Goal: Task Accomplishment & Management: Manage account settings

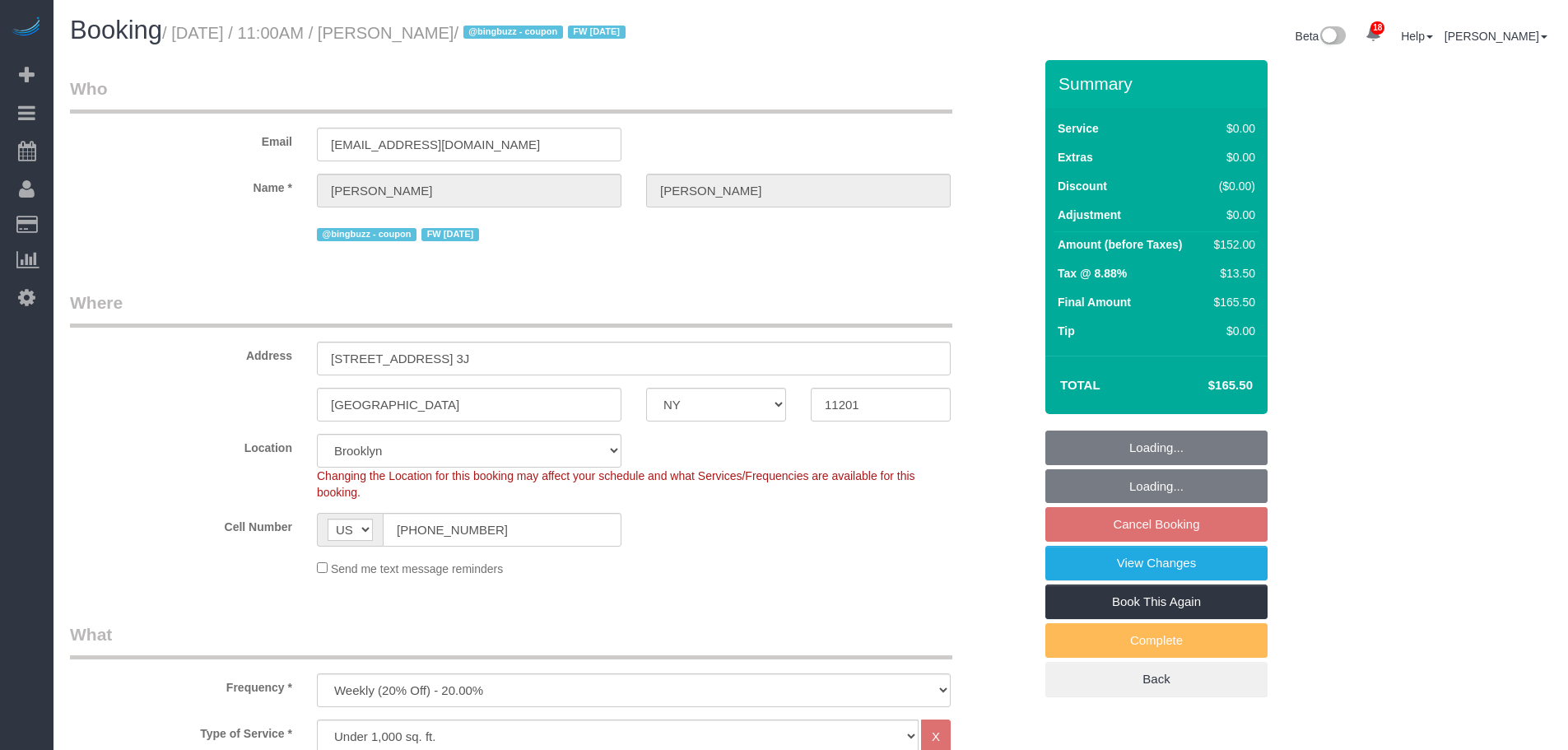
select select "NY"
select select "2"
select select "spot4"
select select "number:89"
select select "number:90"
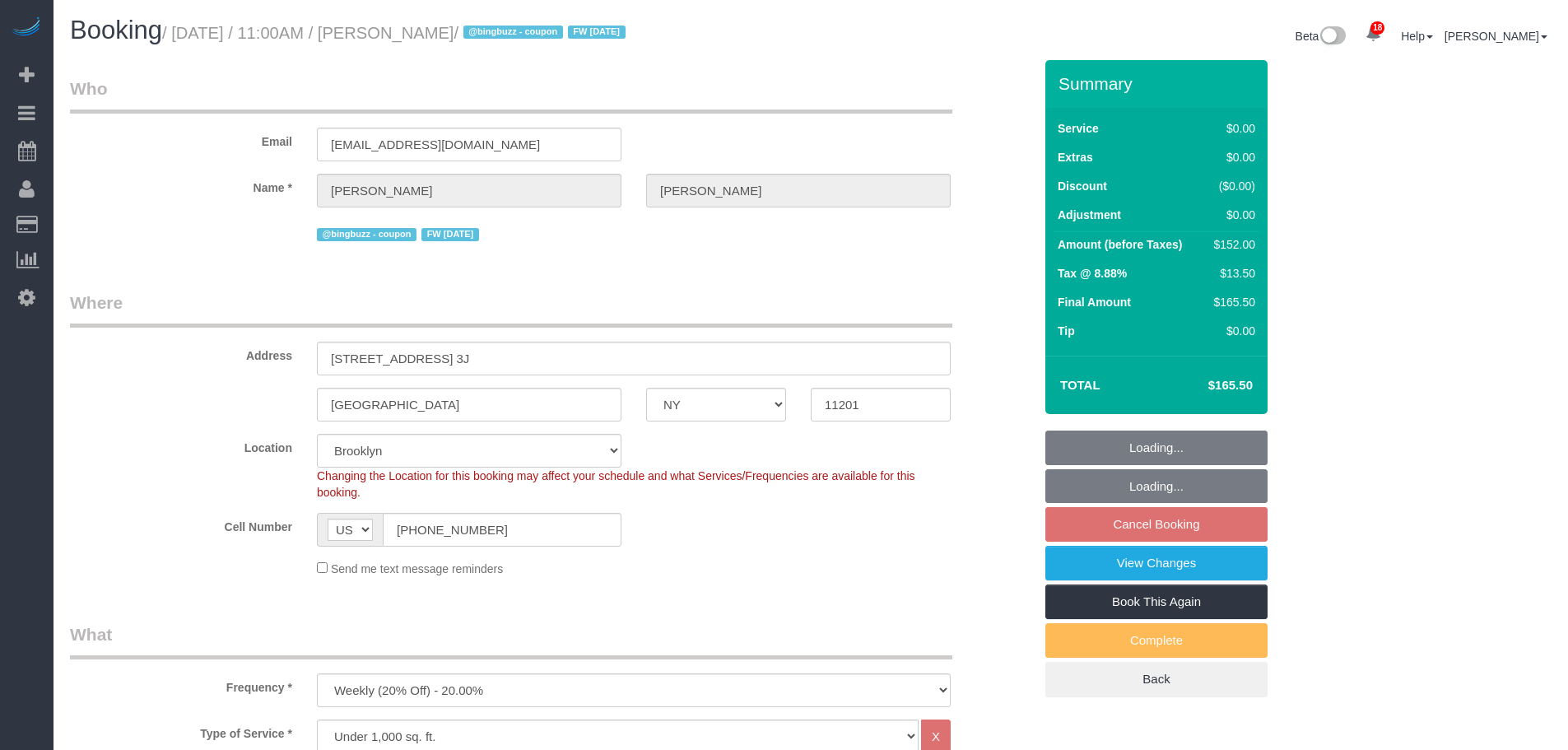
select select "number:15"
select select "number:6"
select select "object:1469"
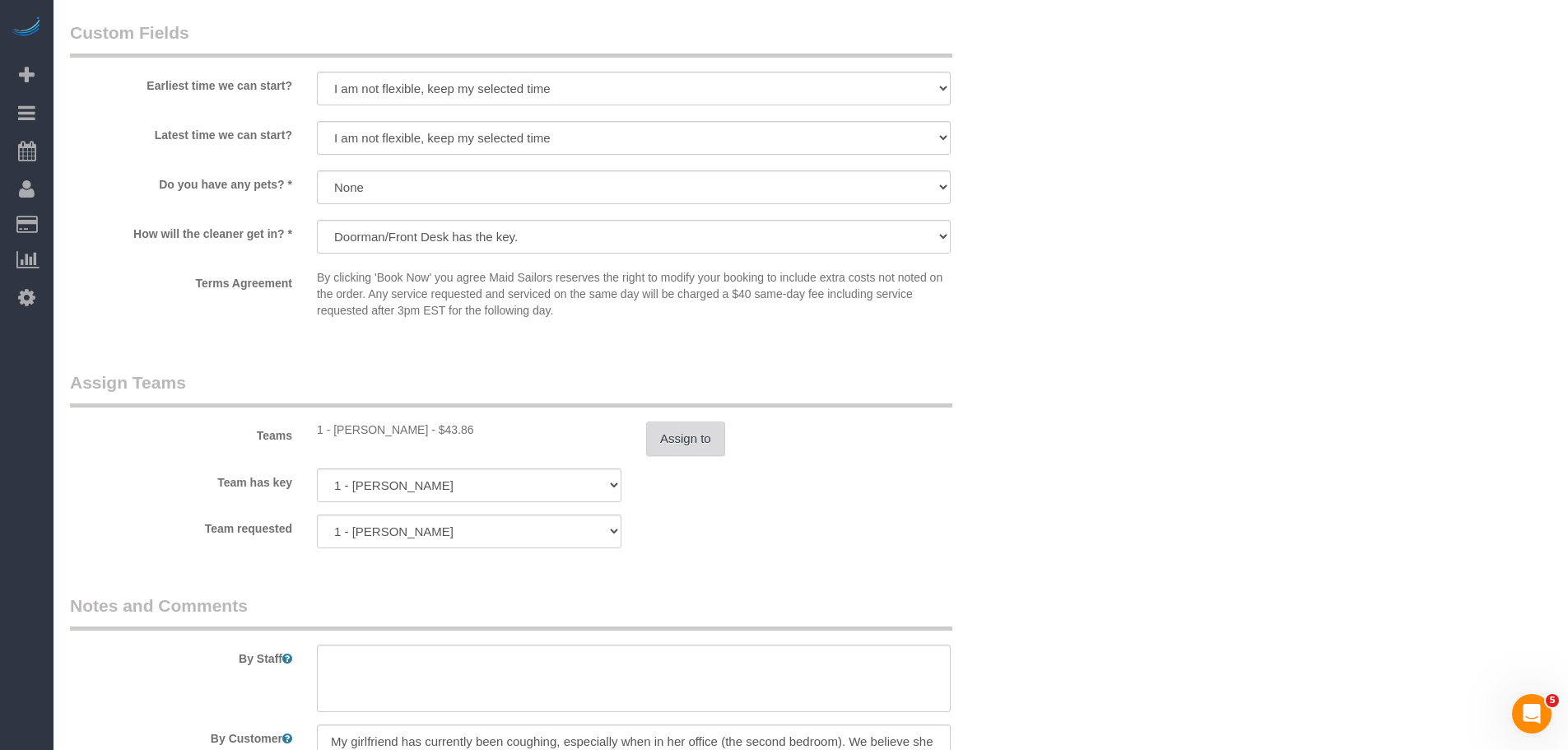
click at [700, 448] on button "Assign to" at bounding box center [685, 438] width 79 height 34
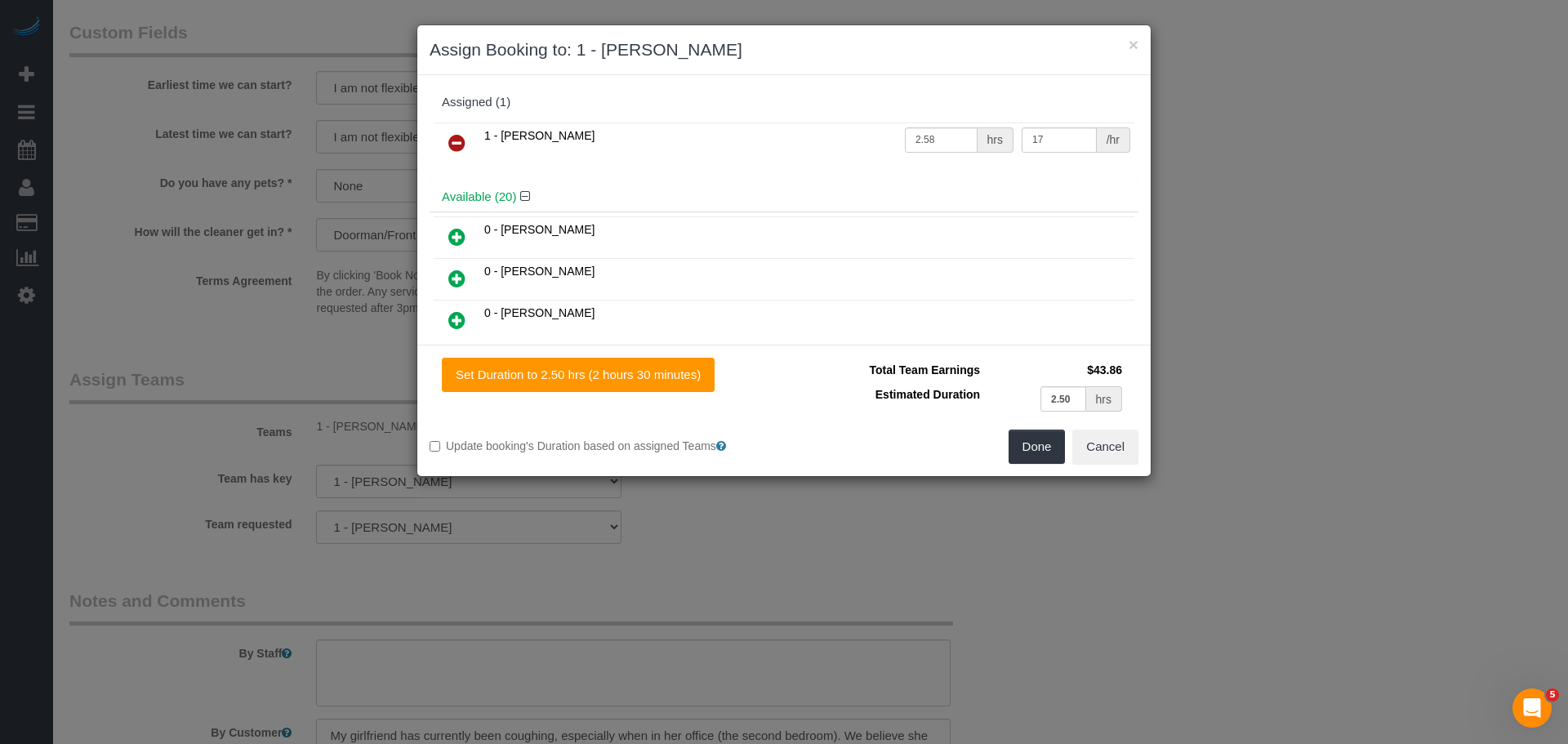
drag, startPoint x: 458, startPoint y: 135, endPoint x: 468, endPoint y: 140, distance: 11.2
click at [458, 135] on icon at bounding box center [457, 143] width 17 height 20
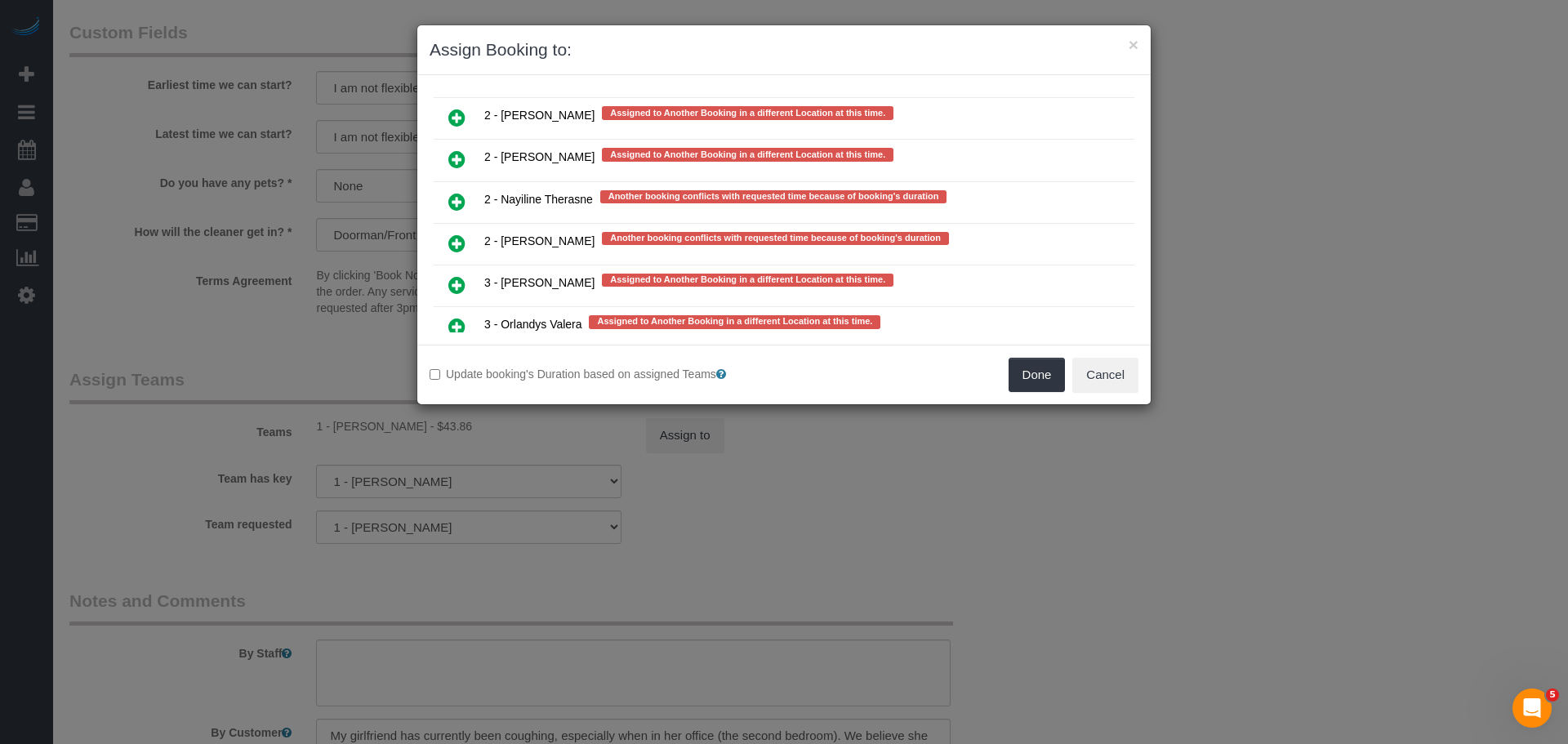
scroll to position [3154, 0]
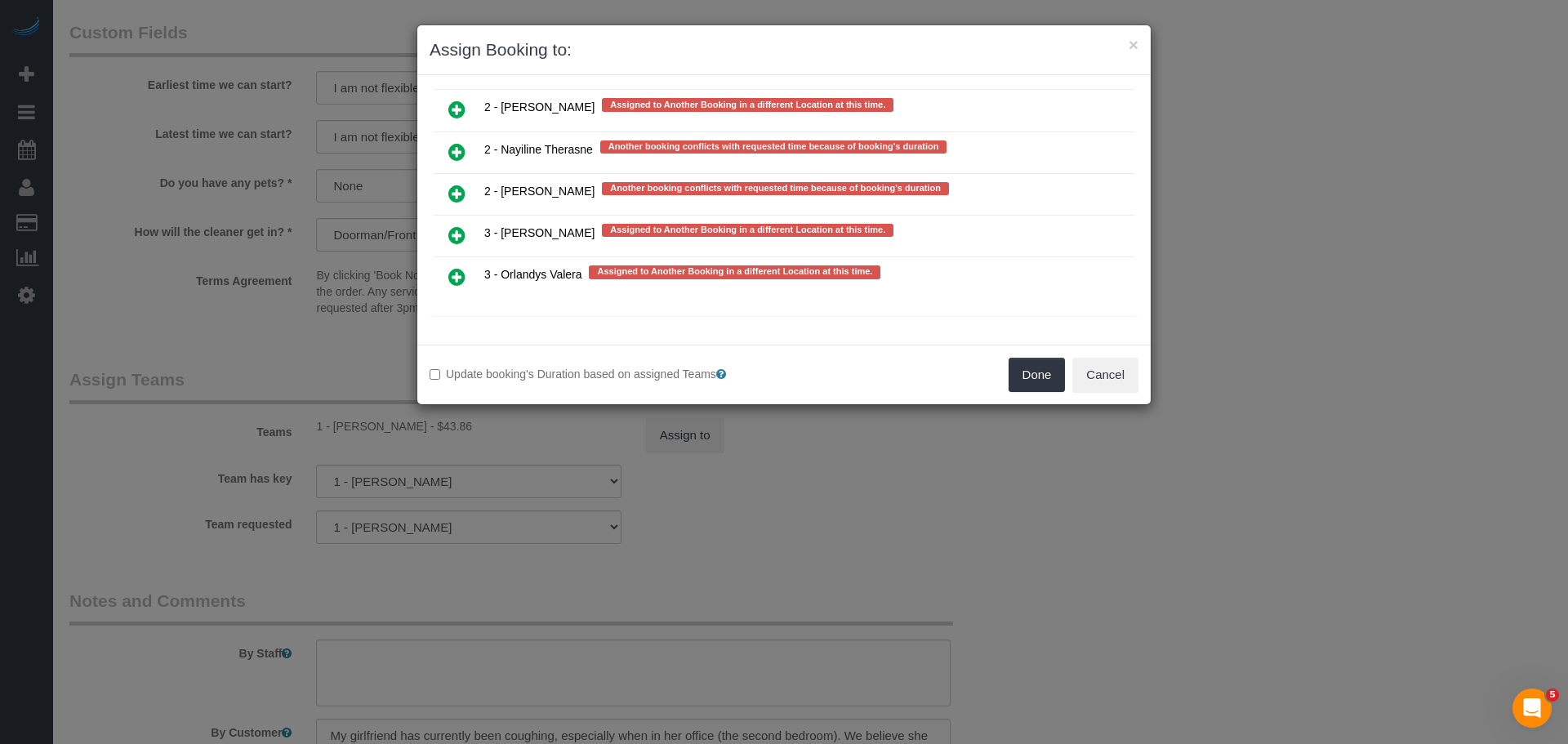
click at [448, 184] on icon at bounding box center [457, 193] width 17 height 20
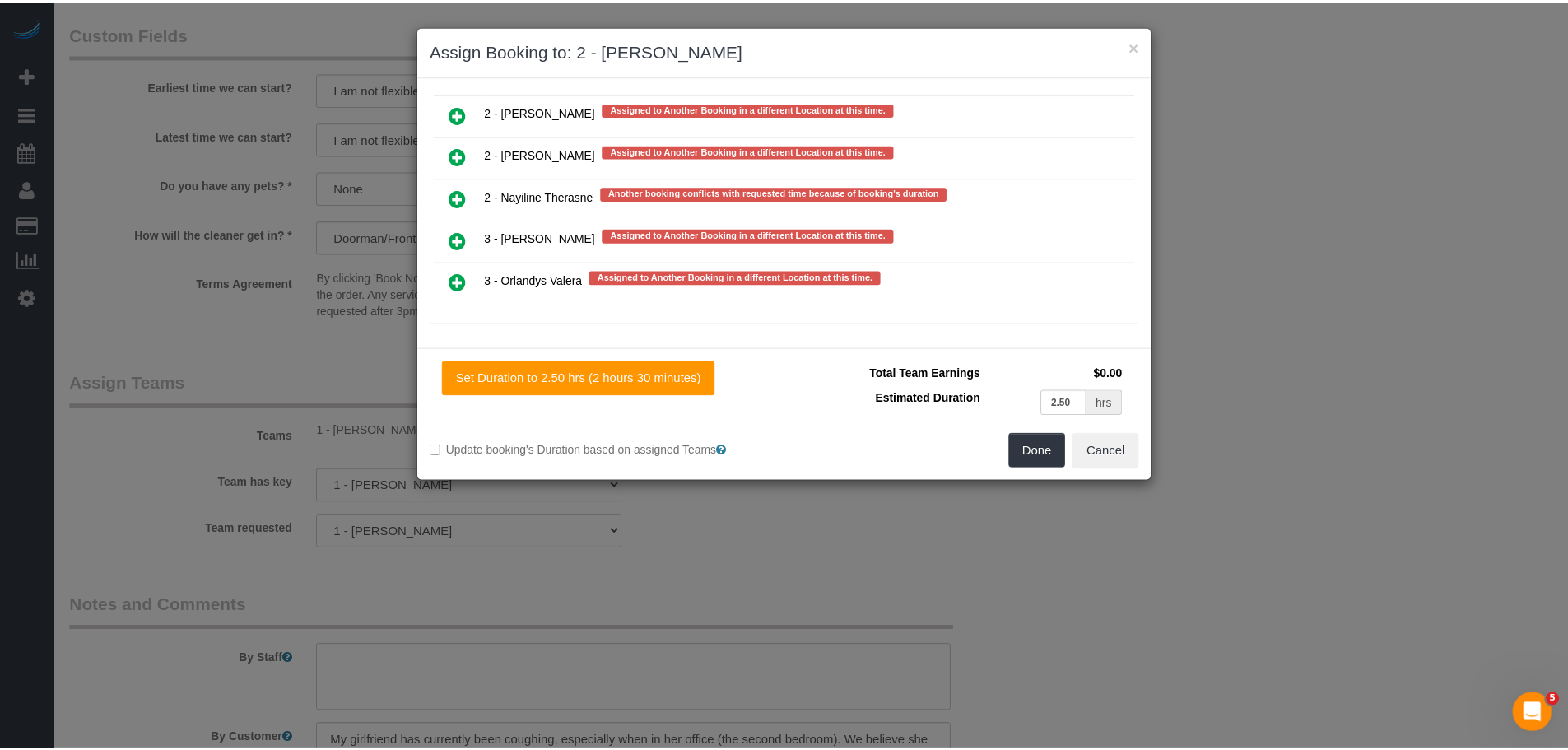
scroll to position [3183, 0]
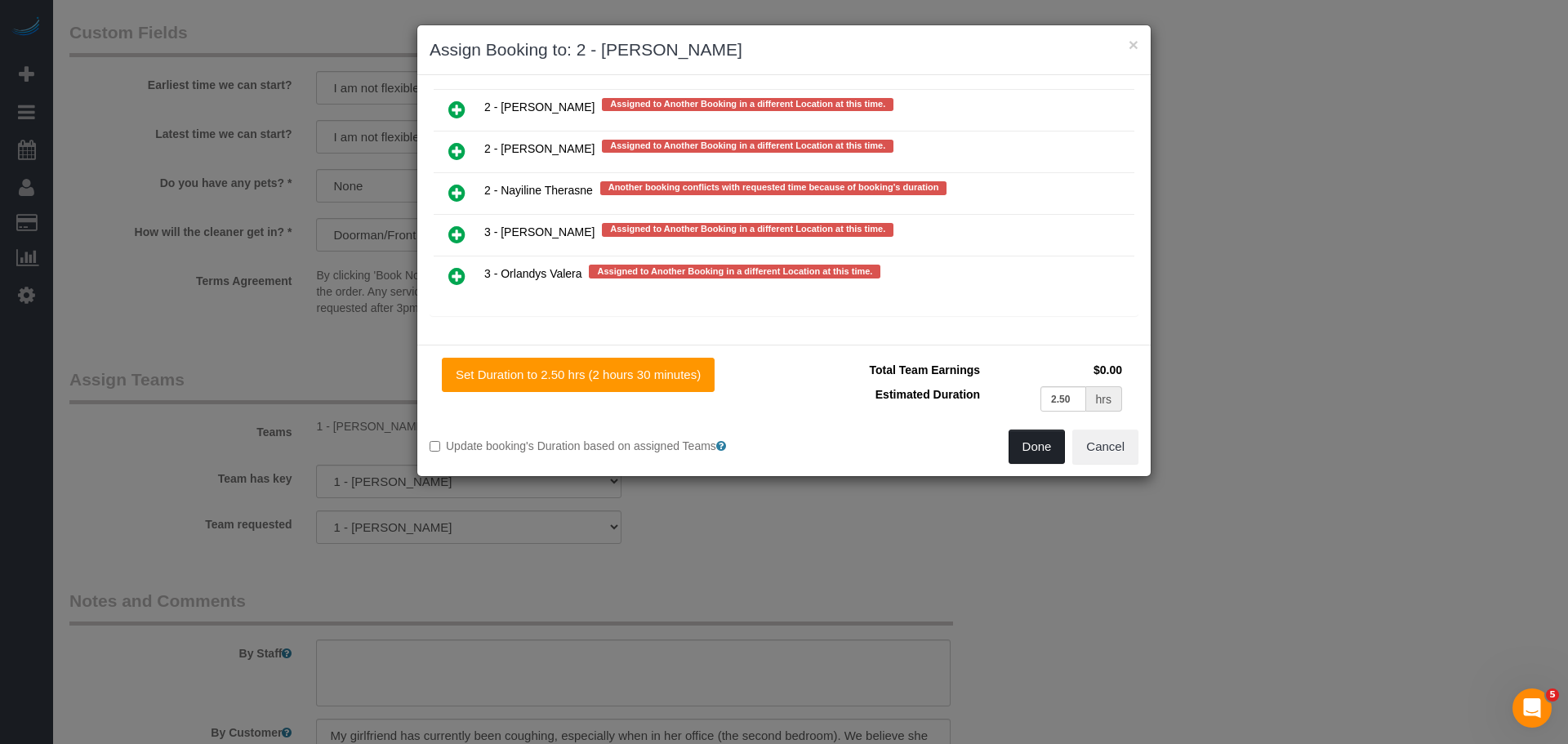
click at [1024, 454] on button "Done" at bounding box center [1037, 447] width 57 height 34
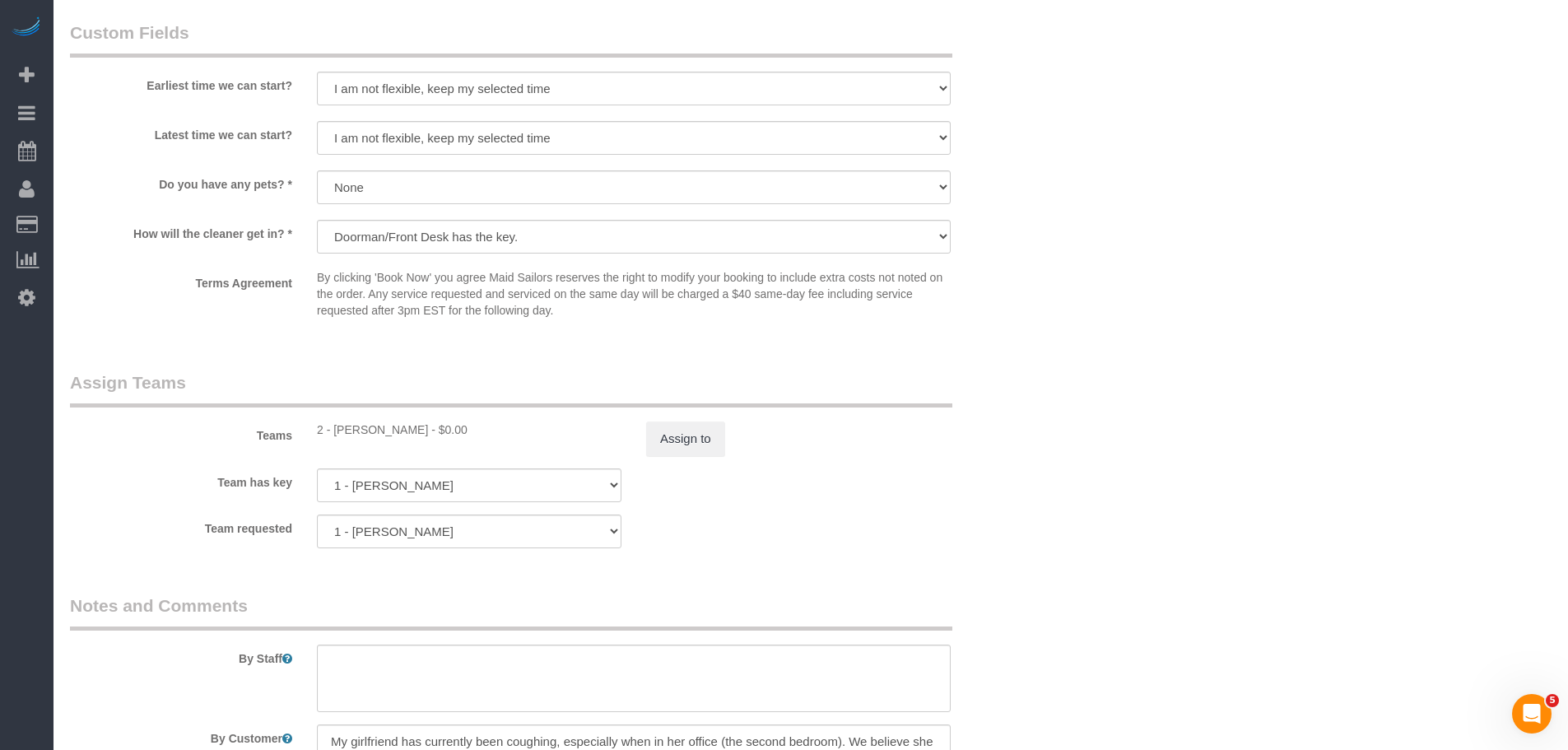
click at [995, 408] on div "Teams 2 - Tiquan Tomlinson - $0.00 Assign to" at bounding box center [551, 414] width 988 height 86
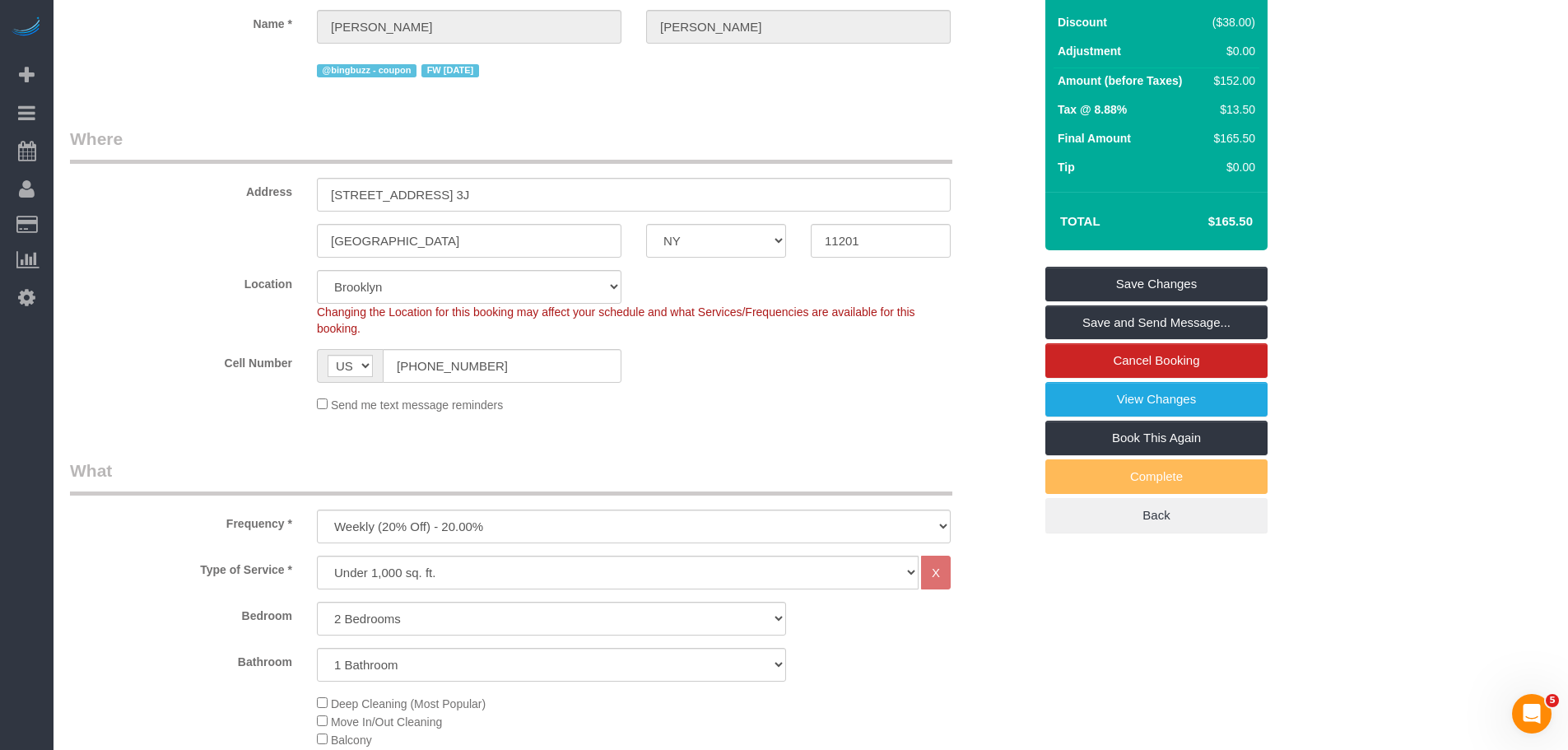
scroll to position [0, 0]
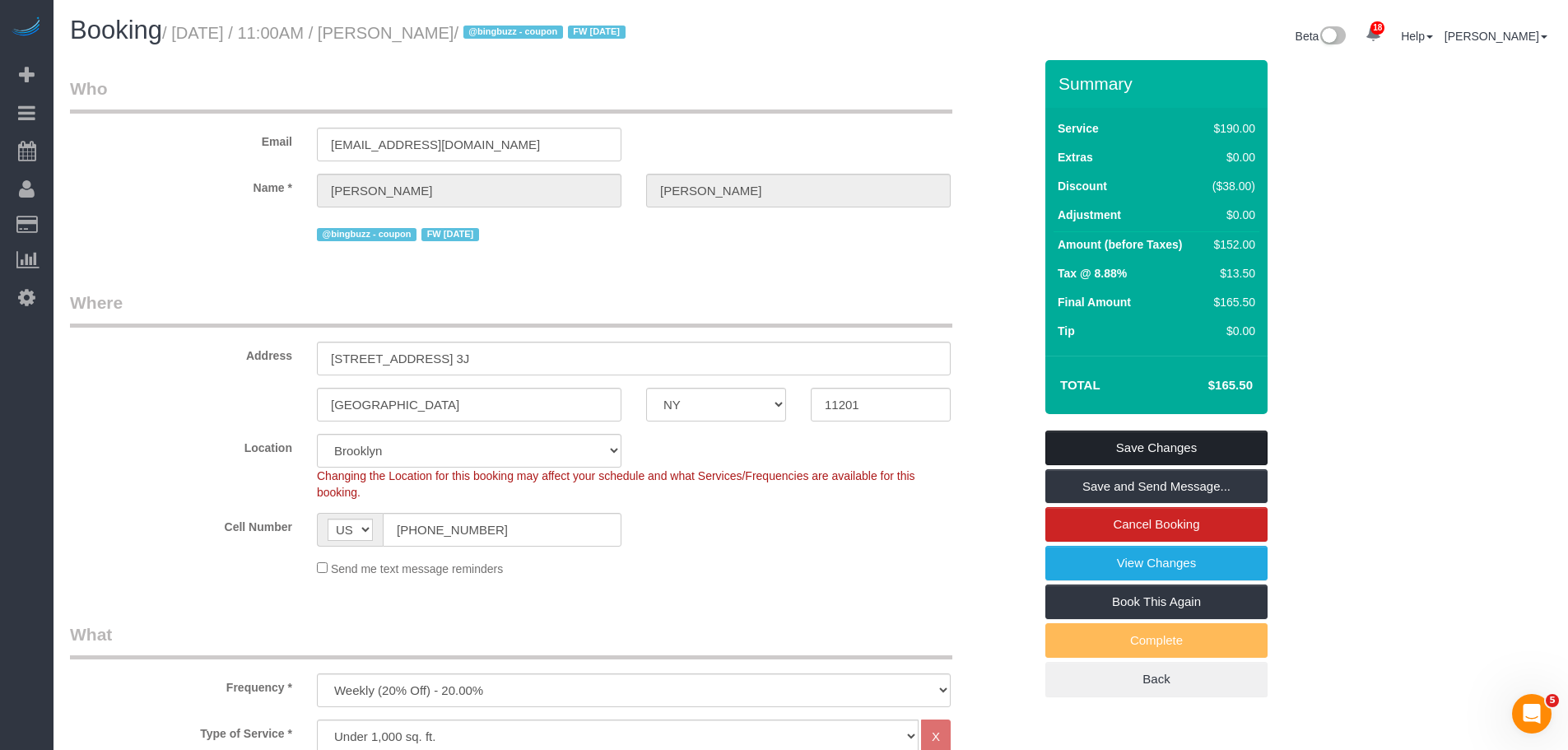
click at [1165, 439] on link "Save Changes" at bounding box center [1156, 448] width 222 height 34
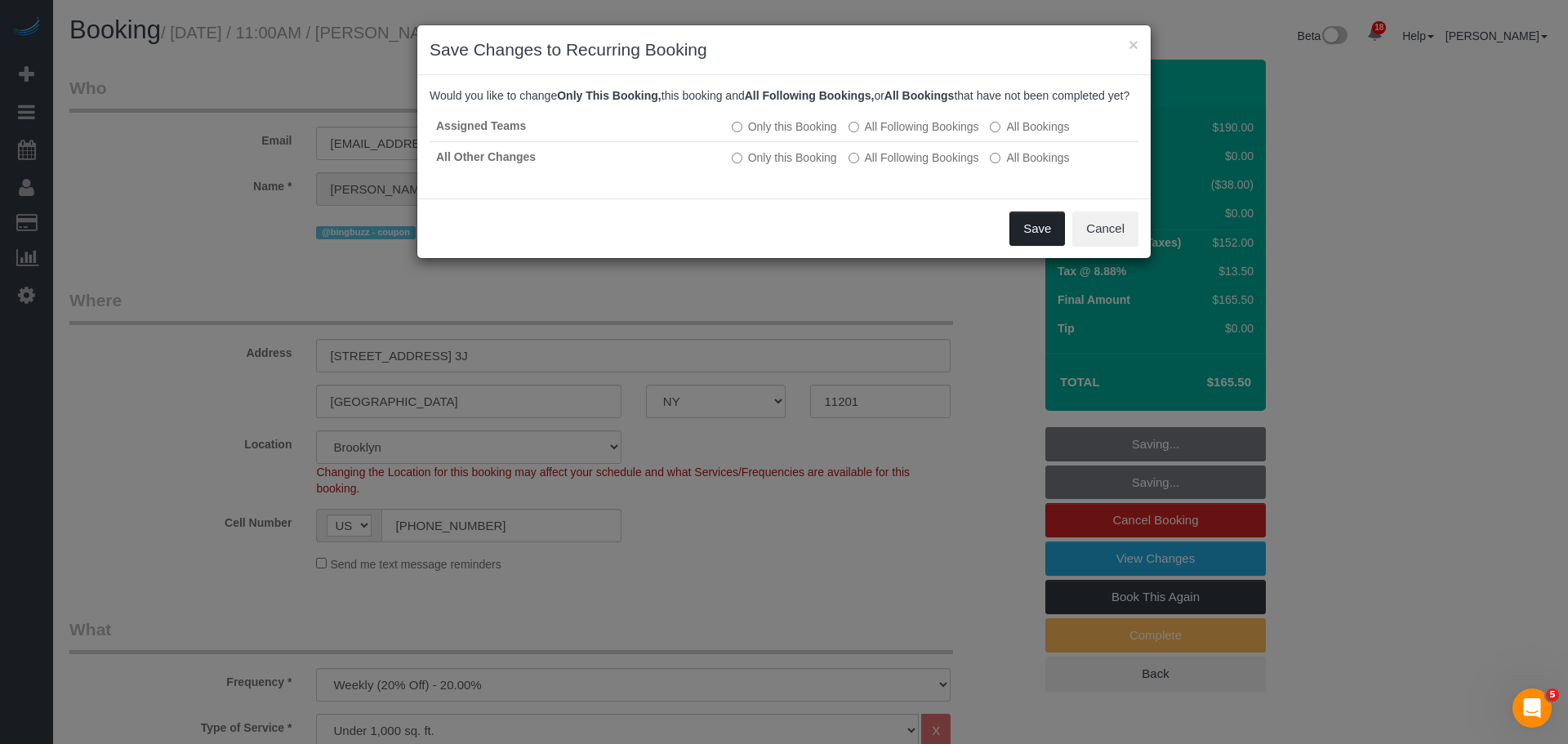
click at [1026, 246] on button "Save" at bounding box center [1037, 229] width 56 height 34
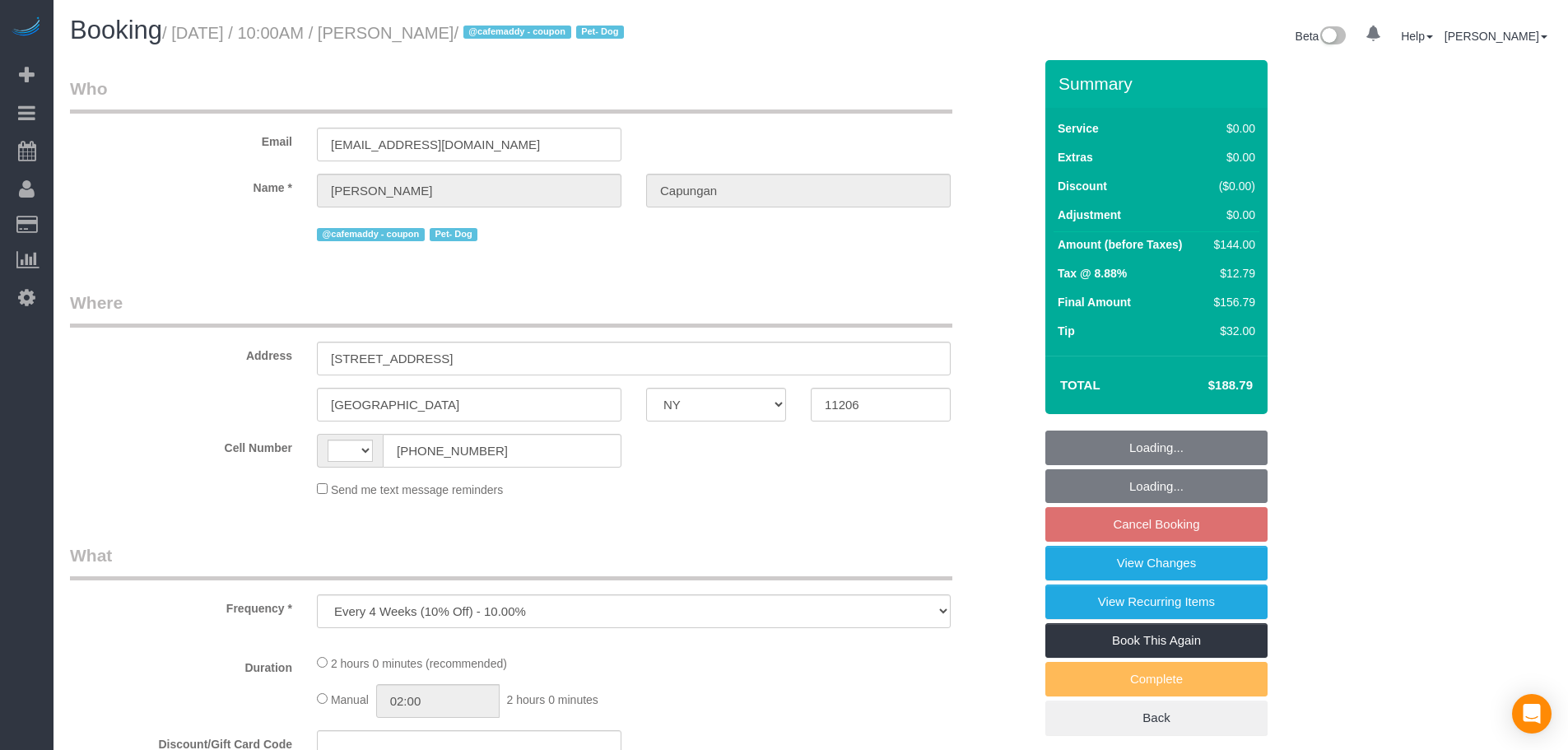
select select "NY"
select select "spot3"
select select "string:US"
select select "1"
select select "number:60"
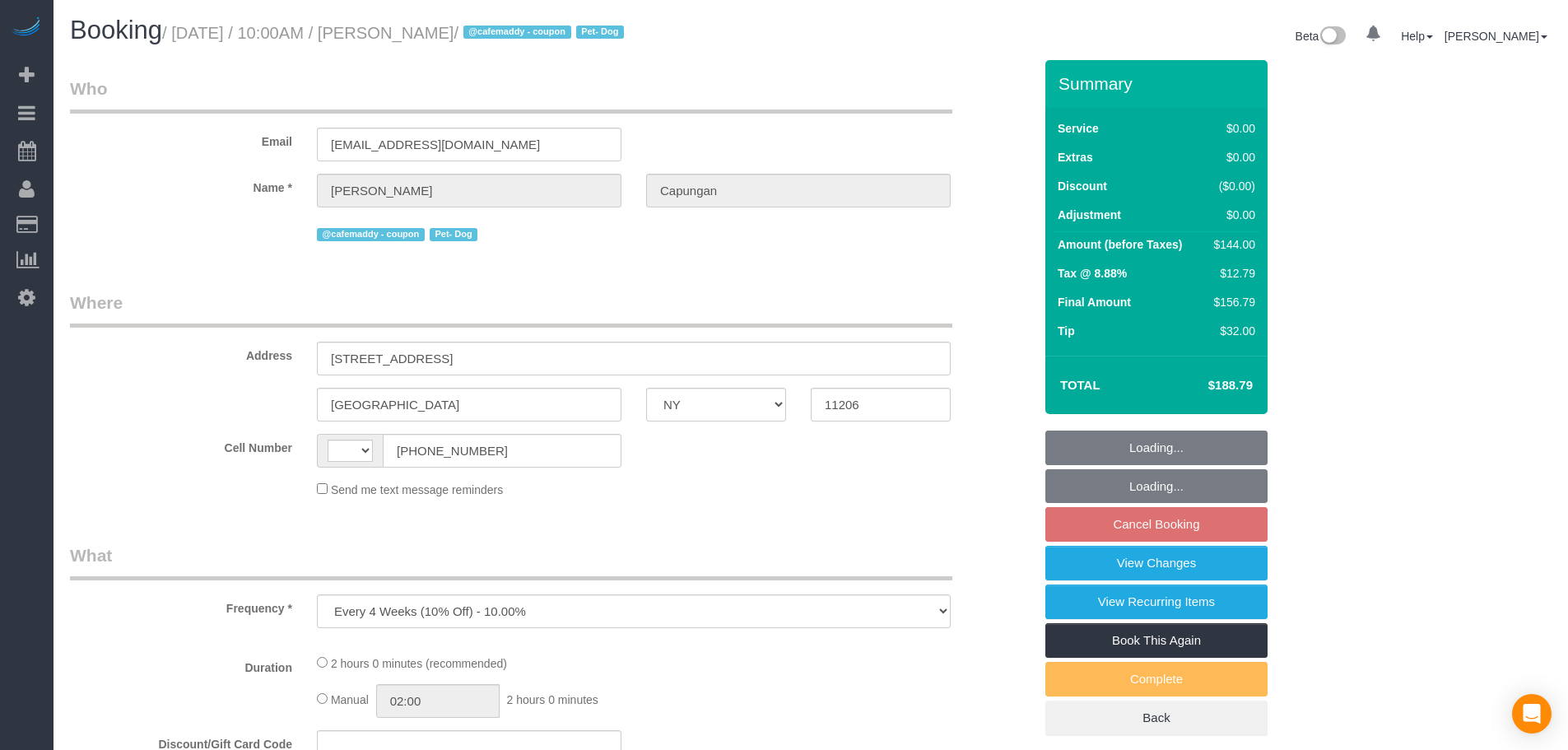
select select "number:73"
select select "number:13"
select select "number:5"
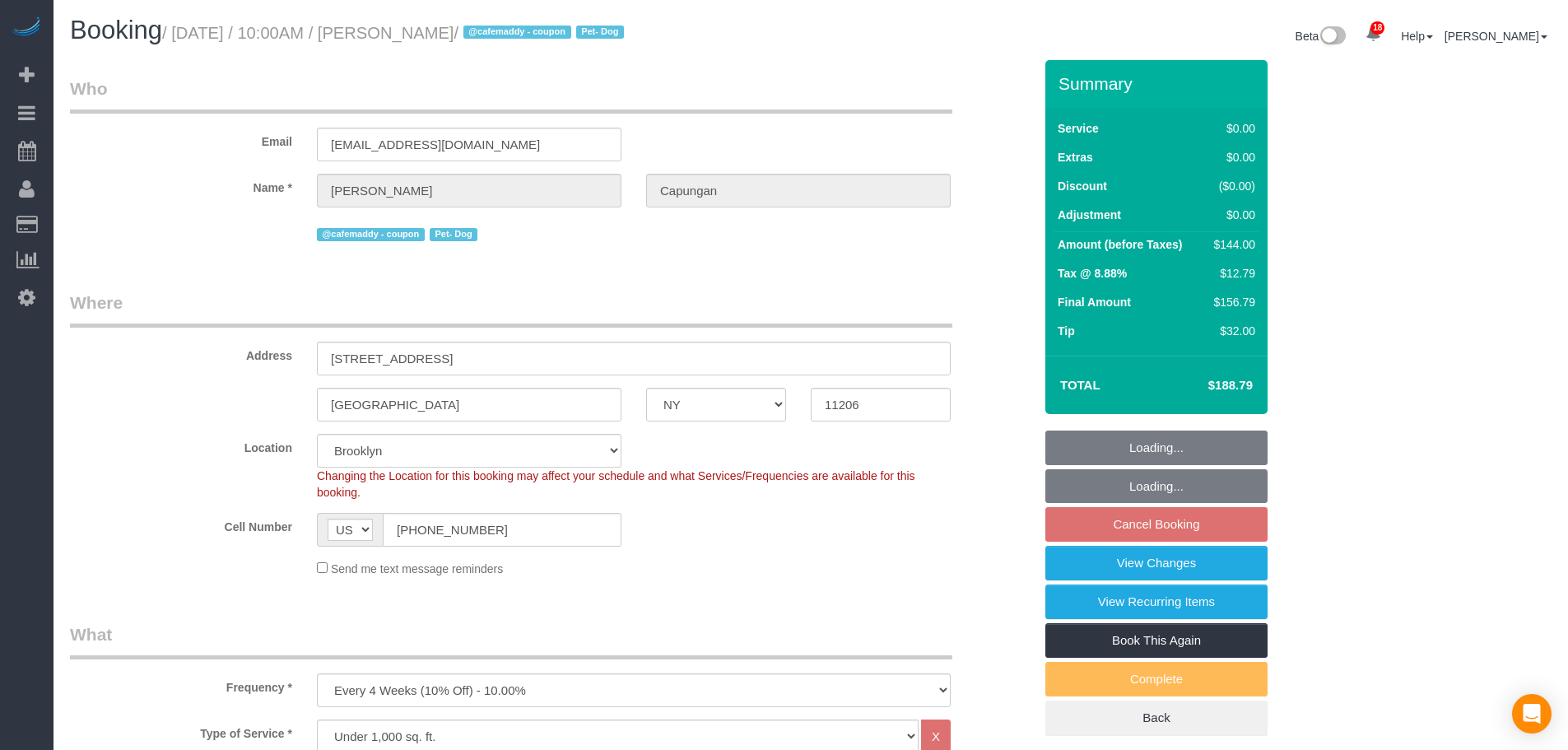
select select "object:1438"
select select "string:stripe-pm_1RIsKn4VGloSiKo7ohTah0Cn"
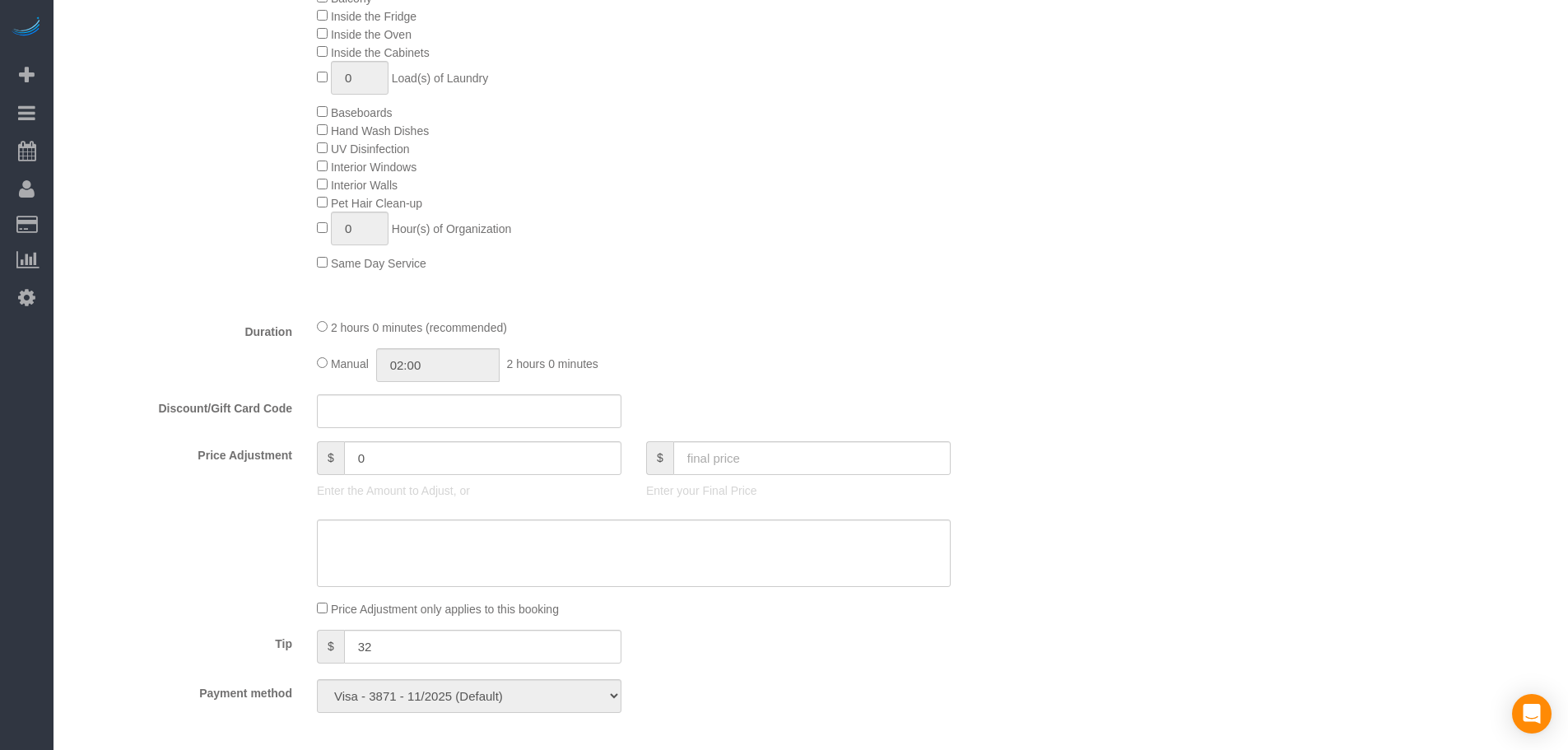
select select "spot63"
select select "1"
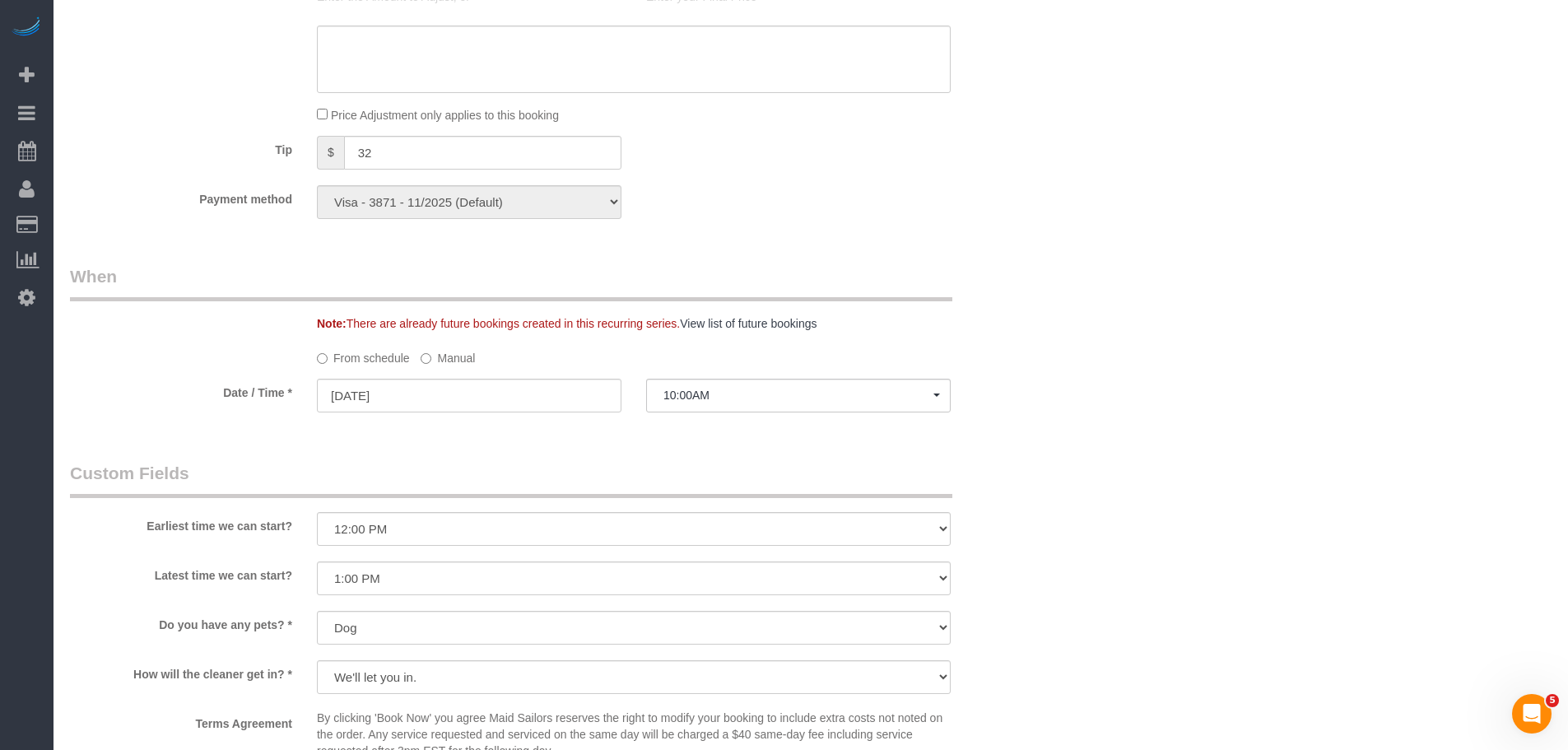
scroll to position [1403, 0]
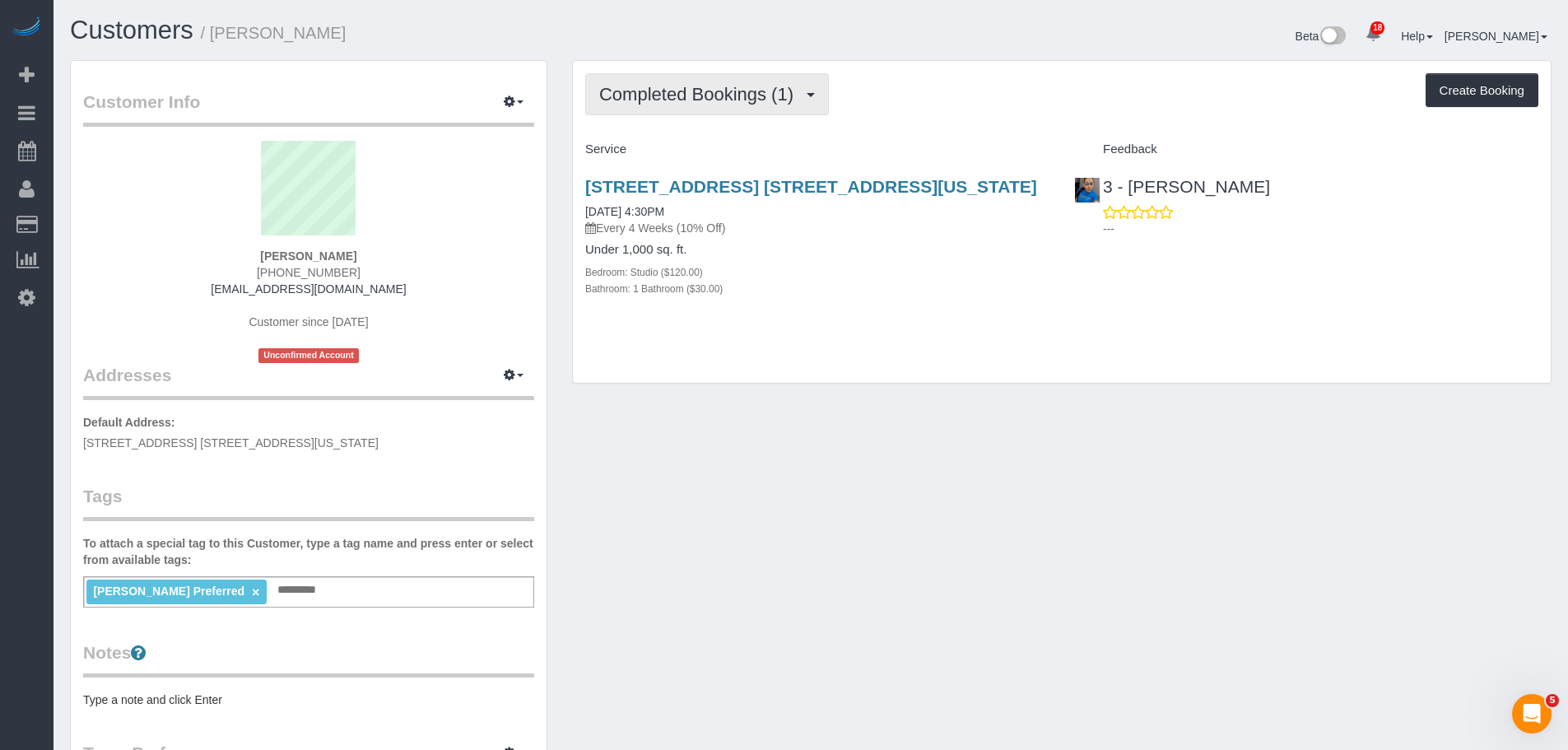
click at [731, 99] on span "Completed Bookings (1)" at bounding box center [700, 94] width 203 height 21
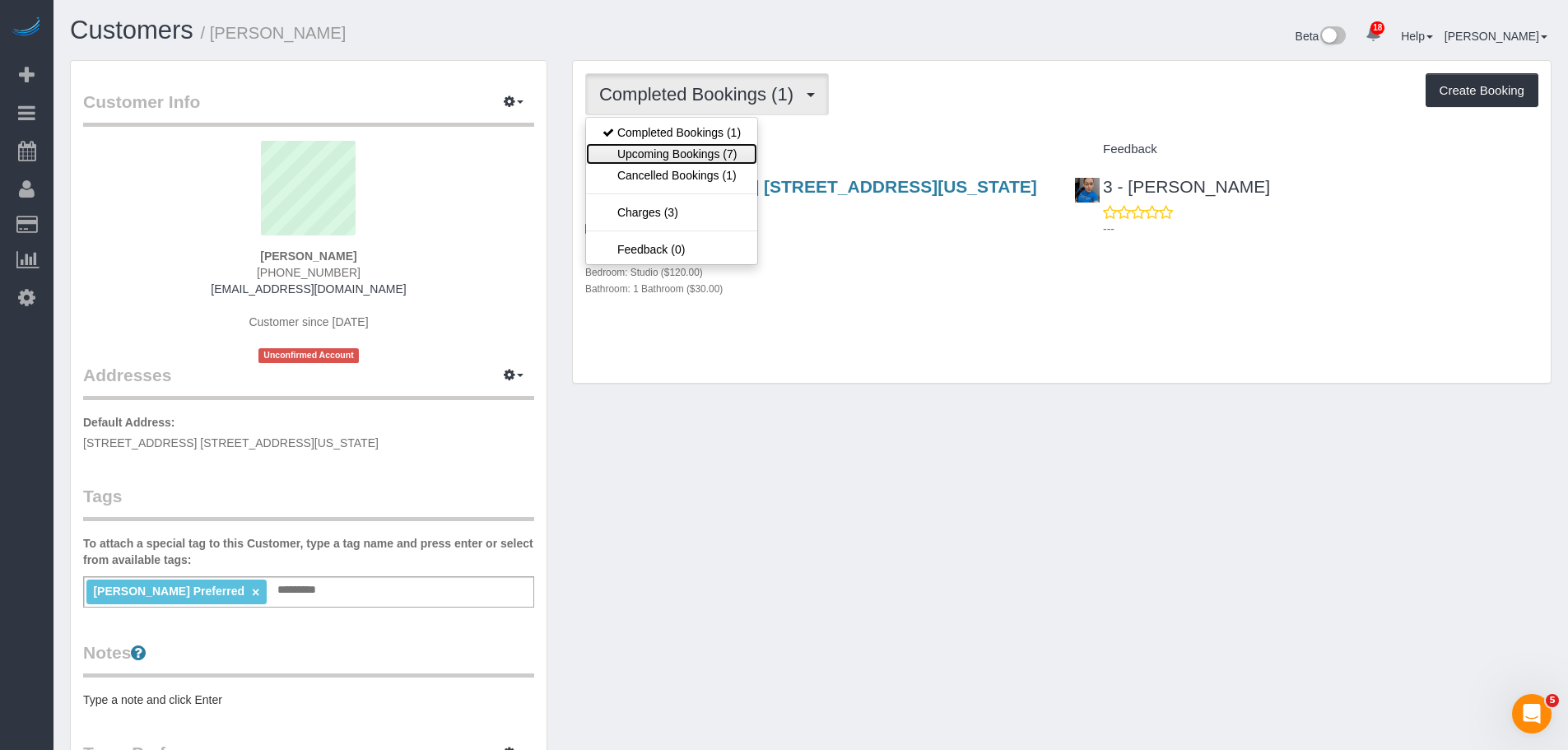
click at [706, 151] on link "Upcoming Bookings (7)" at bounding box center [672, 153] width 171 height 21
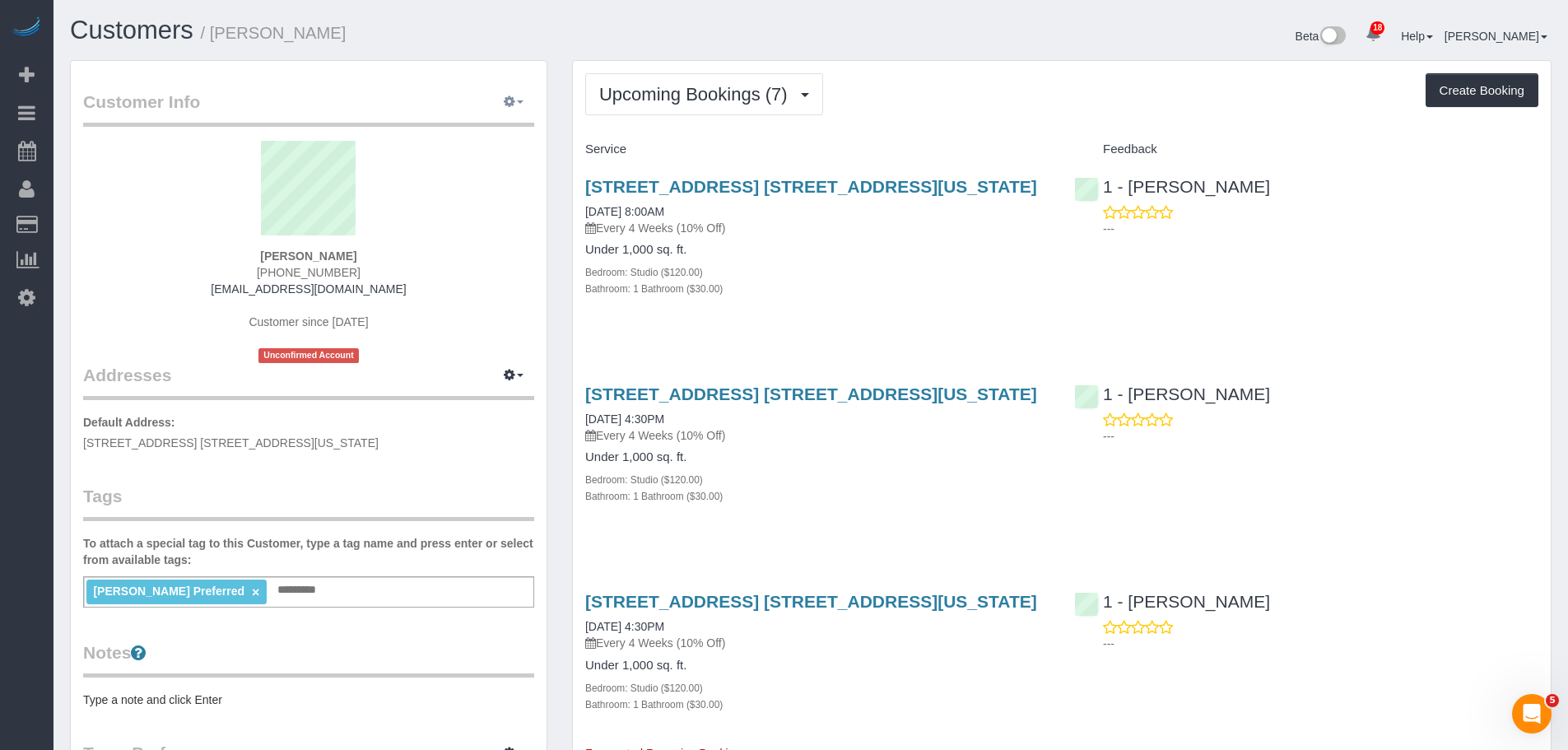
click at [518, 107] on button "button" at bounding box center [513, 102] width 41 height 26
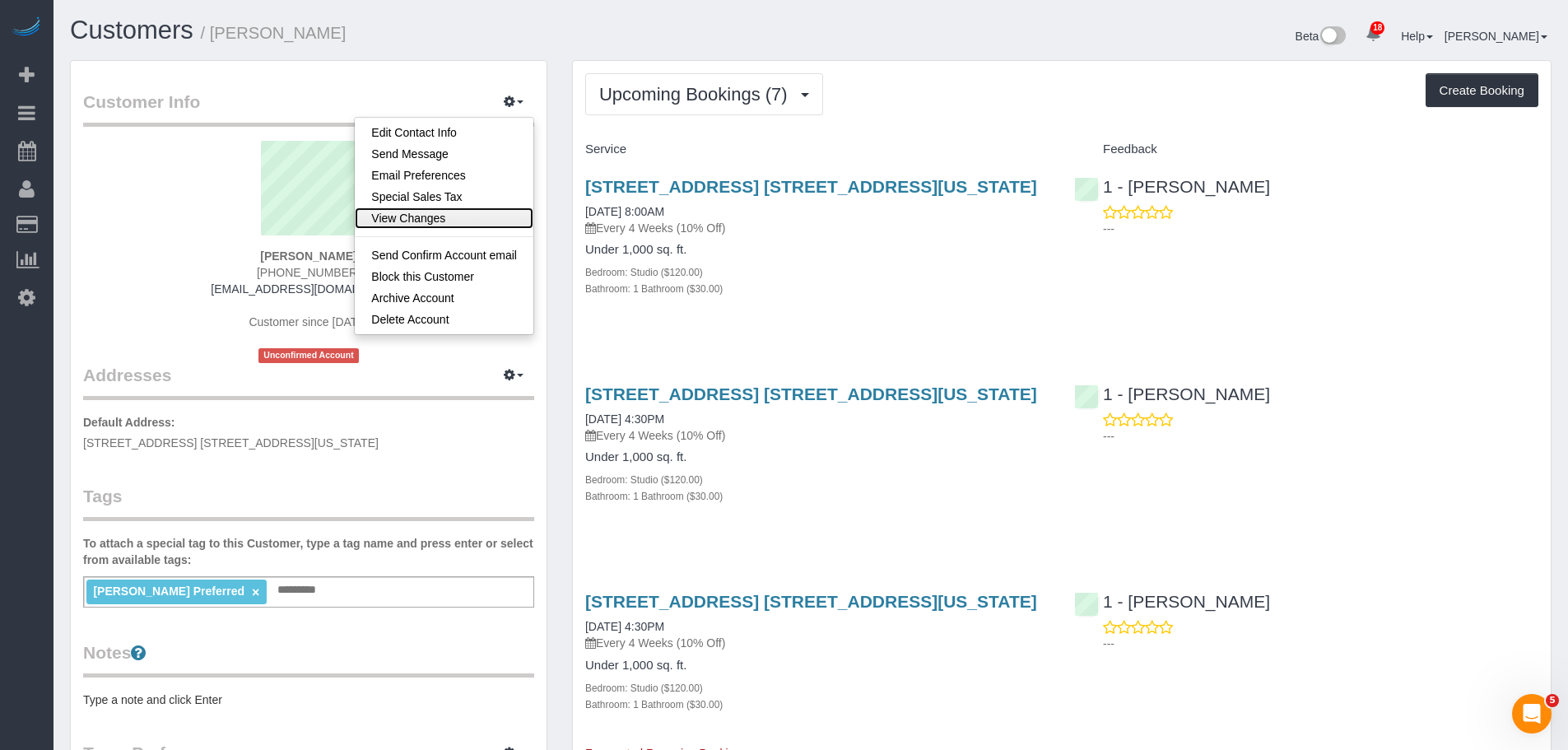
click at [475, 217] on link "View Changes" at bounding box center [444, 218] width 179 height 21
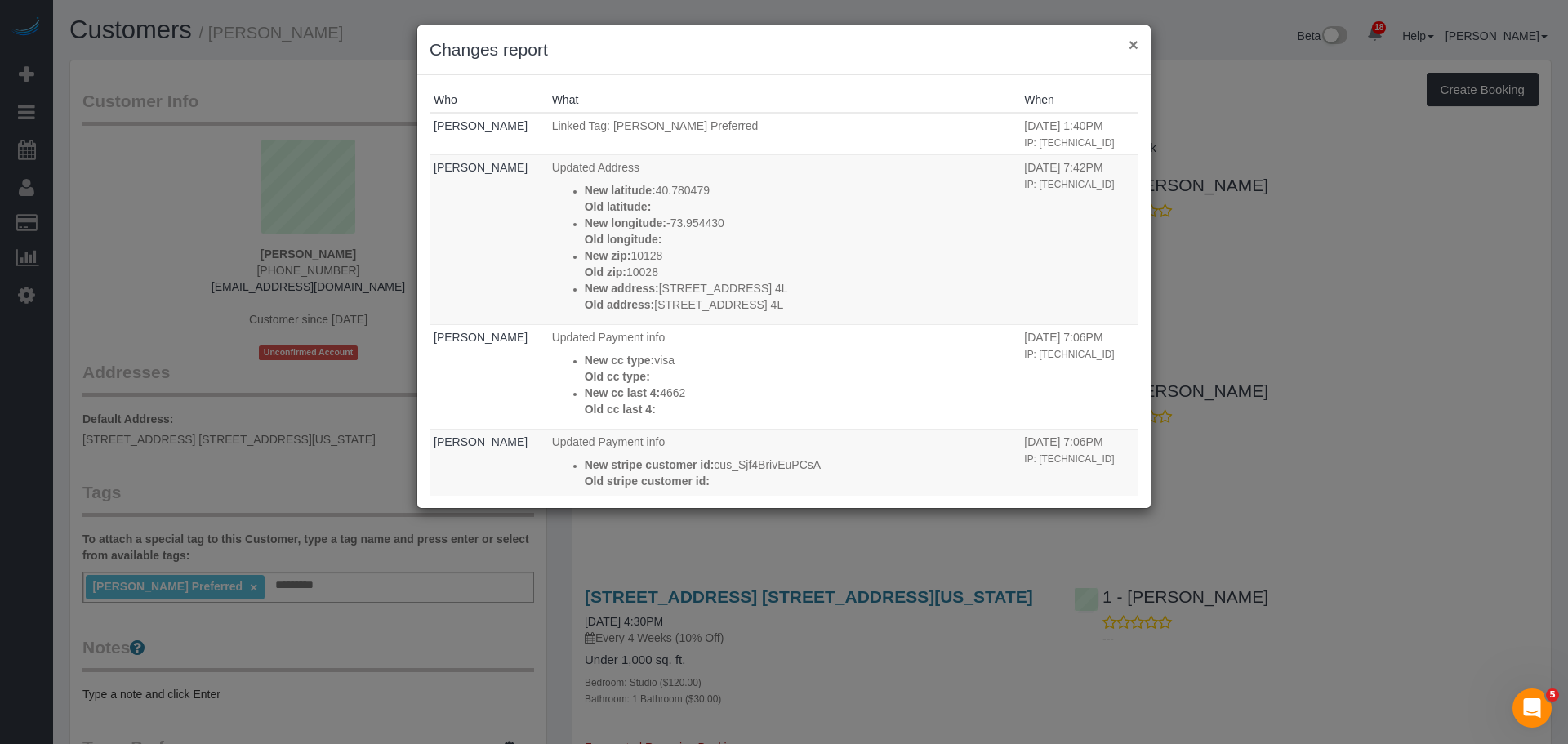
click at [1131, 47] on button "×" at bounding box center [1133, 44] width 9 height 17
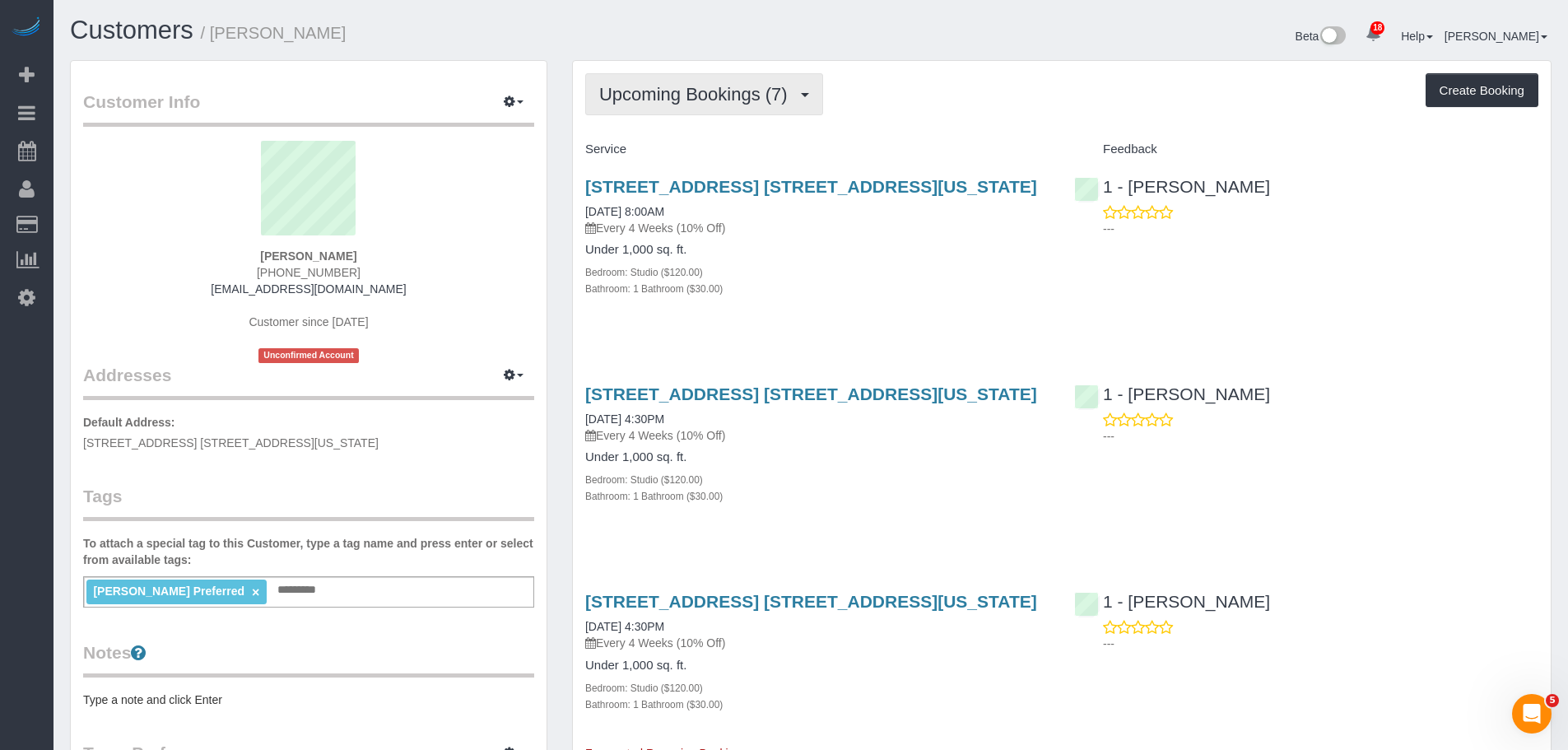
click at [673, 101] on span "Upcoming Bookings (7)" at bounding box center [697, 94] width 197 height 21
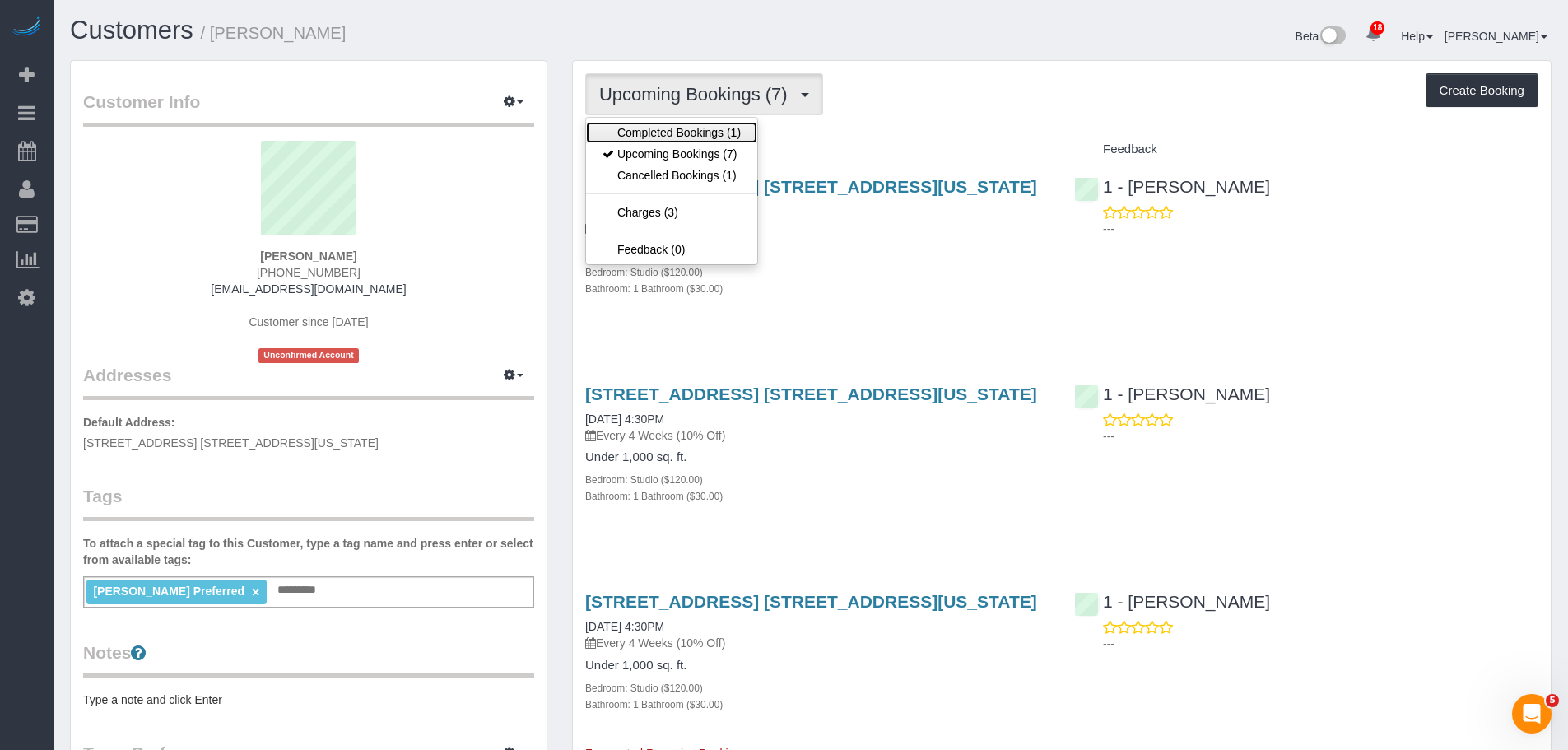
click at [683, 131] on link "Completed Bookings (1)" at bounding box center [672, 132] width 171 height 21
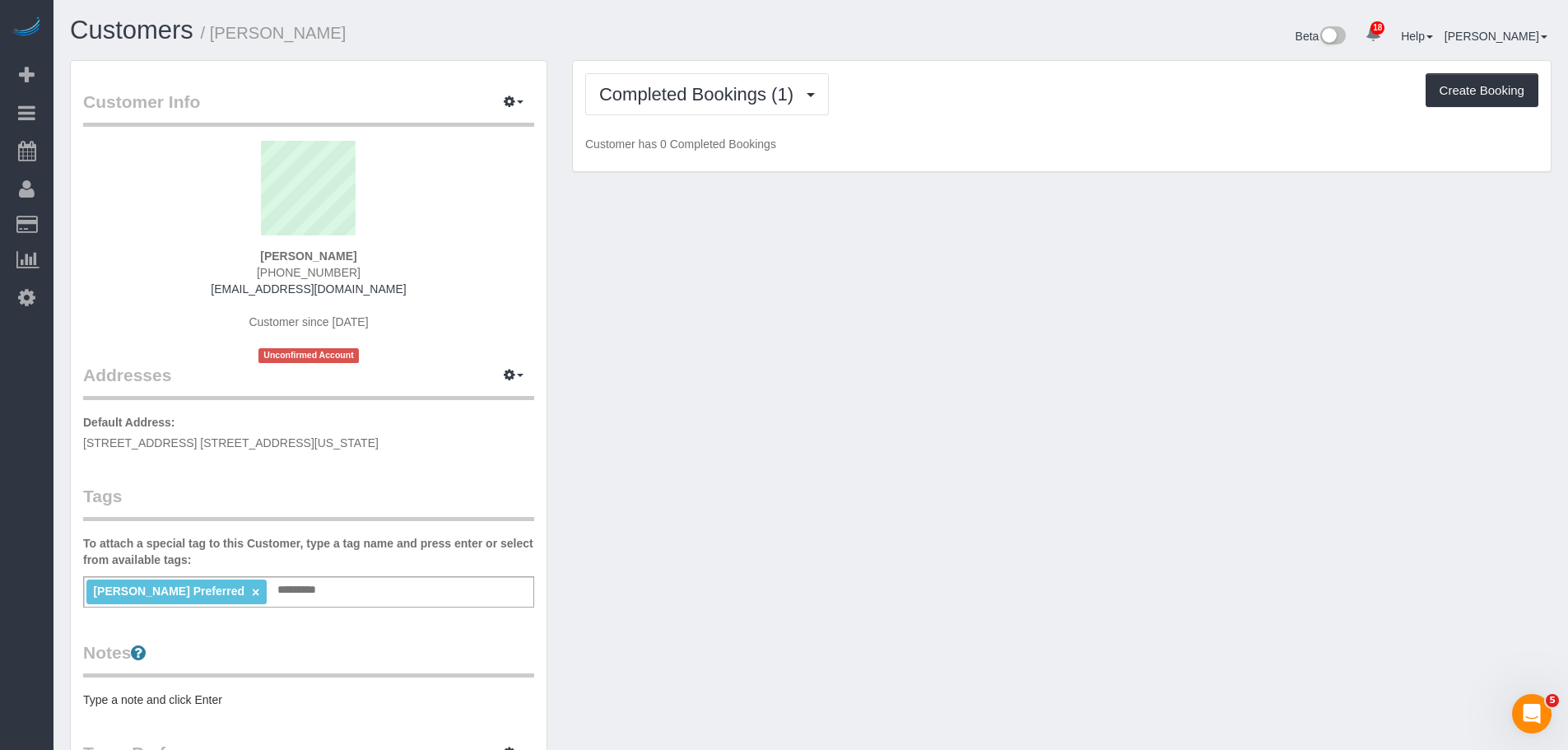
click at [896, 120] on div "Completed Bookings (1) Completed Bookings (1) Upcoming Bookings (7) Cancelled B…" at bounding box center [1061, 116] width 978 height 111
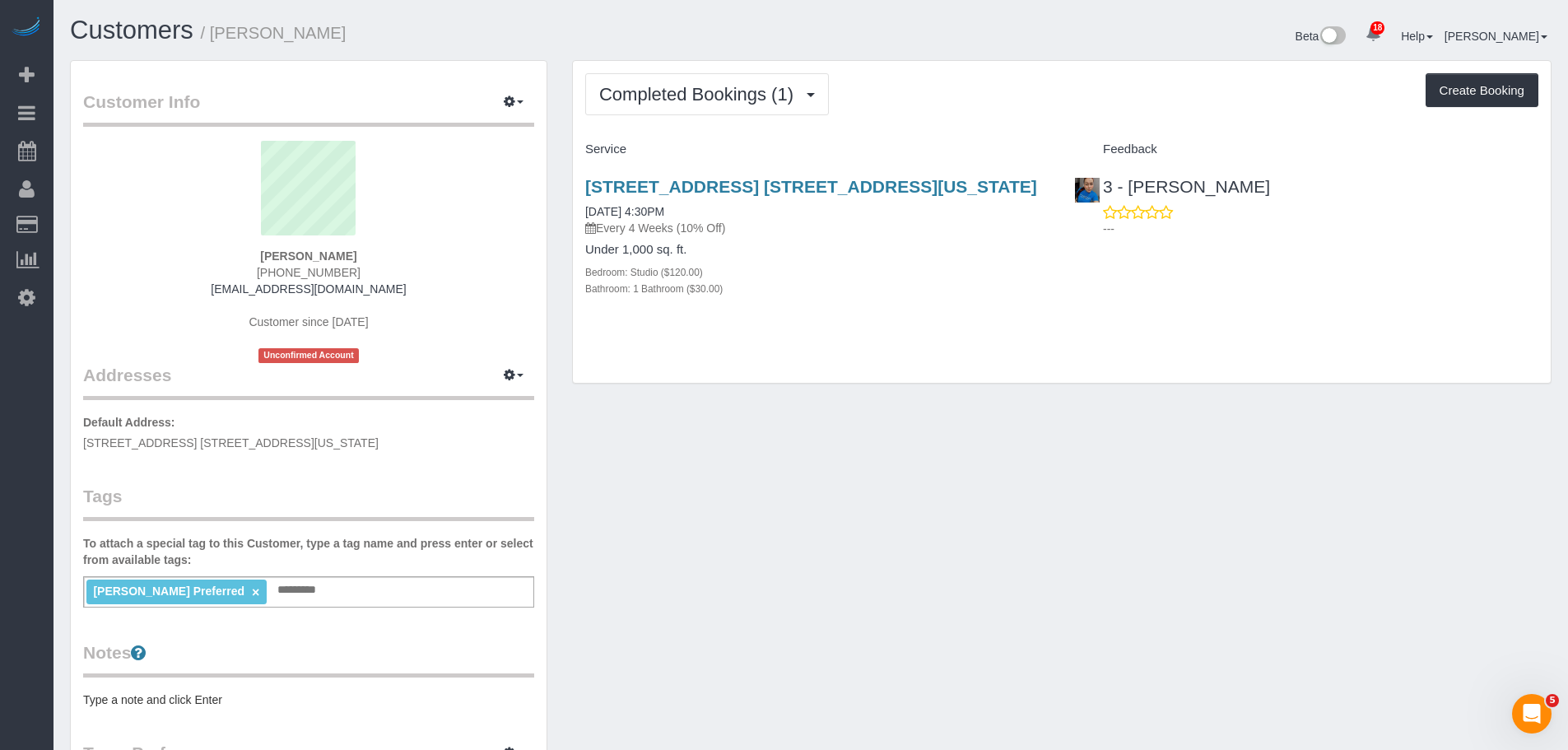
click at [935, 118] on div "Completed Bookings (1) Completed Bookings (1) Upcoming Bookings (7) Cancelled B…" at bounding box center [1061, 222] width 978 height 323
click at [758, 94] on span "Completed Bookings (1)" at bounding box center [700, 94] width 203 height 21
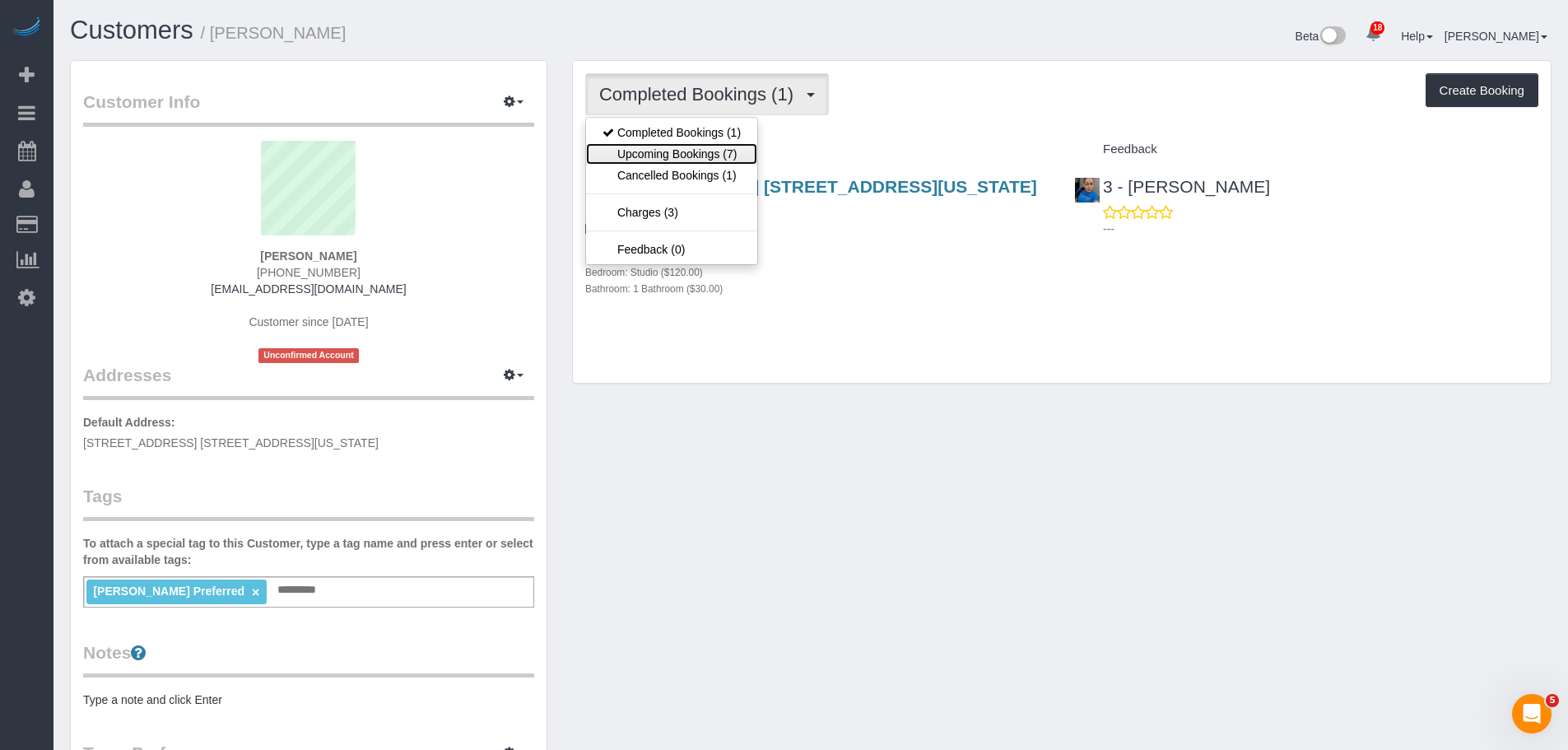
click at [741, 149] on link "Upcoming Bookings (7)" at bounding box center [672, 153] width 171 height 21
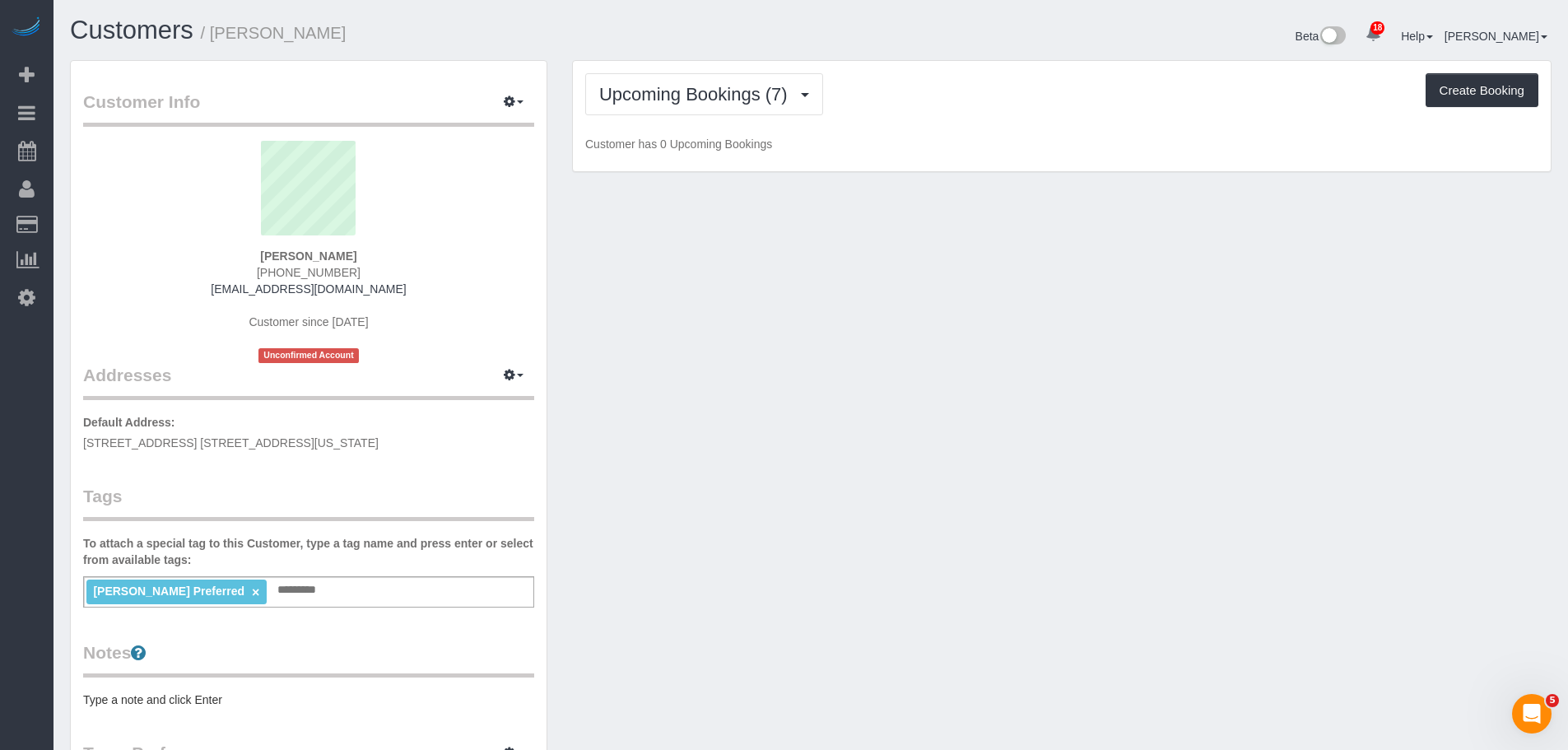
click at [977, 124] on div "Upcoming Bookings (7) Completed Bookings (1) Upcoming Bookings (7) Cancelled Bo…" at bounding box center [1061, 116] width 978 height 111
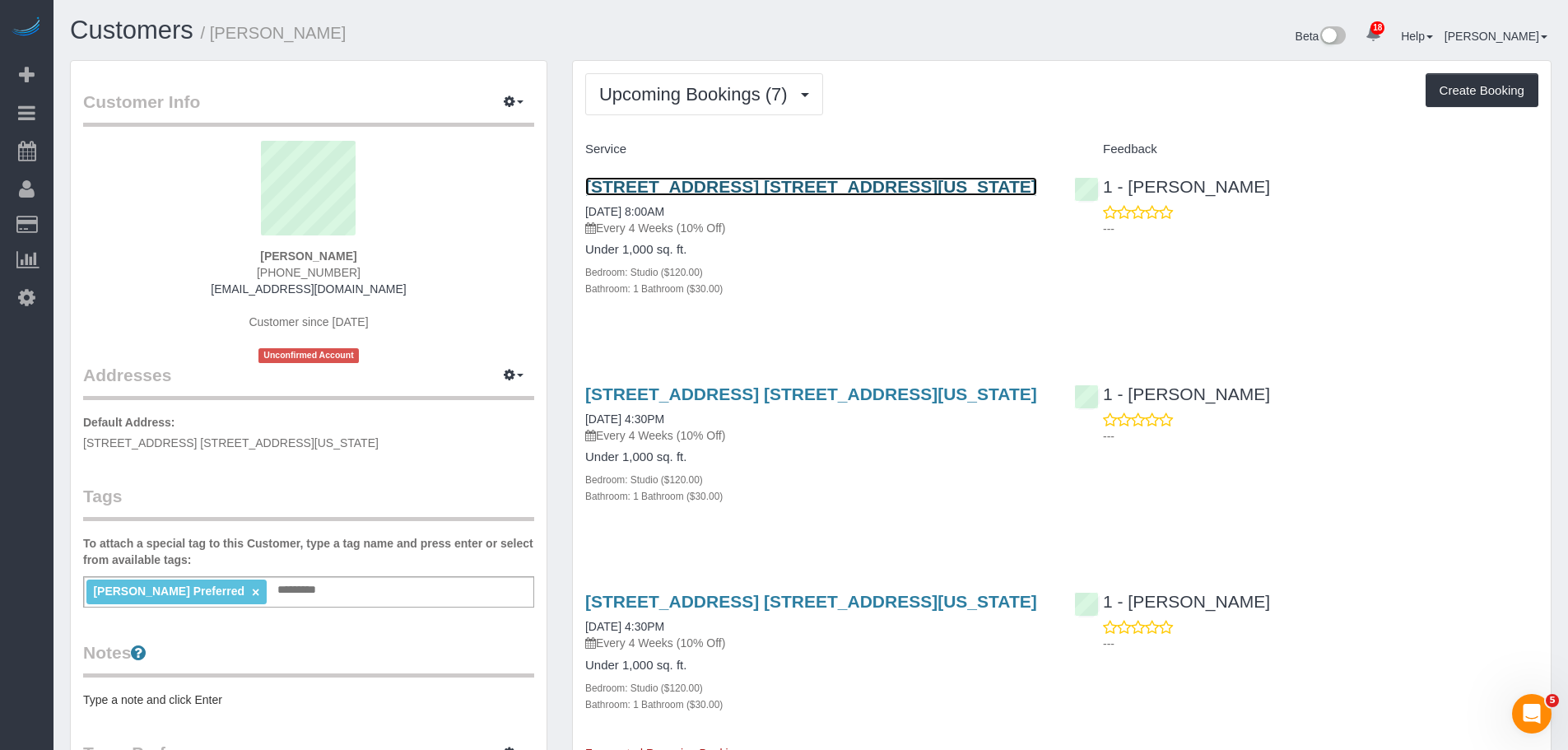
click at [912, 185] on link "160 East 88th Street, Apt. 4l, New York, NY 10128" at bounding box center [811, 187] width 452 height 19
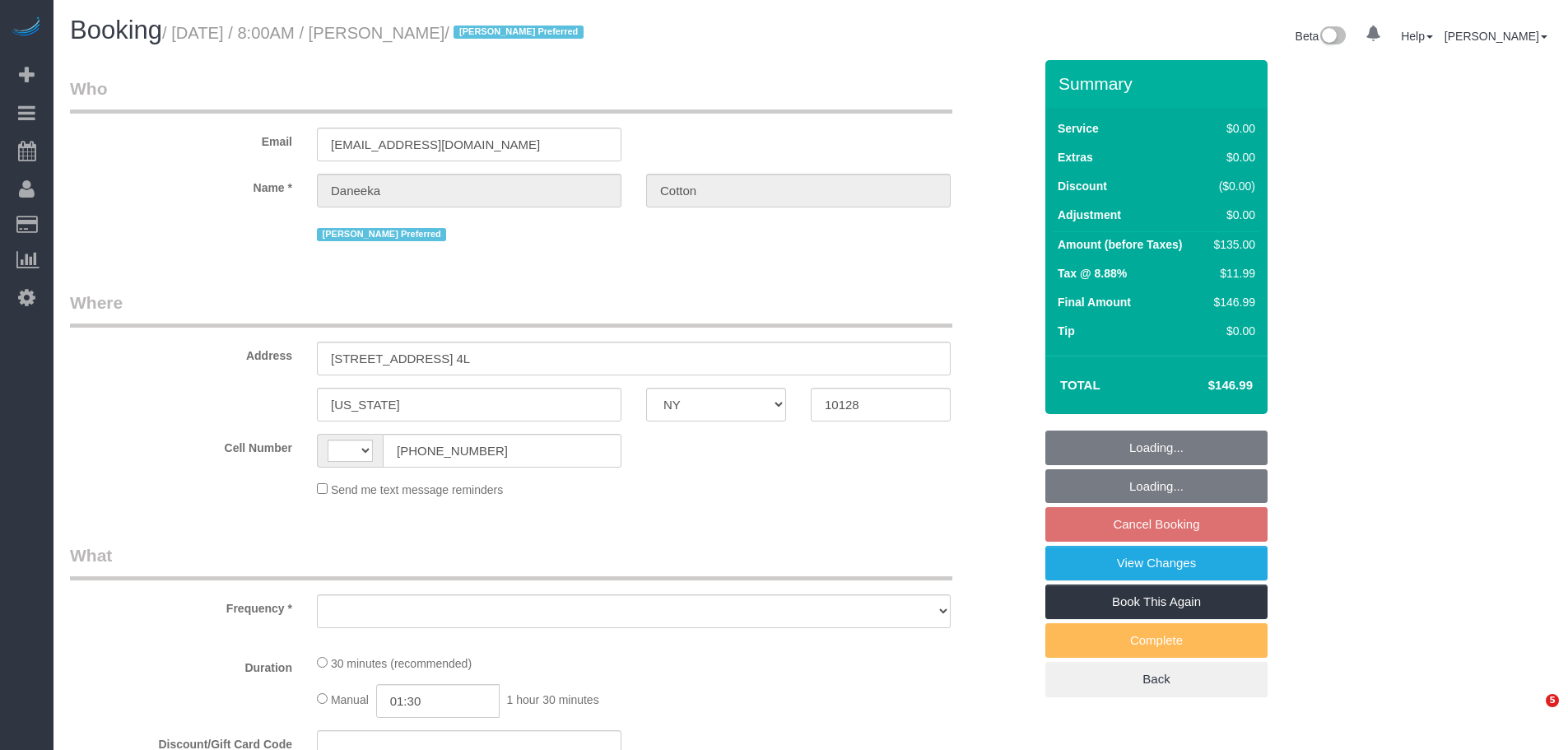
select select "NY"
select select "string:[GEOGRAPHIC_DATA]"
select select "object:803"
select select "spot1"
select select "number:89"
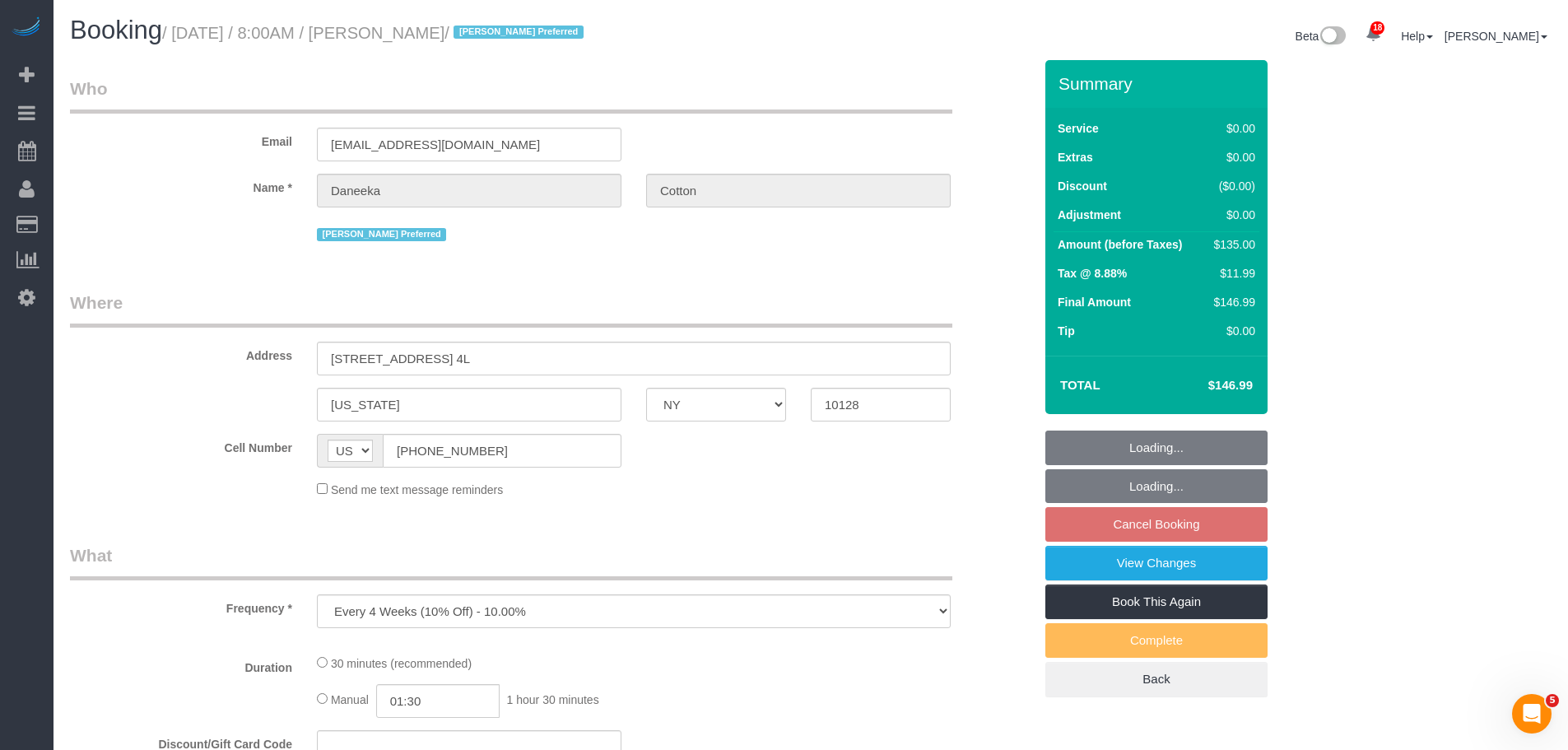
select select "number:77"
select select "number:15"
select select "number:5"
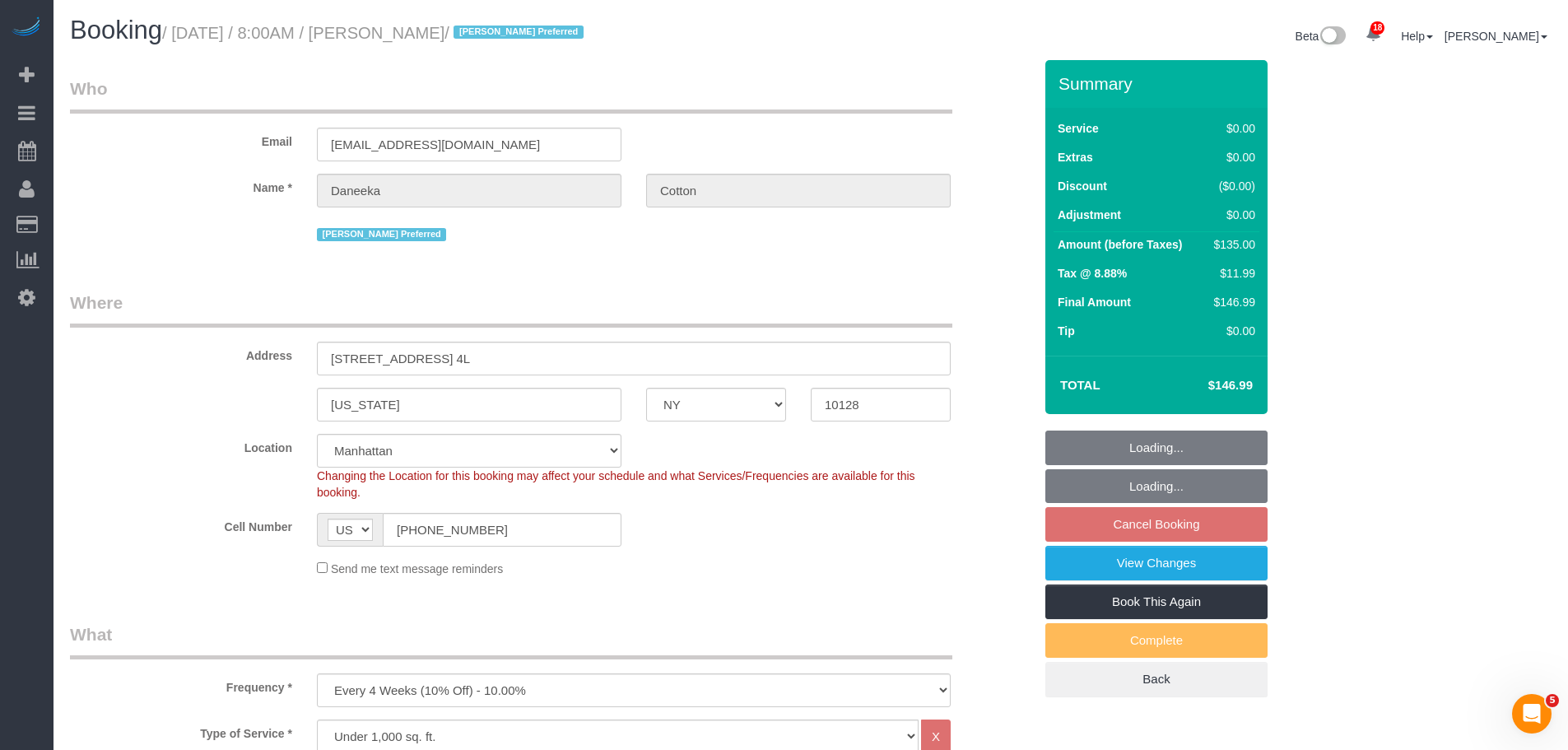
select select "string:stripe-pm_1RoBkK4VGloSiKo75qHJLE3h"
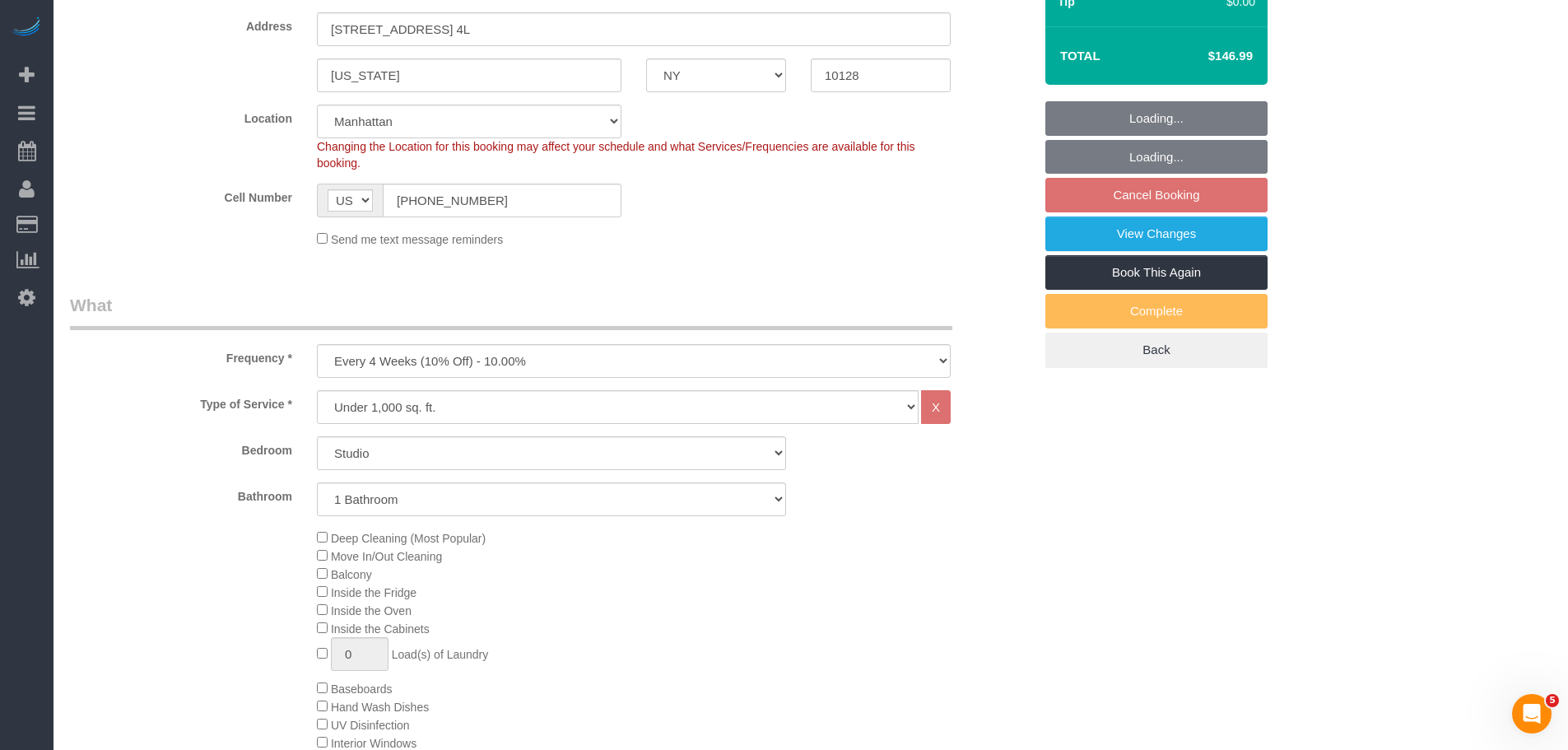
select select "object:1488"
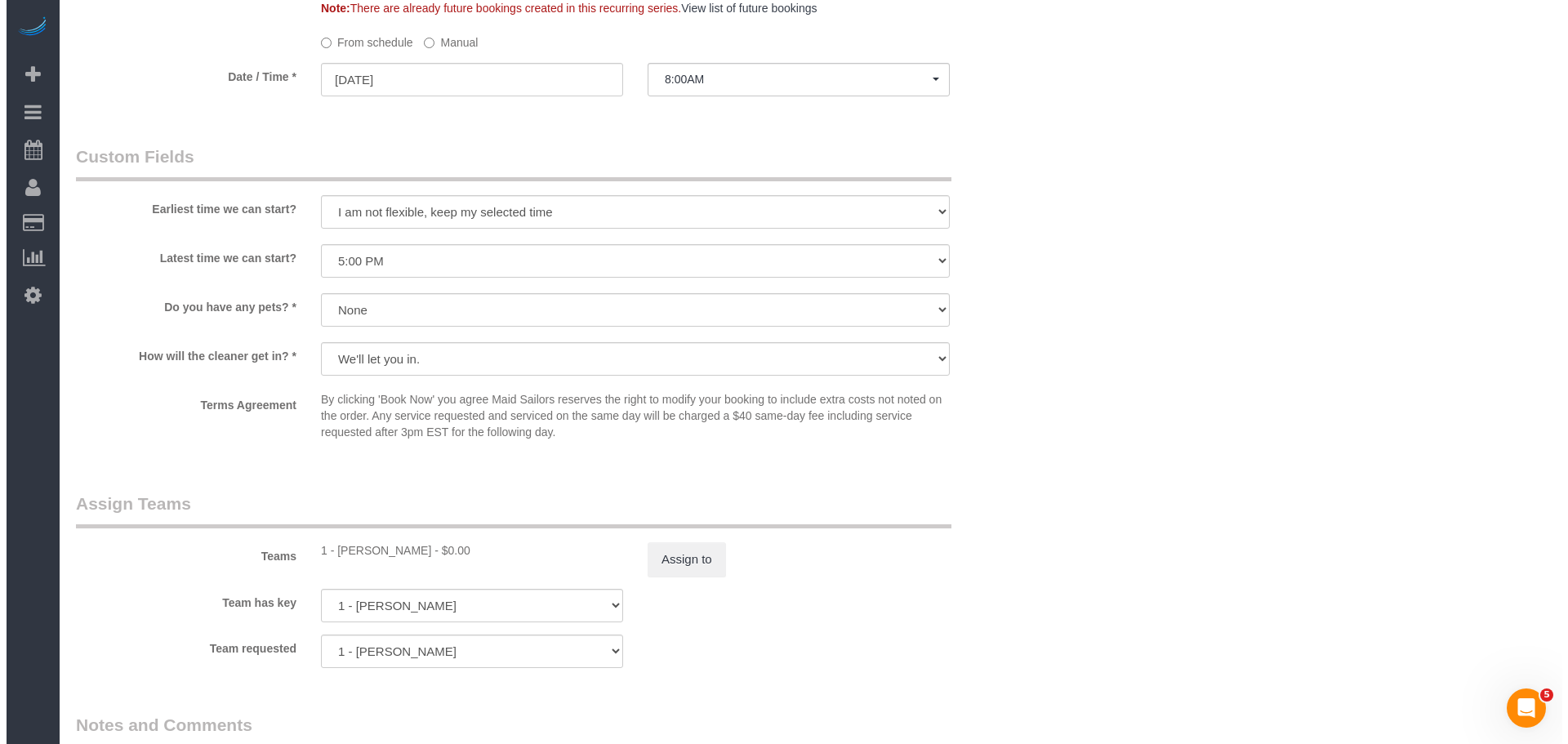
scroll to position [1797, 0]
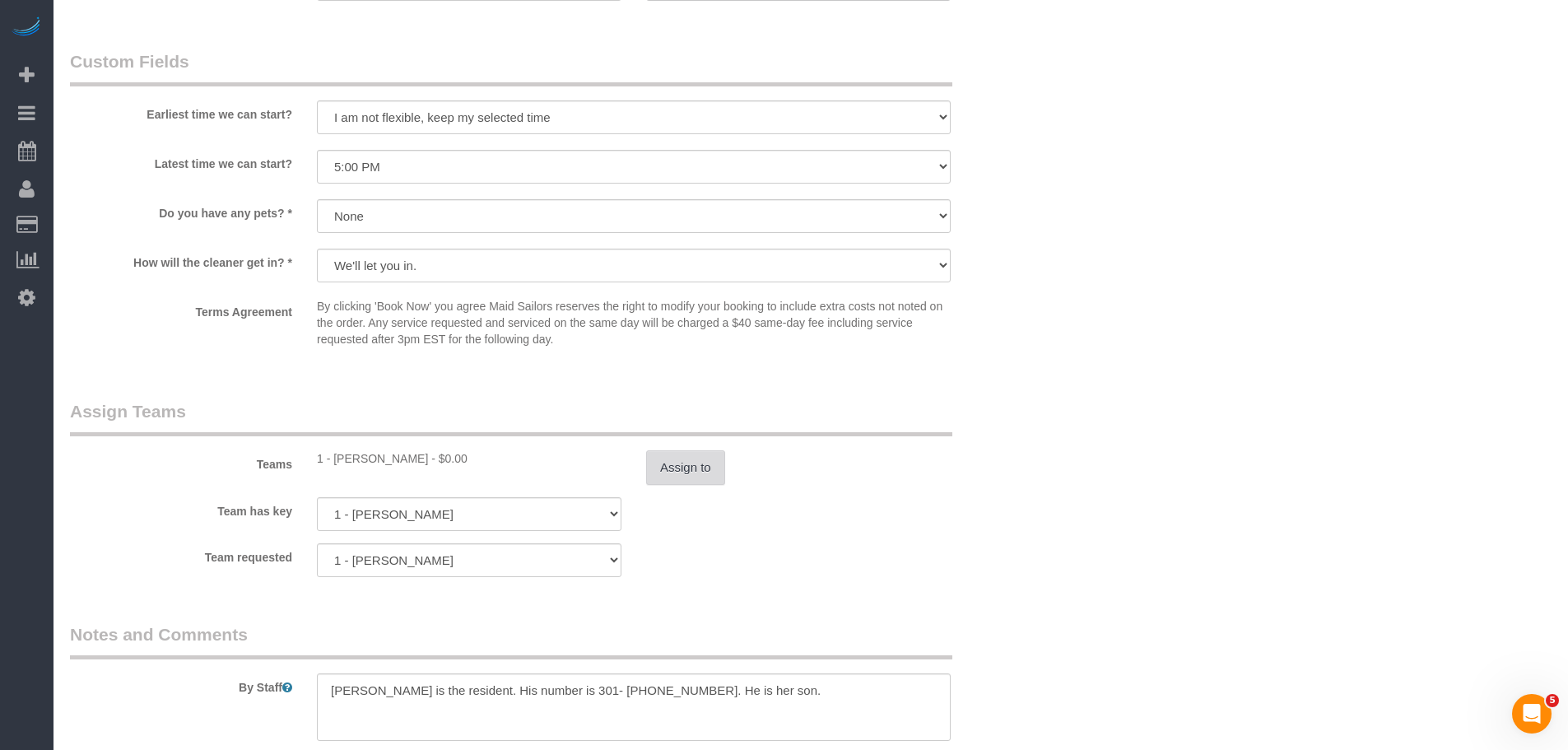
click at [675, 462] on button "Assign to" at bounding box center [685, 468] width 79 height 34
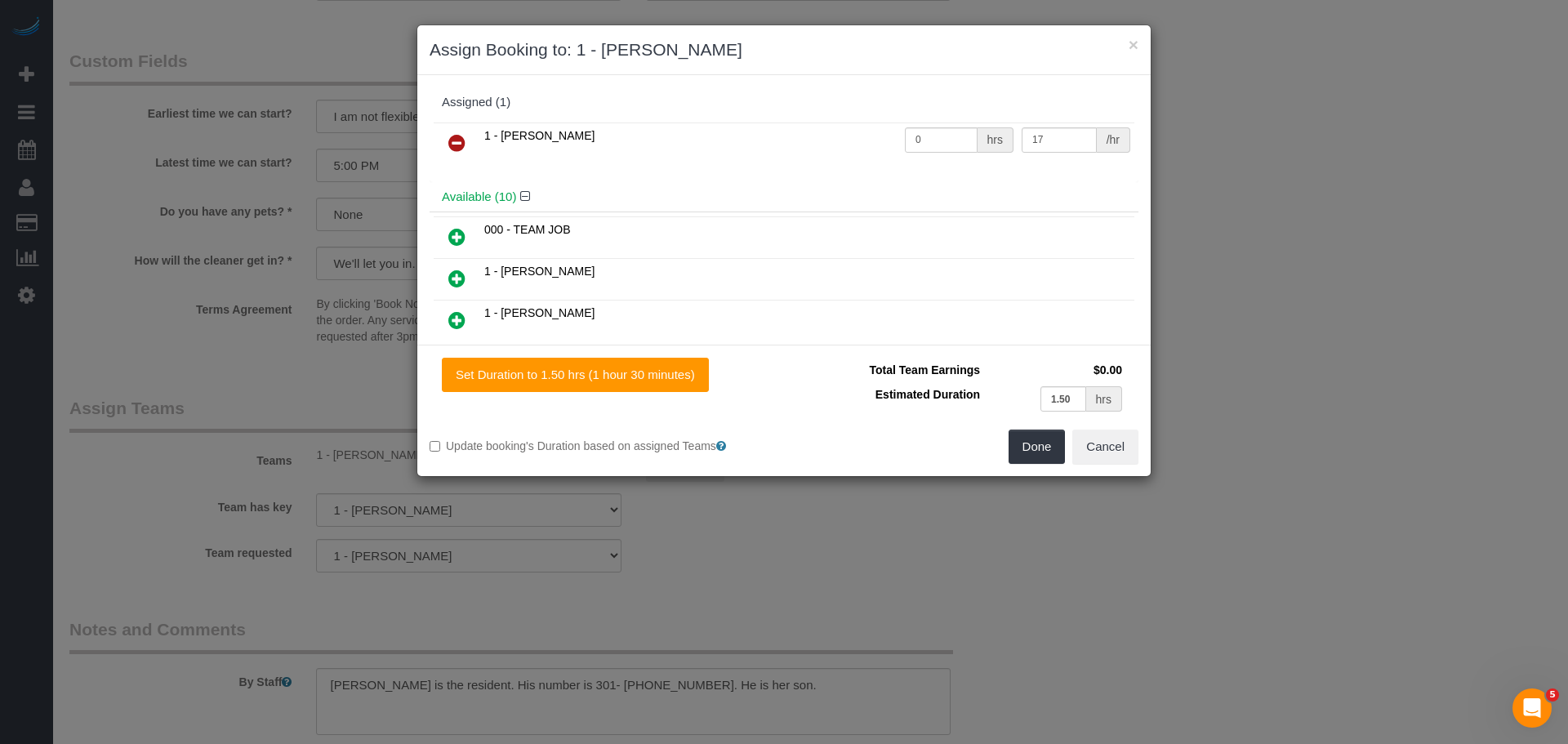
click at [457, 131] on link at bounding box center [457, 144] width 39 height 33
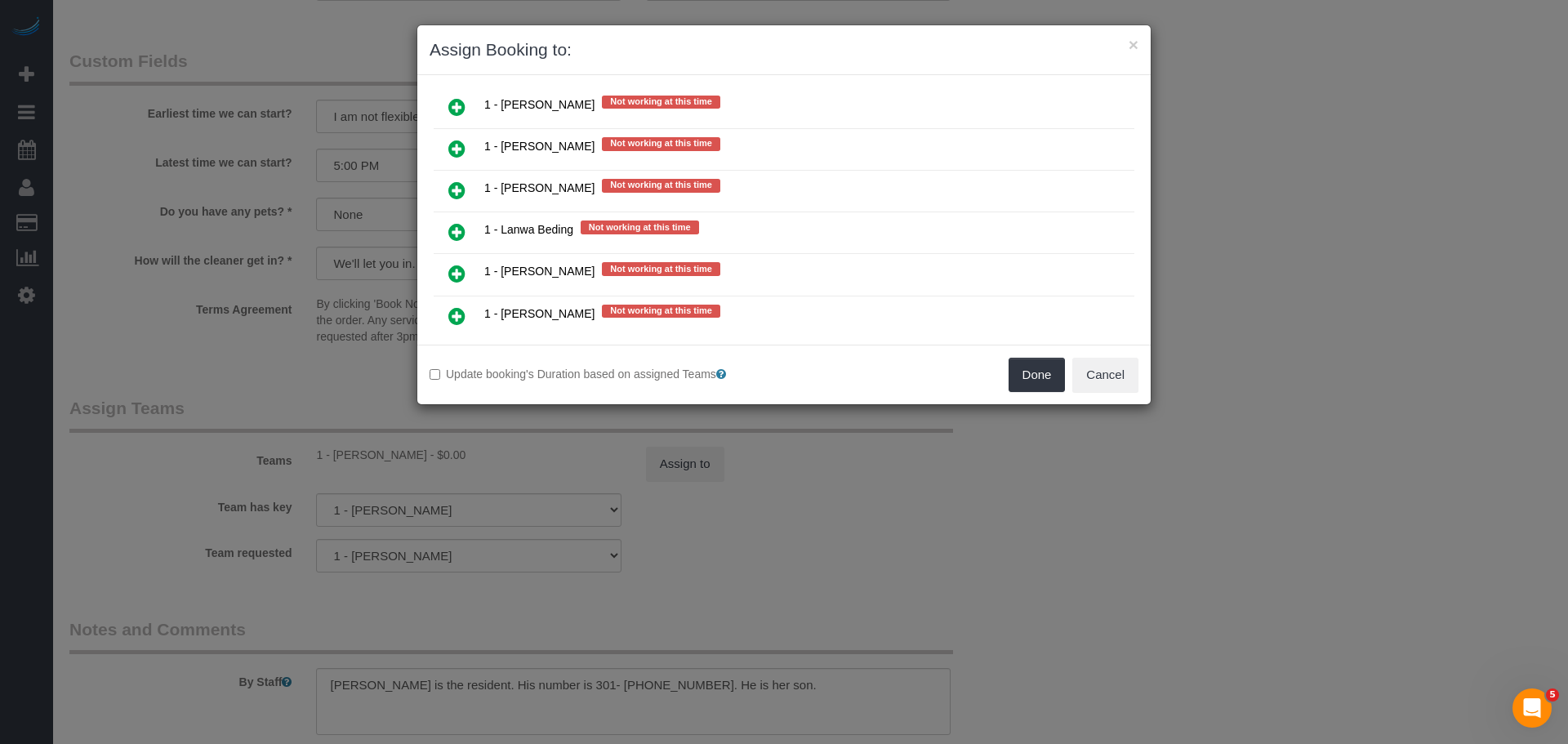
scroll to position [1716, 0]
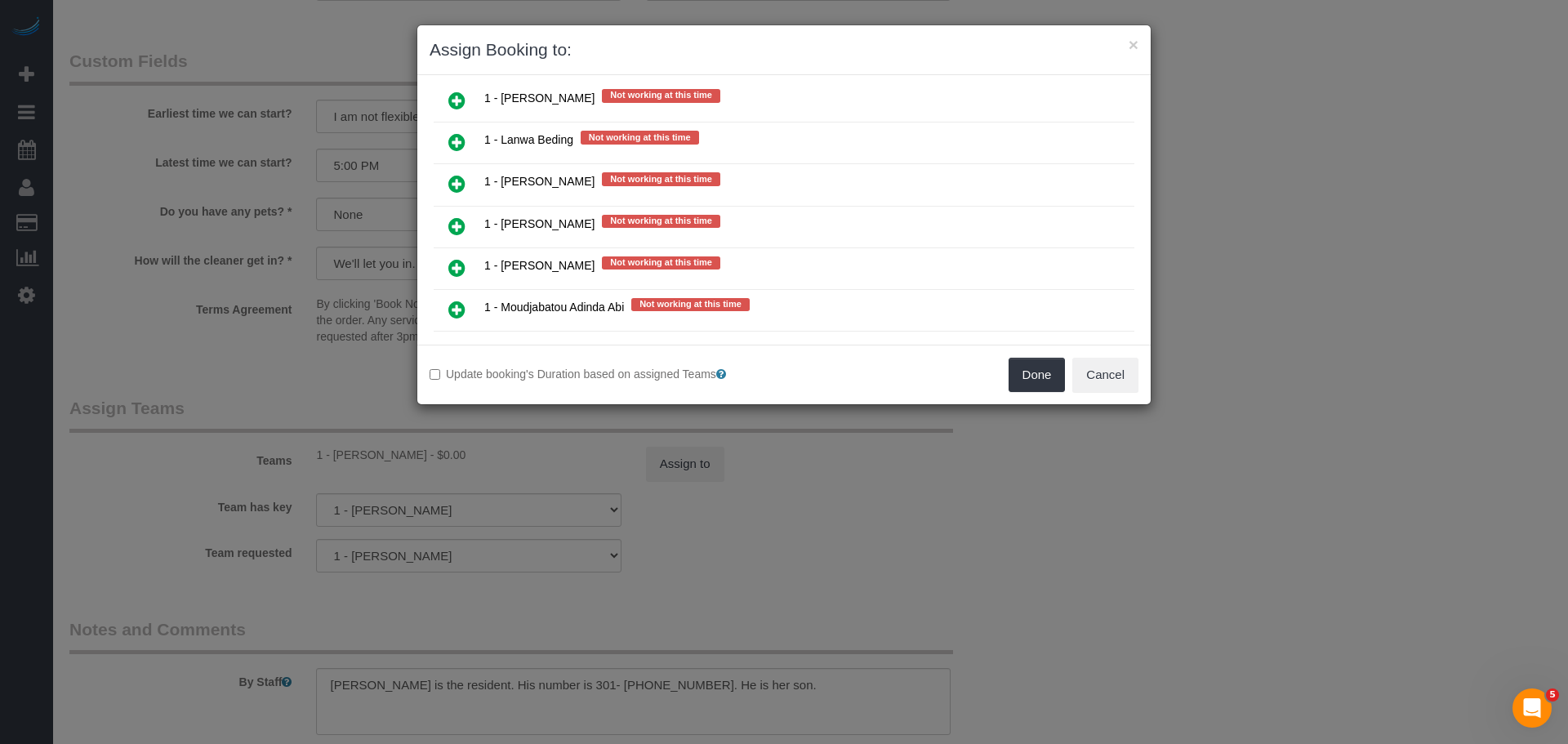
click at [478, 98] on td at bounding box center [457, 102] width 46 height 42
click at [465, 99] on icon at bounding box center [457, 100] width 17 height 20
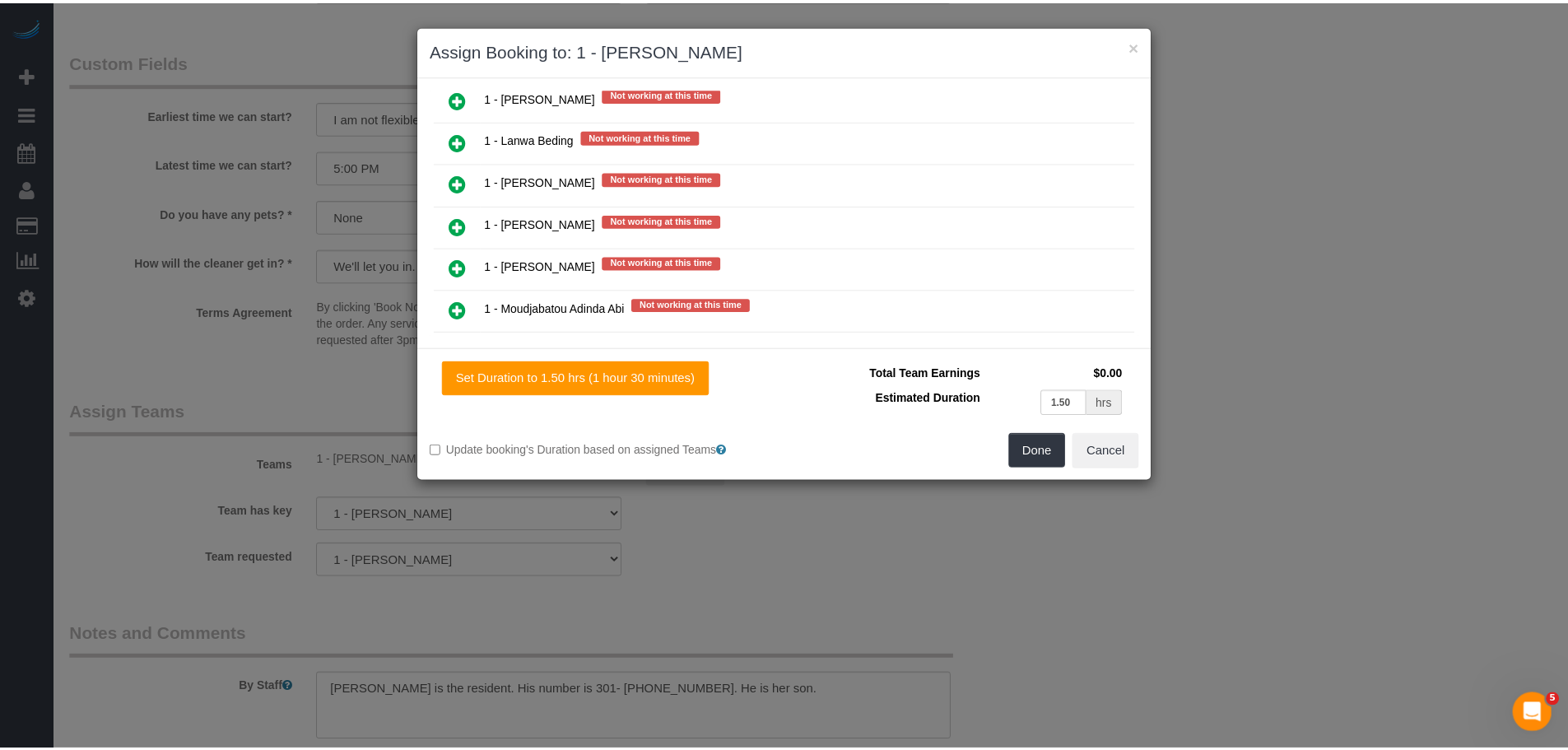
scroll to position [1727, 0]
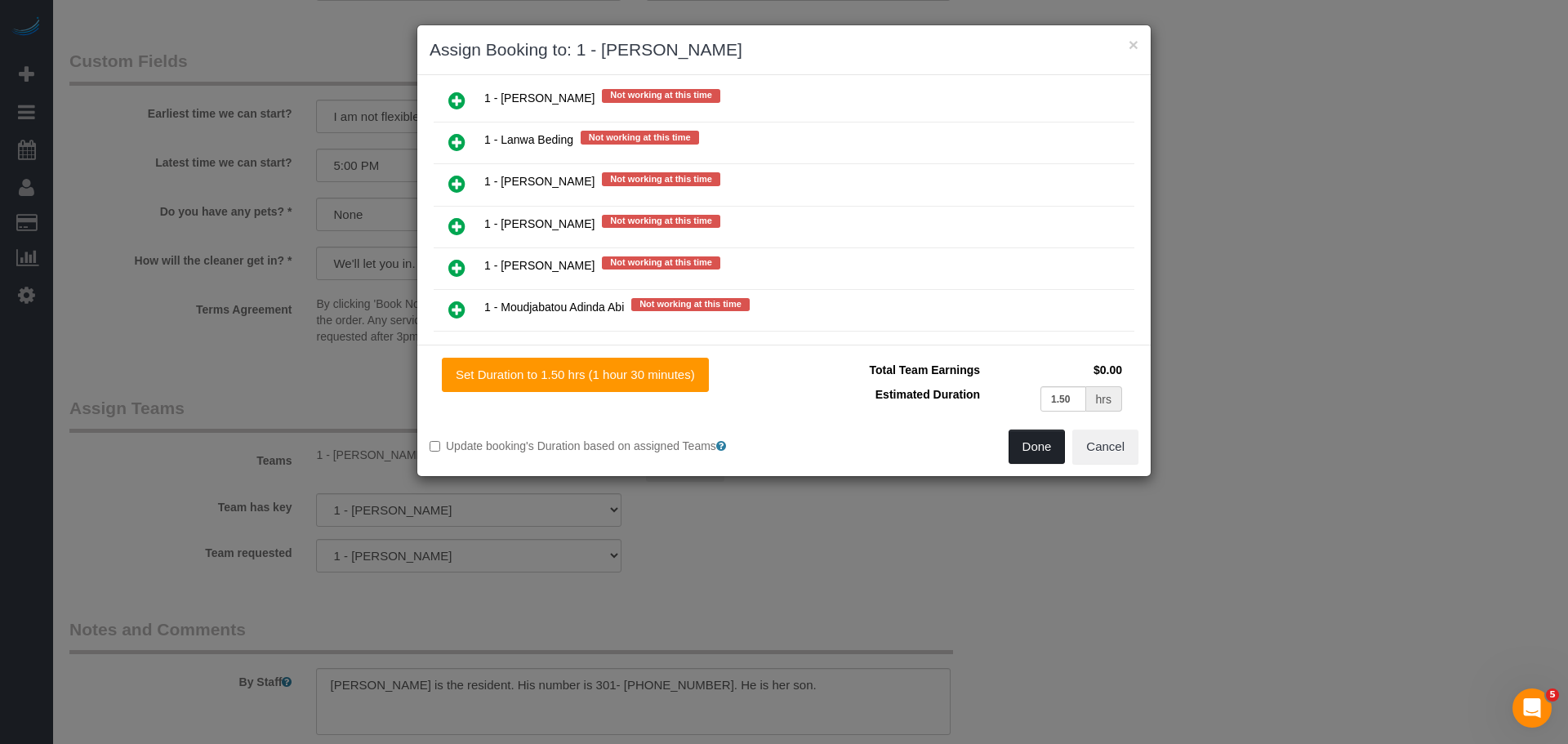
click at [1051, 448] on button "Done" at bounding box center [1037, 447] width 57 height 34
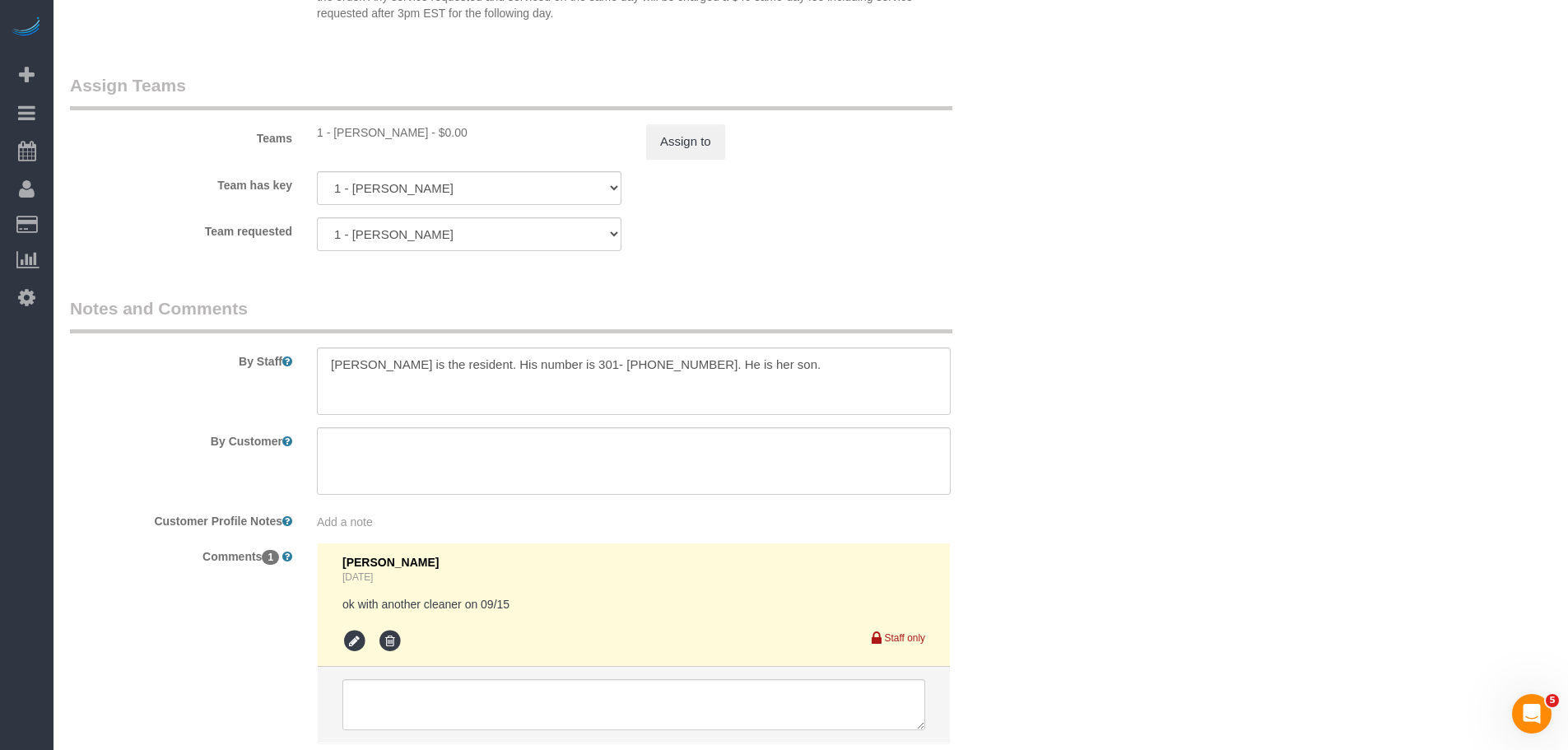
scroll to position [2251, 0]
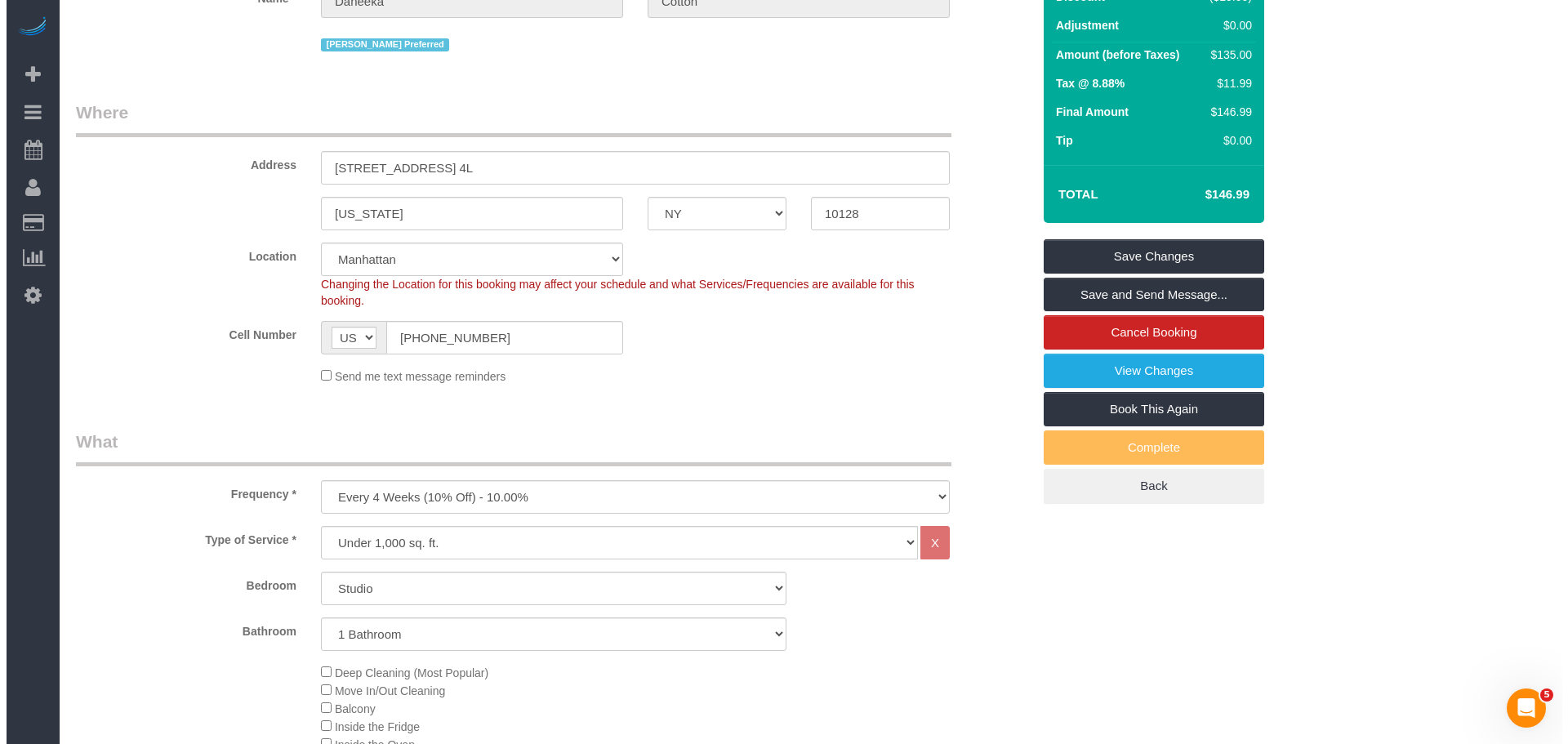
scroll to position [0, 0]
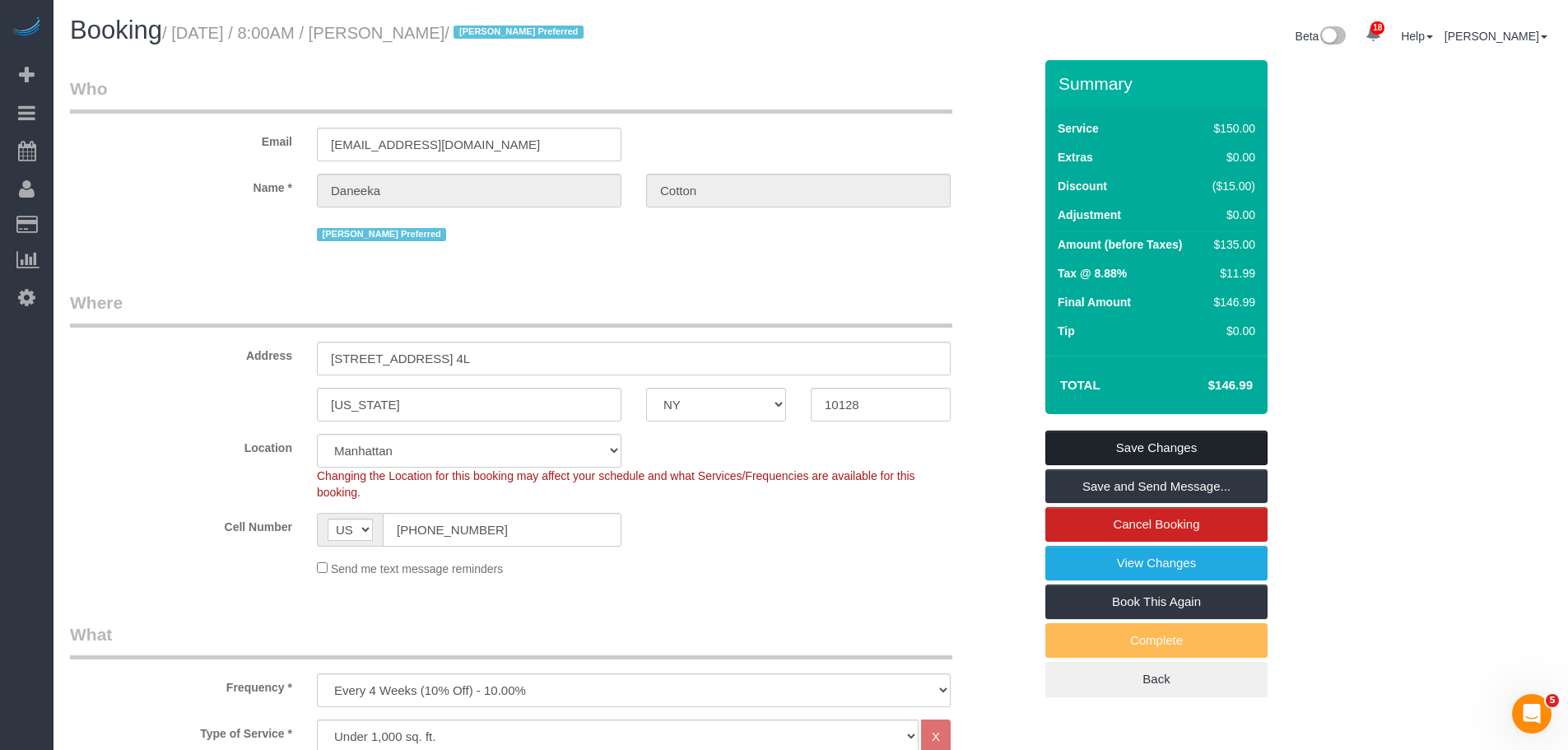
click at [1089, 432] on link "Save Changes" at bounding box center [1156, 448] width 222 height 34
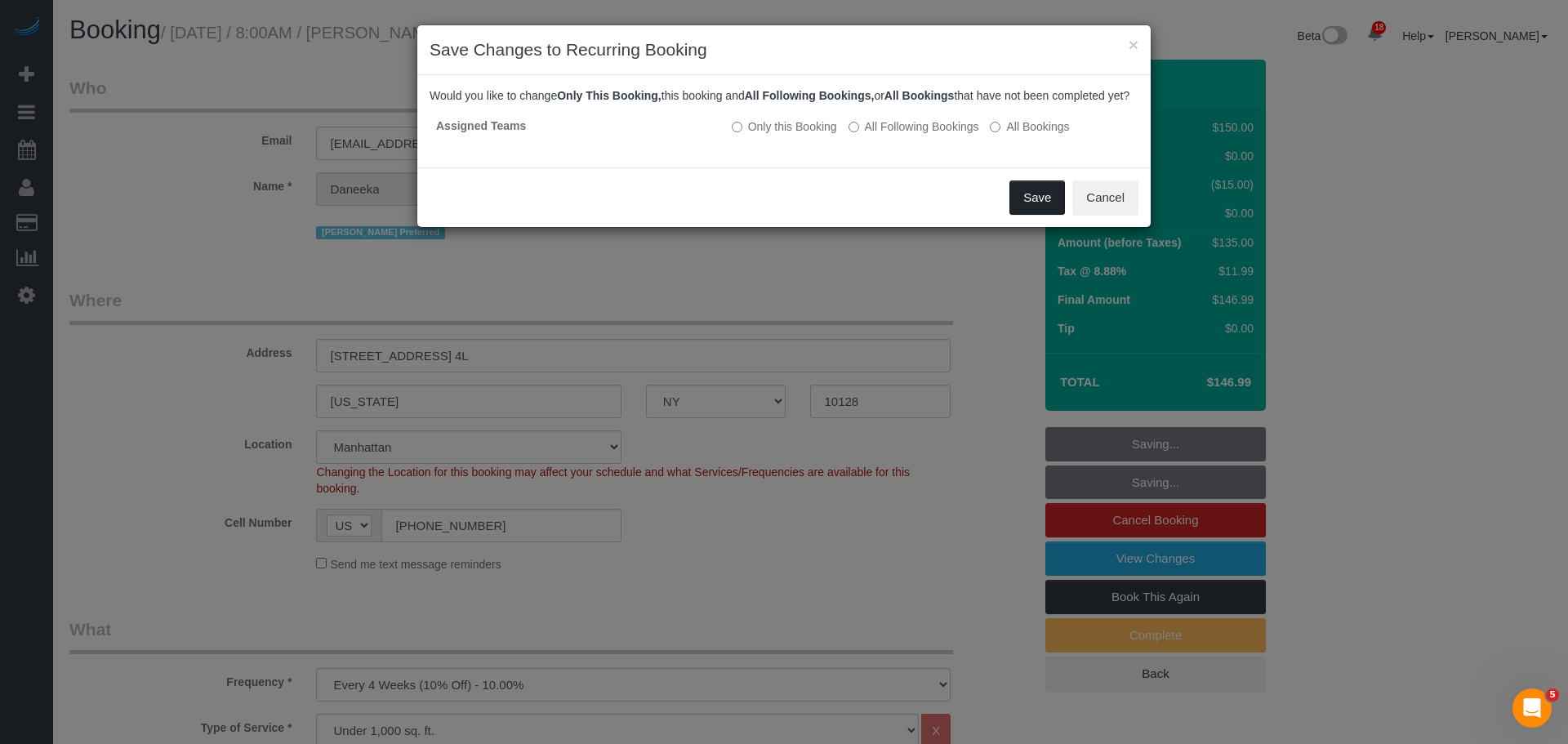
click at [1037, 215] on button "Save" at bounding box center [1037, 198] width 56 height 34
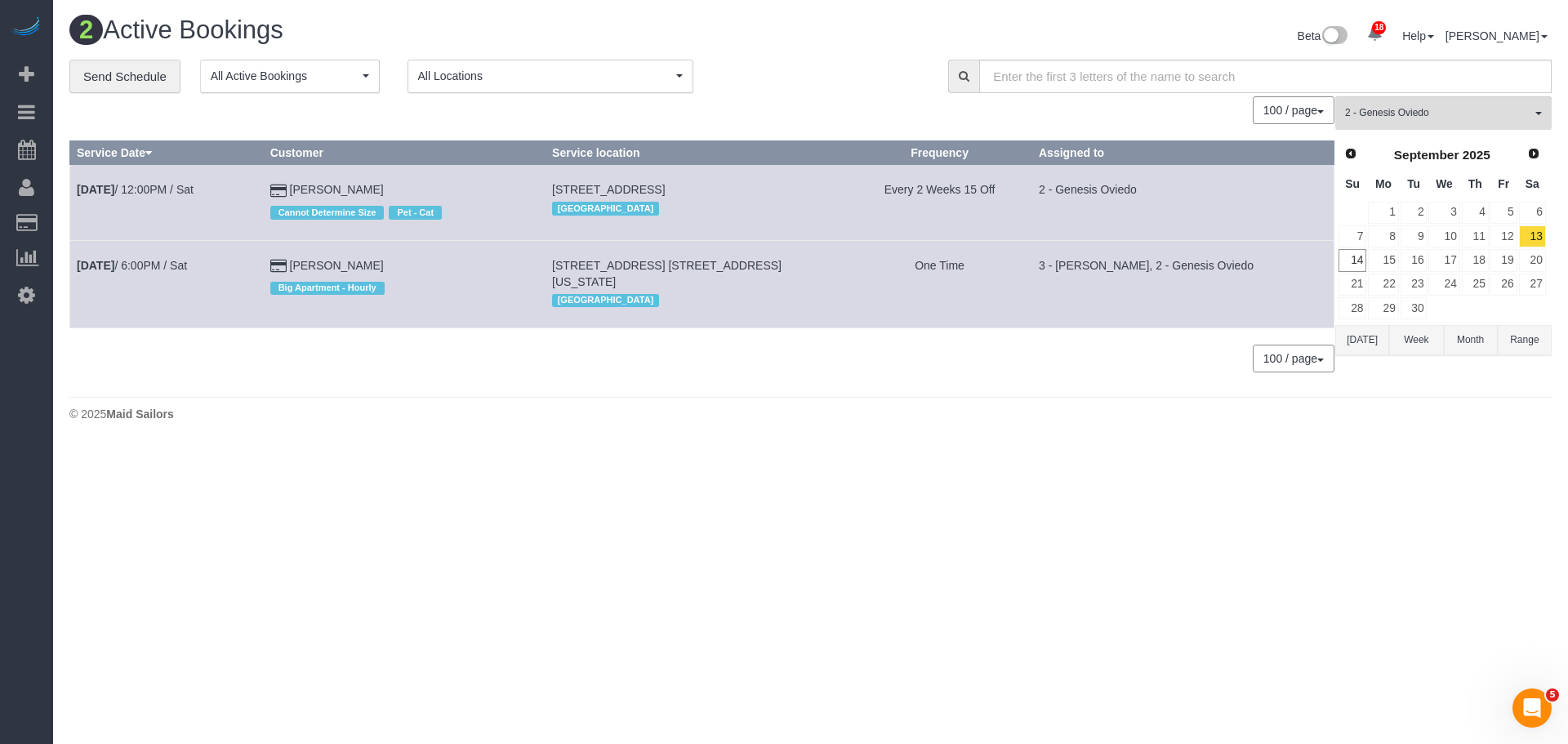
click at [839, 360] on div "100 / page 10 / page 20 / page 30 / page 40 / page 50 / page 100 / page" at bounding box center [701, 358] width 1266 height 27
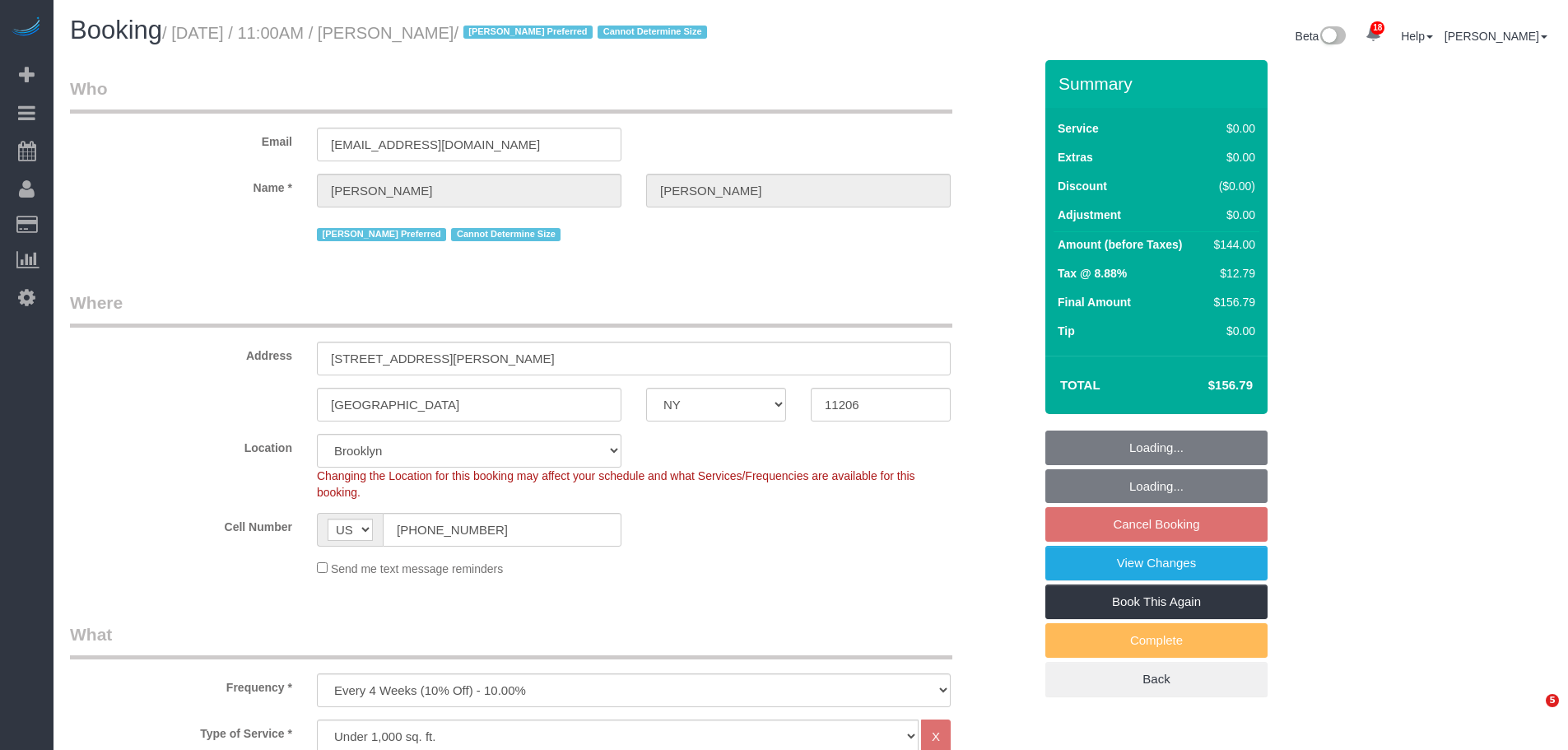
select select "NY"
select select "number:58"
select select "number:72"
select select "number:15"
select select "number:7"
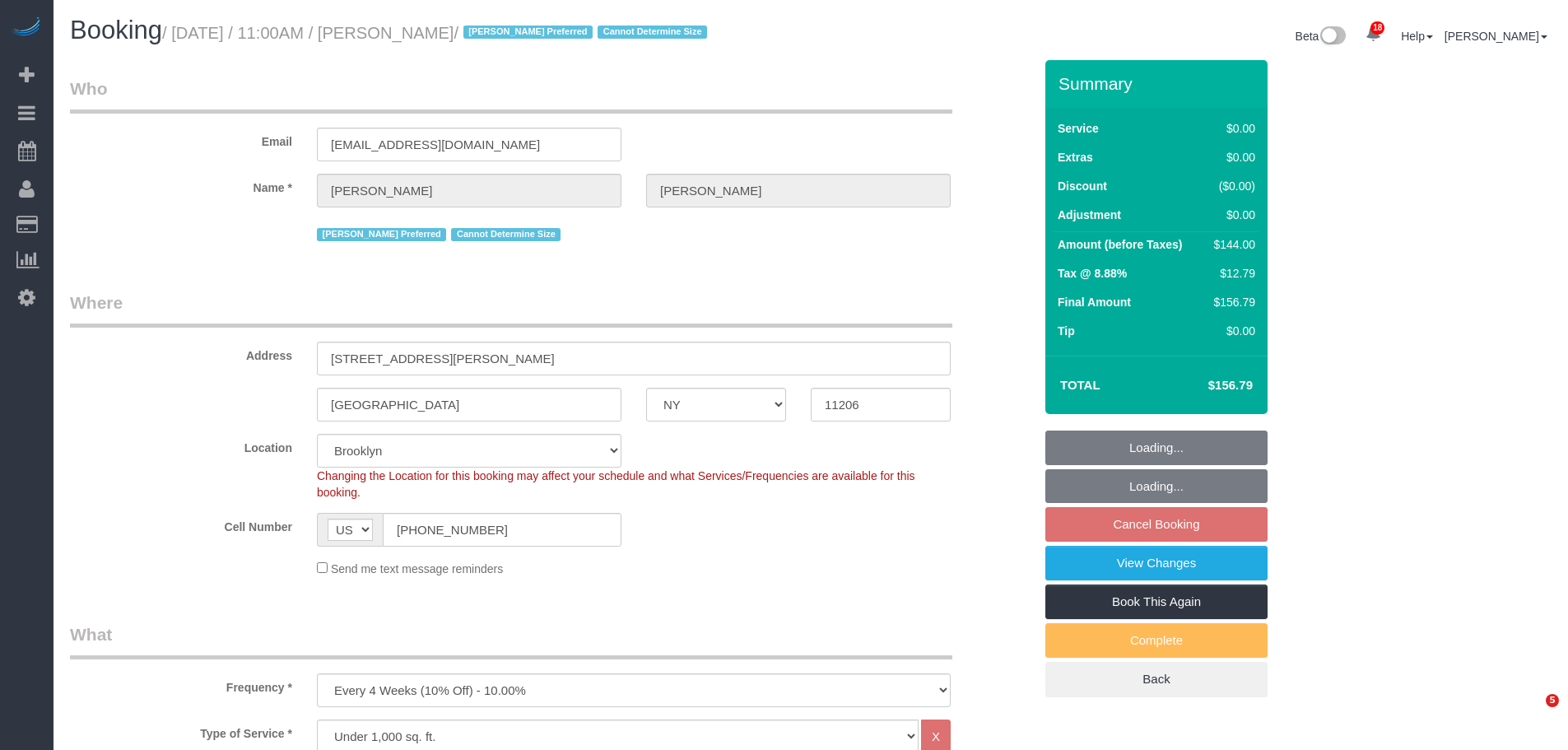
select select "spot4"
select select "1"
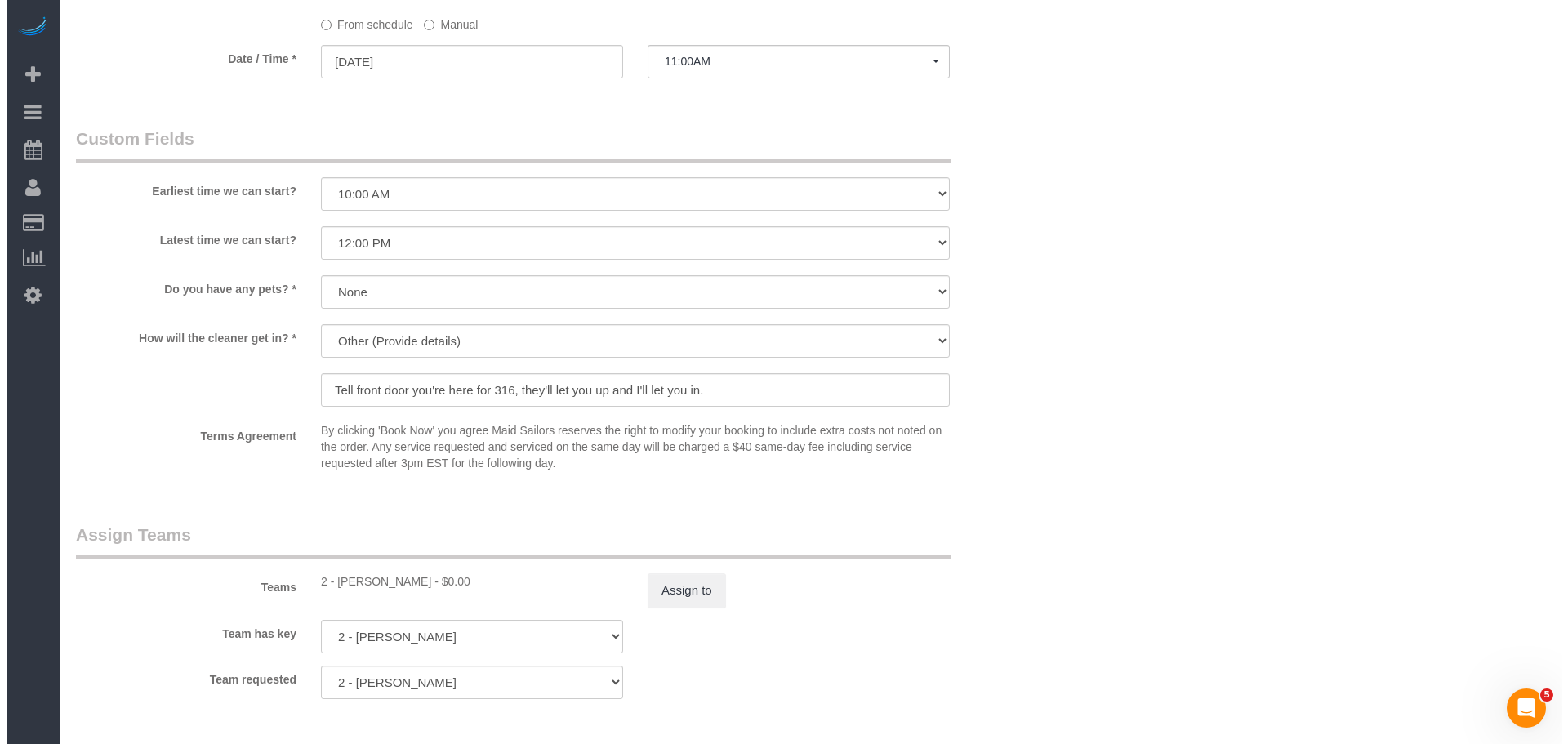
scroll to position [1961, 0]
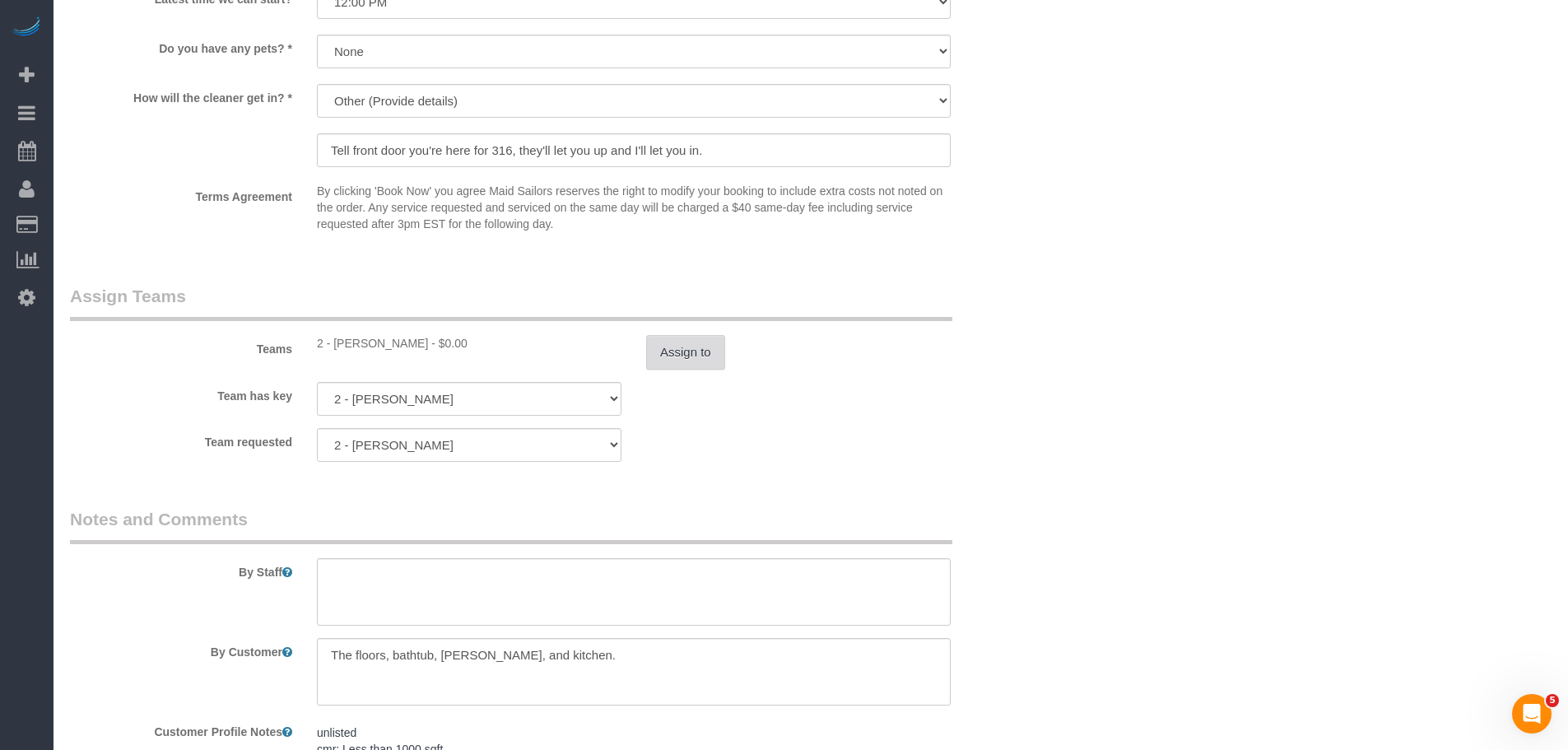
click at [700, 347] on button "Assign to" at bounding box center [685, 353] width 79 height 34
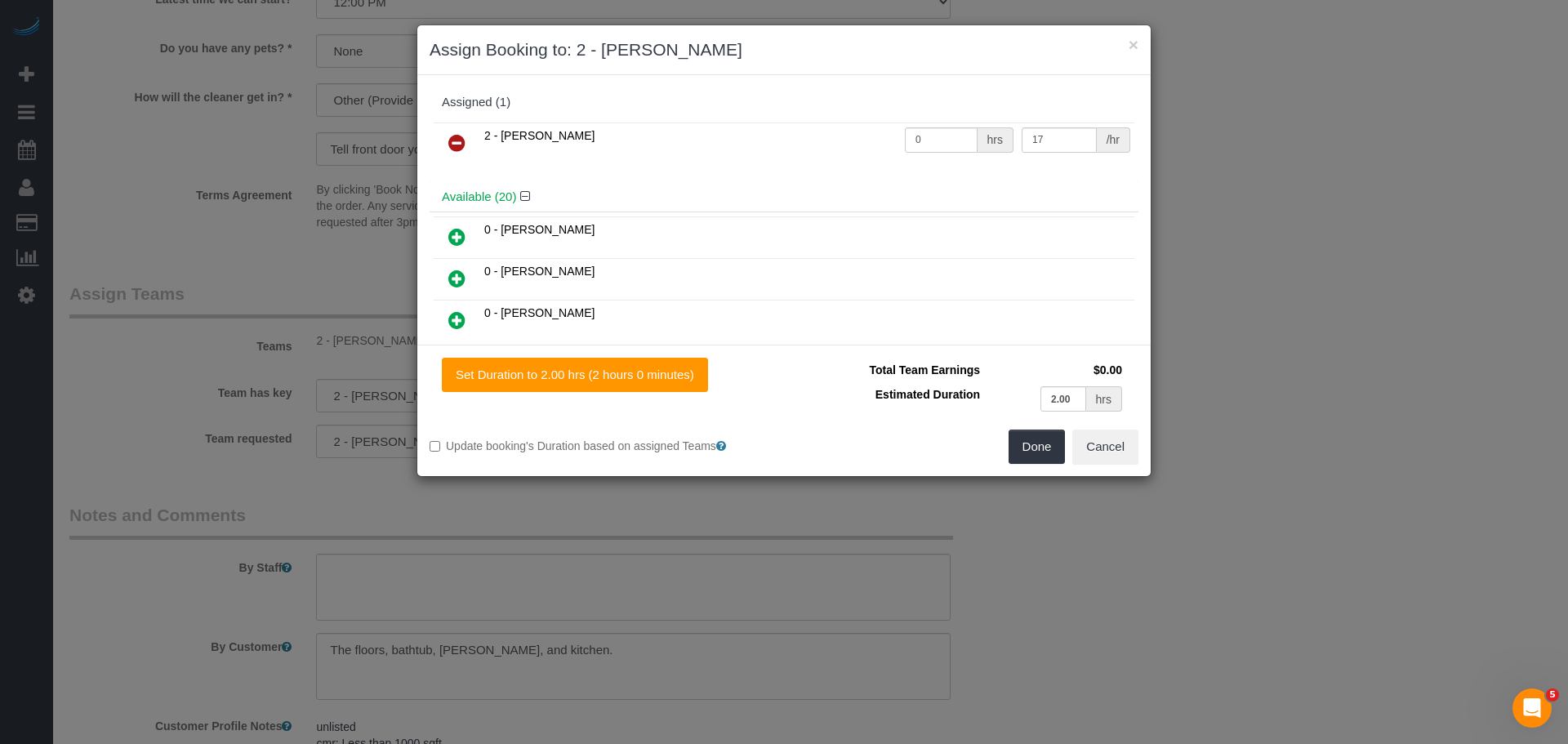
click at [457, 140] on icon at bounding box center [457, 143] width 17 height 20
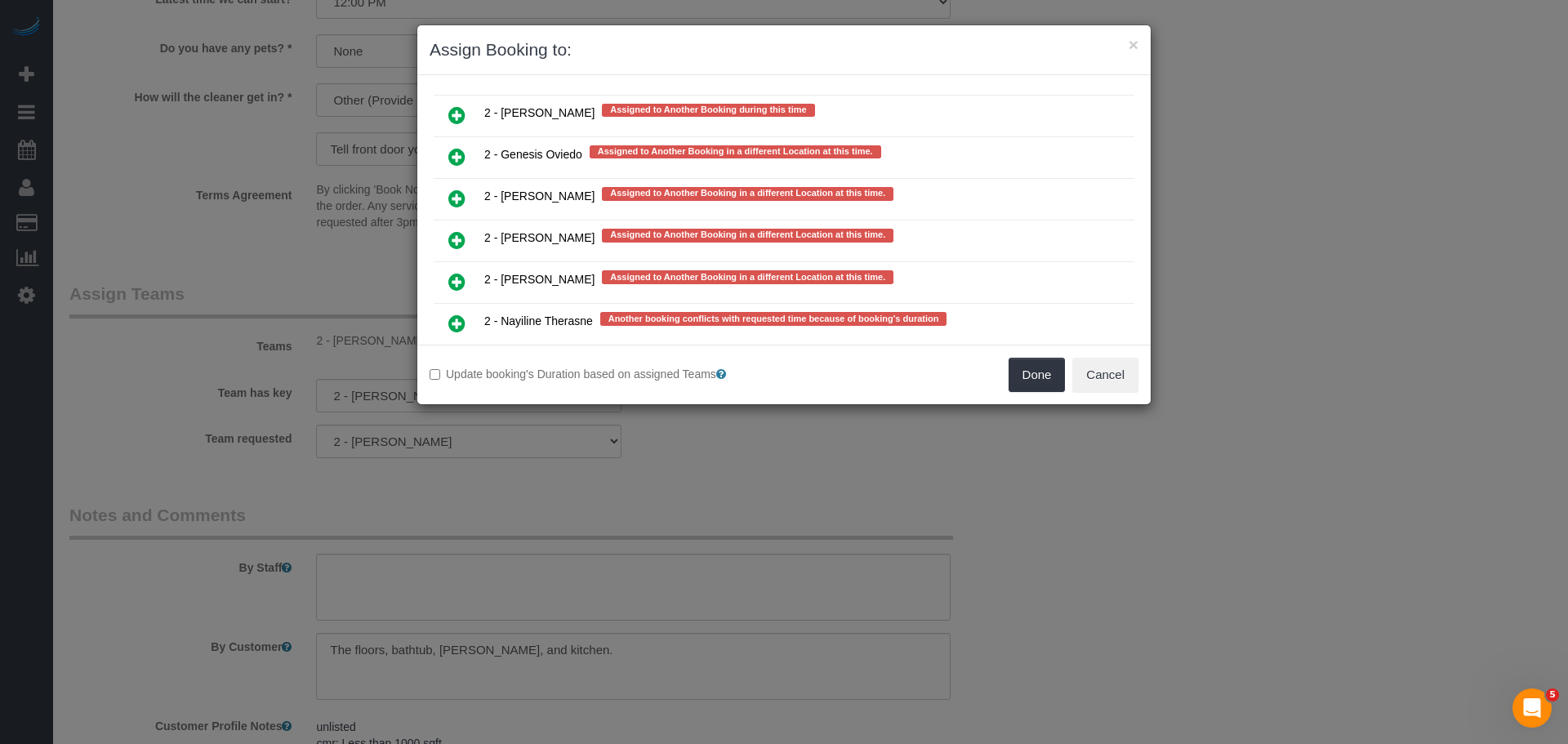
scroll to position [2941, 0]
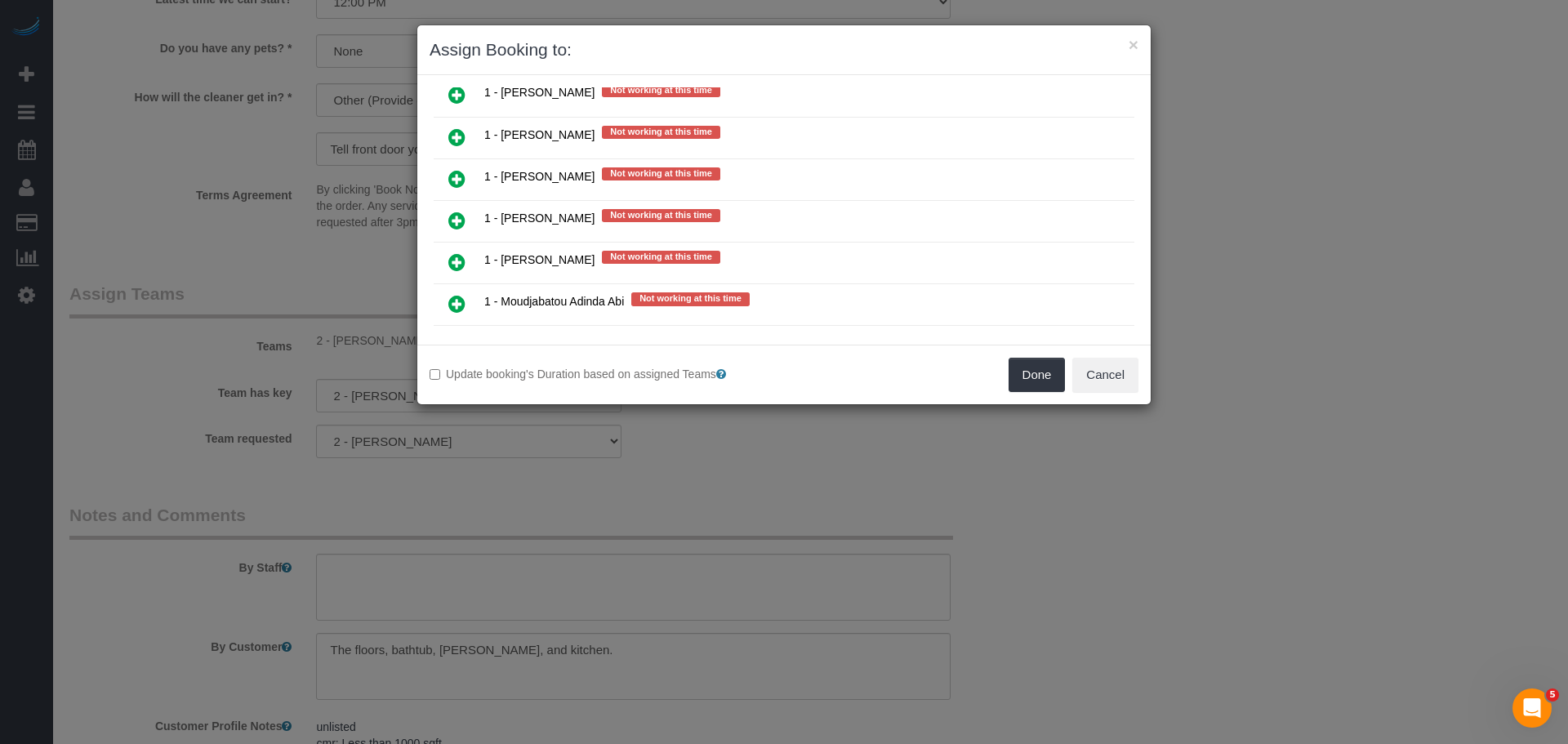
click at [459, 220] on icon at bounding box center [457, 220] width 17 height 20
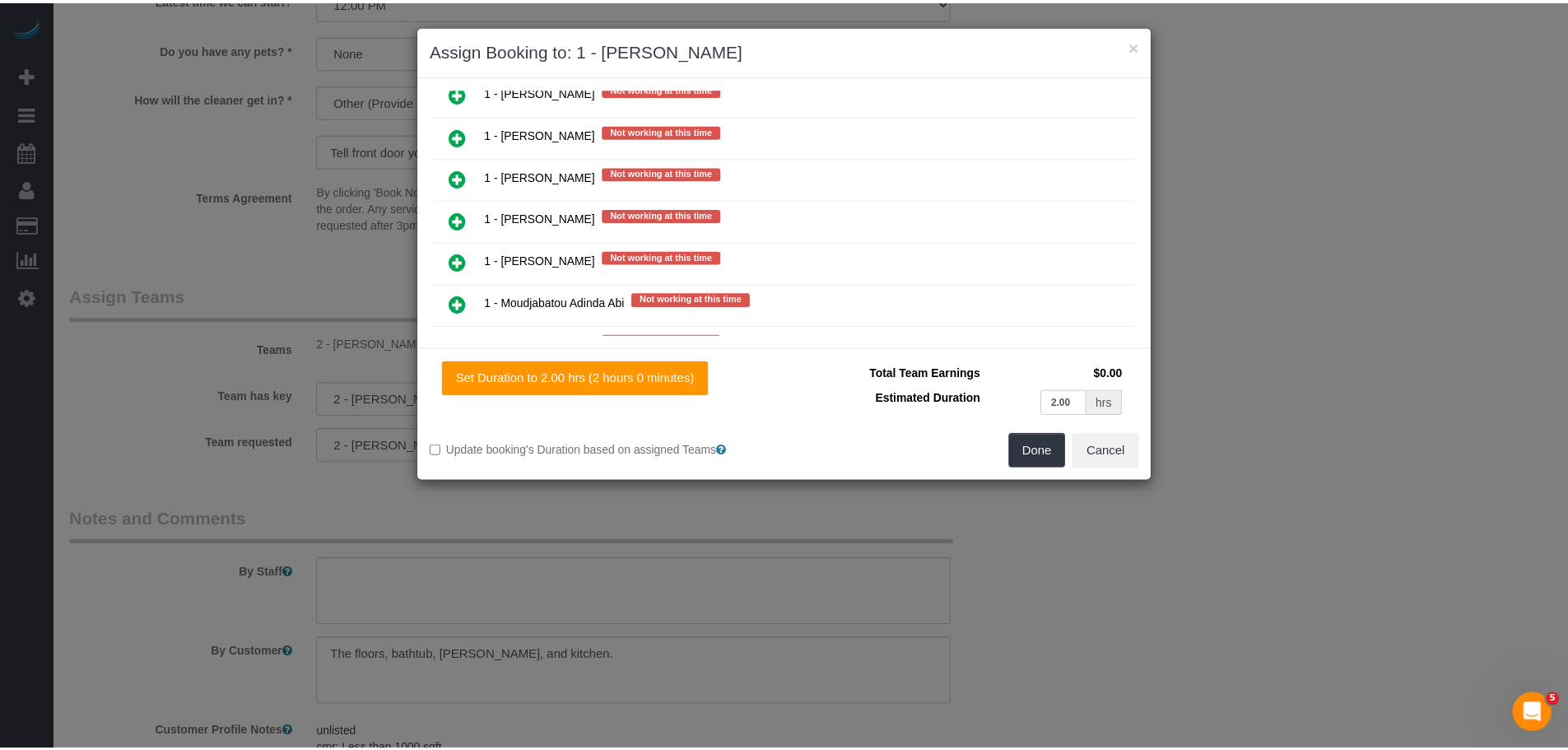
scroll to position [1523, 0]
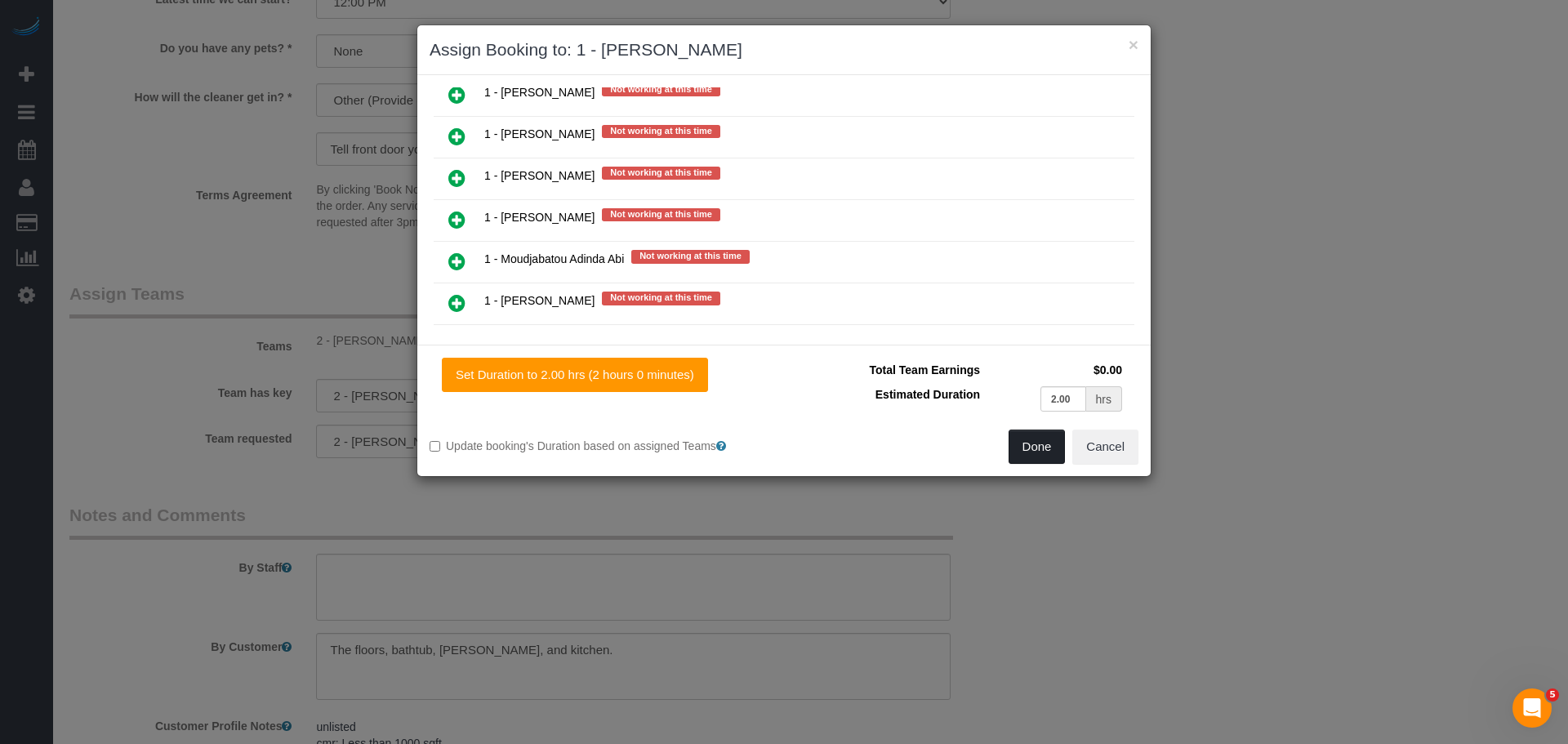
drag, startPoint x: 1037, startPoint y: 441, endPoint x: 1030, endPoint y: 431, distance: 12.2
click at [1038, 441] on button "Done" at bounding box center [1037, 447] width 57 height 34
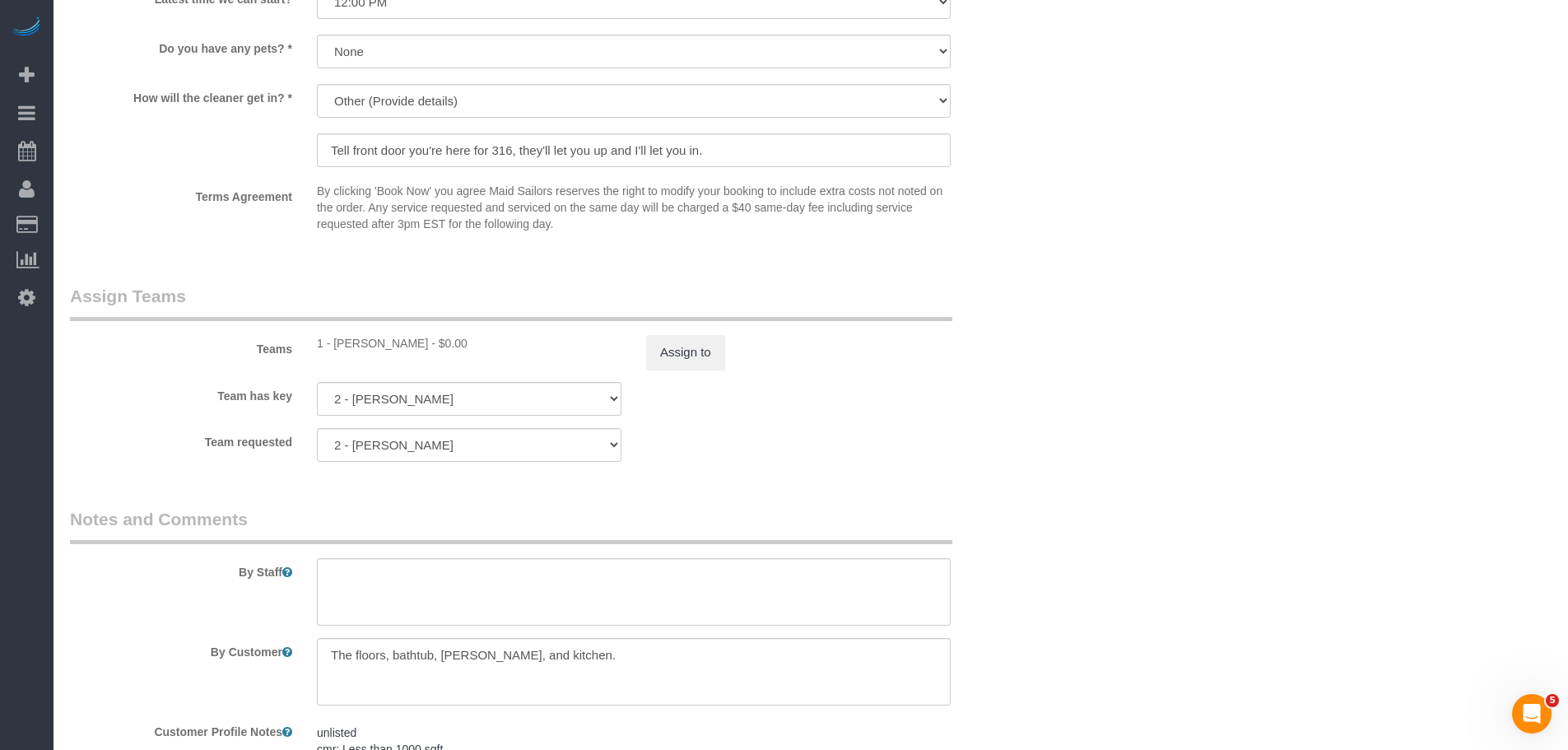
drag, startPoint x: 956, startPoint y: 294, endPoint x: 963, endPoint y: 306, distance: 13.9
click at [963, 300] on div "Teams 1 - Kariluz Romero - $0.00 Assign to" at bounding box center [551, 327] width 988 height 86
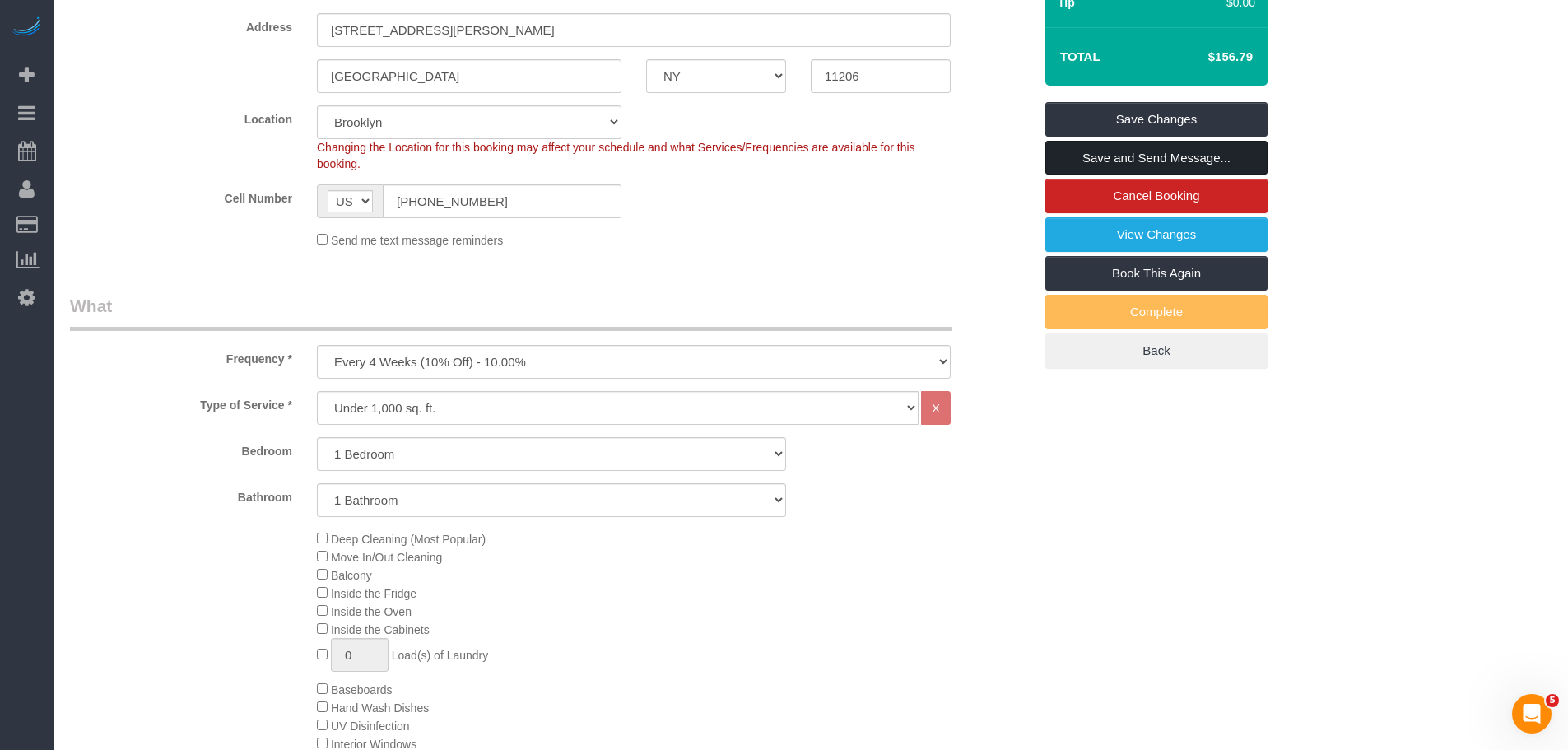
scroll to position [165, 0]
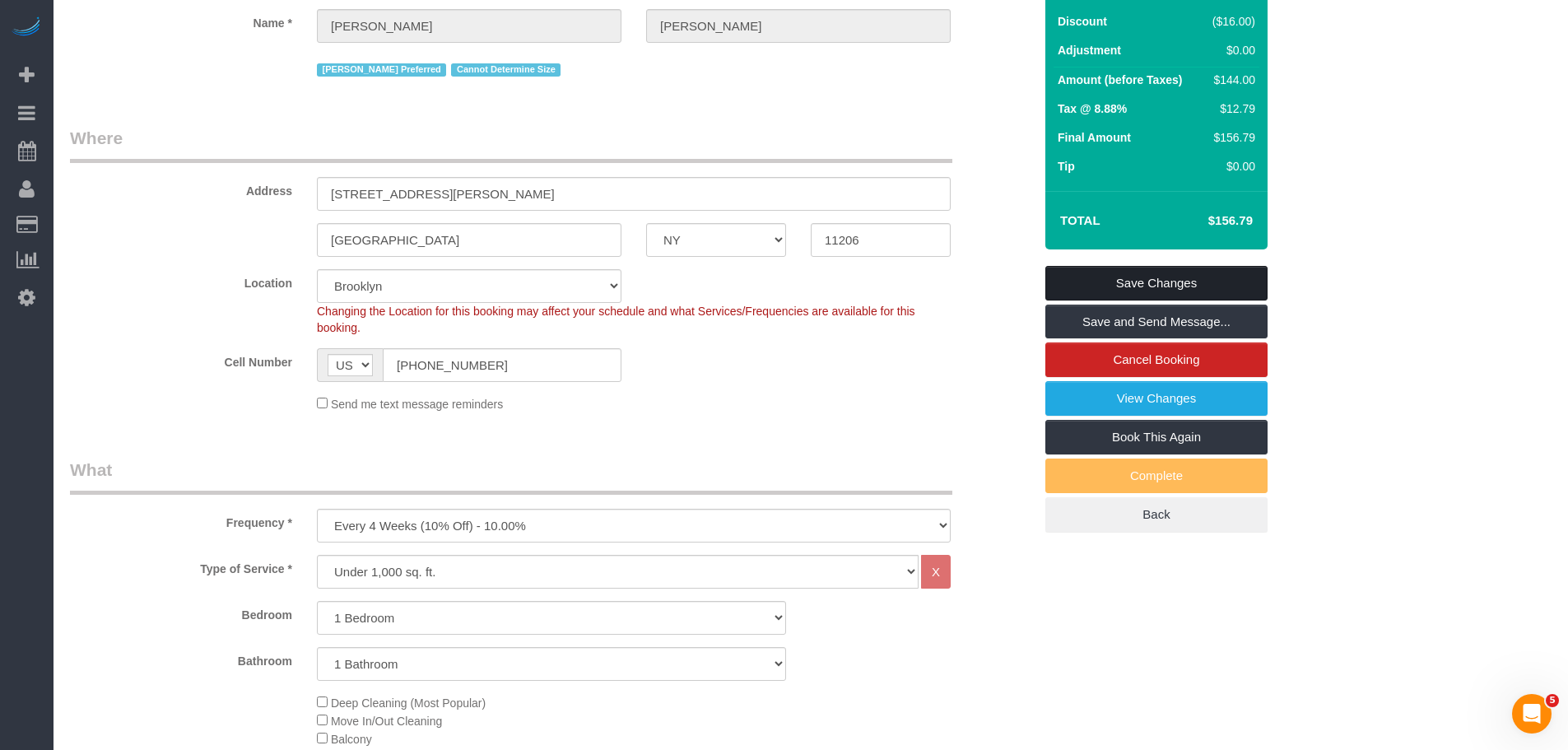
click at [1181, 267] on link "Save Changes" at bounding box center [1156, 283] width 222 height 34
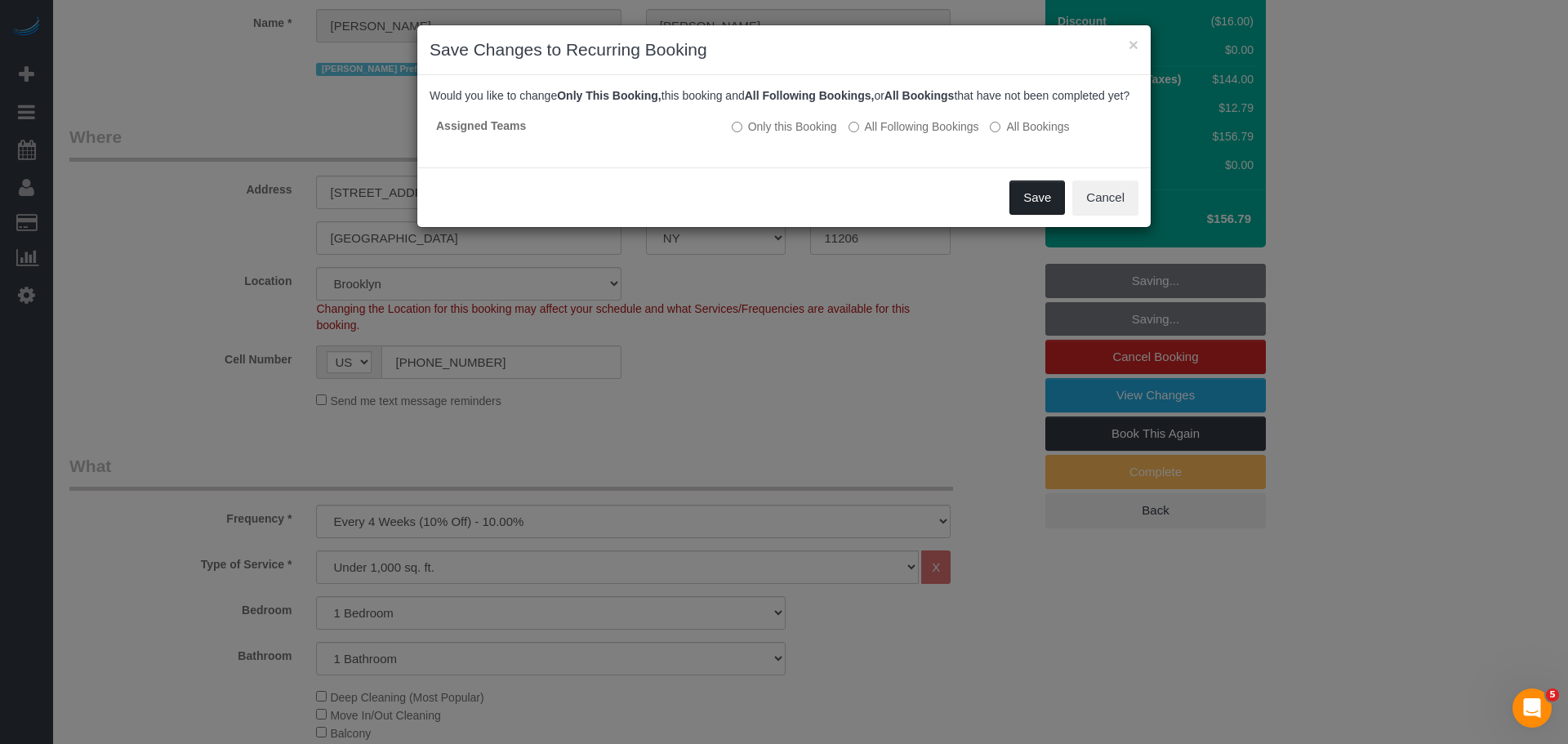
click at [1035, 211] on button "Save" at bounding box center [1037, 198] width 56 height 34
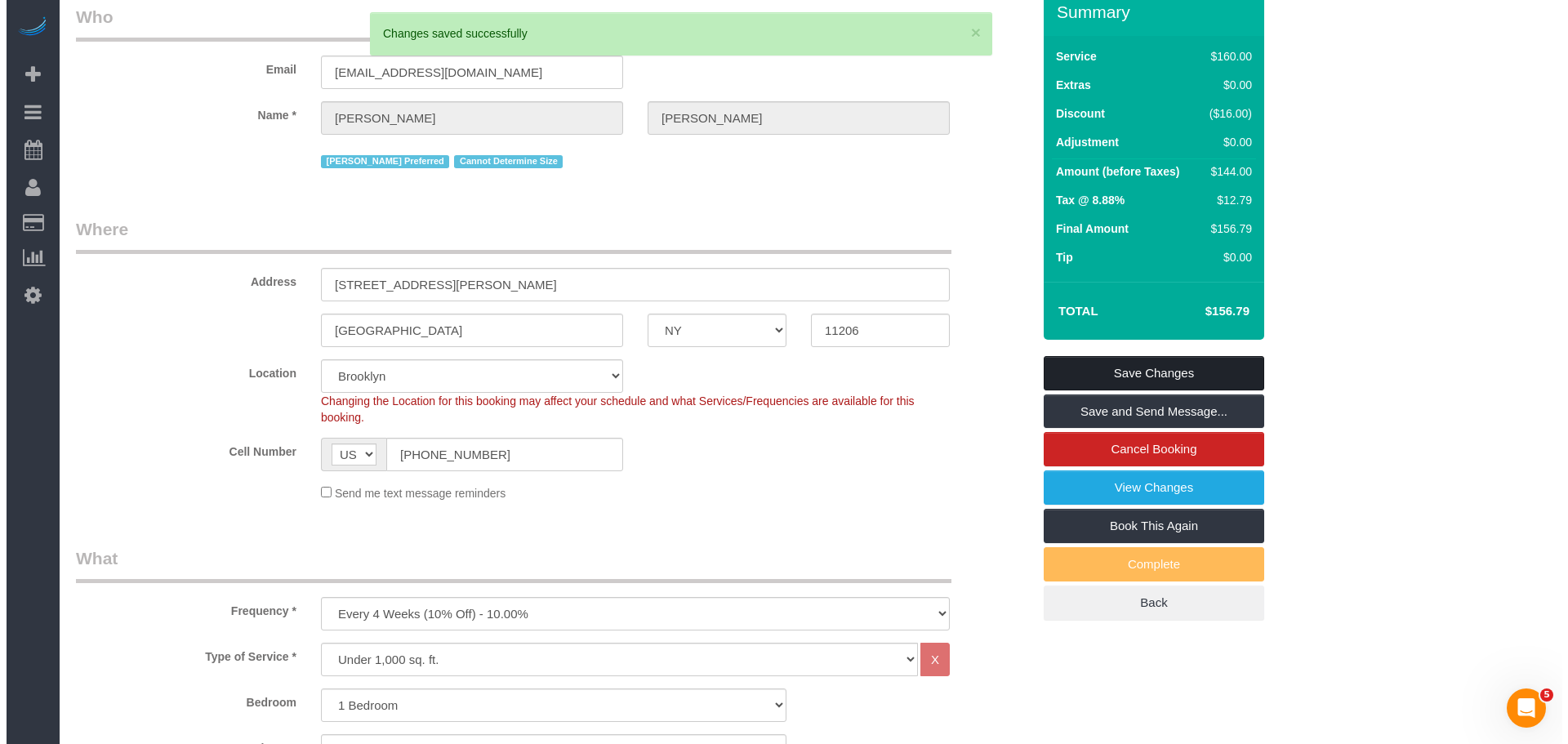
scroll to position [0, 0]
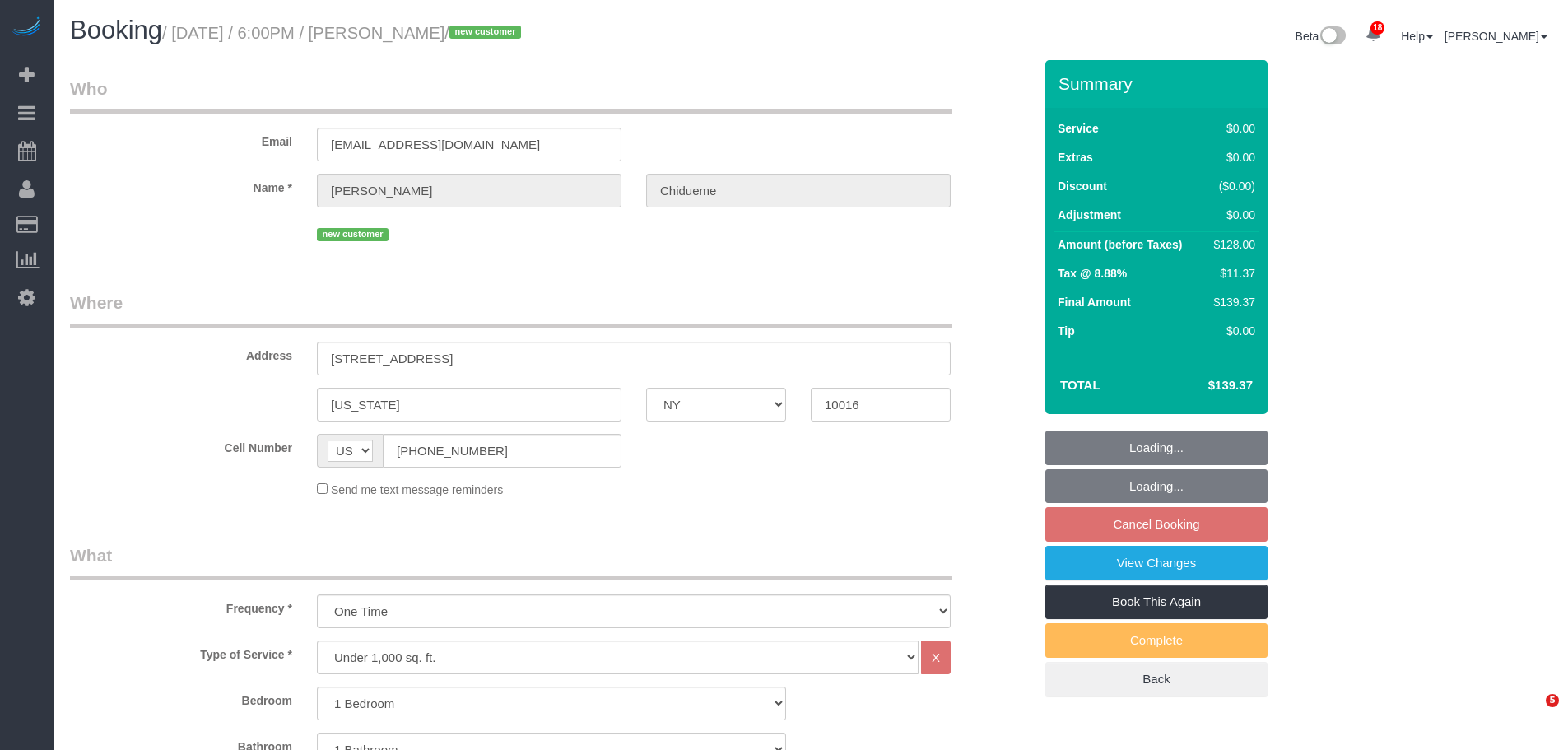
select select "NY"
select select "1"
select select "number:66"
select select "number:79"
select select "number:15"
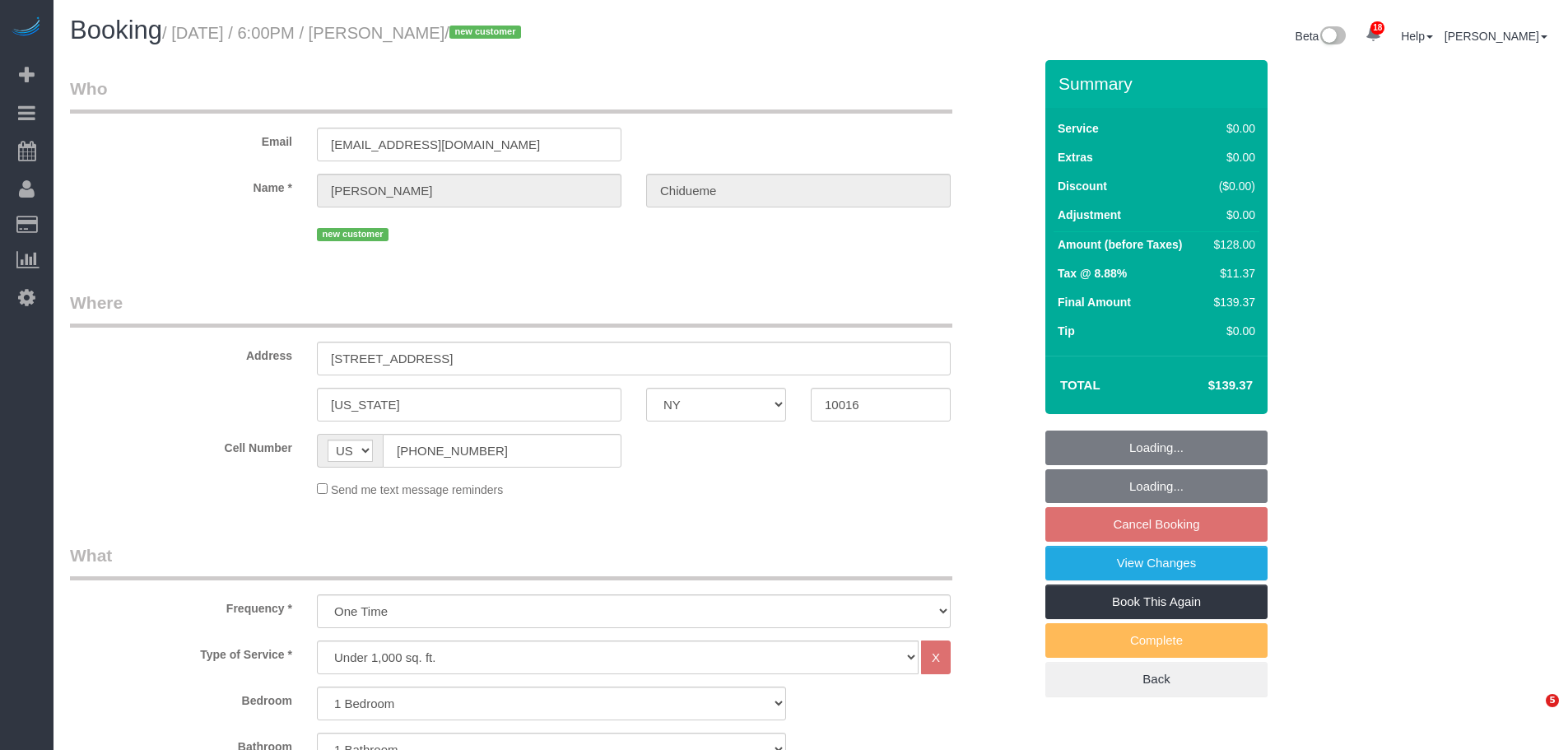
select select "number:5"
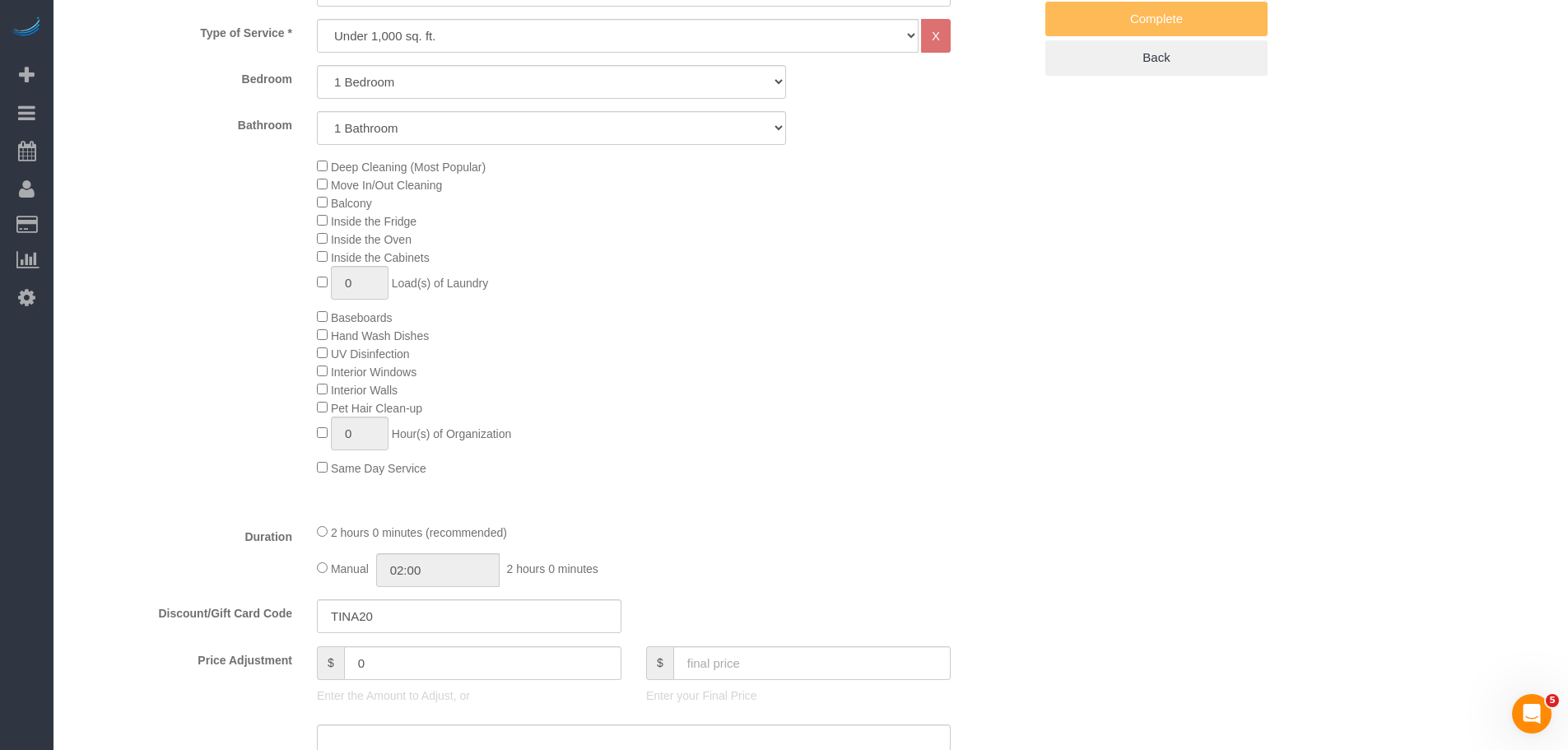
select select "spot11"
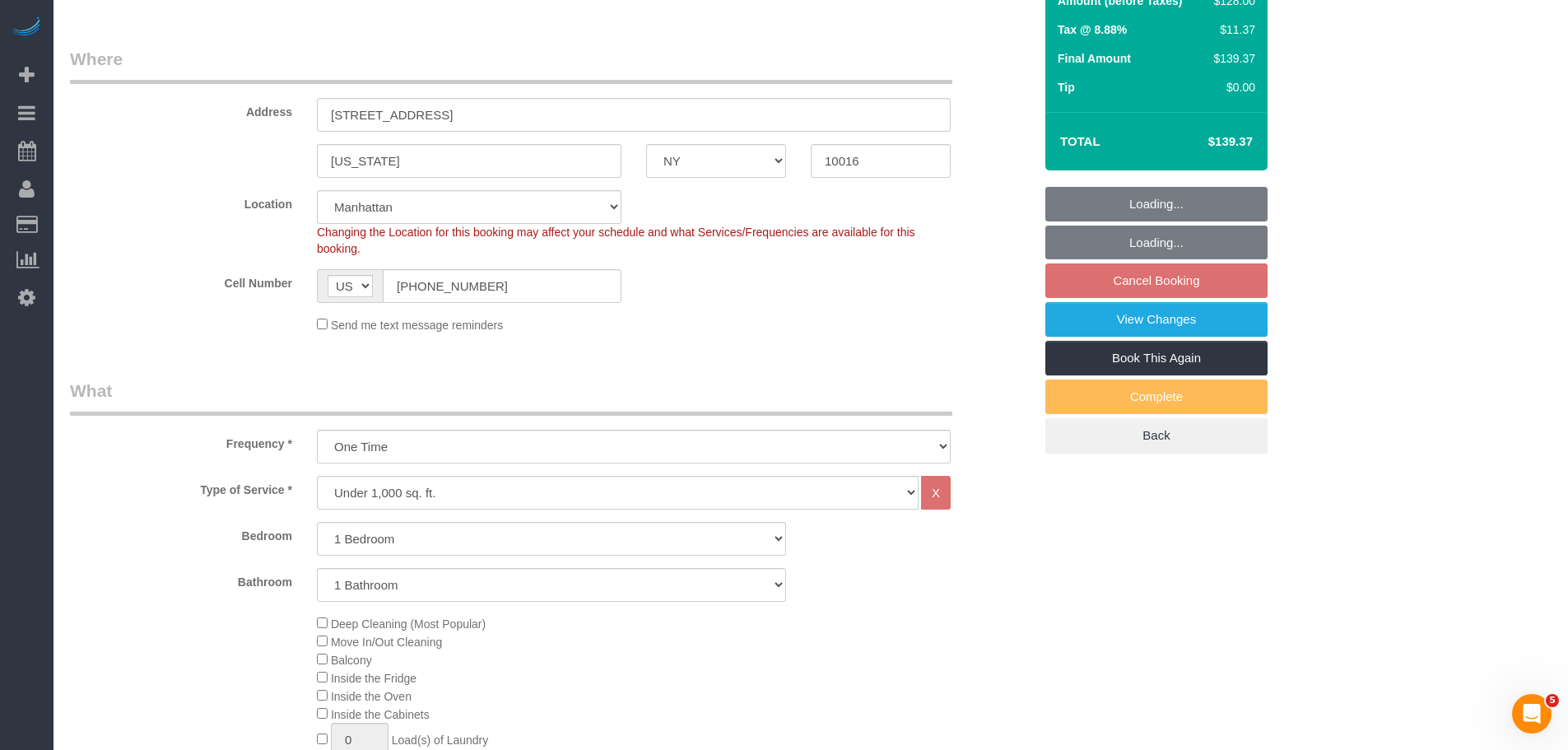
select select "string:stripe-pm_1S61un4VGloSiKo7d2ipZKlK"
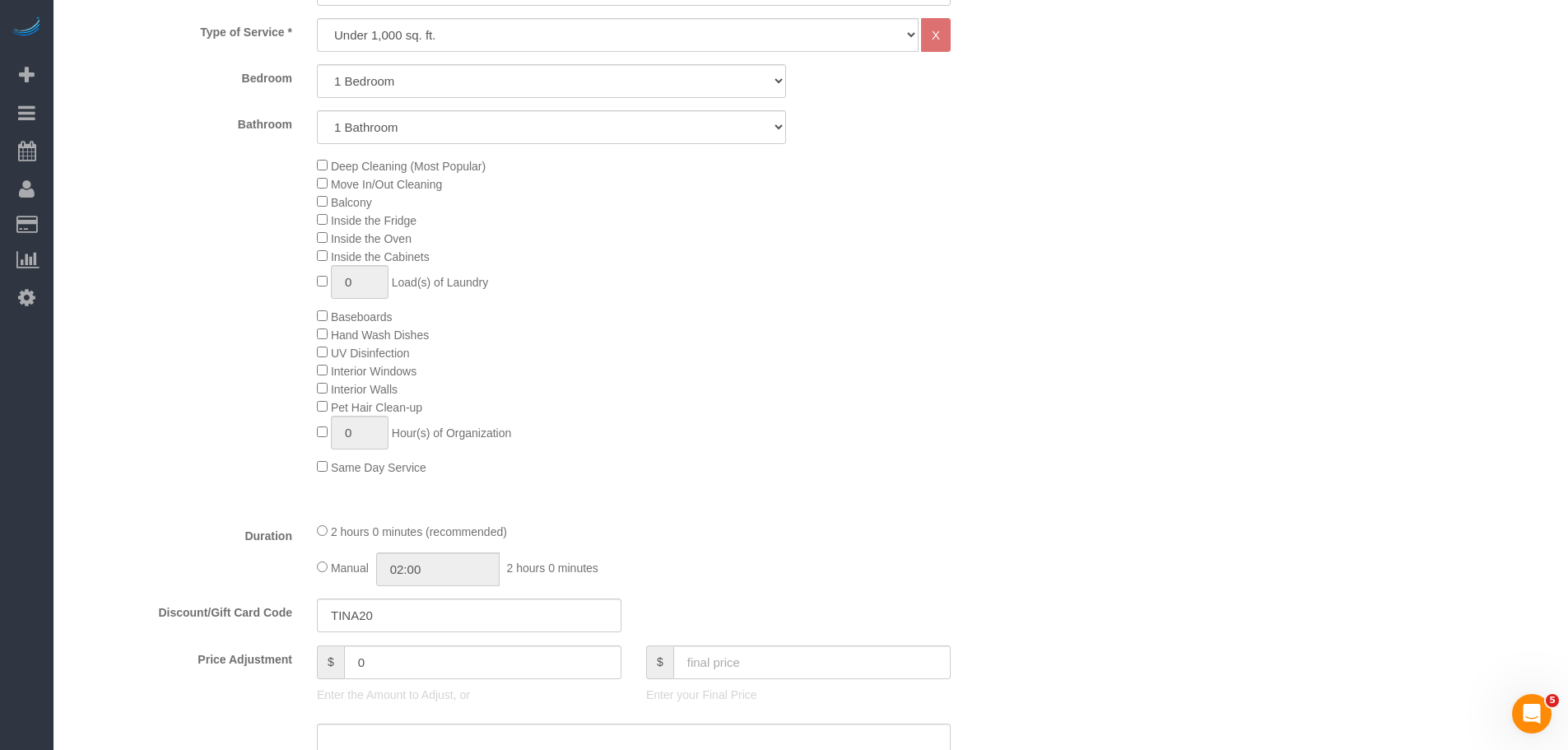
select select "object:1464"
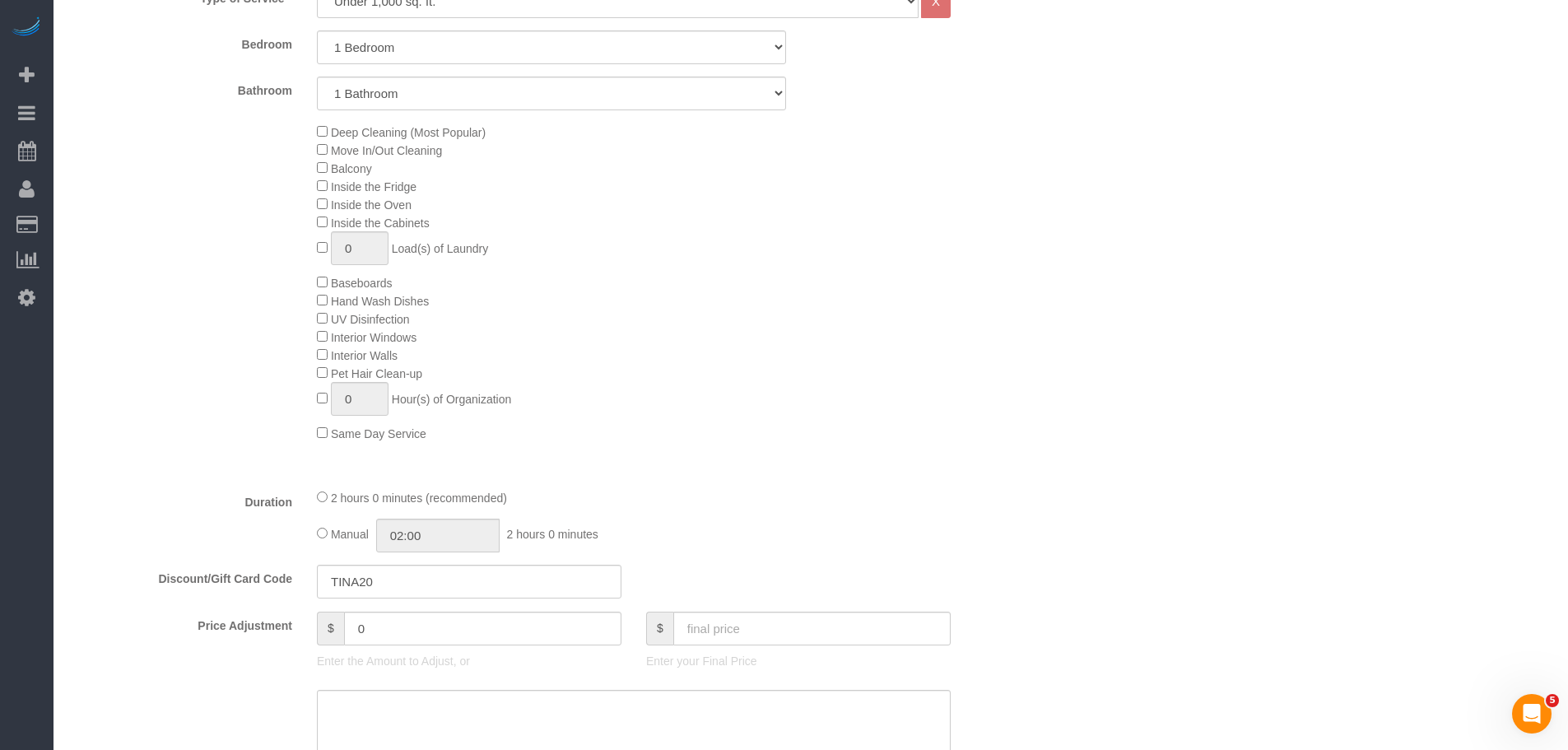
select select "spot71"
select select "1"
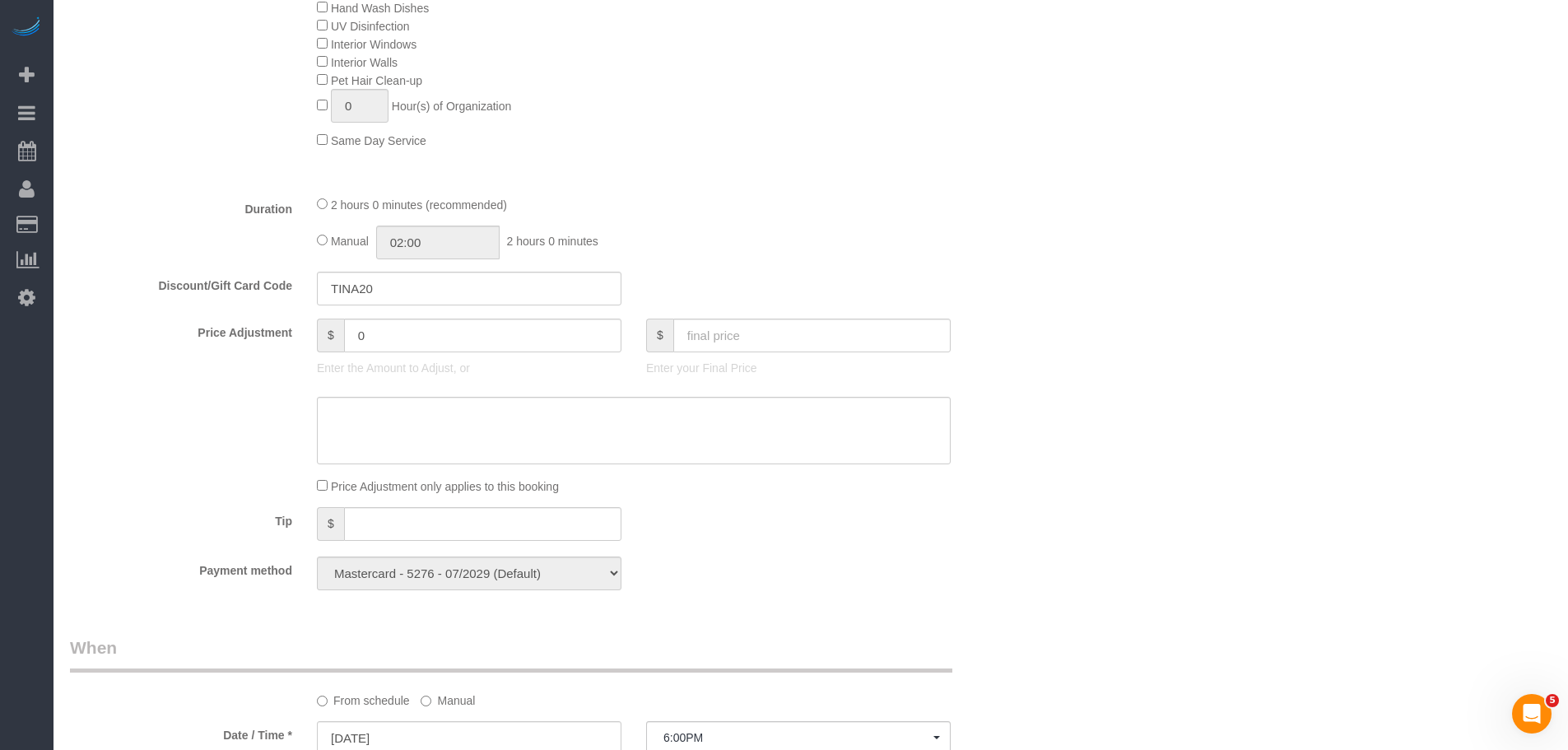
scroll to position [1067, 0]
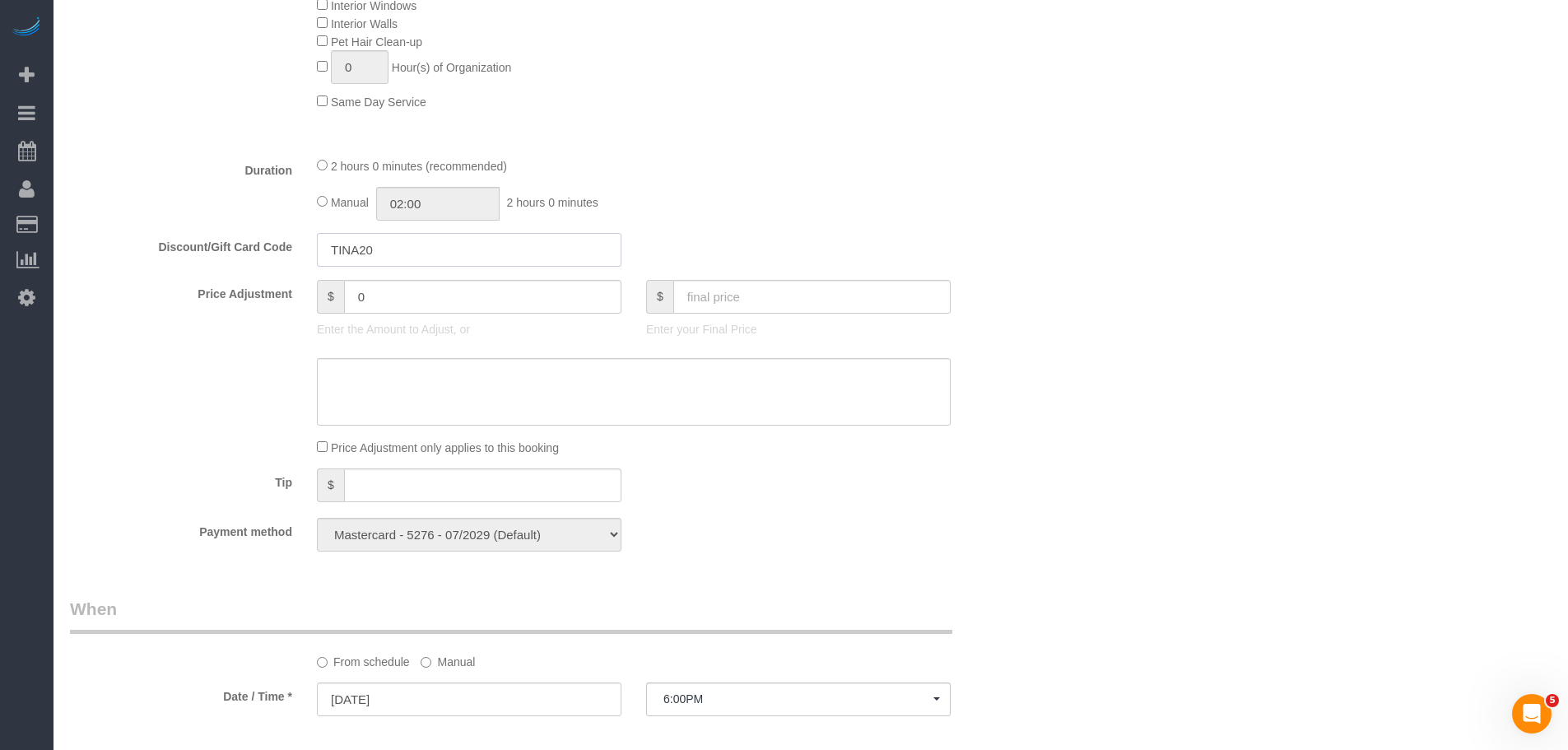
drag, startPoint x: 290, startPoint y: 261, endPoint x: 268, endPoint y: 264, distance: 22.2
click at [268, 264] on div "Discount/Gift Card Code TINA20" at bounding box center [551, 251] width 988 height 34
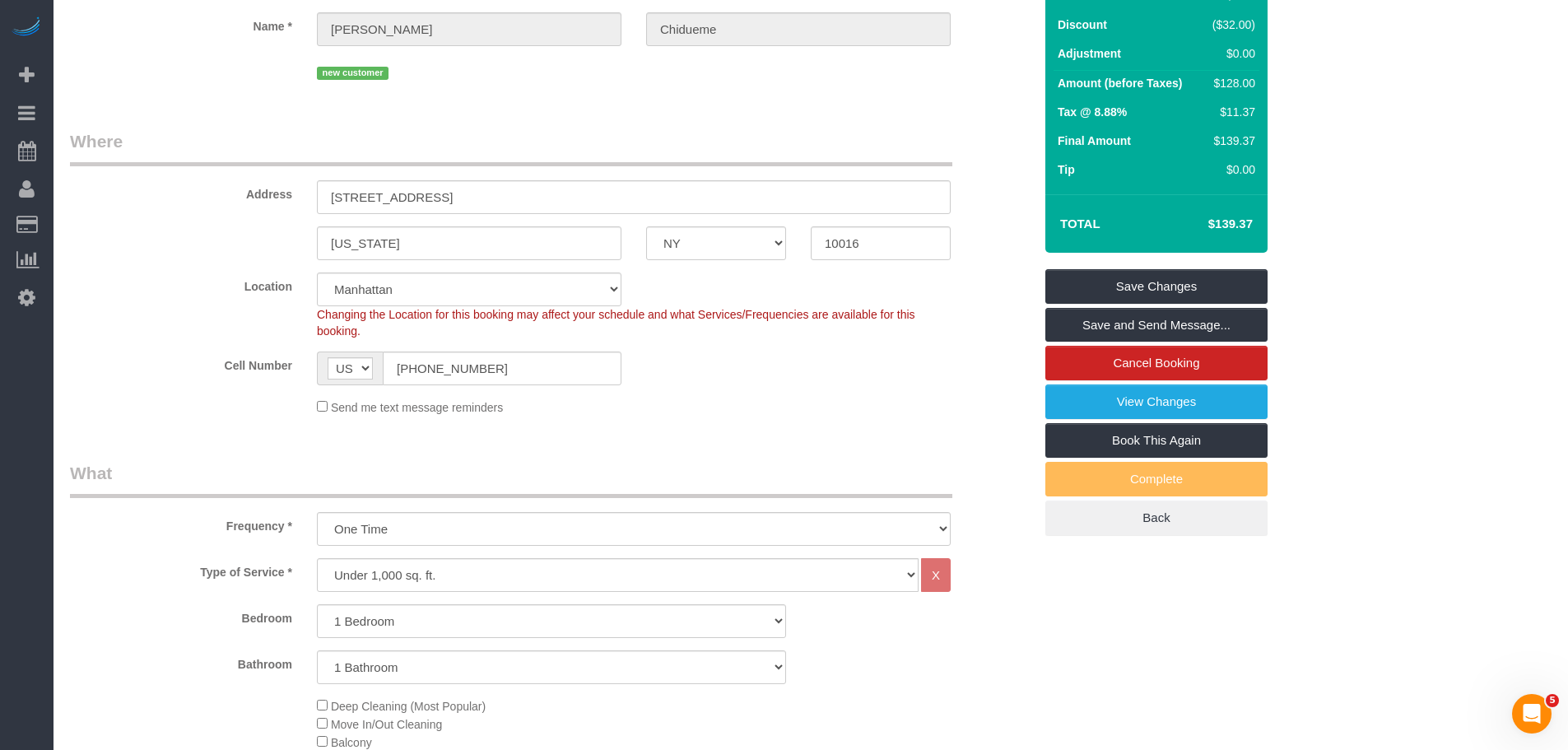
scroll to position [0, 0]
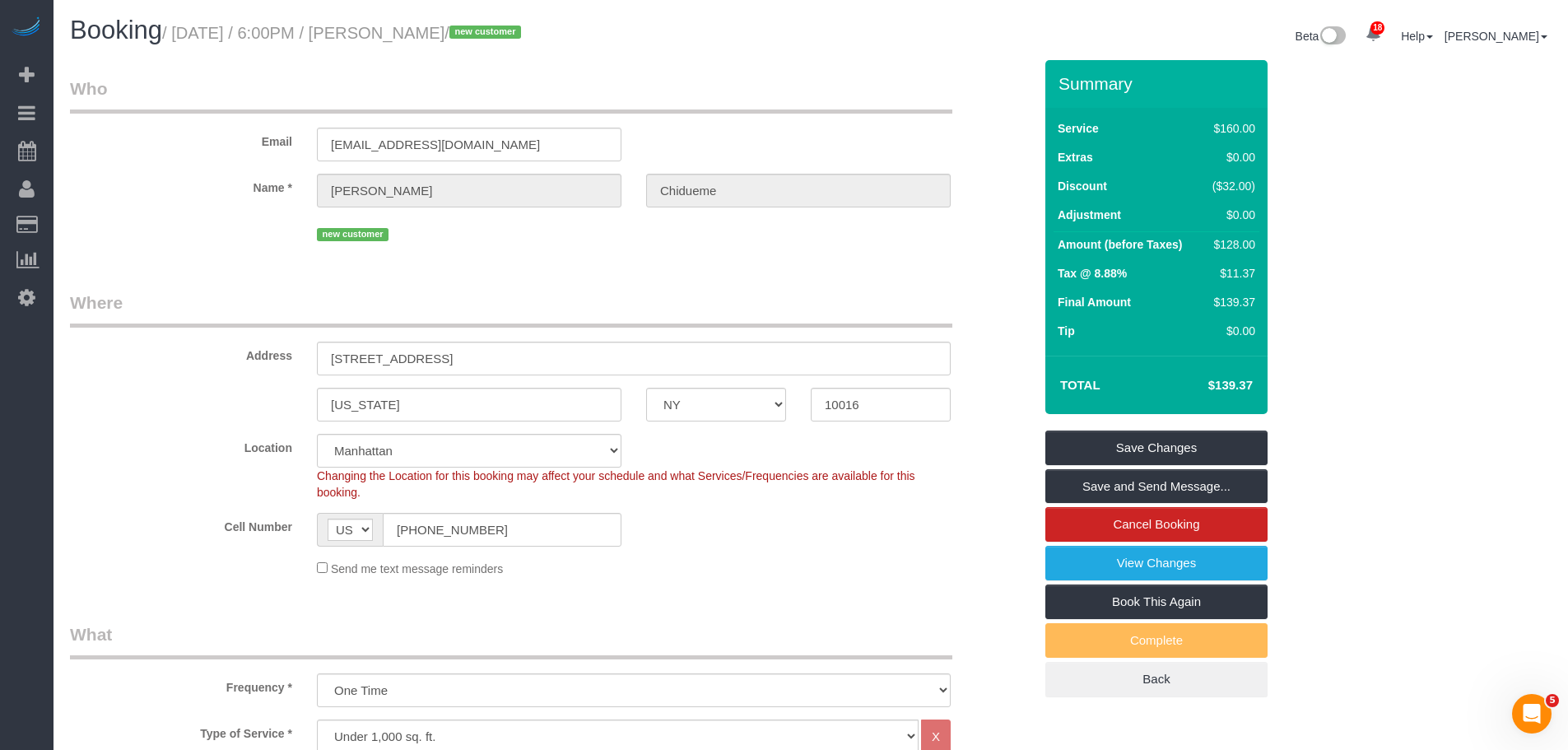
drag, startPoint x: 791, startPoint y: 94, endPoint x: 765, endPoint y: 85, distance: 27.5
click at [791, 94] on legend "Who" at bounding box center [511, 94] width 882 height 37
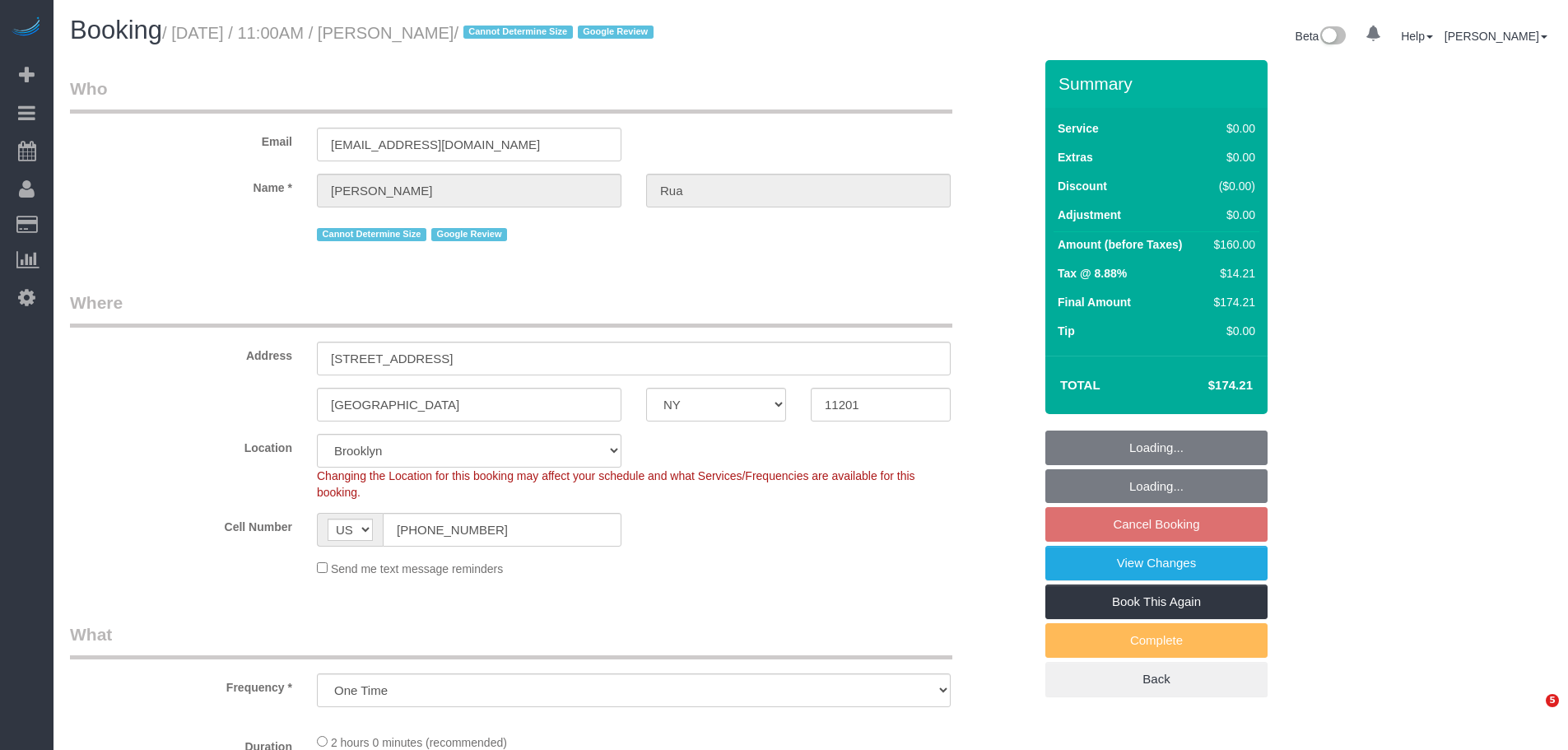
select select "NY"
select select "number:58"
select select "number:75"
select select "number:15"
select select "number:5"
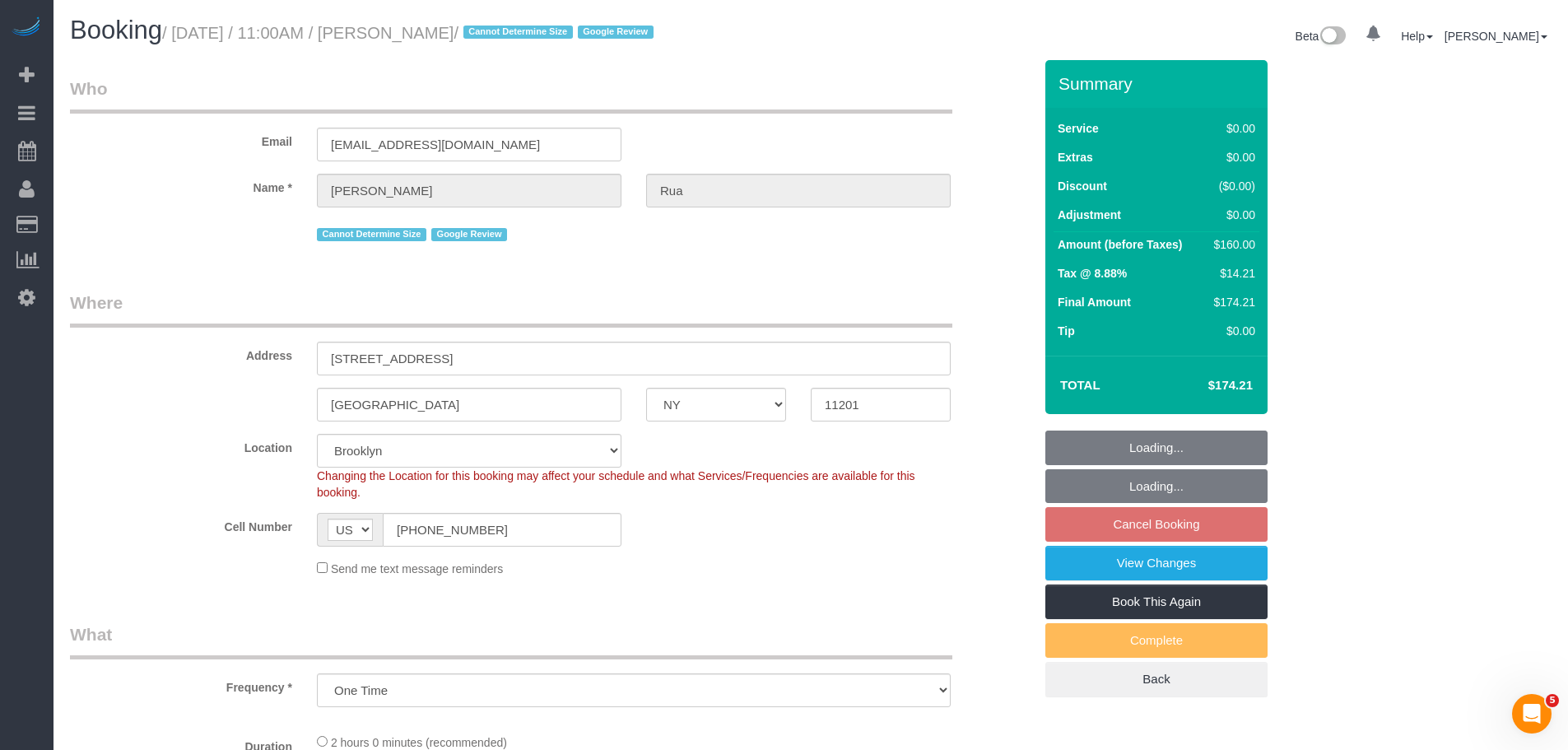
select select "object:937"
select select "spot3"
select select "string:stripe-pm_1S6zZF4VGloSiKo7pzR9bb4o"
select select "1"
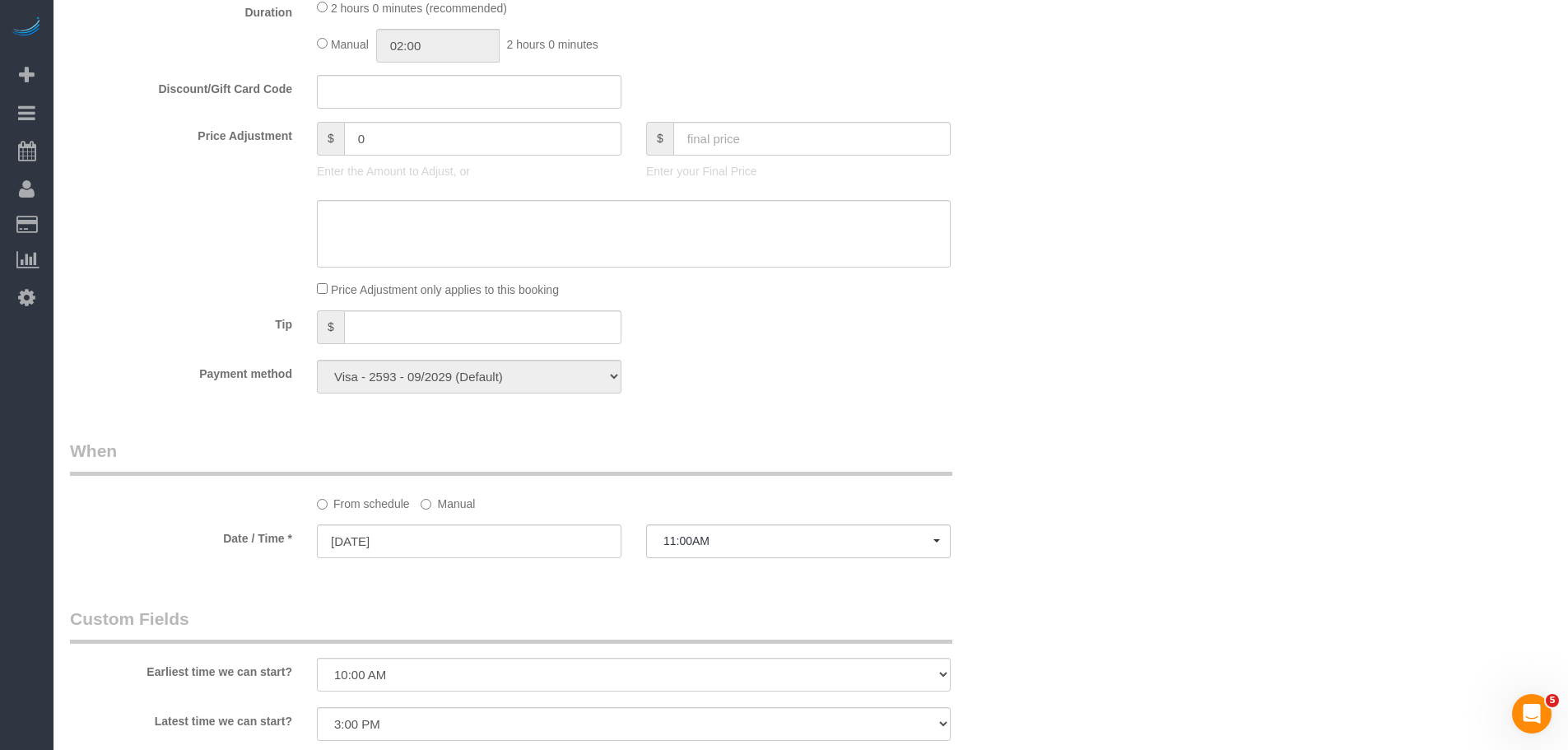
scroll to position [1565, 0]
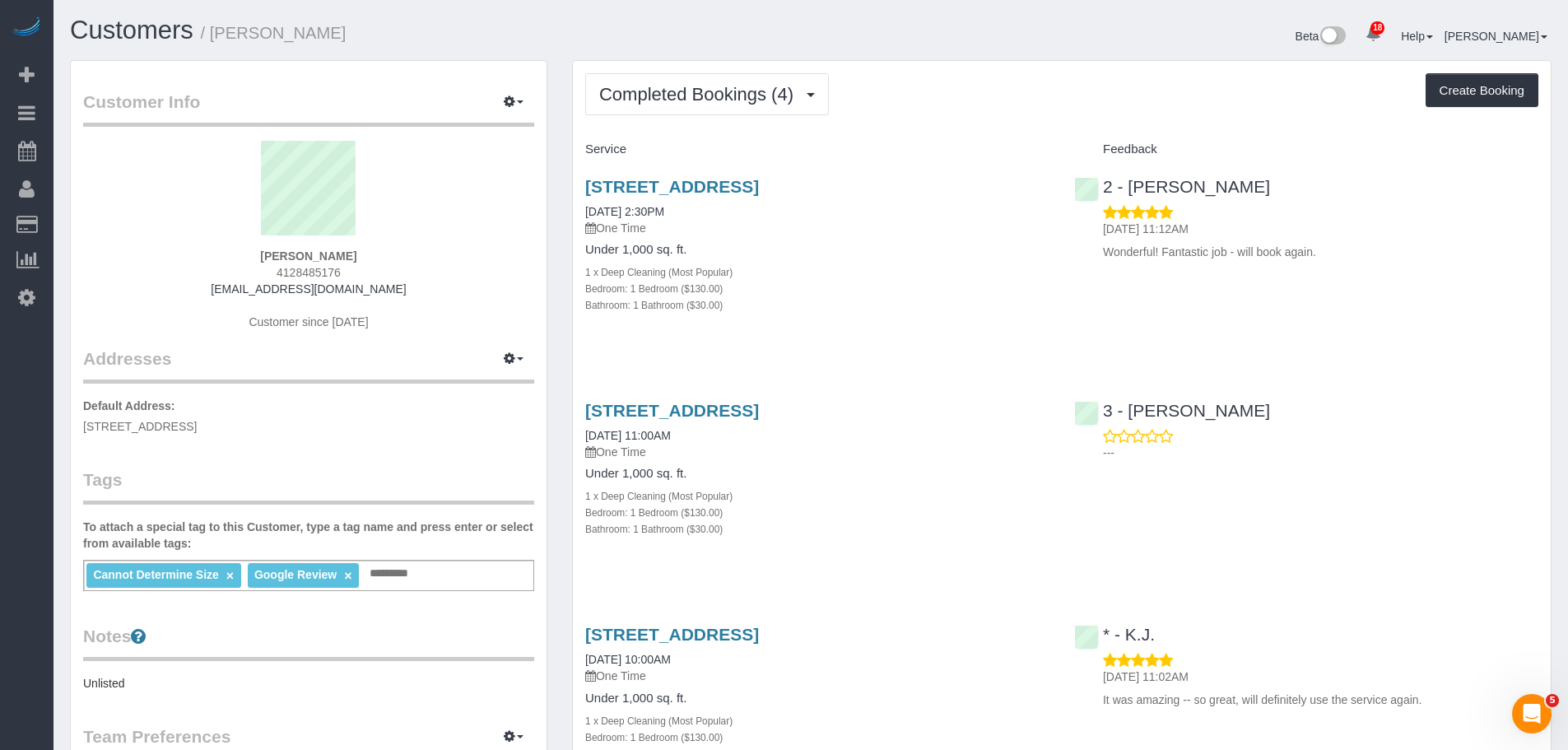
click at [944, 122] on div "Completed Bookings (4) Completed Bookings (4) Upcoming Bookings (1) Cancelled B…" at bounding box center [1061, 566] width 978 height 1011
drag, startPoint x: 253, startPoint y: 262, endPoint x: 352, endPoint y: 257, distance: 99.1
click at [352, 257] on div "Christine Rua 4128485176 christinemrua@gmail.com Customer since 2024" at bounding box center [309, 244] width 452 height 206
copy strong "Christine Rua"
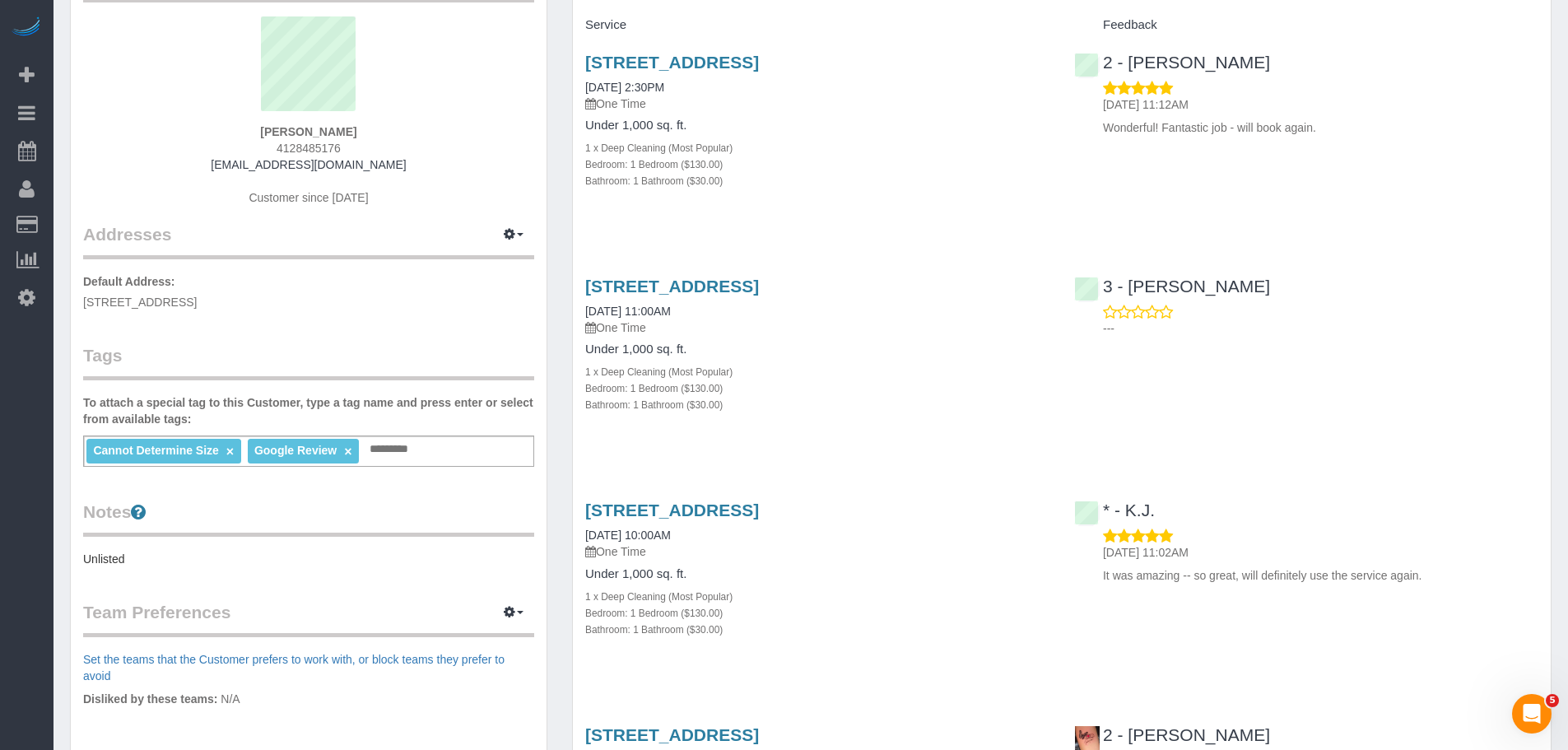
scroll to position [82, 0]
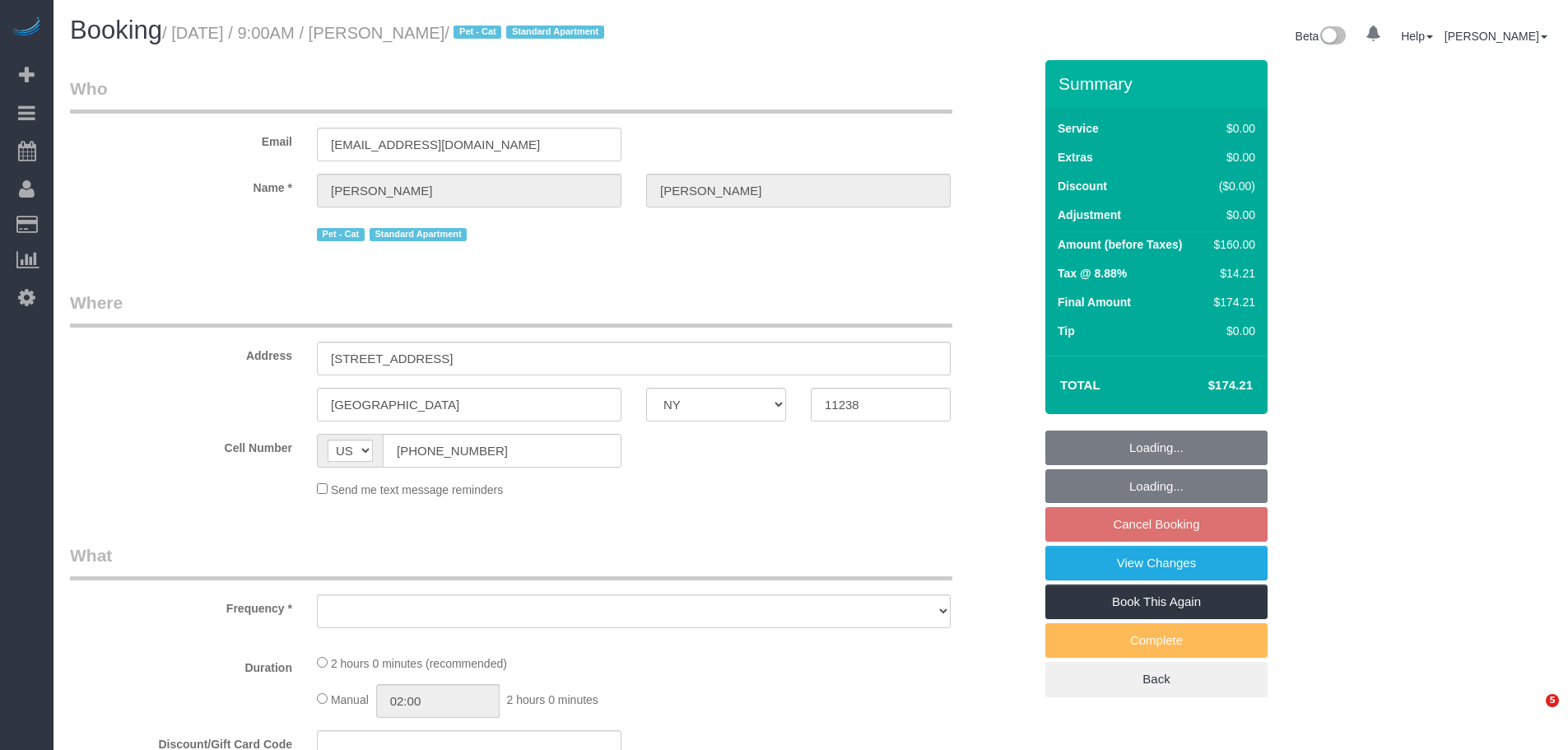
select select "NY"
select select "object:780"
select select "1"
select select "number:57"
select select "number:73"
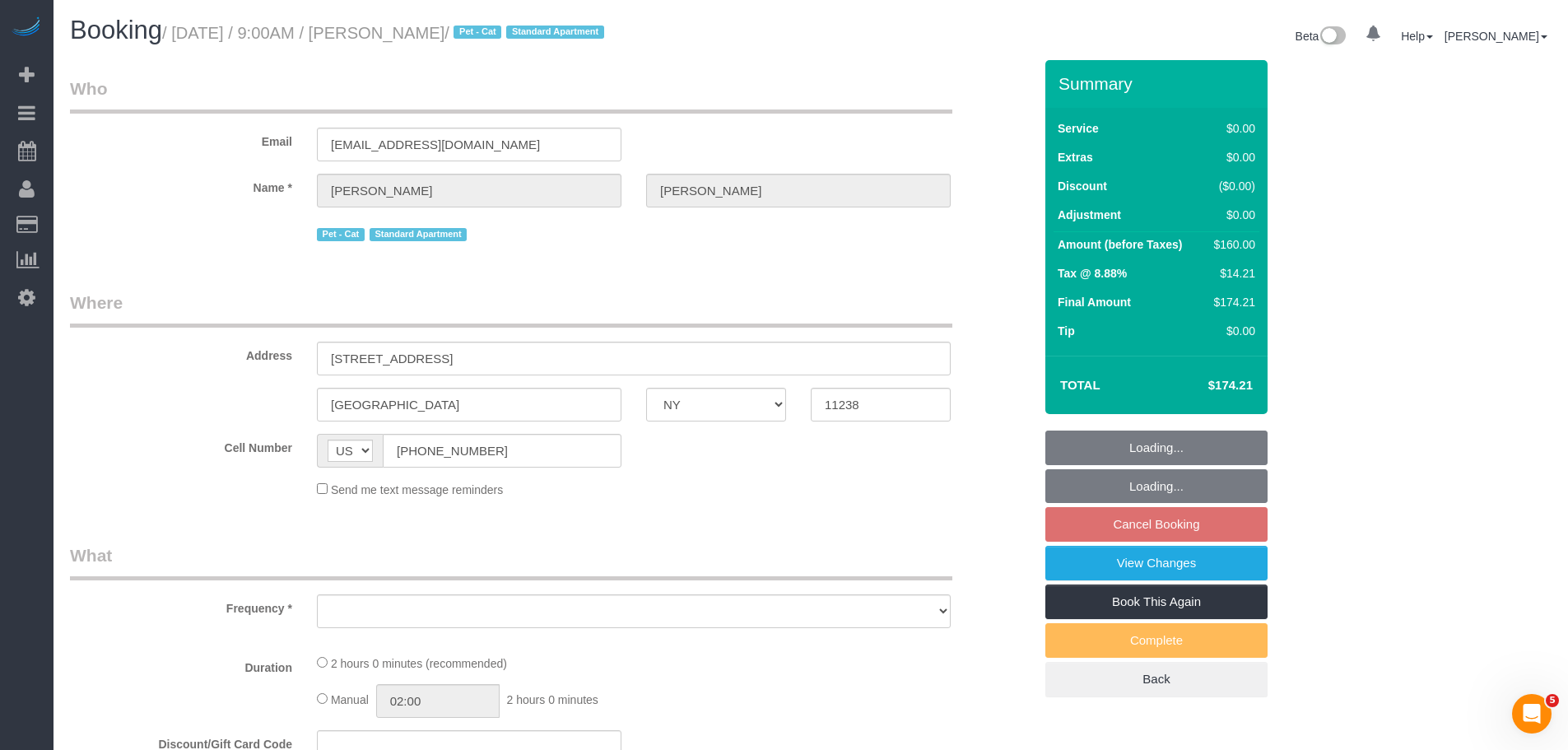
select select "number:14"
select select "number:5"
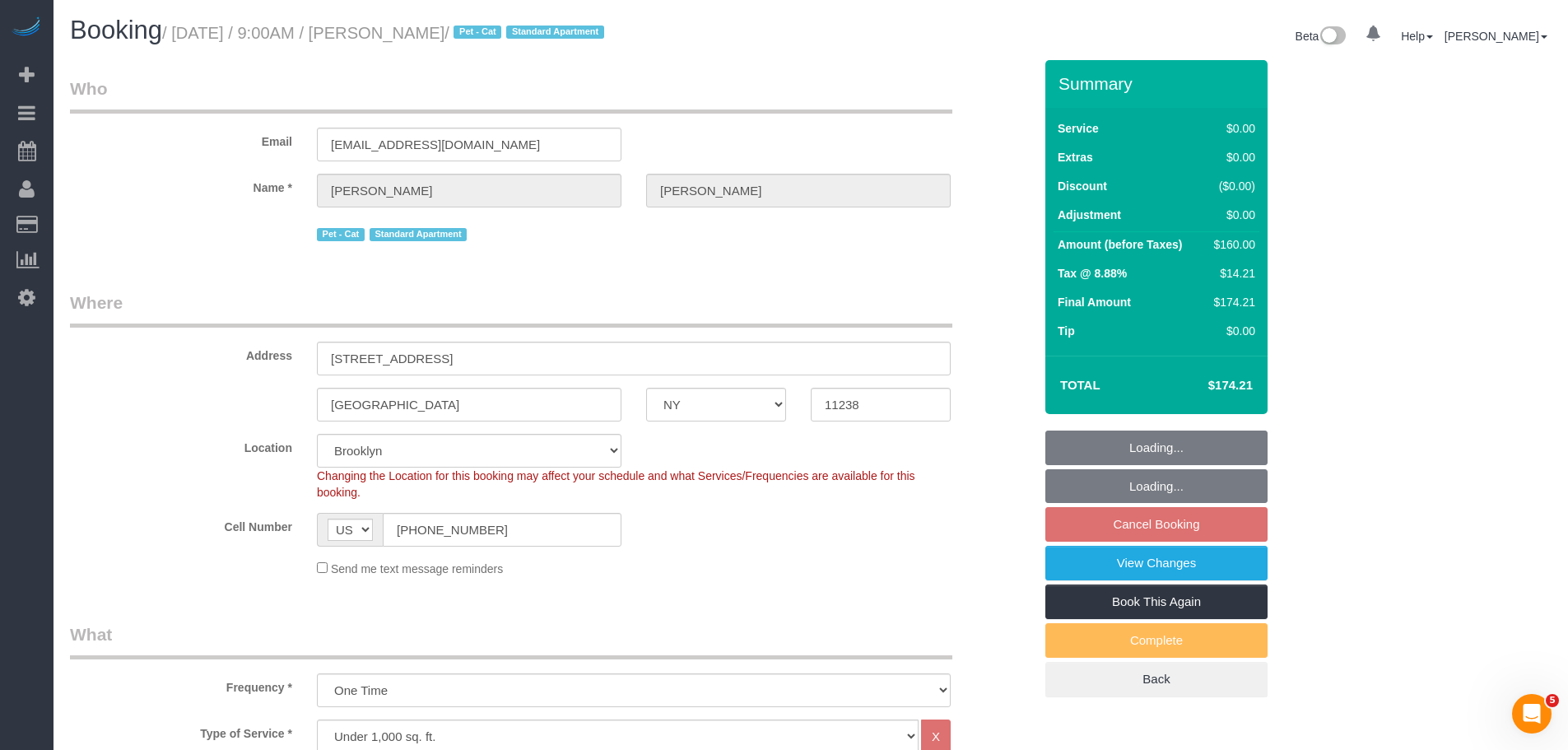
select select "string:stripe-pm_1S738L4VGloSiKo7MgG3Xyop"
select select "spot1"
select select "object:1425"
select select "spot60"
select select "1"
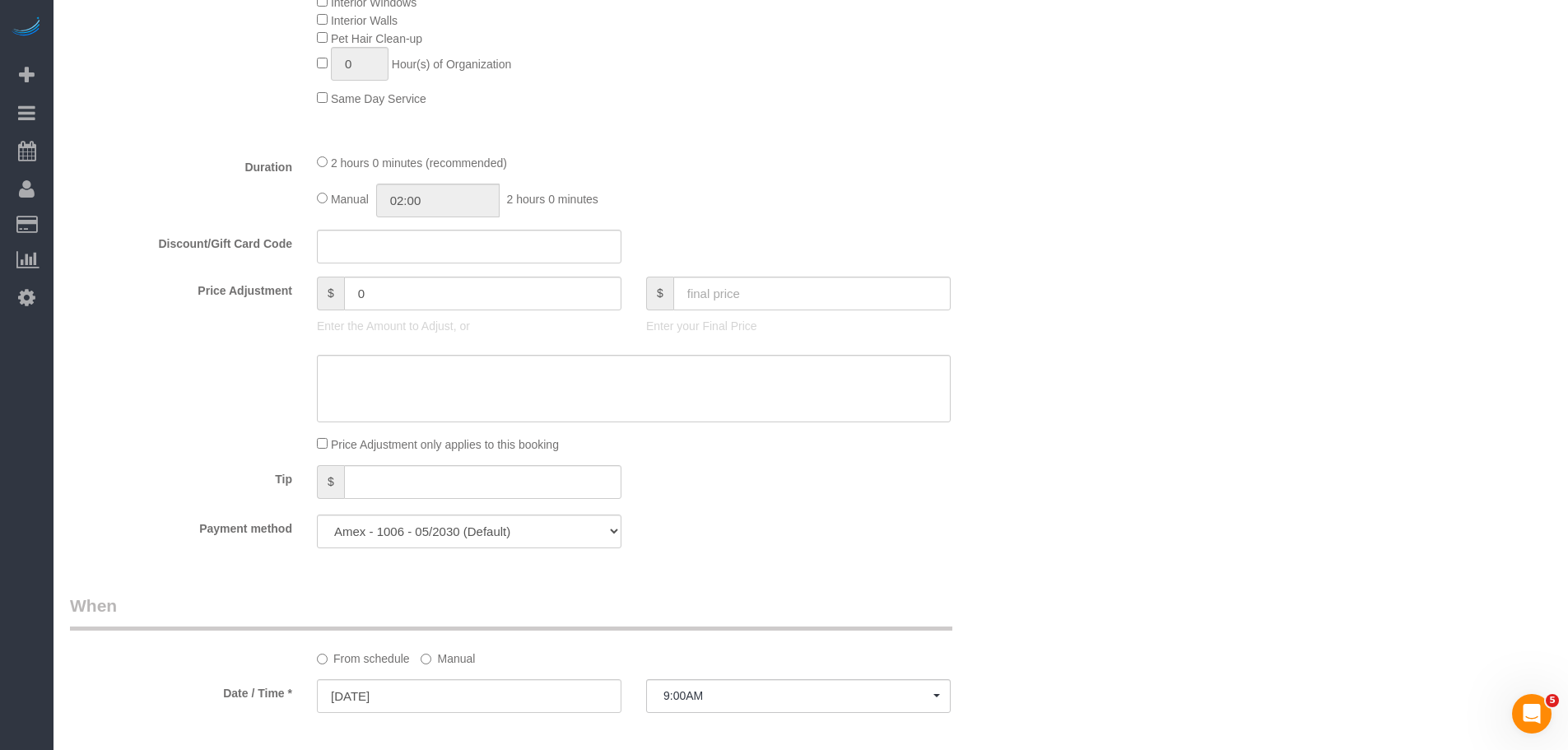
scroll to position [1647, 0]
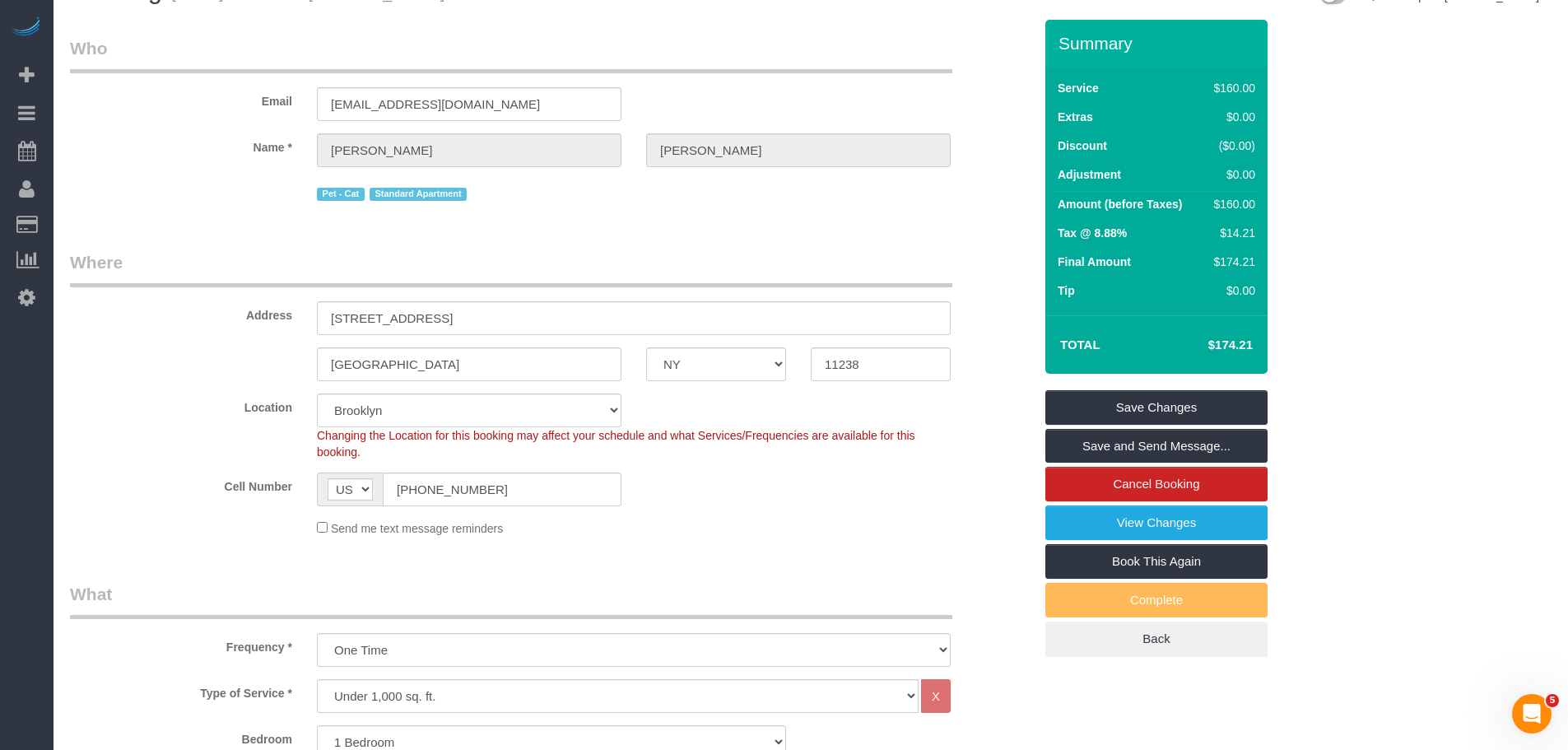
scroll to position [0, 0]
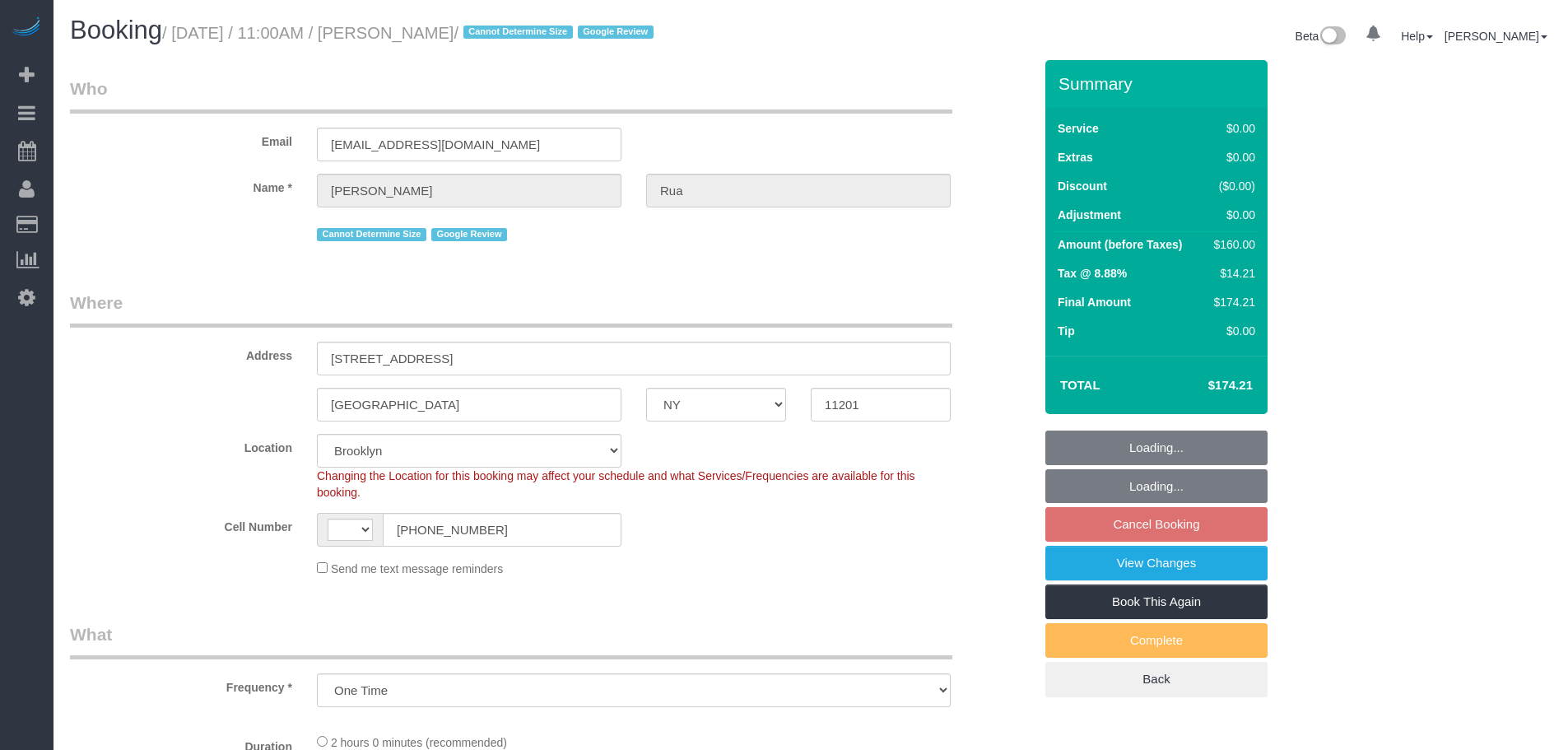
select select "NY"
select select "string:stripe-pm_1S6zZF4VGloSiKo7pzR9bb4o"
select select "object:545"
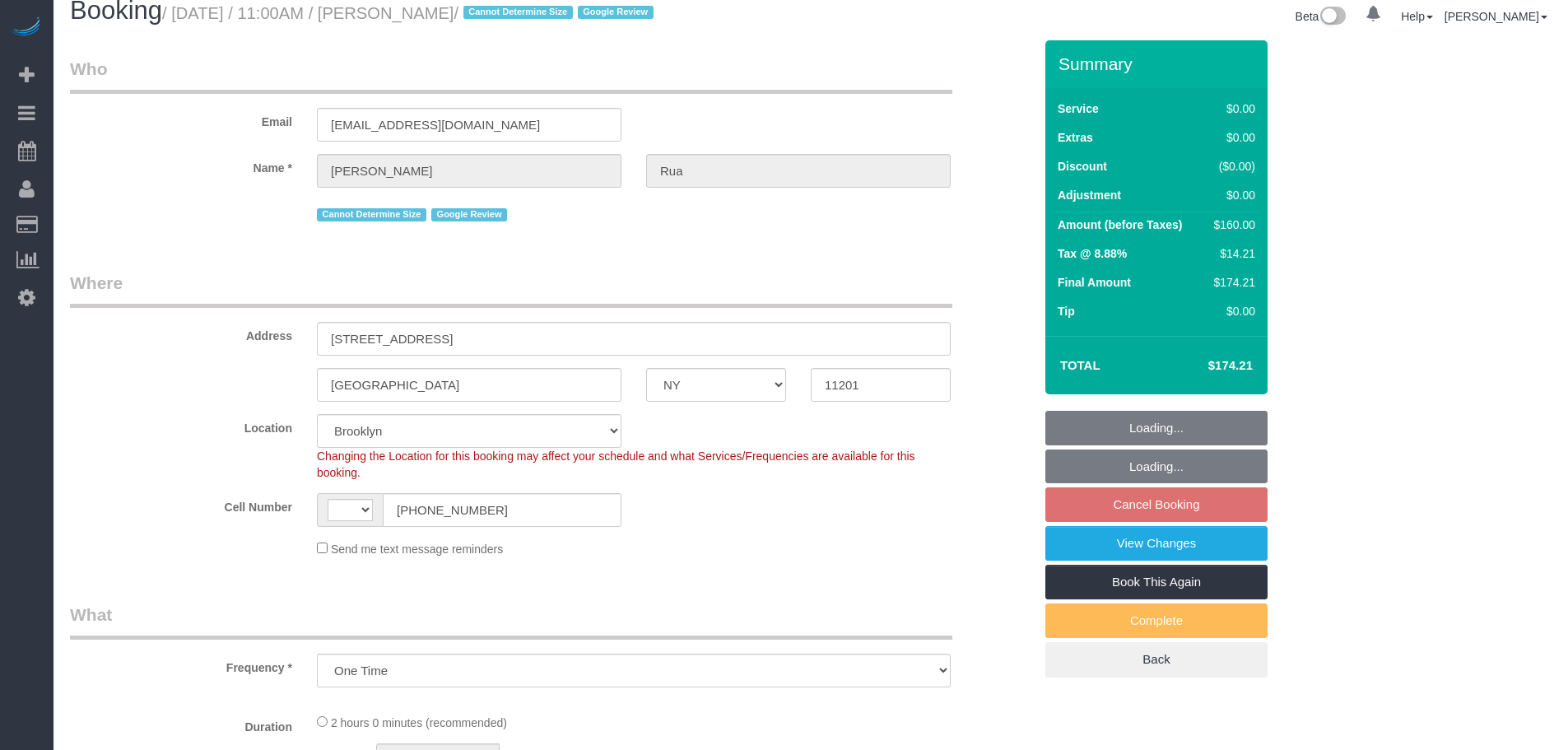
select select "string:US"
select select "spot3"
select select "1"
select select "number:58"
select select "number:75"
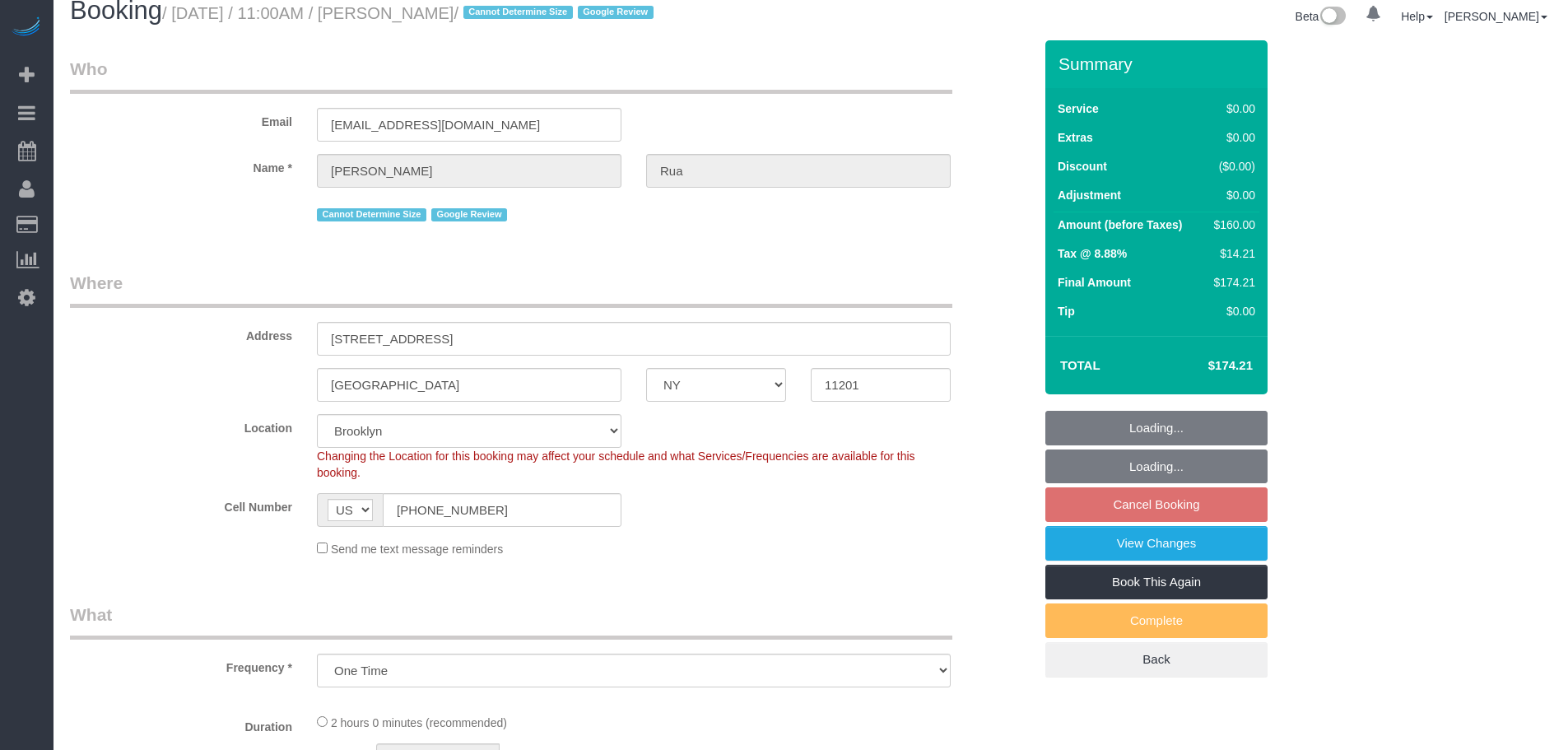
select select "number:15"
select select "number:5"
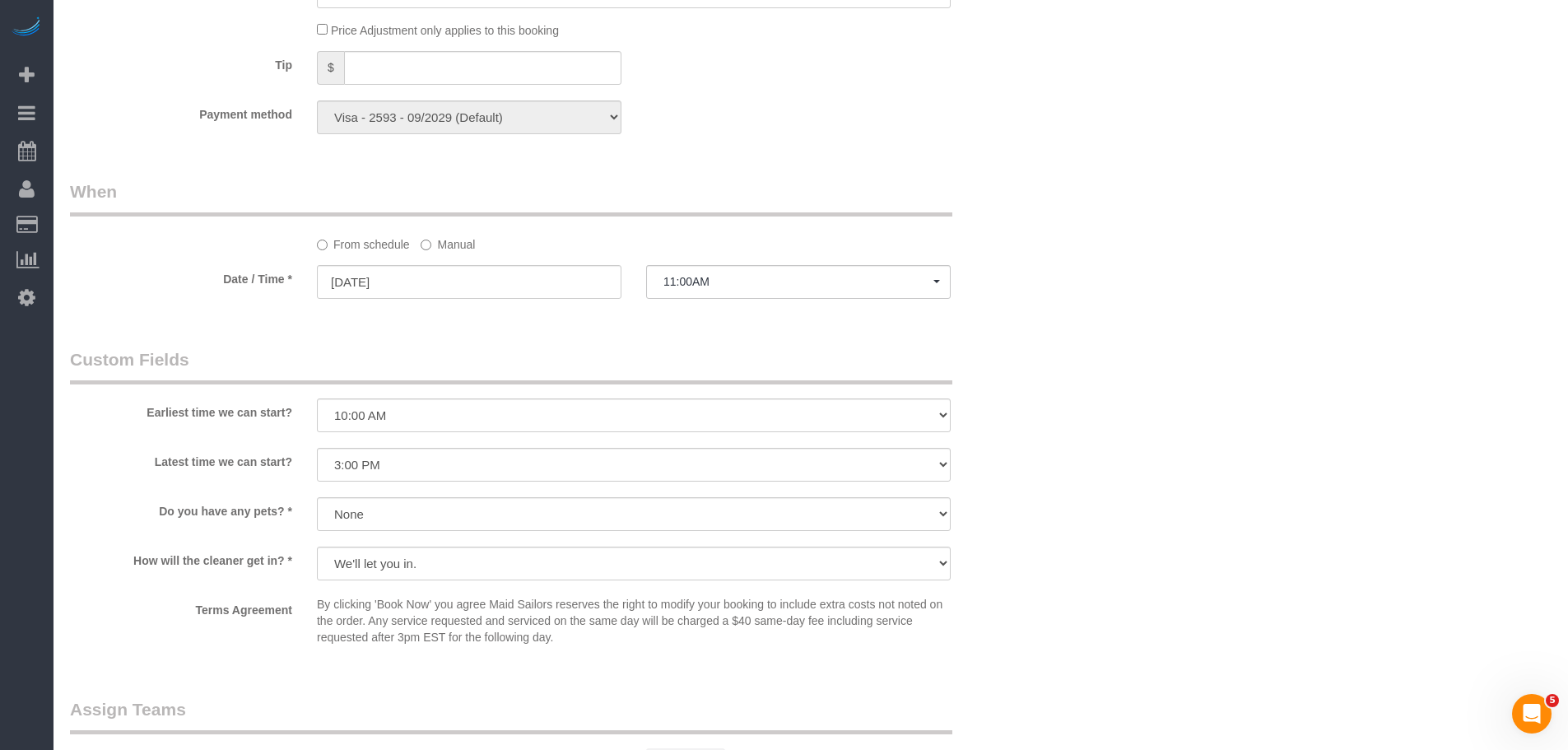
click at [438, 242] on label "Manual" at bounding box center [448, 241] width 54 height 22
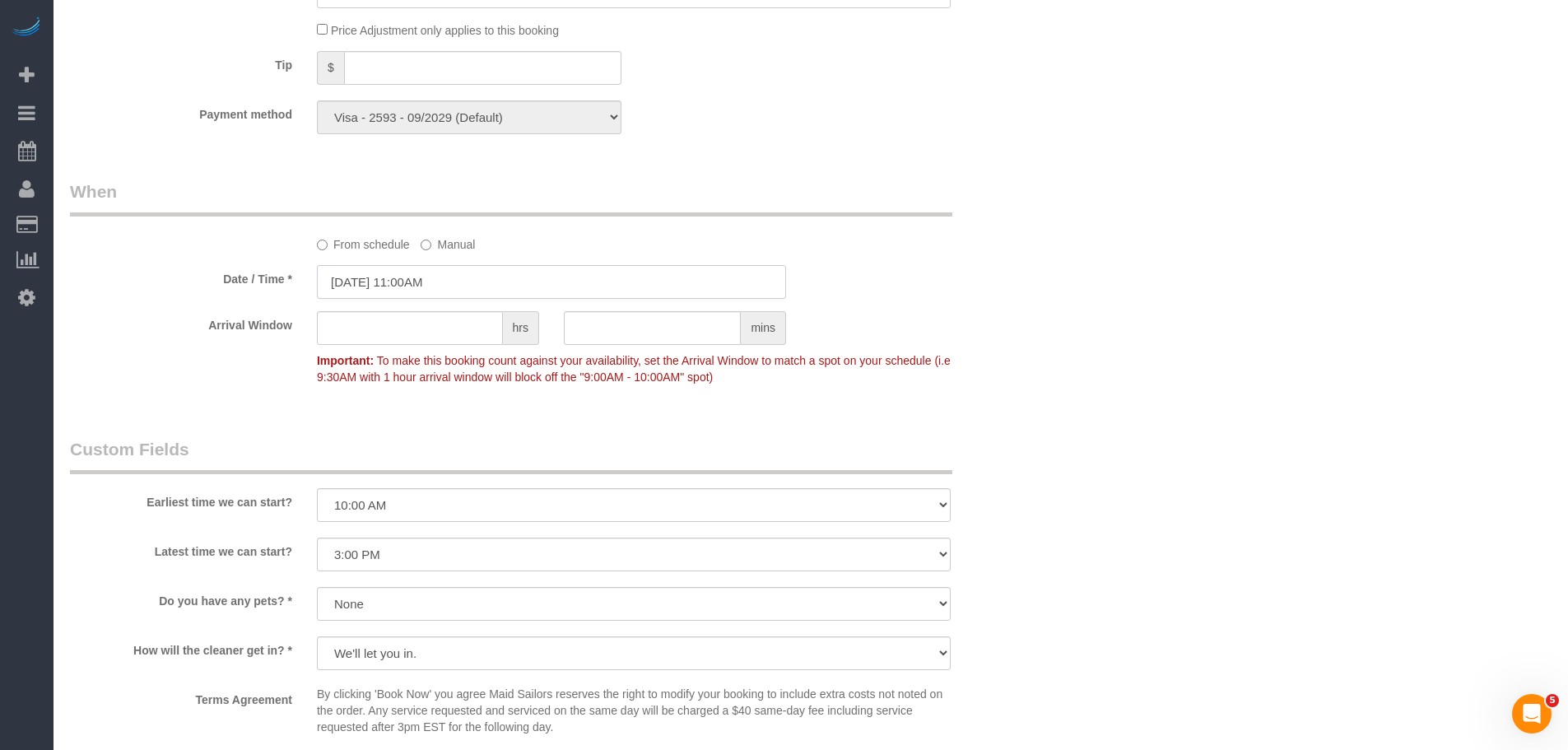
click at [458, 284] on input "09/15/2025 11:00AM" at bounding box center [552, 281] width 470 height 33
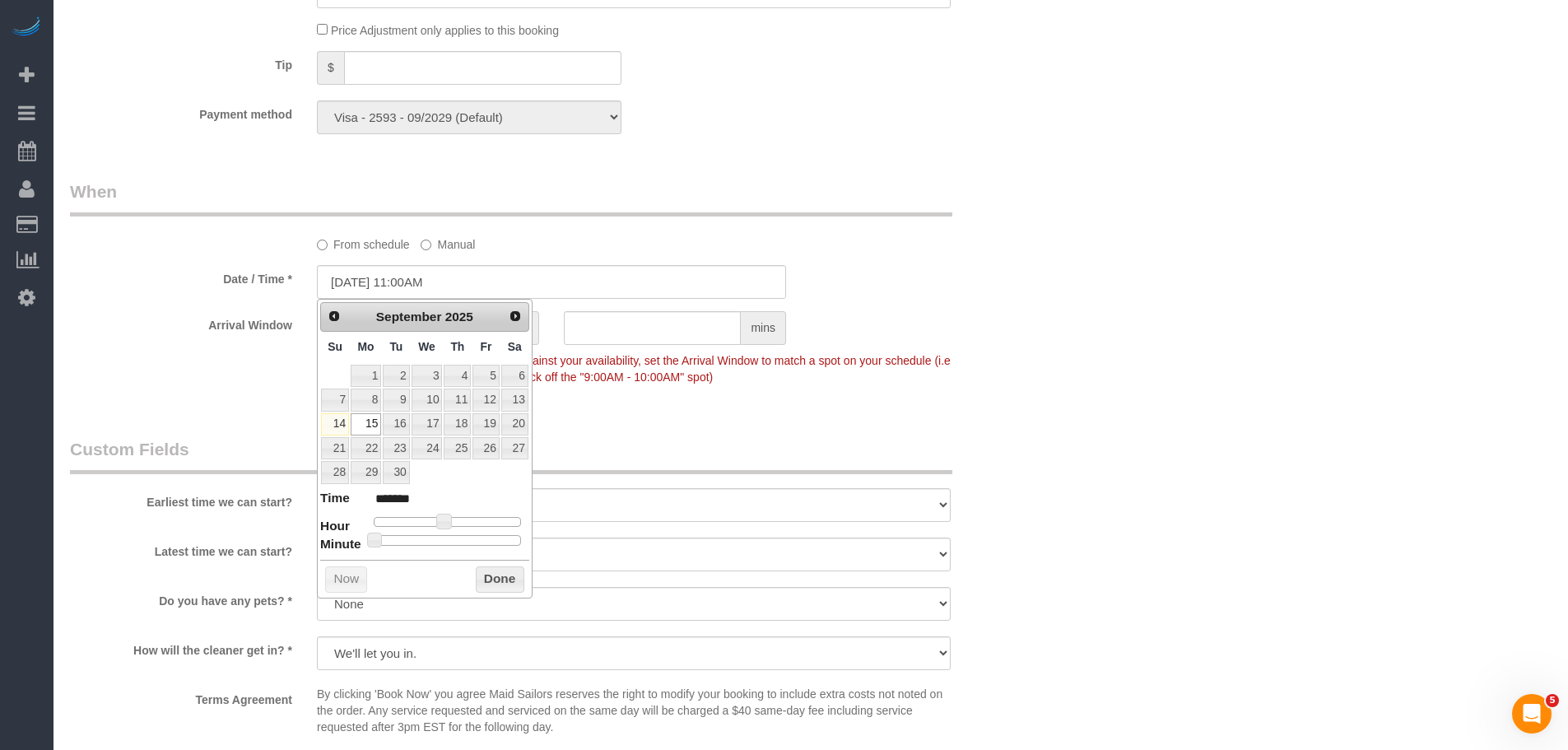
type input "09/15/2025 3:00PM"
type input "******"
click at [470, 523] on div at bounding box center [447, 522] width 148 height 10
type input "09/15/2025 2:00PM"
type input "******"
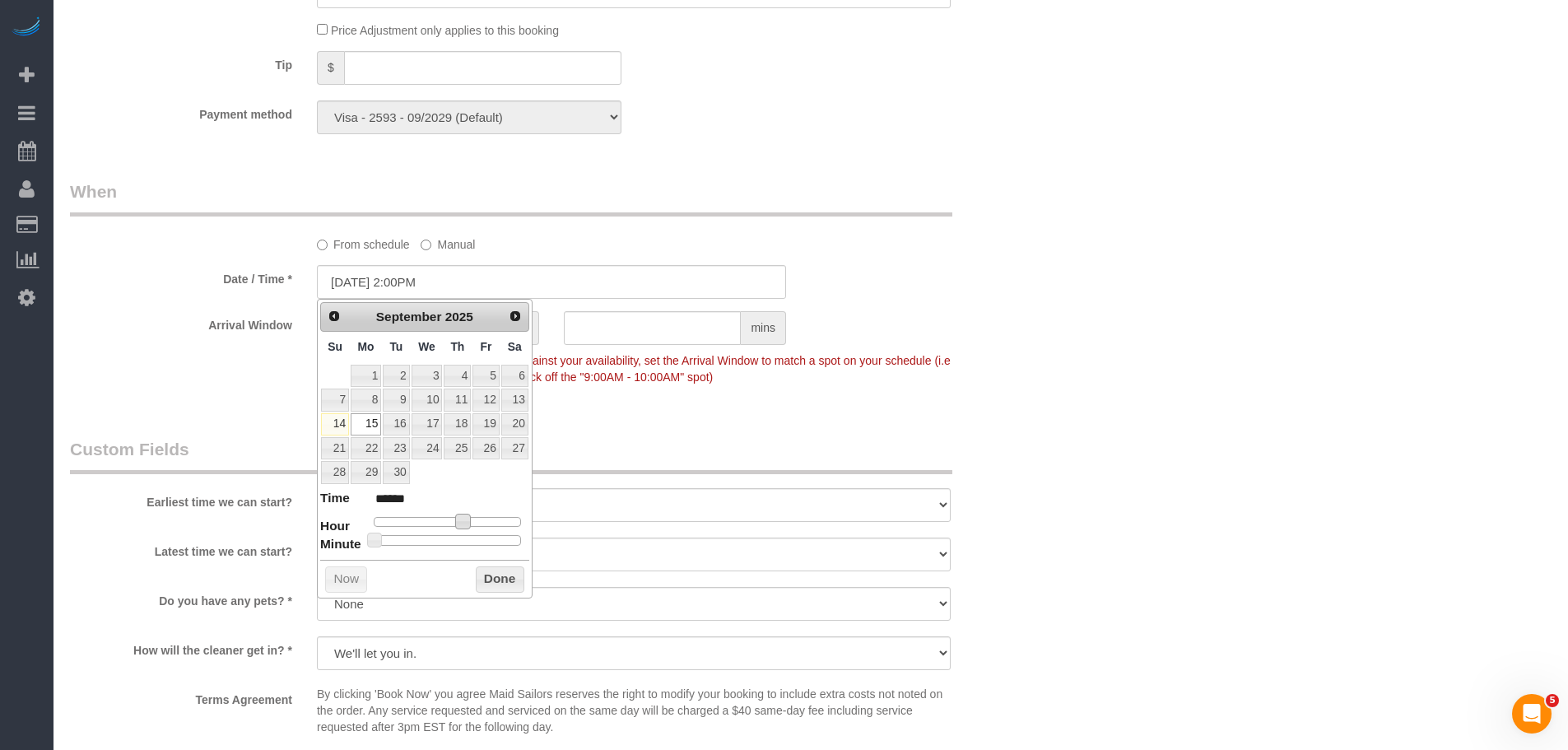
click at [495, 587] on button "Done" at bounding box center [499, 580] width 49 height 27
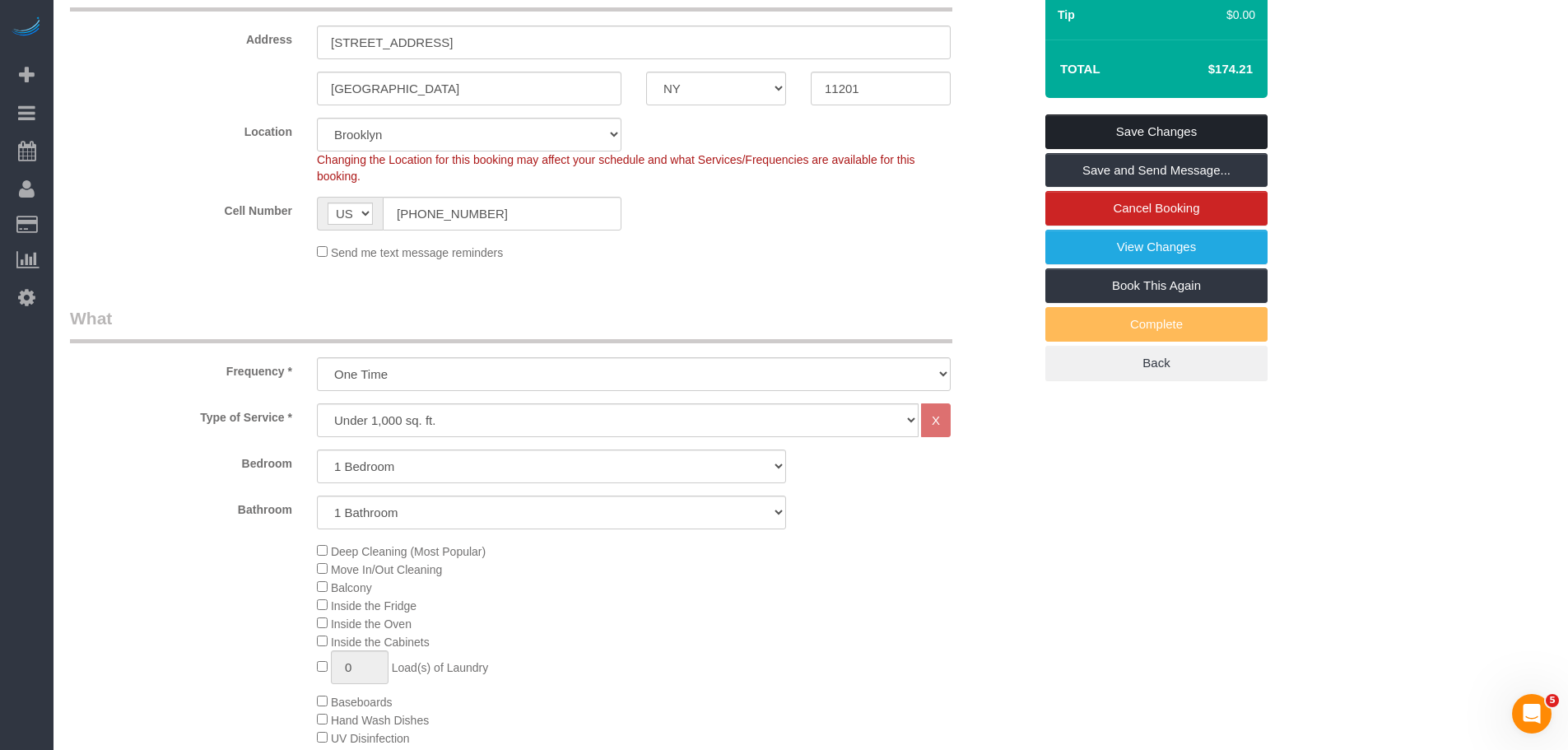
scroll to position [250, 0]
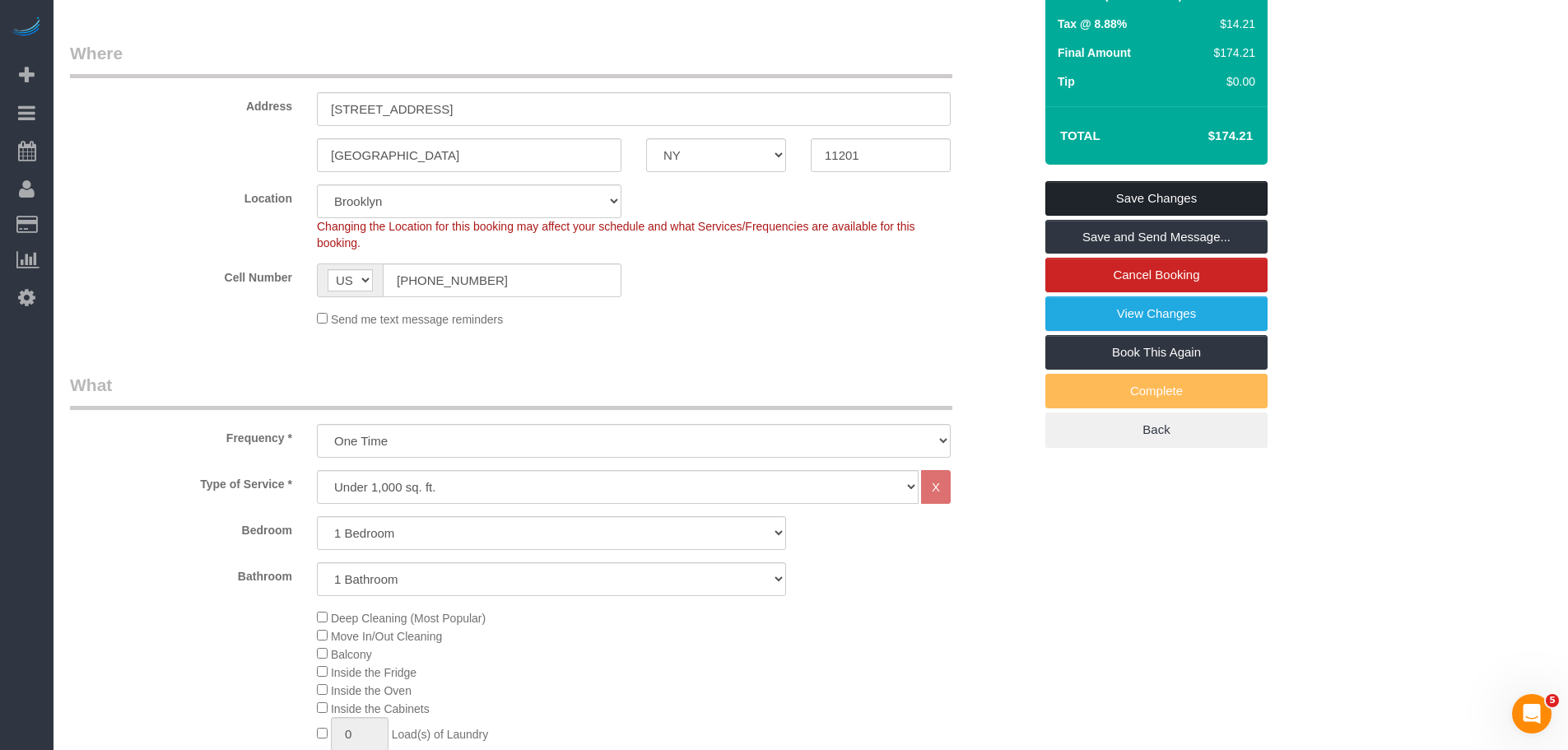
click at [1164, 200] on link "Save Changes" at bounding box center [1156, 198] width 222 height 34
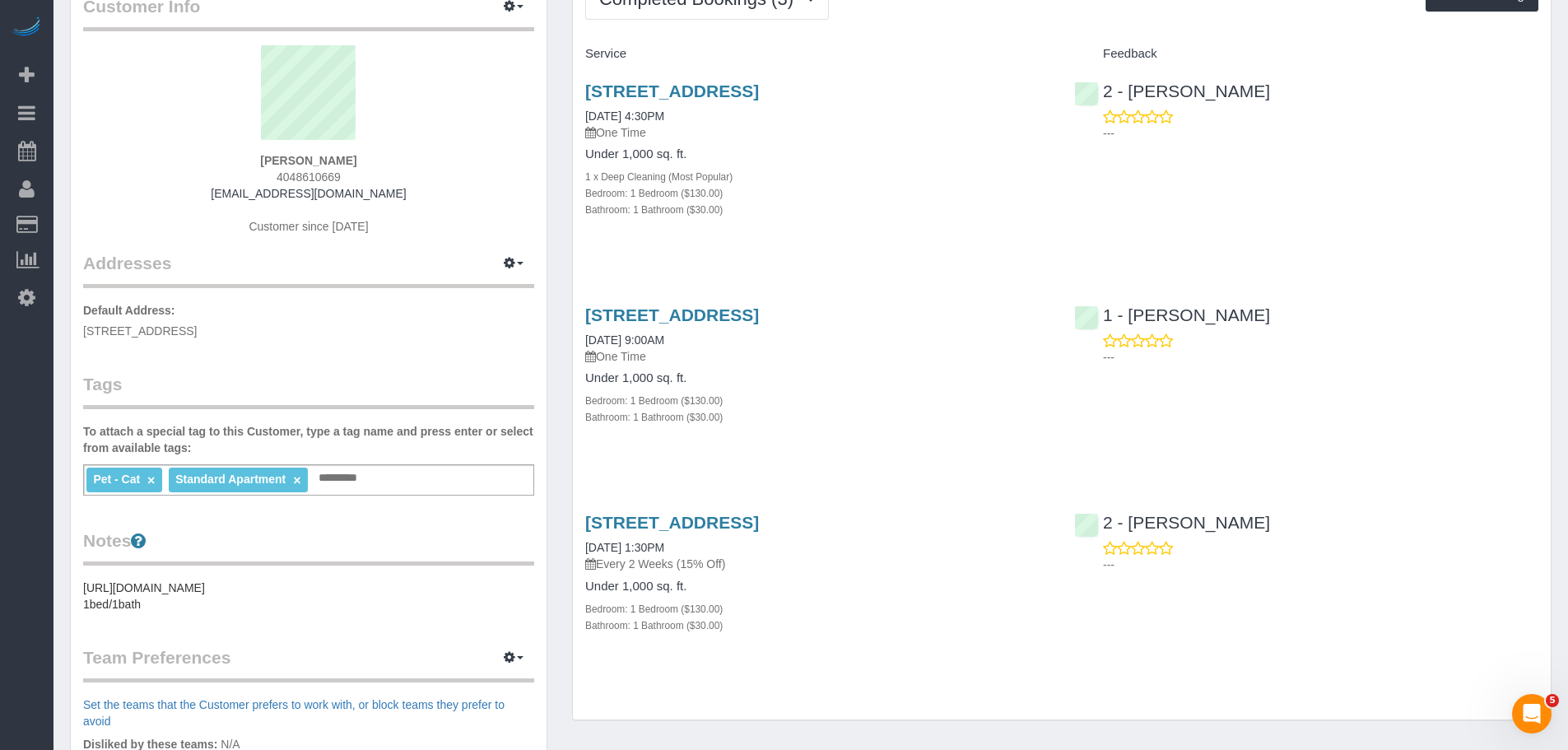
scroll to position [78, 0]
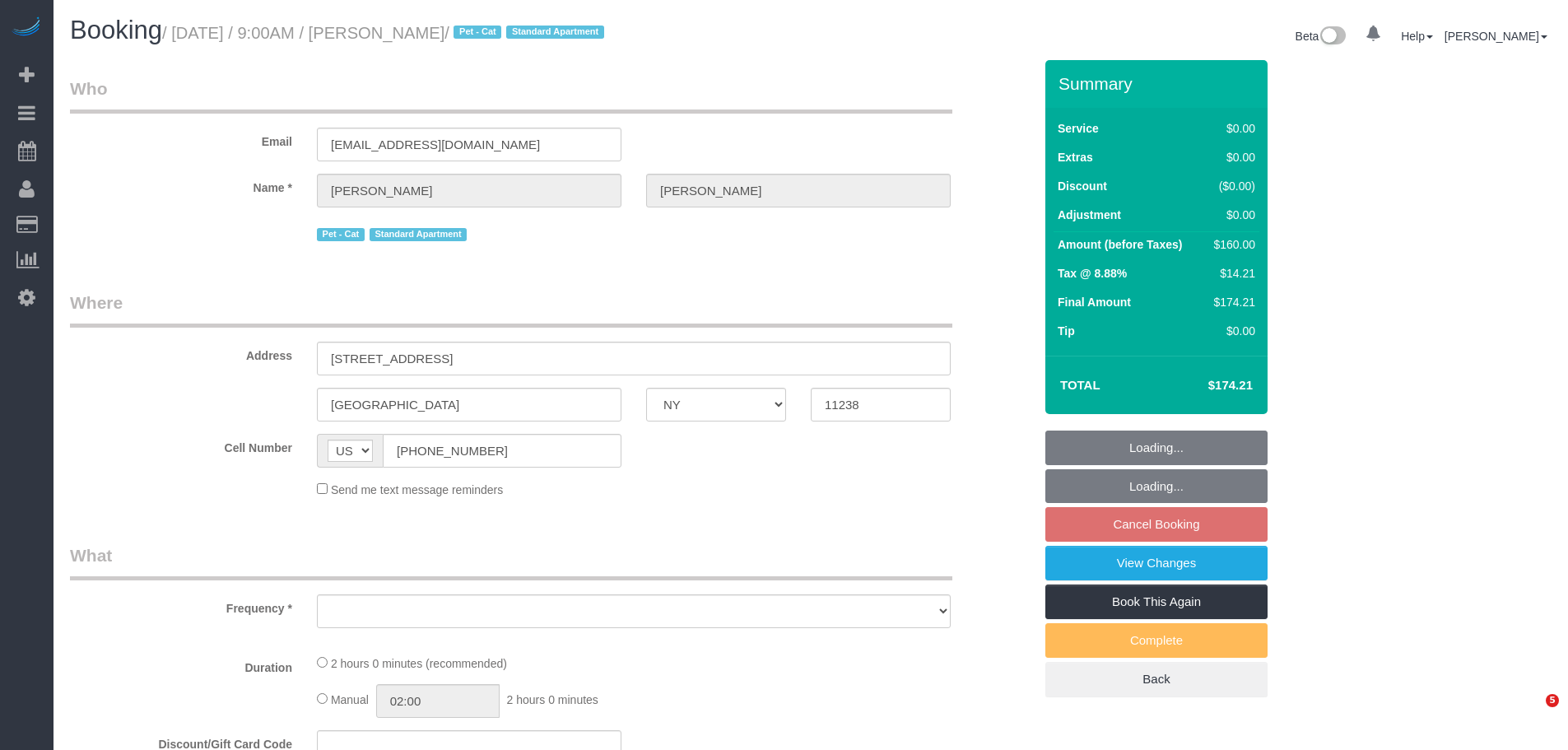
select select "NY"
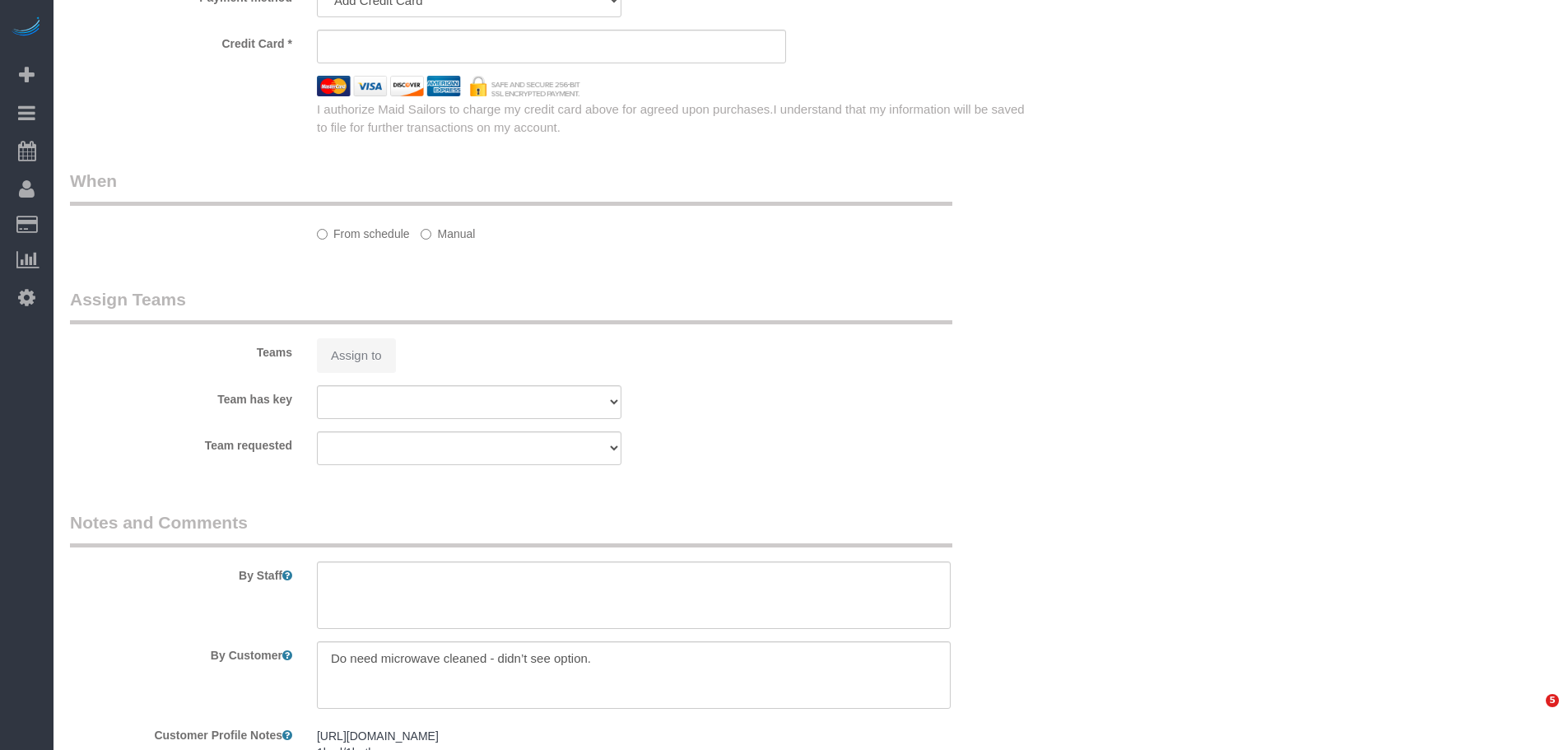
select select "string:stripe-pm_1S738L4VGloSiKo7MgG3Xyop"
select select "1"
select select "spot1"
select select "number:57"
select select "number:73"
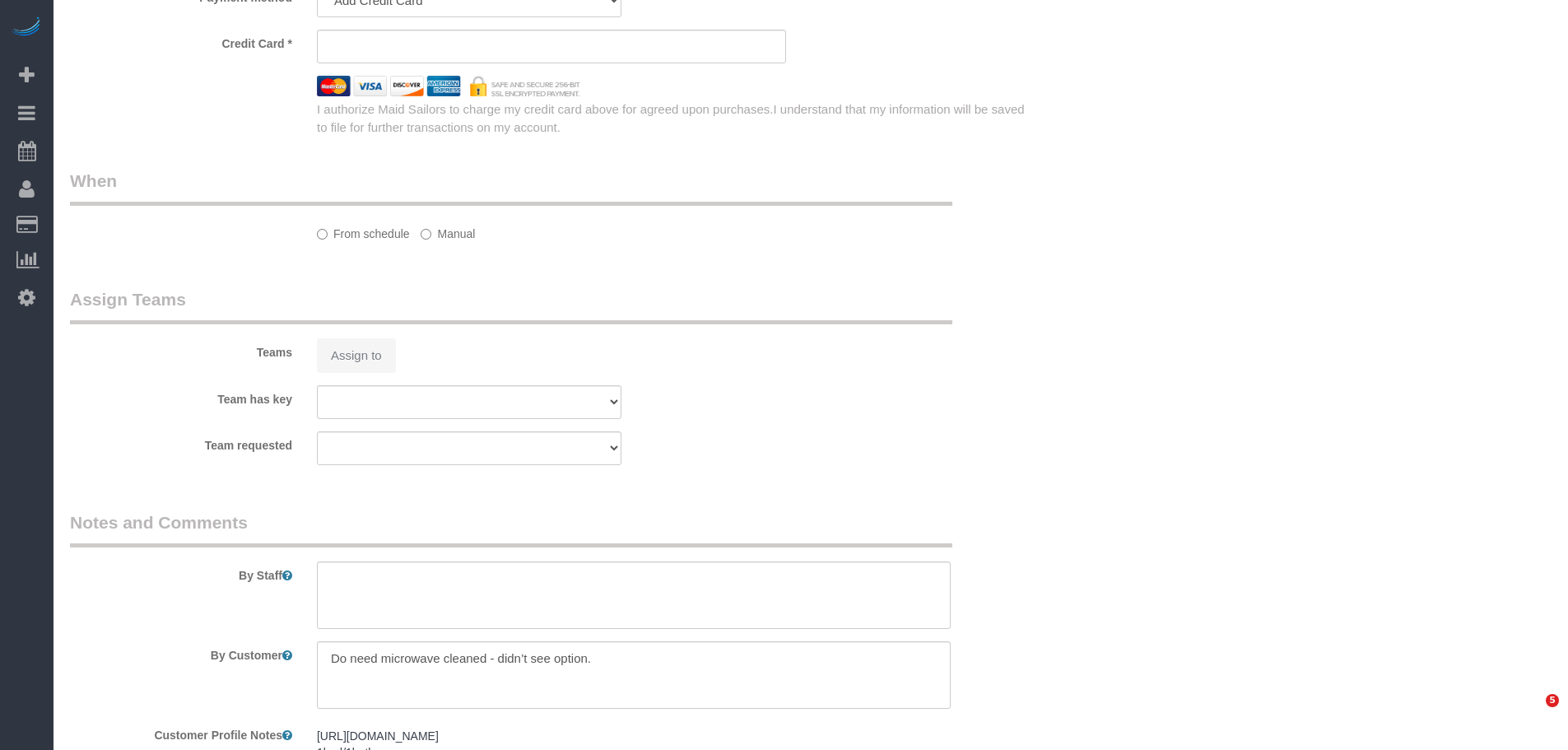
select select "number:14"
select select "number:5"
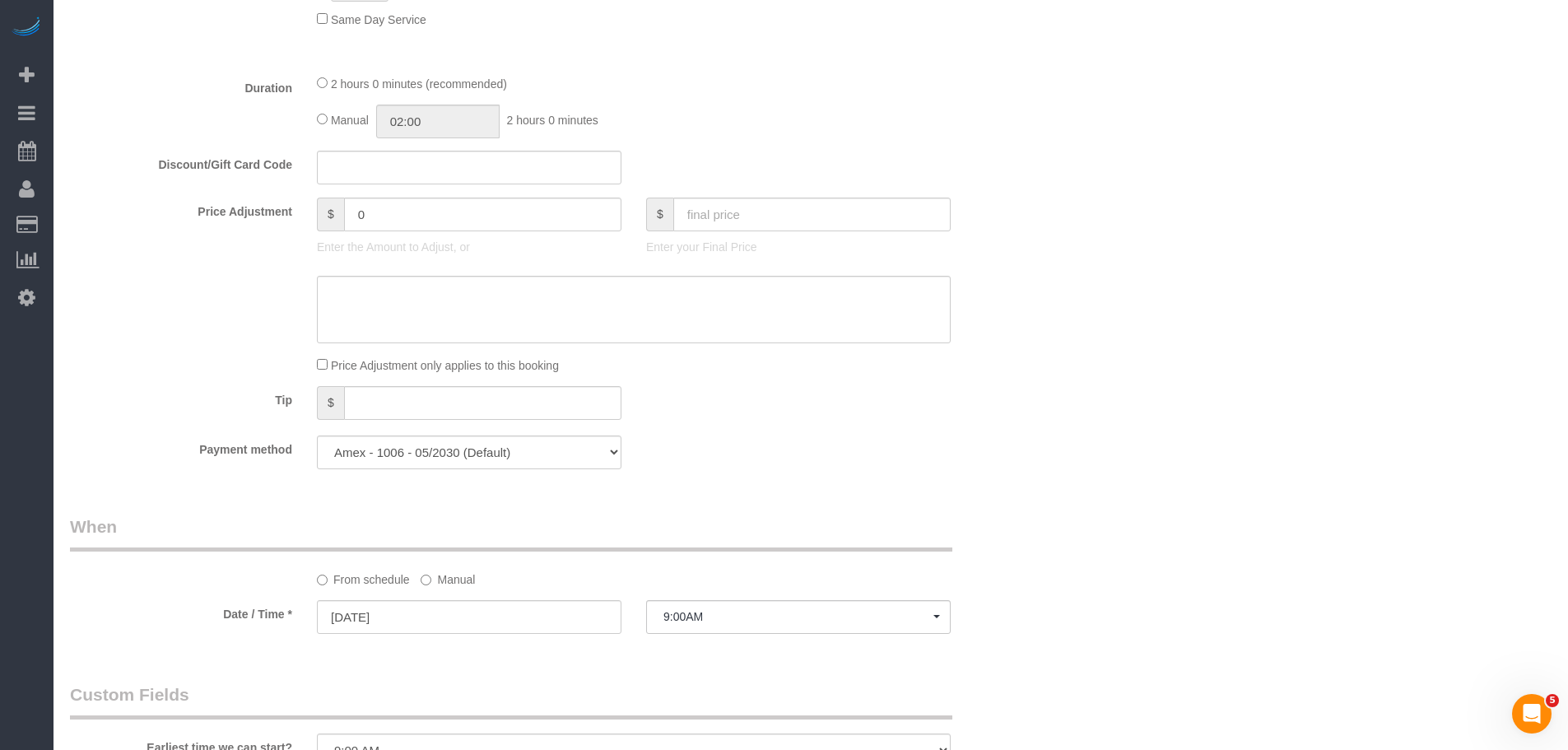
select select
select select "object:1457"
select select "1"
select select "object:1461"
select select "spot60"
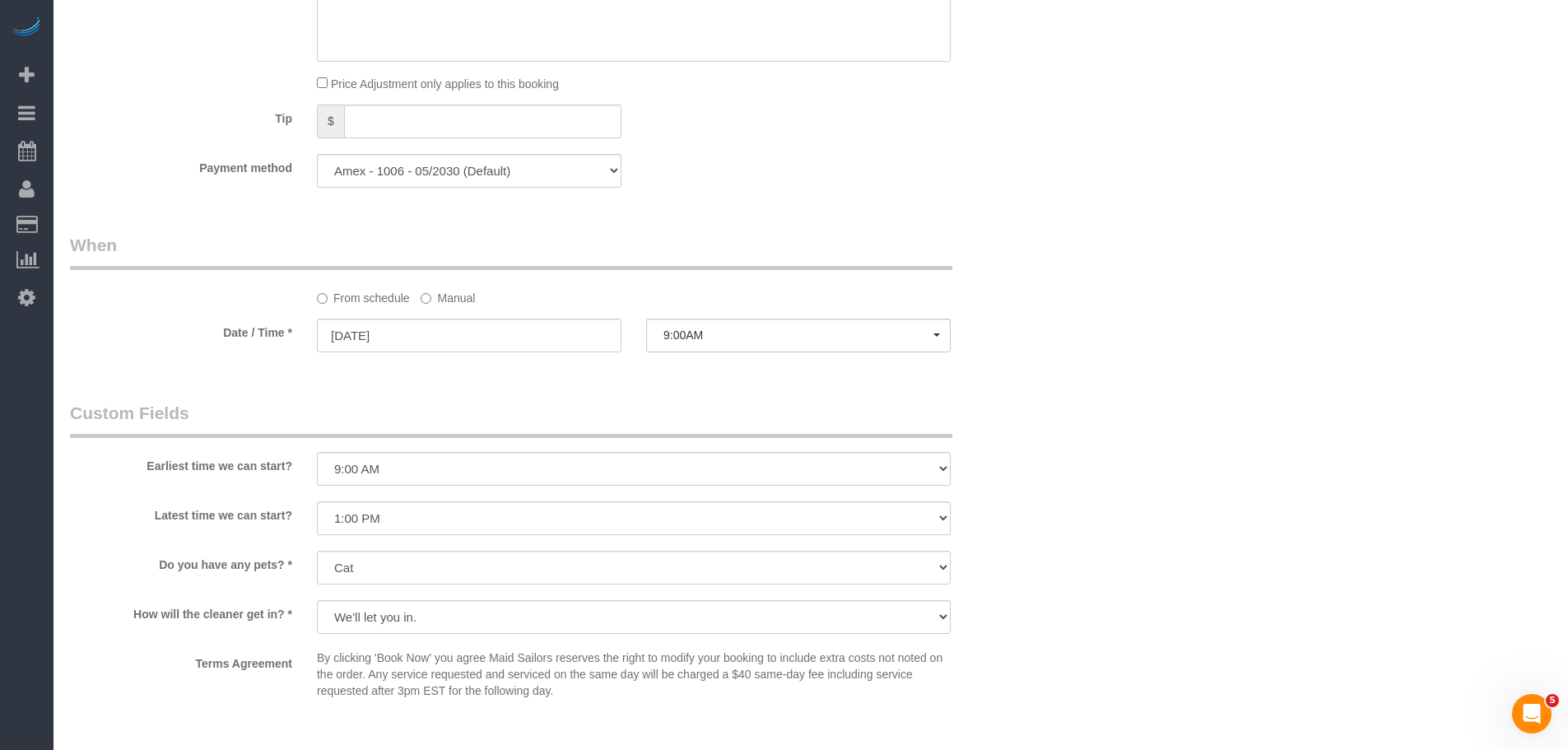
scroll to position [1561, 0]
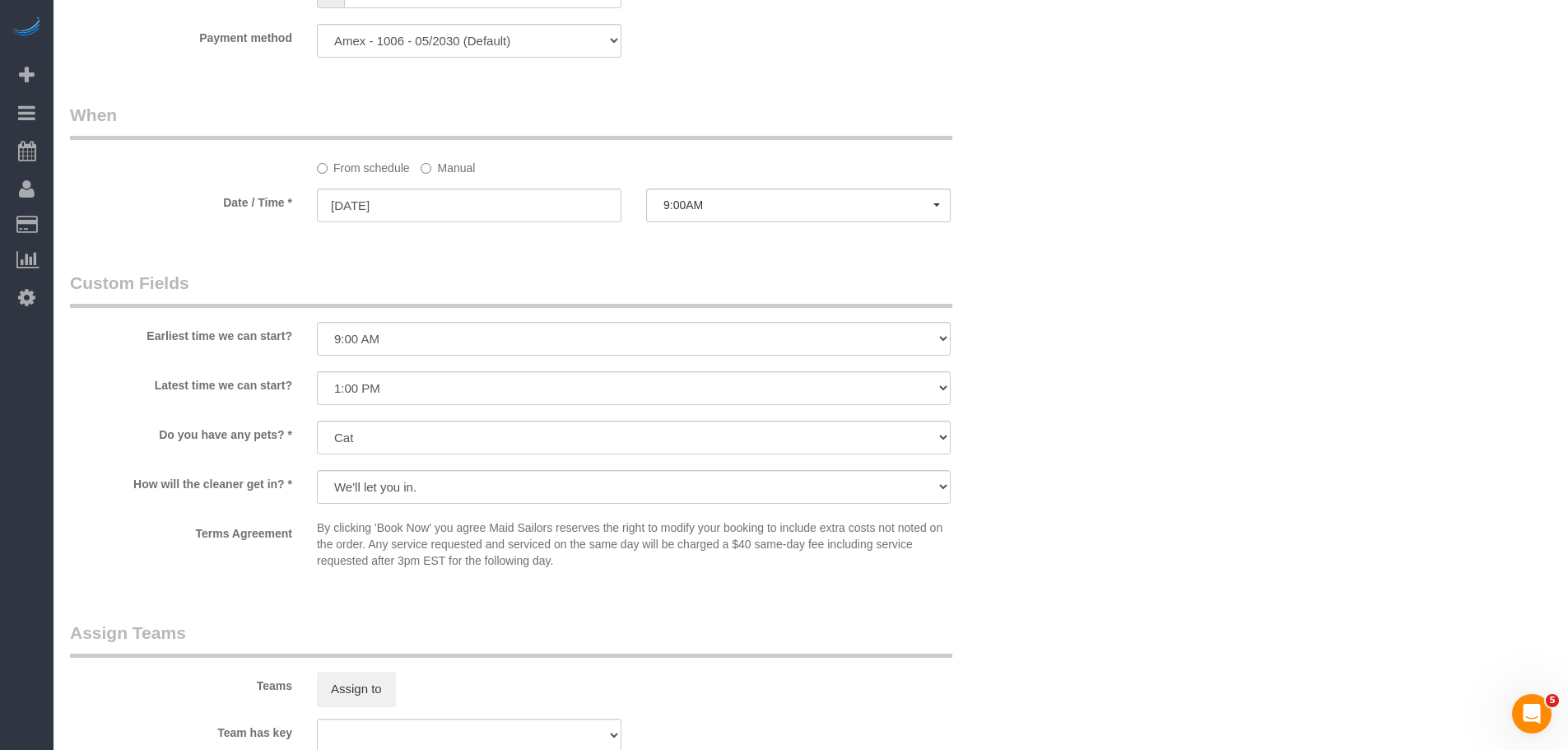
click at [432, 174] on label "Manual" at bounding box center [448, 165] width 54 height 22
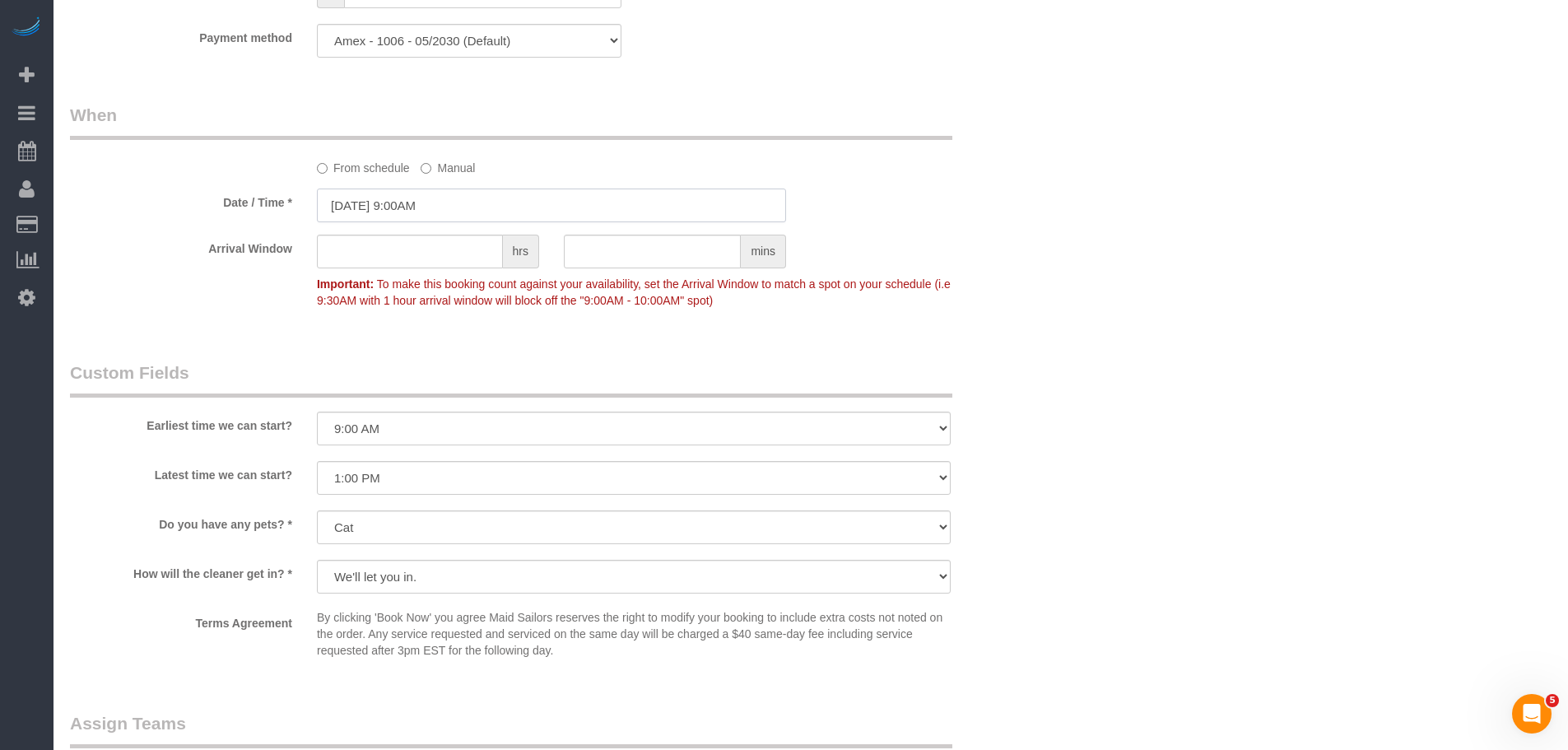
click at [439, 189] on input "09/15/2025 9:00AM" at bounding box center [552, 205] width 470 height 33
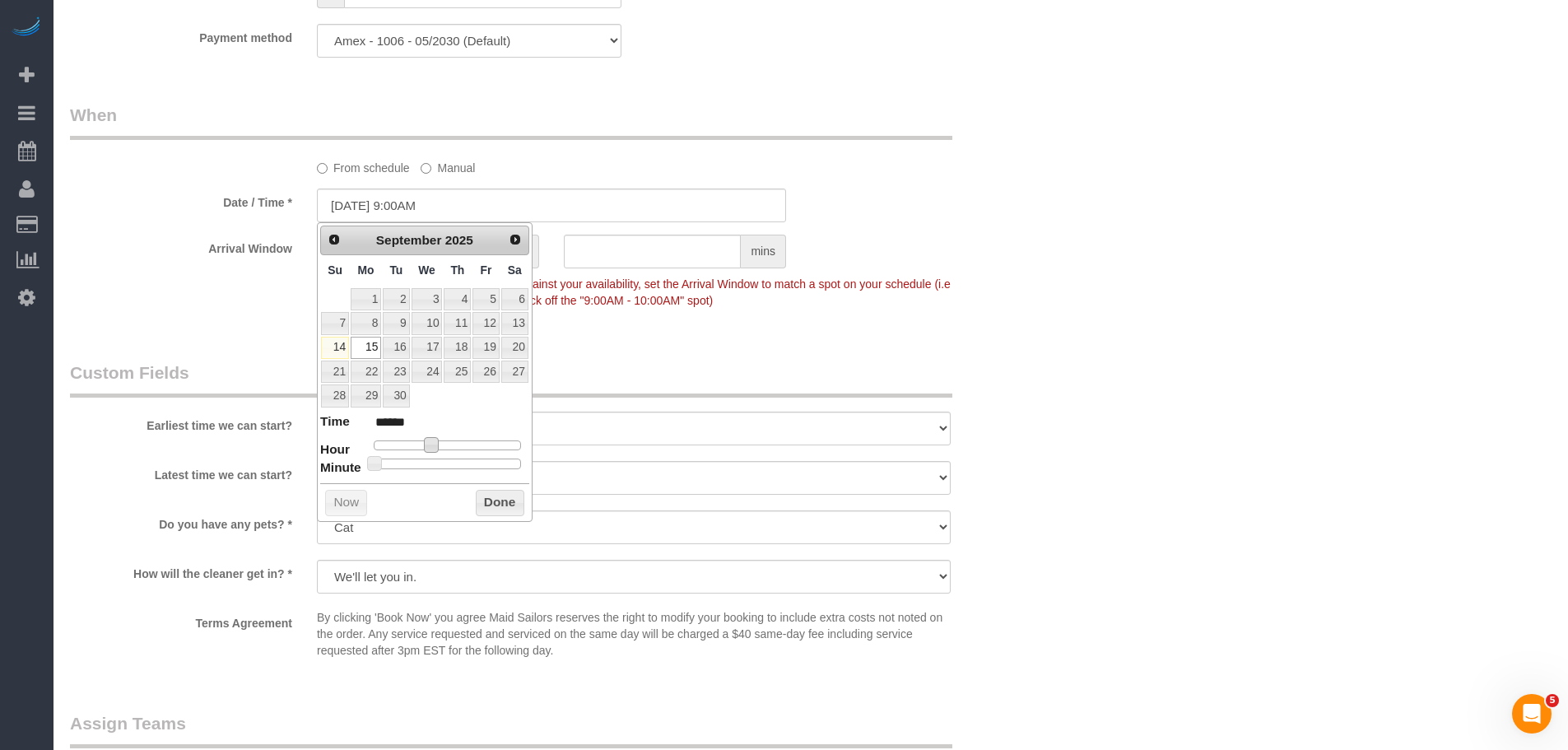
click at [425, 445] on span at bounding box center [432, 445] width 15 height 15
type input "09/15/2025 10:00AM"
type input "*******"
type input "09/15/2025 11:00AM"
type input "*******"
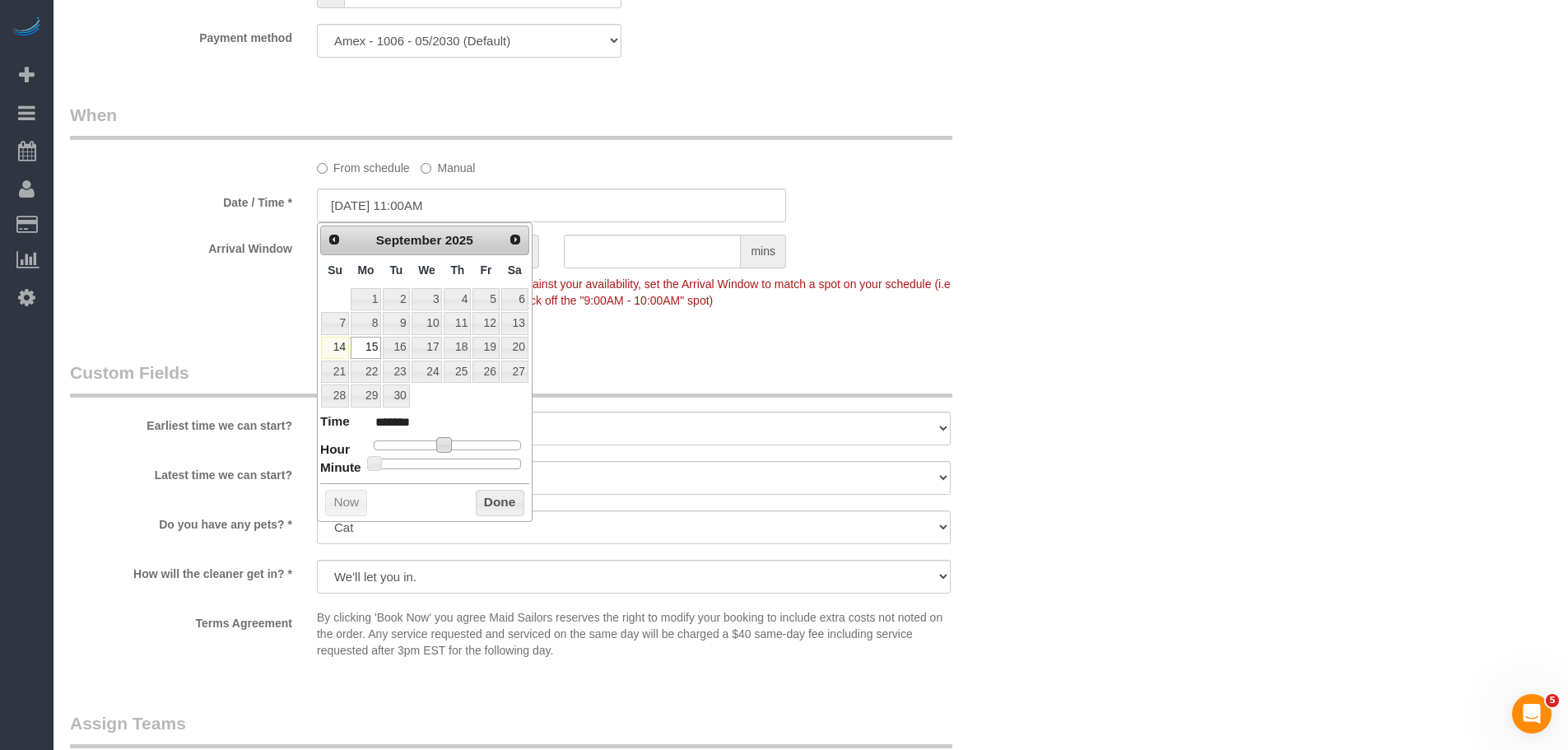
type input "09/15/2025 12:00PM"
type input "*******"
drag, startPoint x: 500, startPoint y: 503, endPoint x: 675, endPoint y: 363, distance: 224.1
click at [501, 503] on button "Done" at bounding box center [499, 503] width 49 height 27
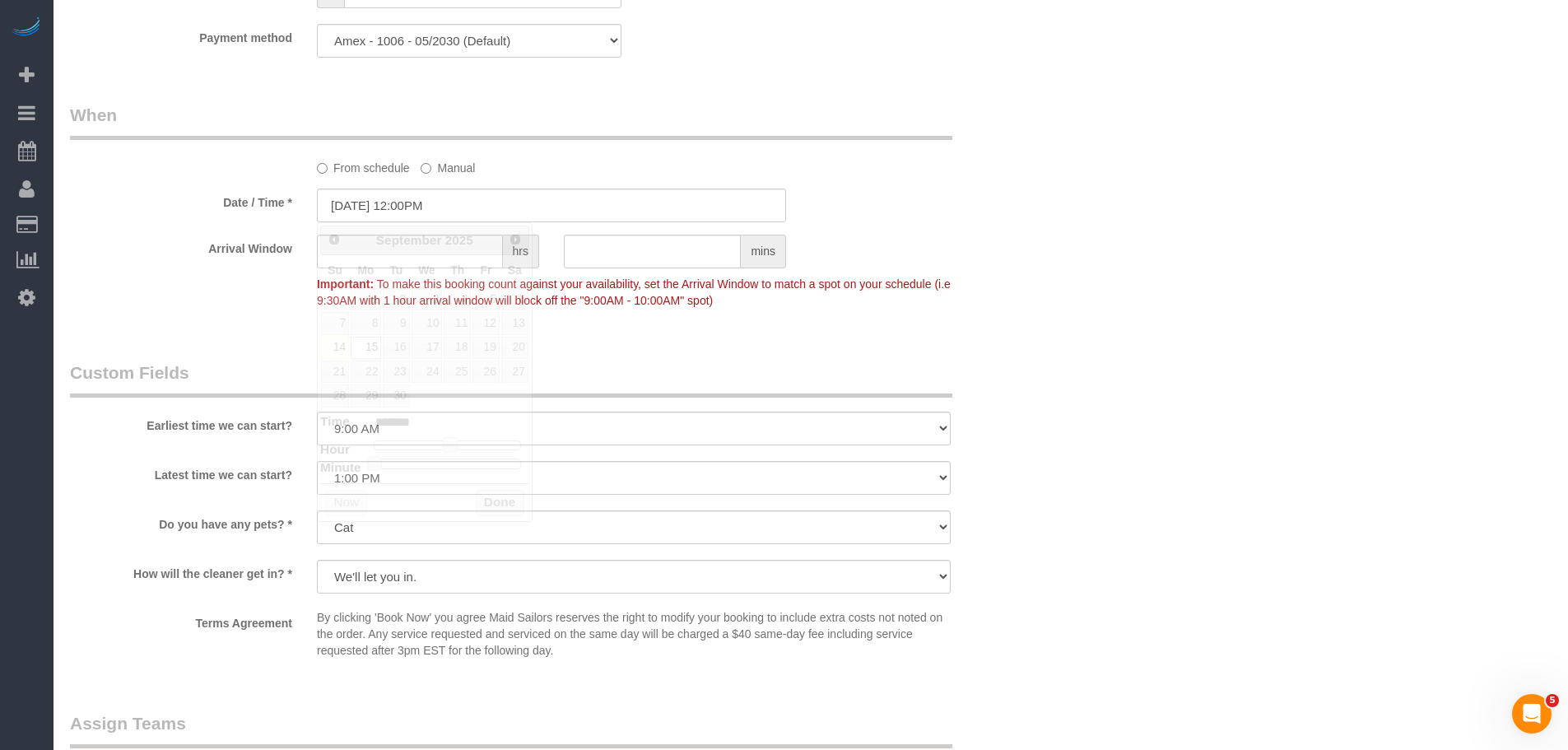
drag, startPoint x: 947, startPoint y: 231, endPoint x: 954, endPoint y: 249, distance: 19.3
click at [954, 239] on sui-booking-spot "From schedule Manual Date / Time * 09/15/2025 12:00PM Arrival Window hrs mins I…" at bounding box center [551, 210] width 963 height 213
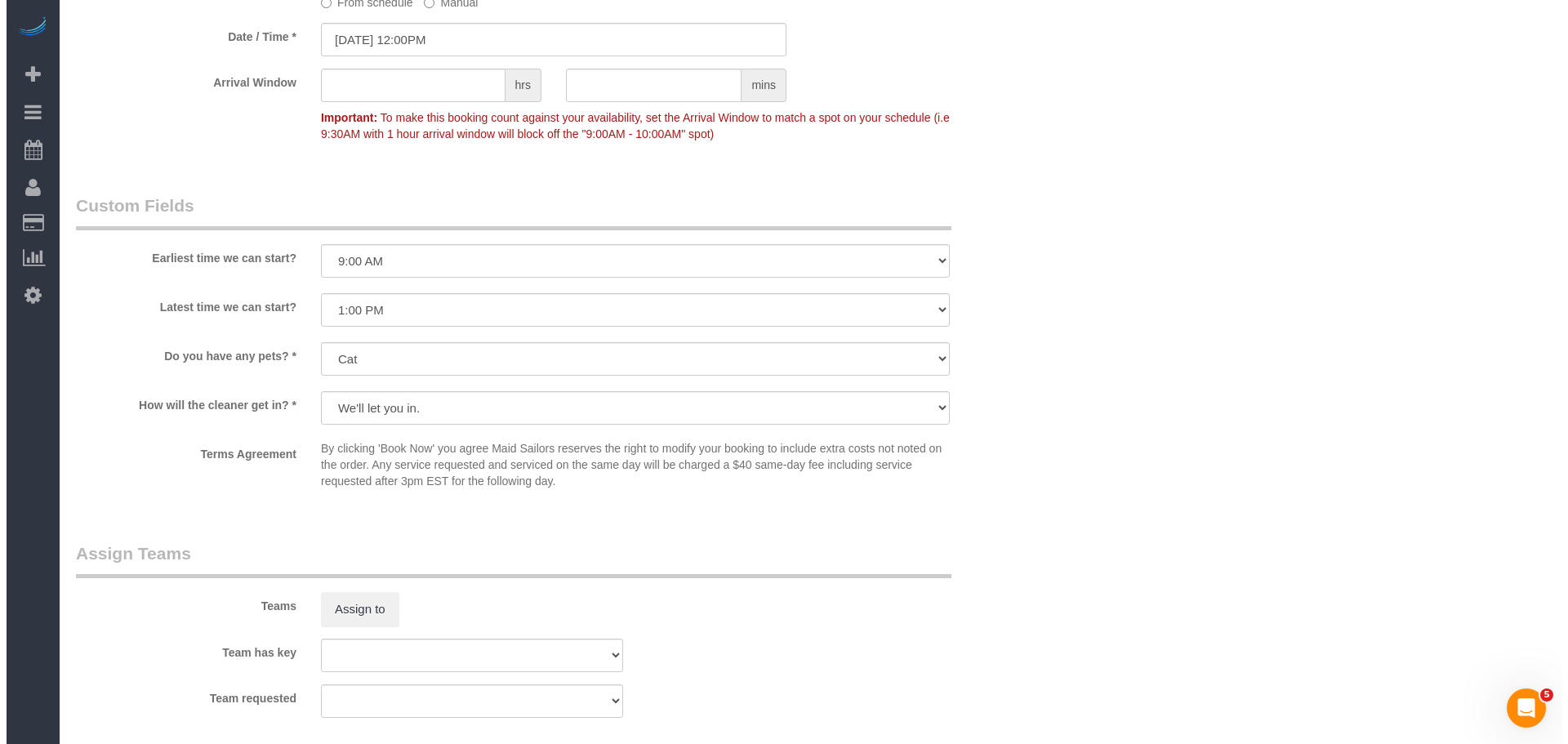
scroll to position [1957, 0]
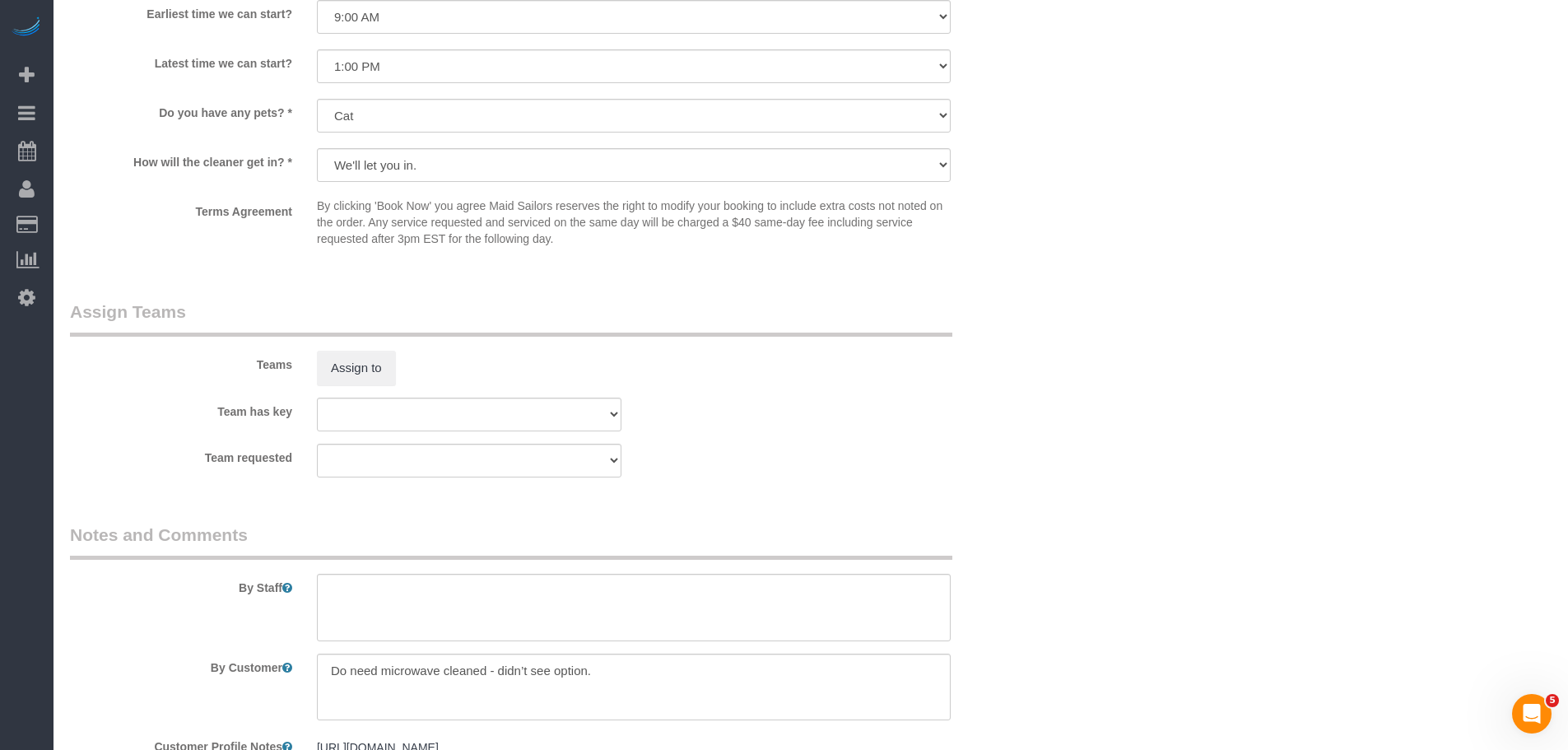
click at [384, 348] on div "Teams Assign to" at bounding box center [551, 343] width 988 height 86
click at [368, 360] on button "Assign to" at bounding box center [356, 368] width 79 height 34
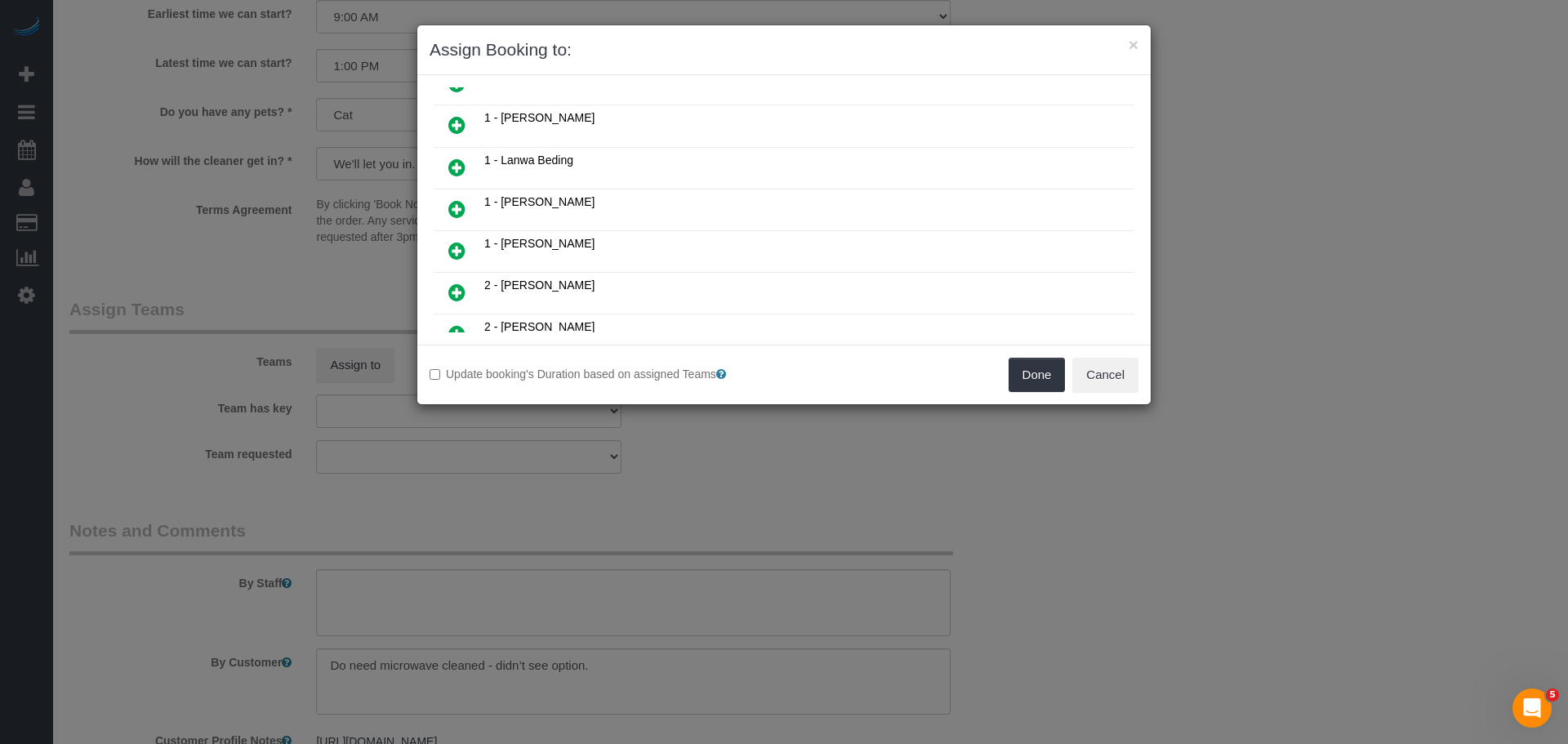
scroll to position [735, 0]
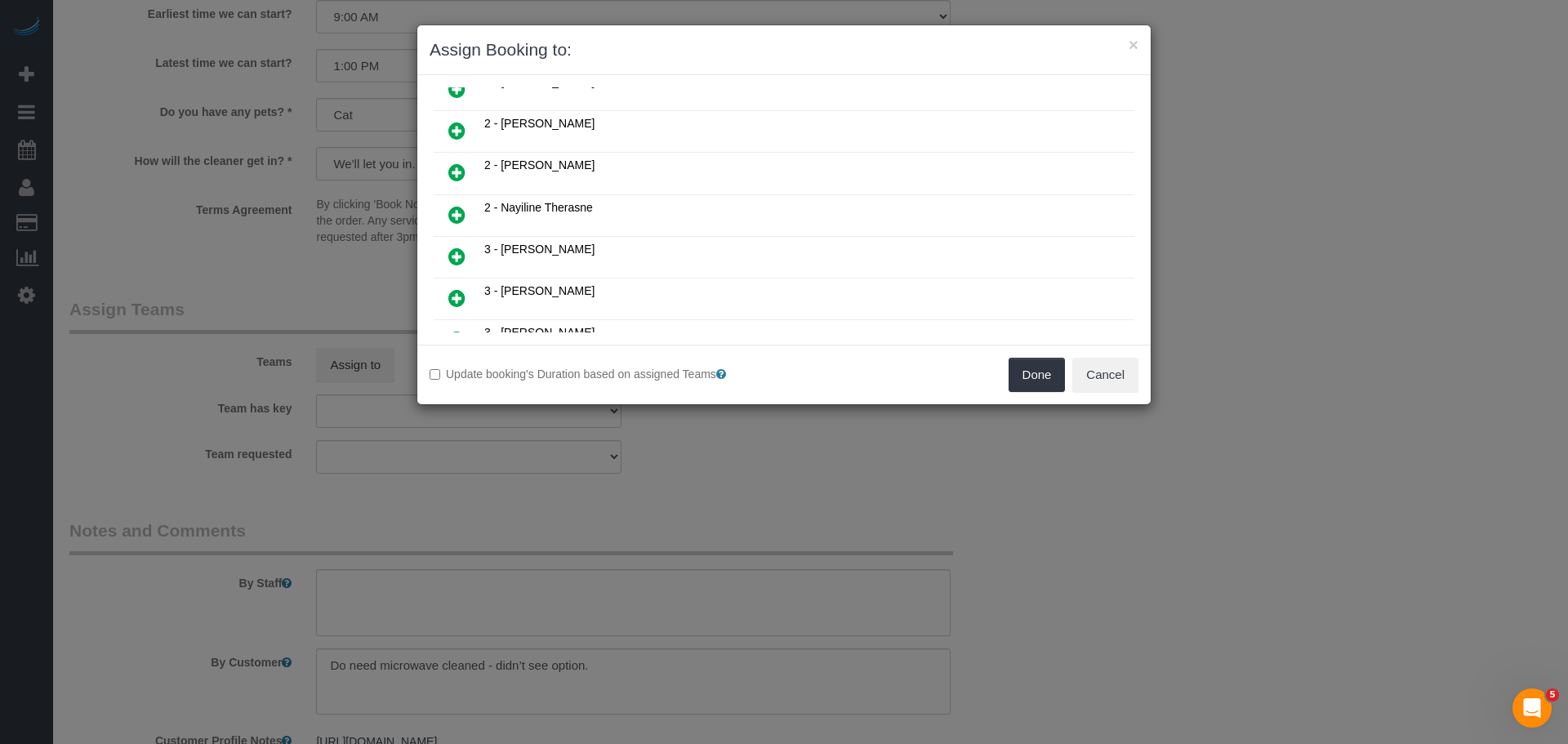
click at [449, 131] on icon at bounding box center [457, 130] width 17 height 20
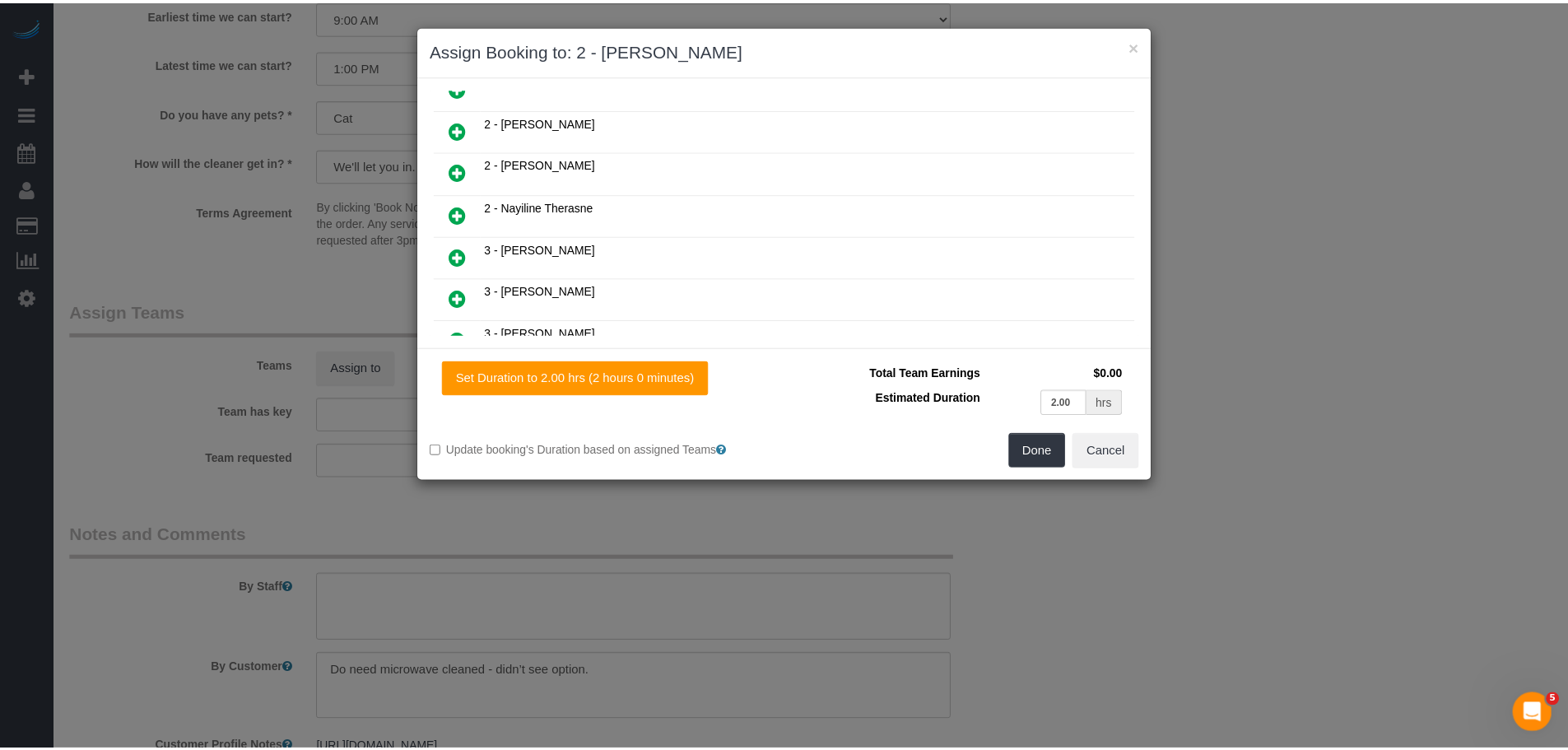
scroll to position [780, 0]
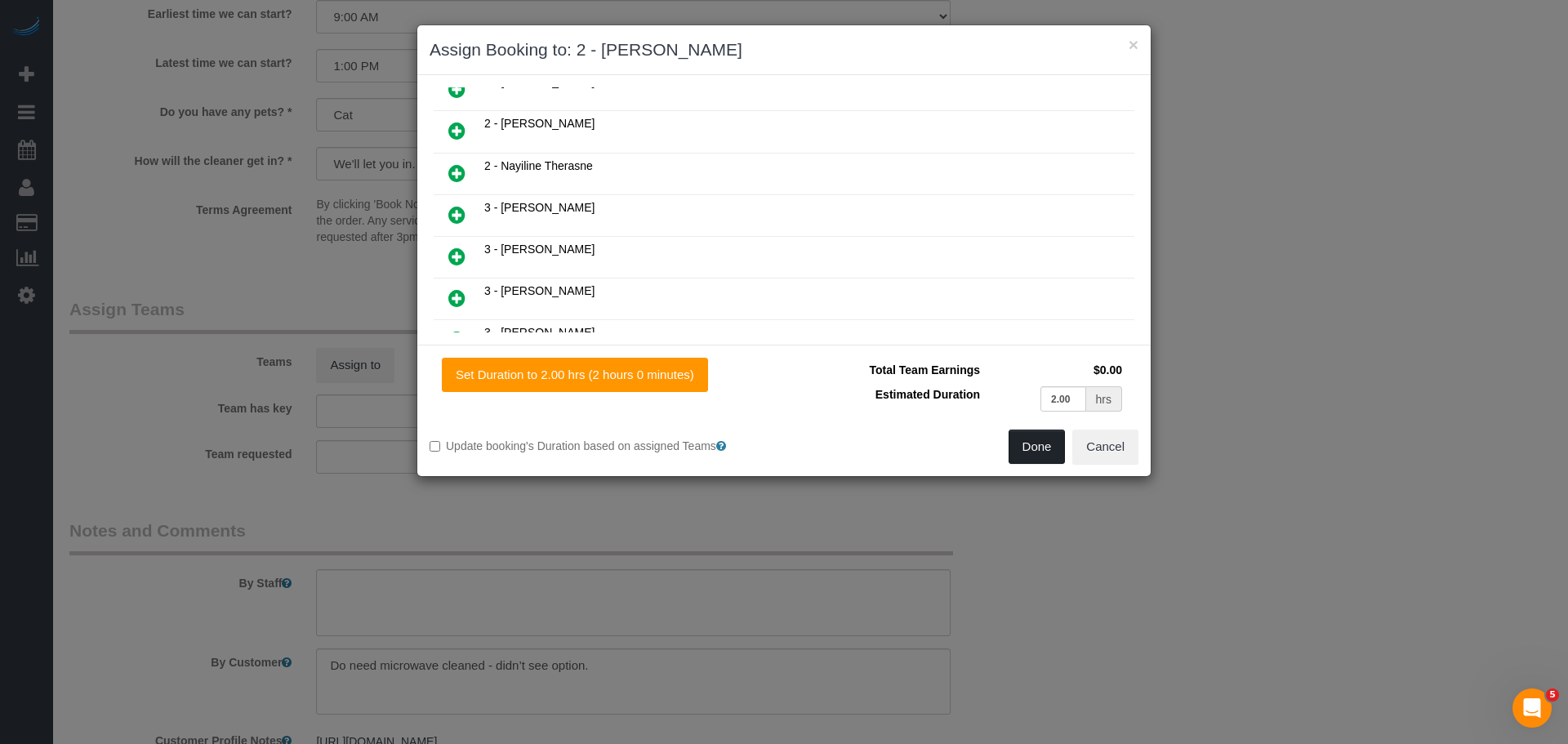
click at [1042, 434] on button "Done" at bounding box center [1037, 447] width 57 height 34
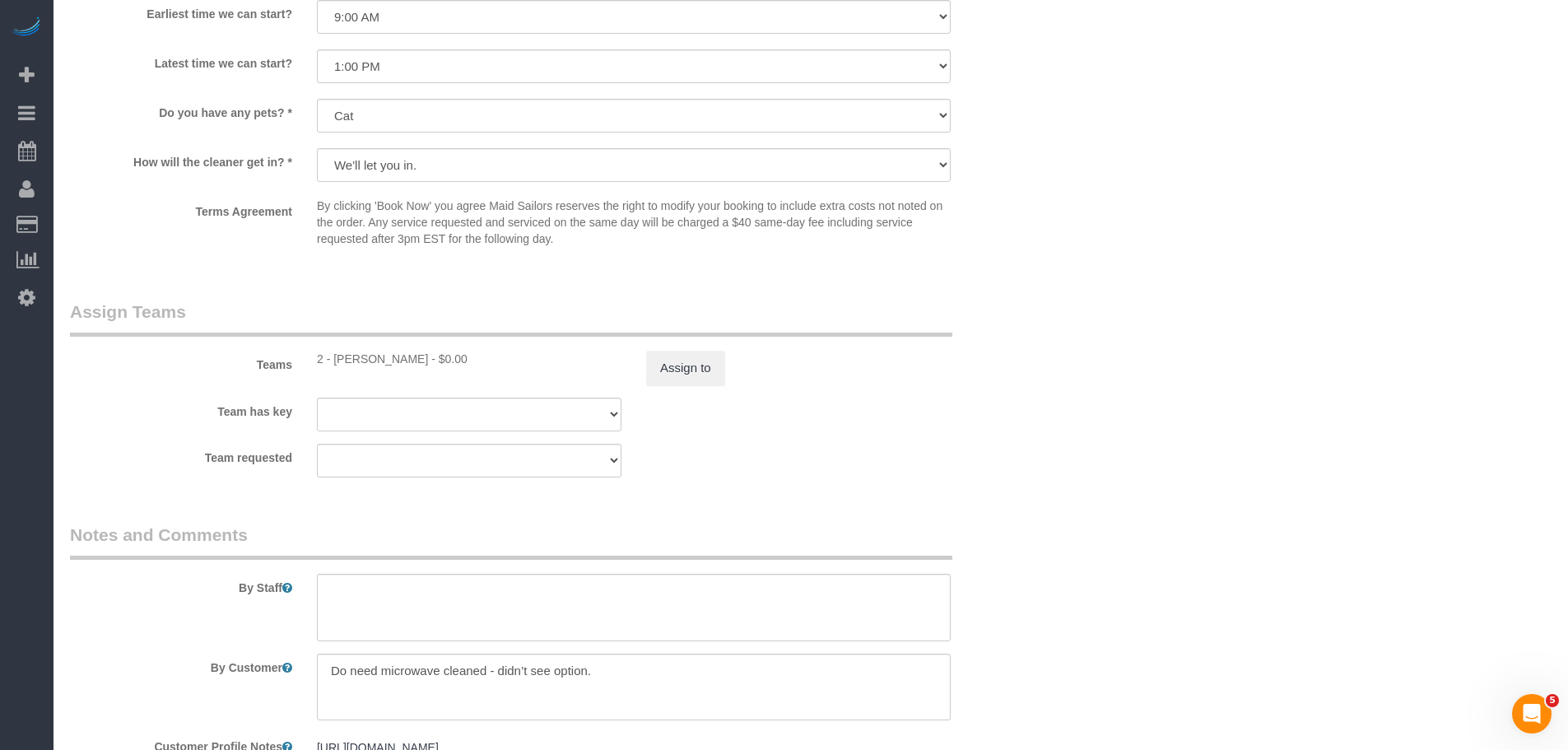
click at [1035, 329] on div "Teams 2 - Luis Maneiro - $0.00 Assign to" at bounding box center [551, 343] width 988 height 86
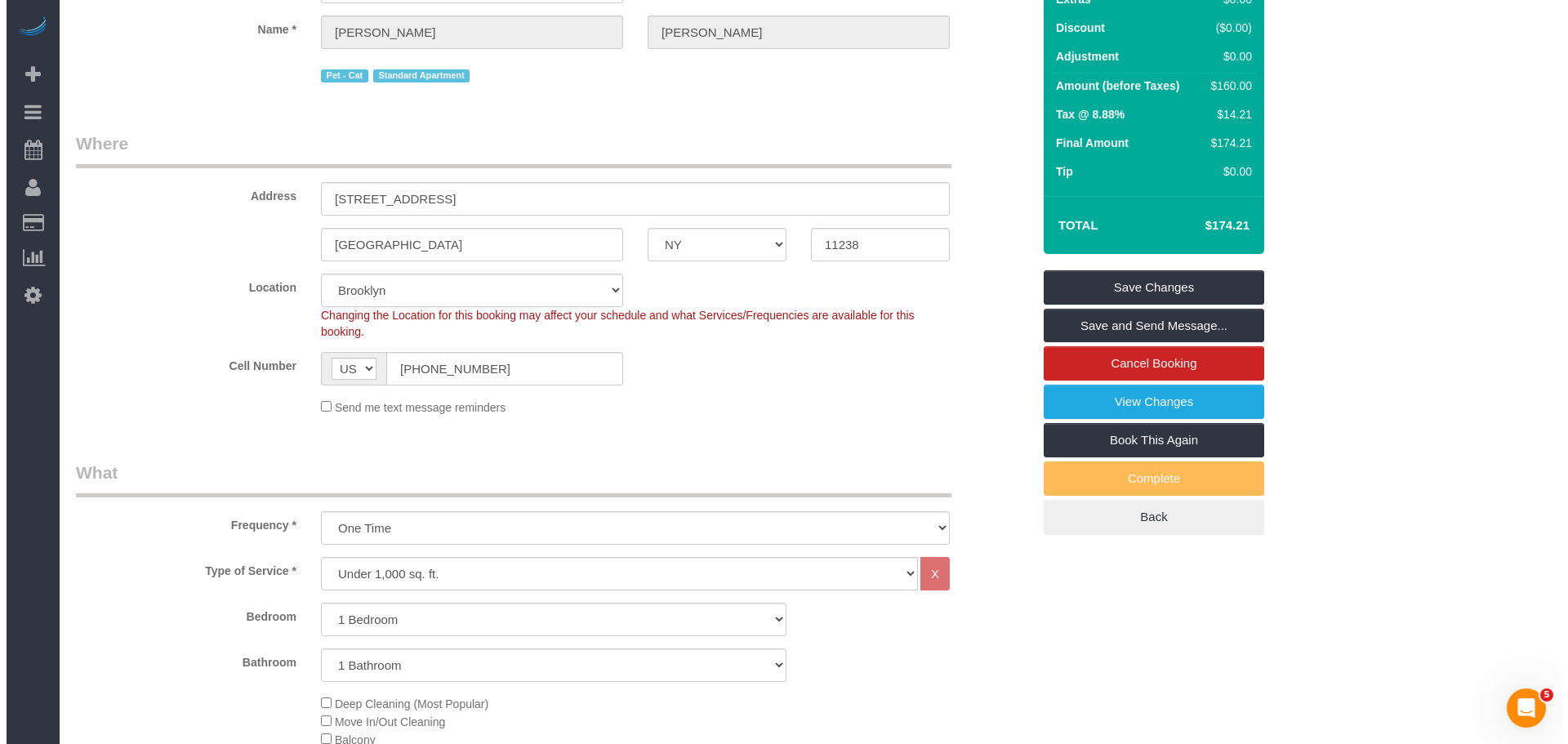
scroll to position [78, 0]
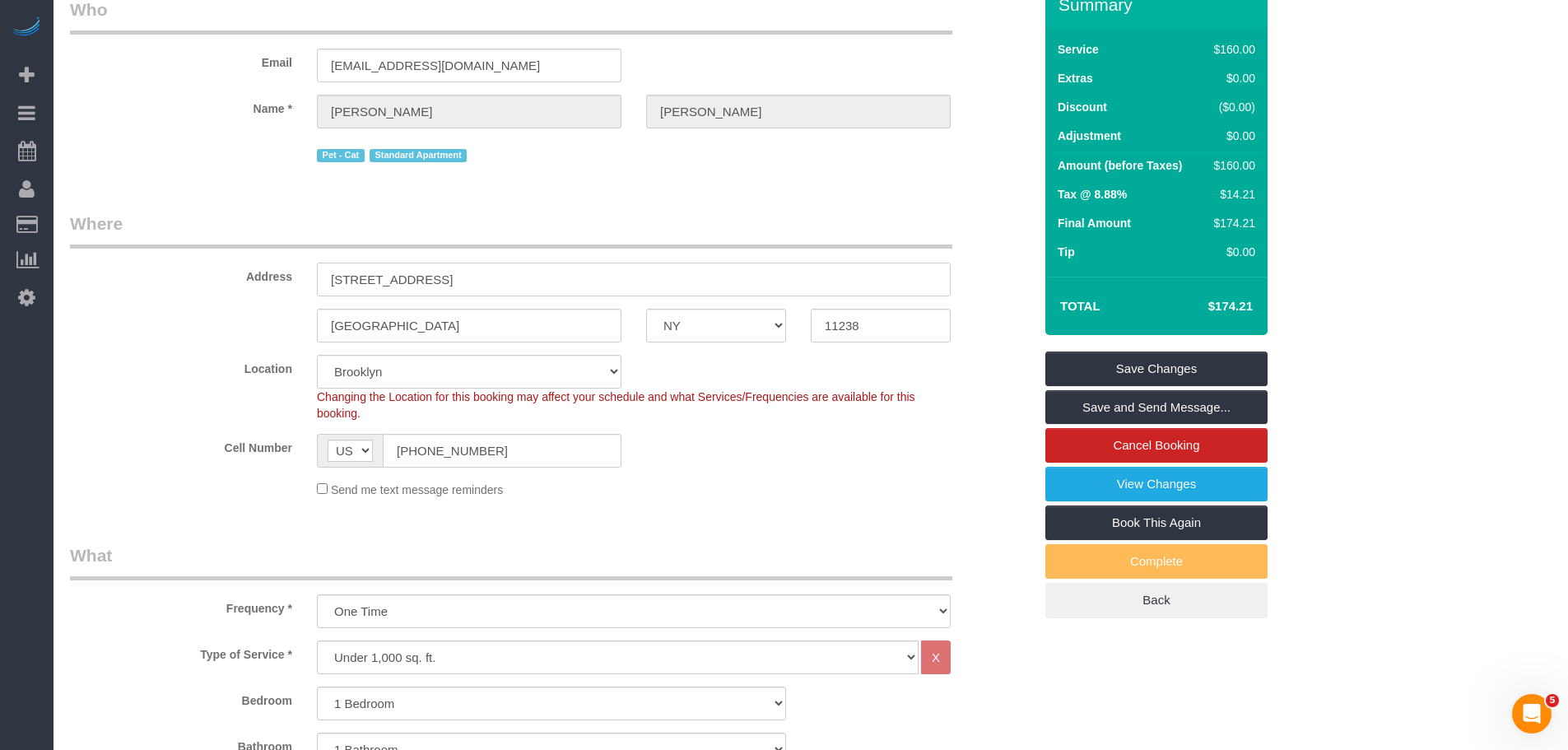
click at [447, 281] on input "445 Vanderbilt Ave, 508" at bounding box center [633, 279] width 633 height 33
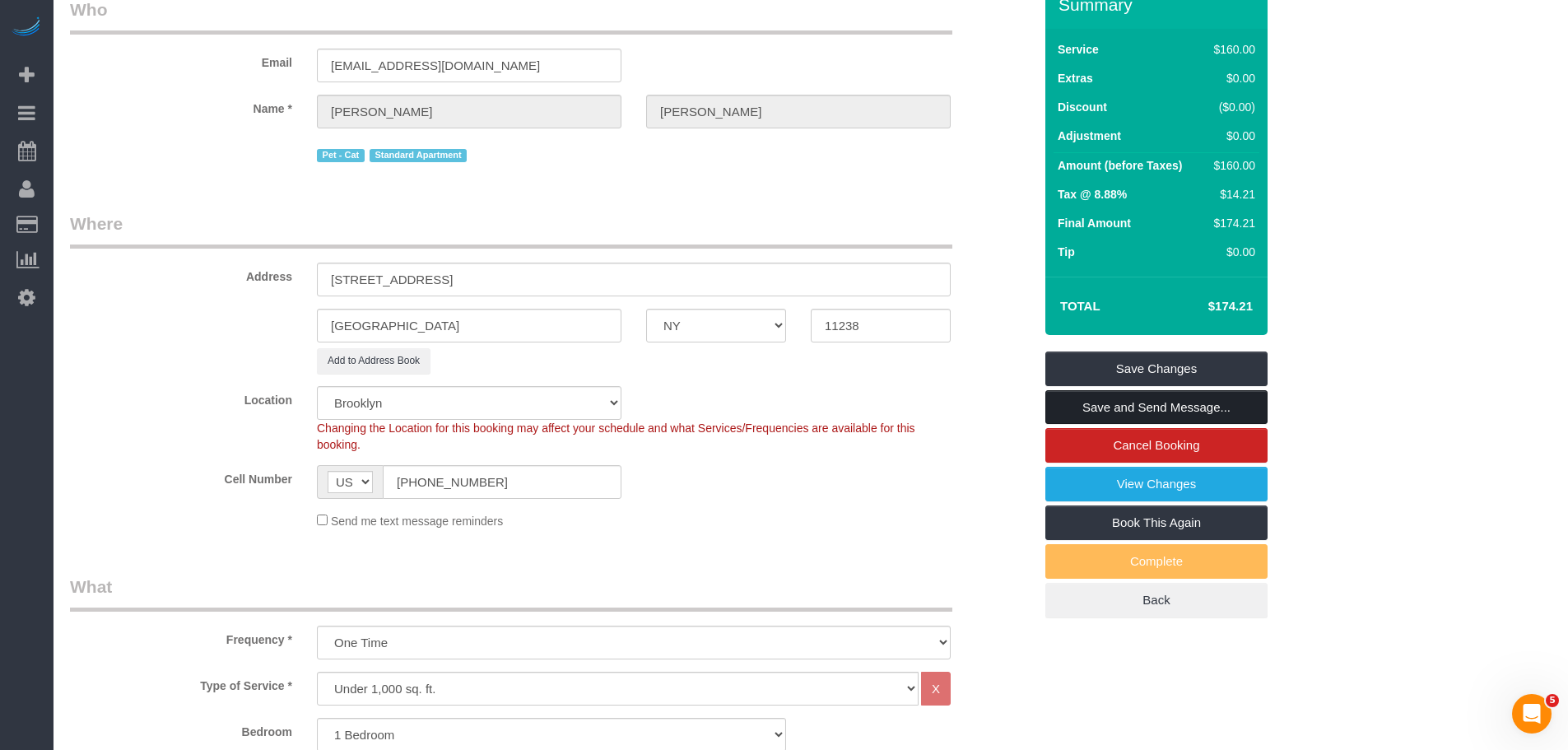
click at [1153, 408] on link "Save and Send Message..." at bounding box center [1156, 408] width 222 height 34
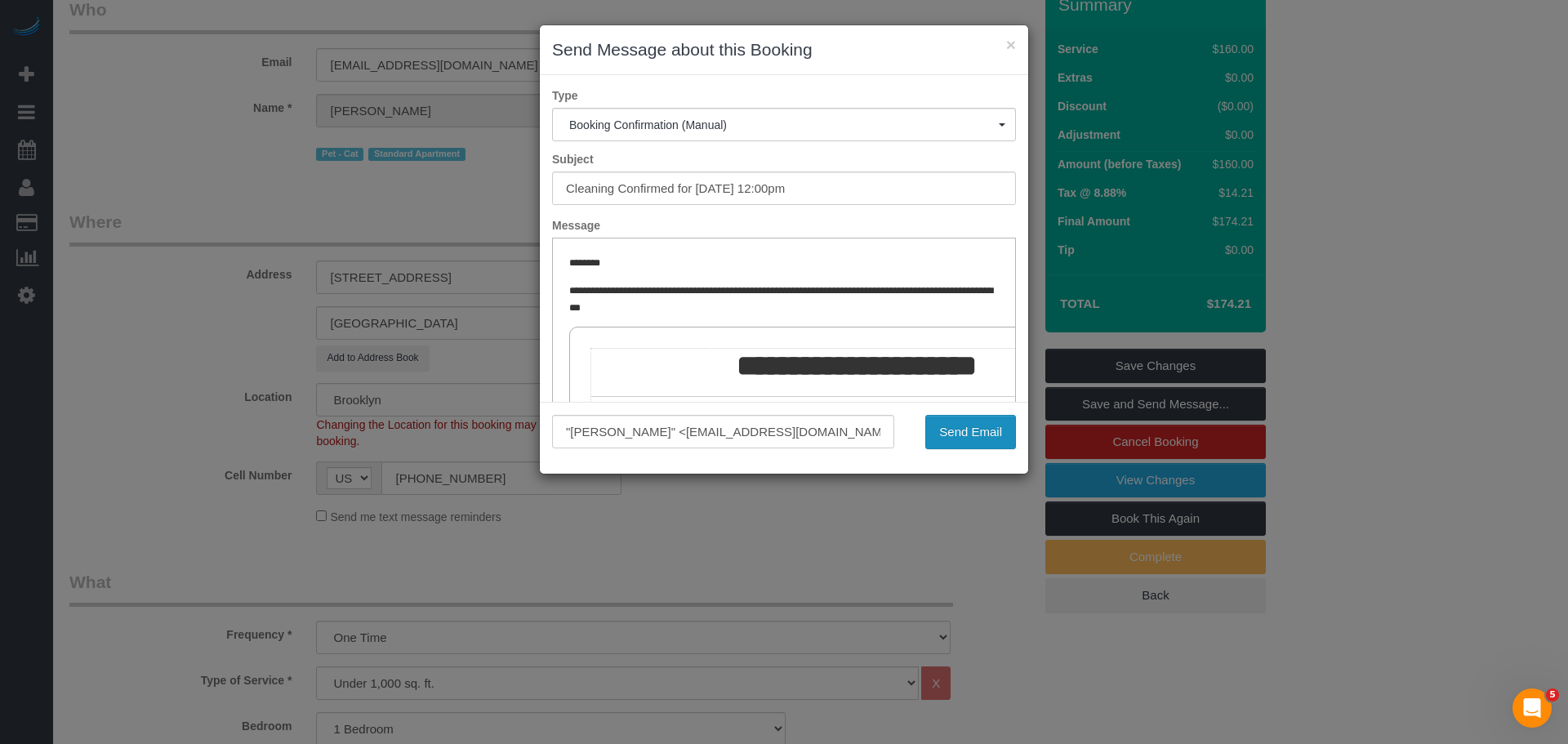
scroll to position [0, 0]
click at [953, 430] on button "Send Email" at bounding box center [971, 432] width 91 height 34
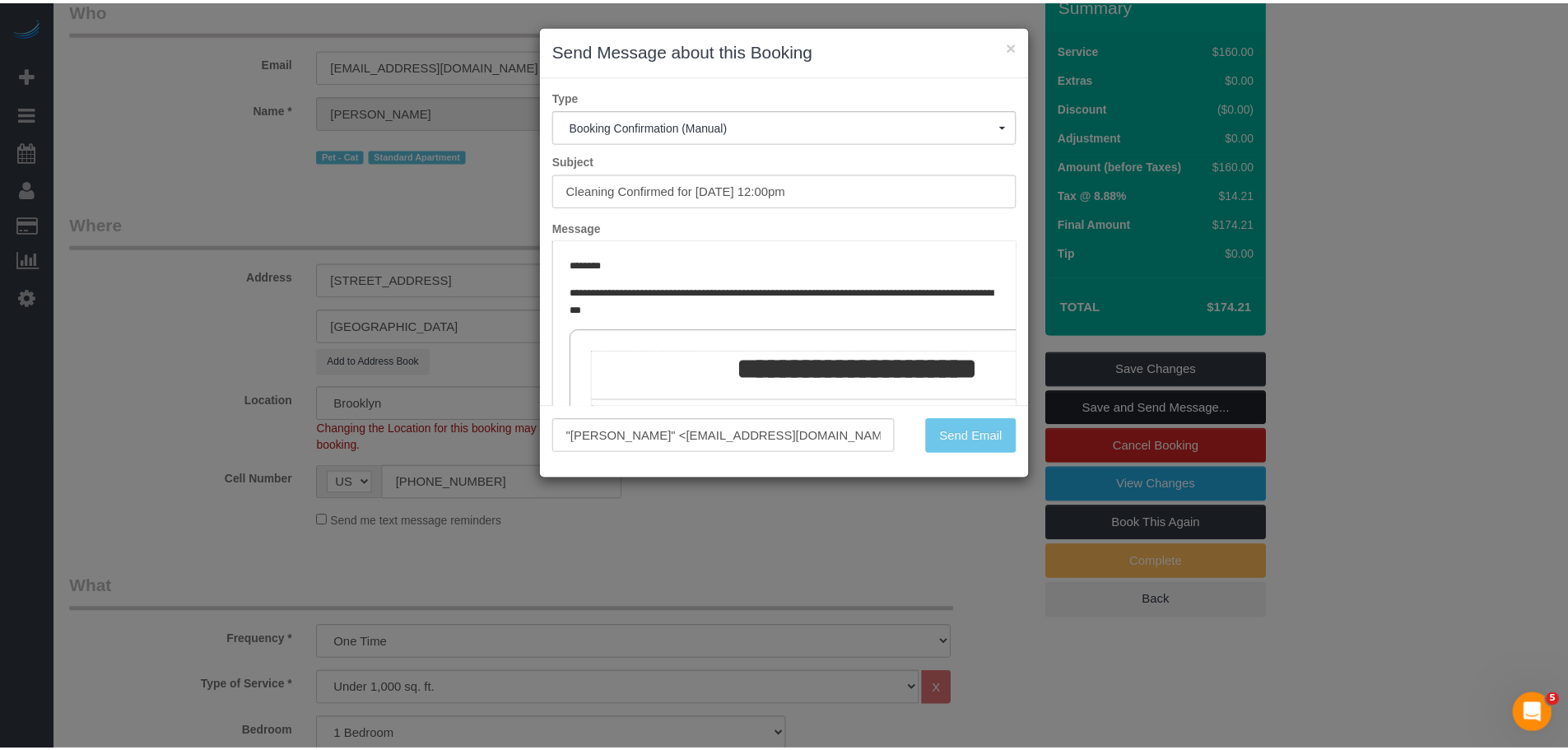
scroll to position [138, 0]
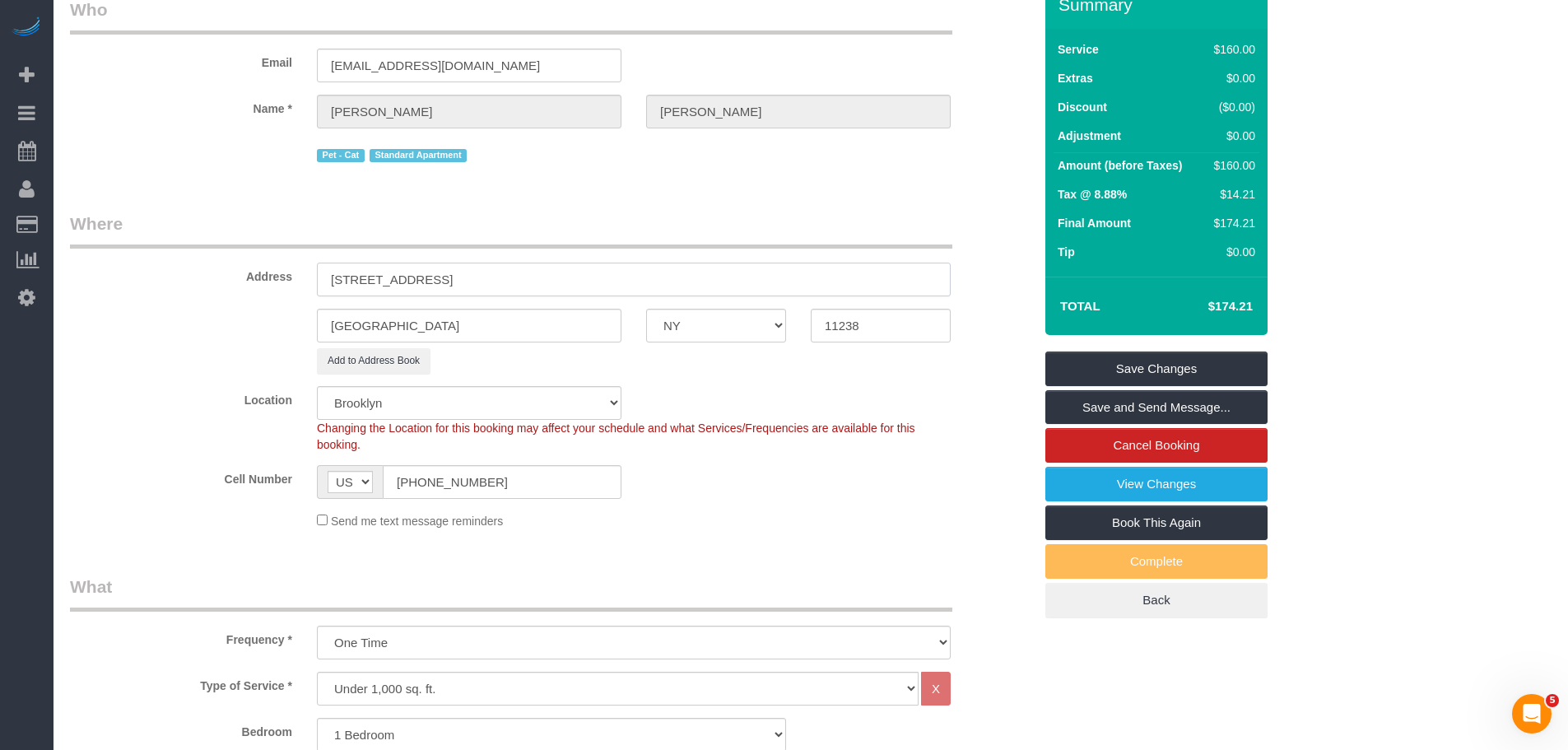
click at [432, 277] on input "445 Vanderbilt Ave, Apt. 508" at bounding box center [633, 279] width 633 height 33
type input "445 Vanderbilt Avenue, Apt. 508"
click at [1202, 345] on div "Summary Service $160.00 Extras $0.00 Discount ($0.00) Adjustment $0.00 Amount (…" at bounding box center [1156, 299] width 222 height 638
click at [1165, 369] on link "Save Changes" at bounding box center [1156, 369] width 222 height 34
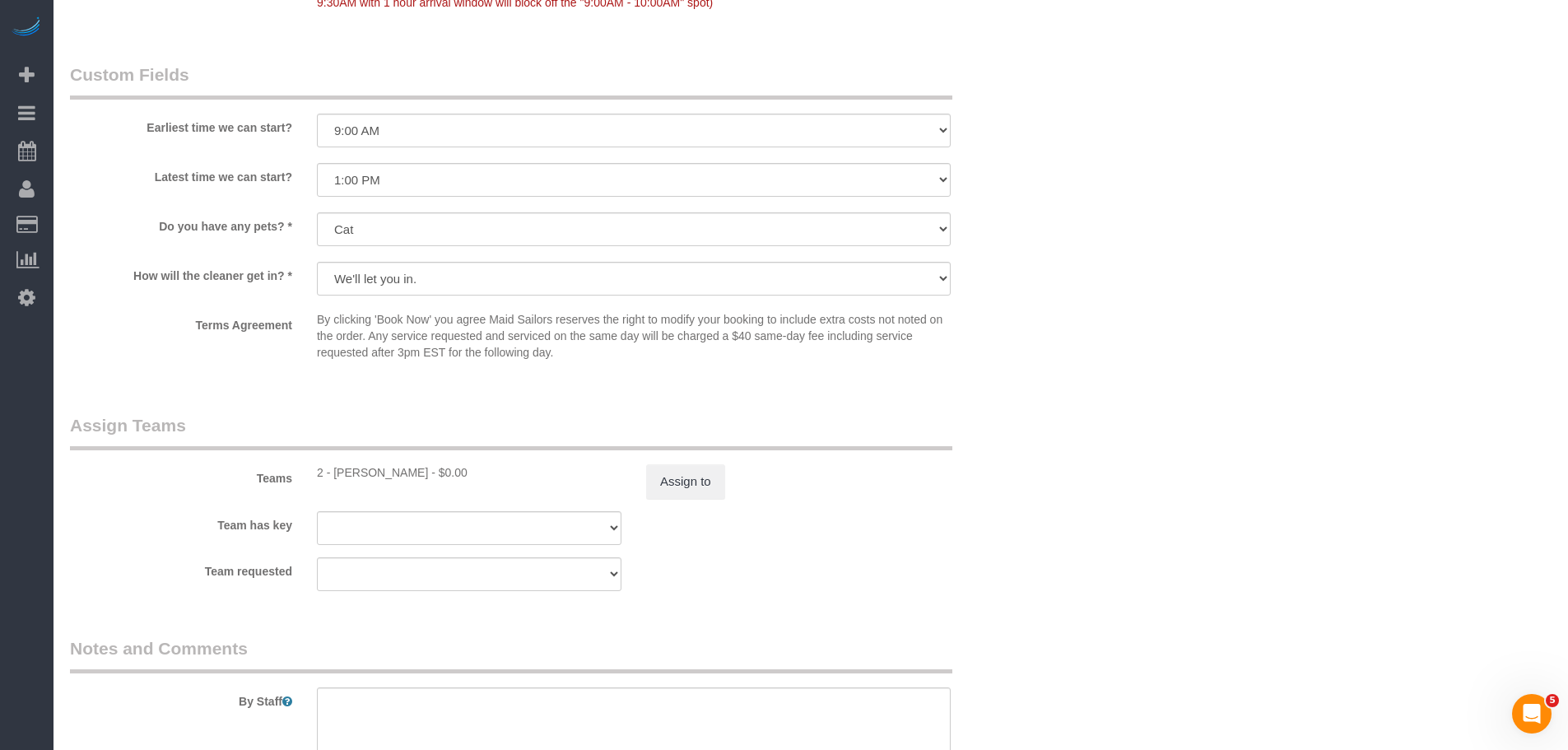
scroll to position [1891, 0]
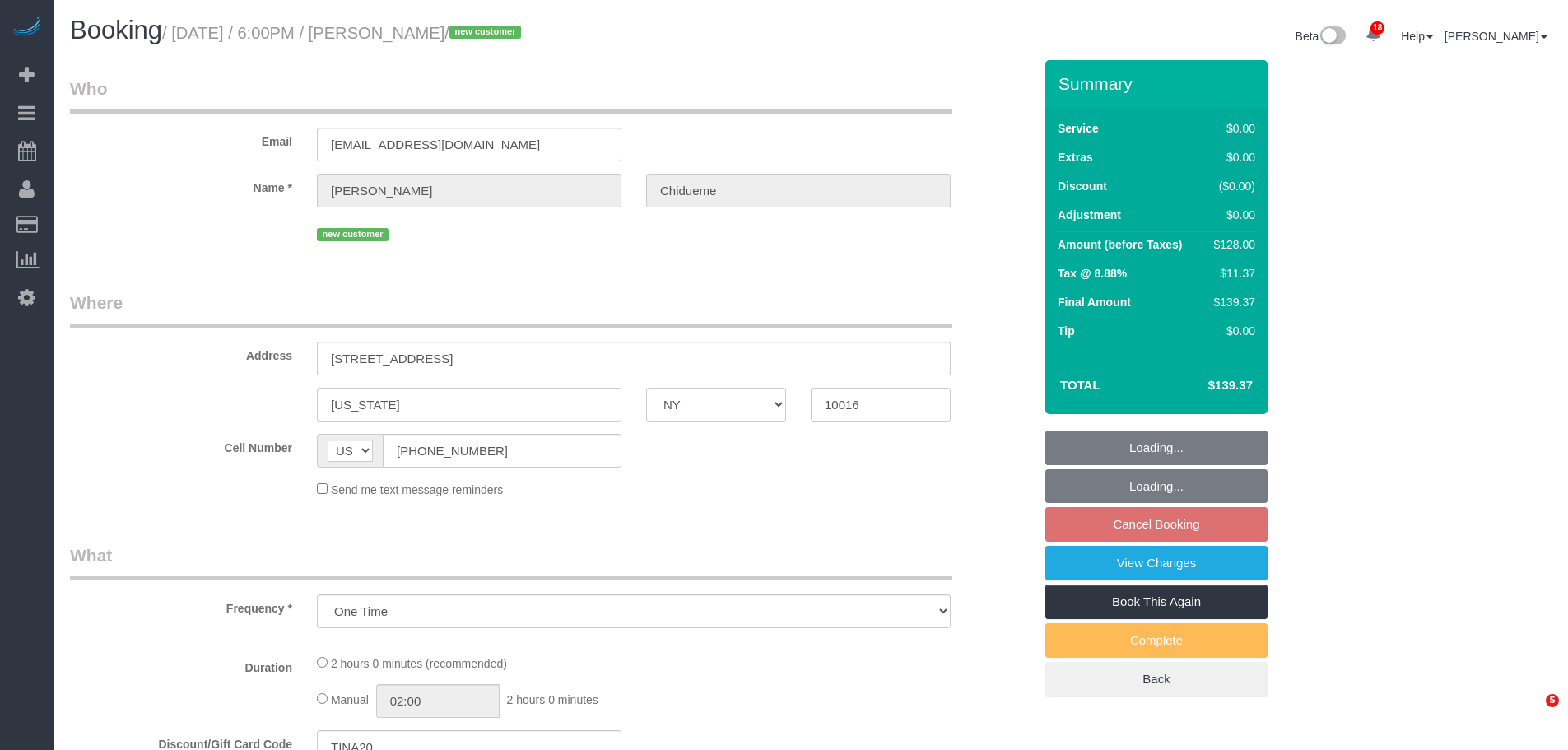
select select "NY"
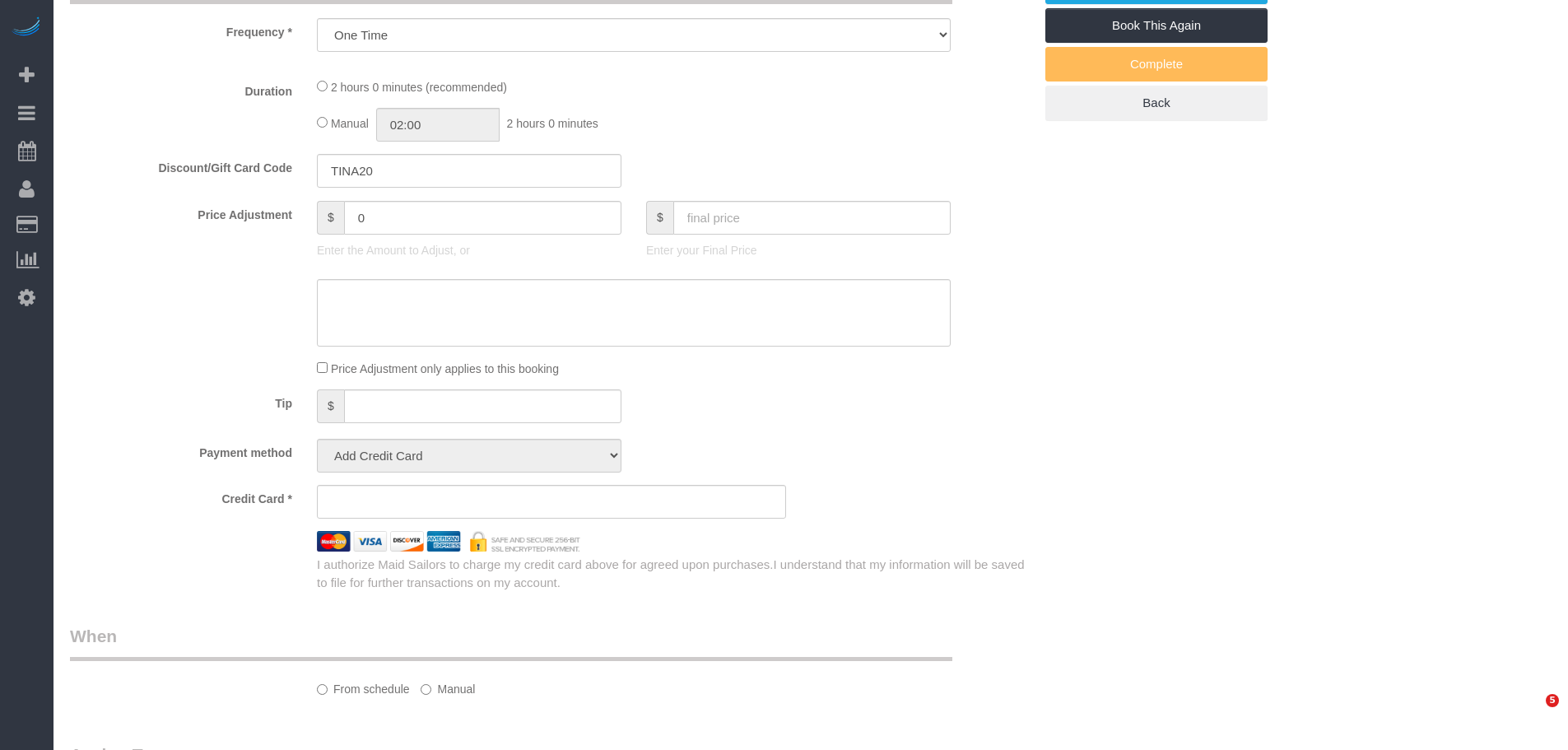
select select "number:66"
select select "number:79"
select select "number:15"
select select "number:5"
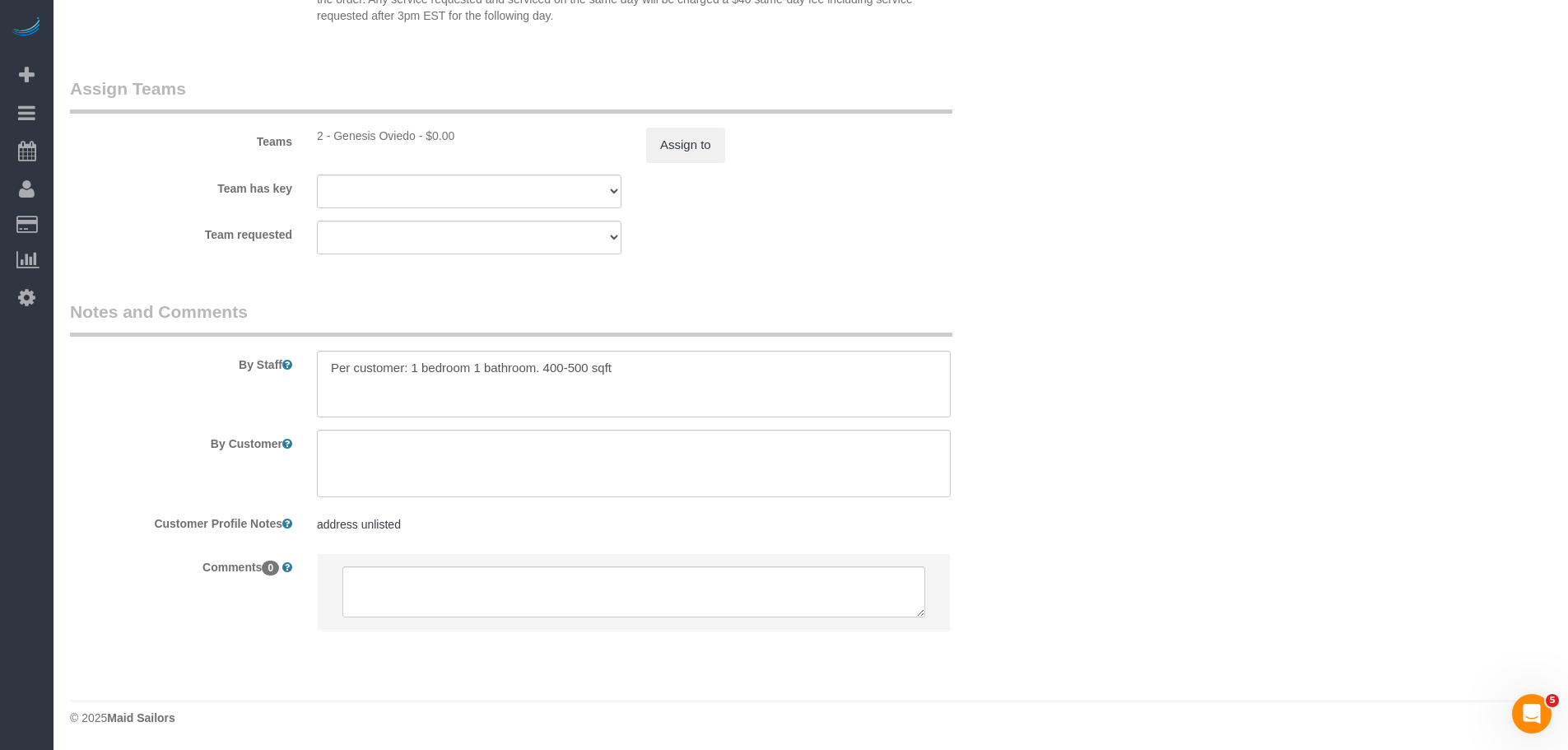
select select "object:1500"
select select "string:stripe-pm_1S61un4VGloSiKo7d2ipZKlK"
select select "spot10"
select select "1"
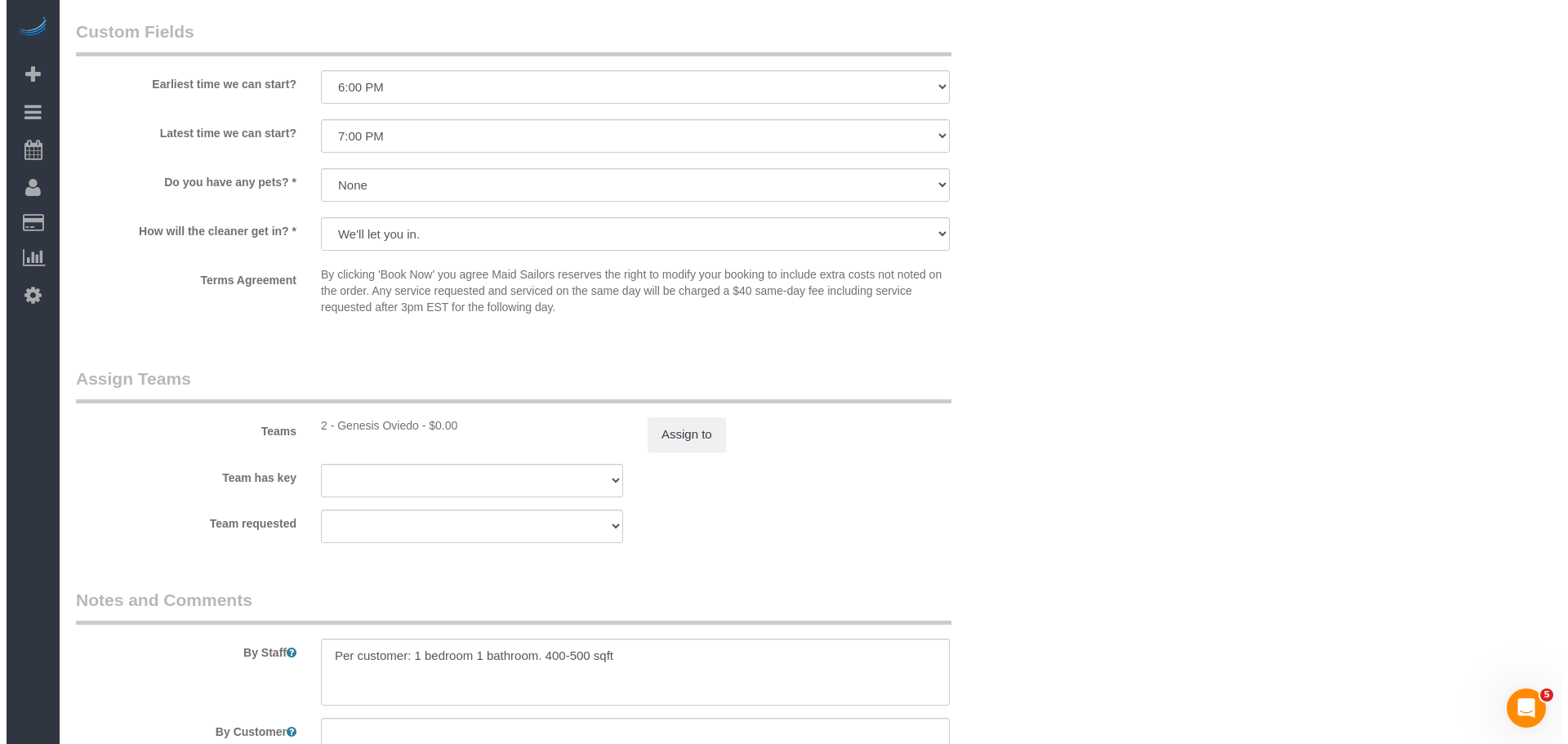
scroll to position [1906, 0]
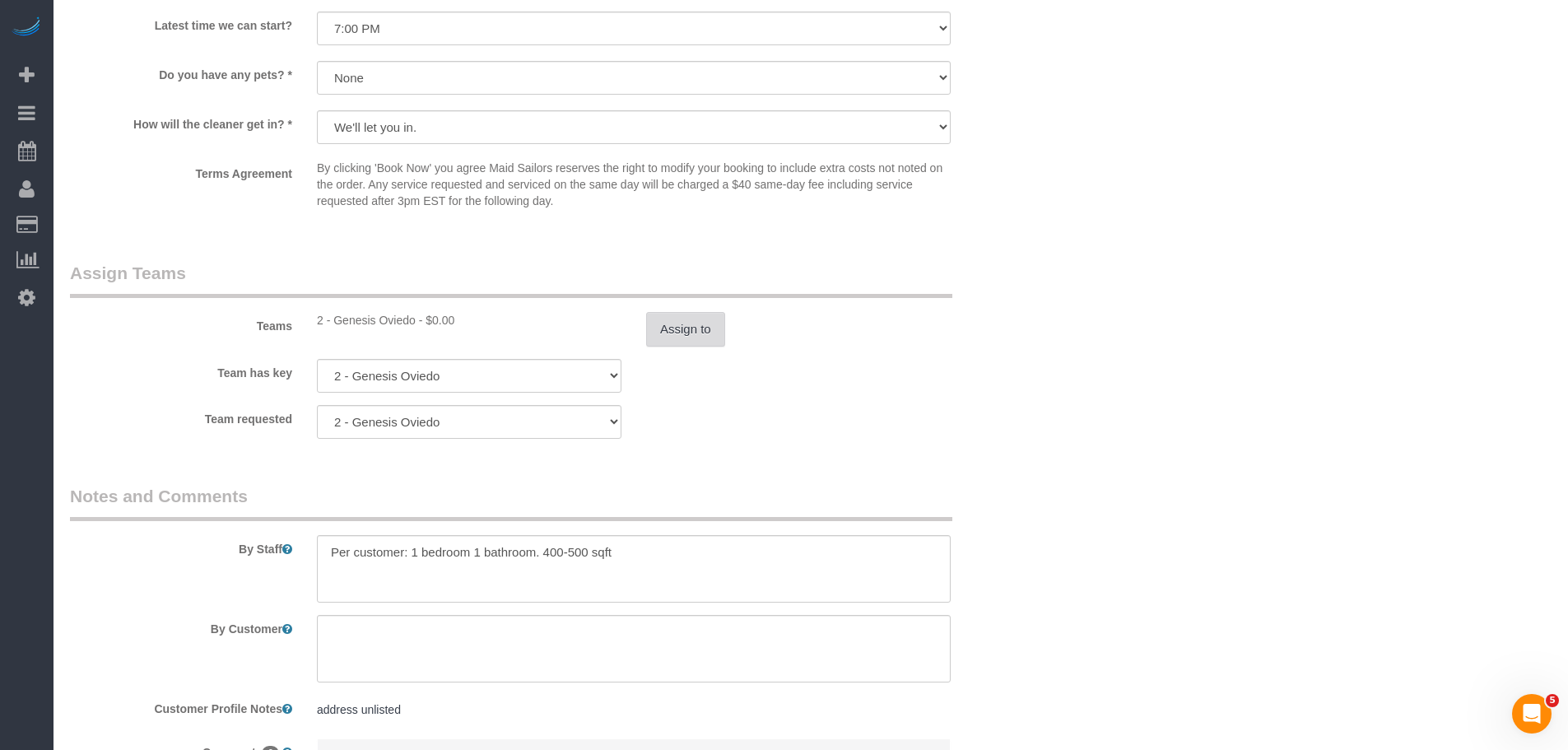
click at [683, 331] on button "Assign to" at bounding box center [685, 330] width 79 height 34
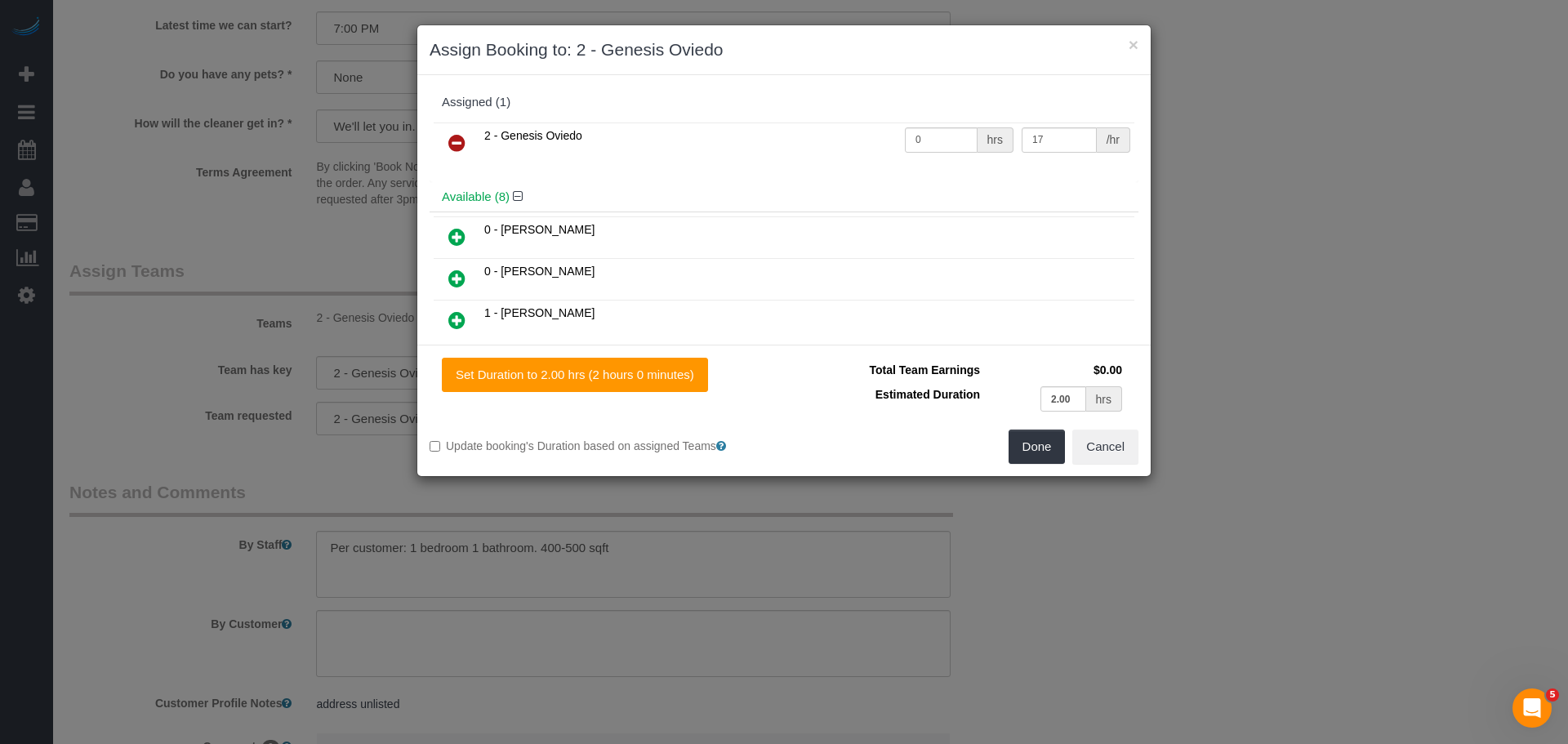
click at [458, 136] on icon at bounding box center [457, 143] width 17 height 20
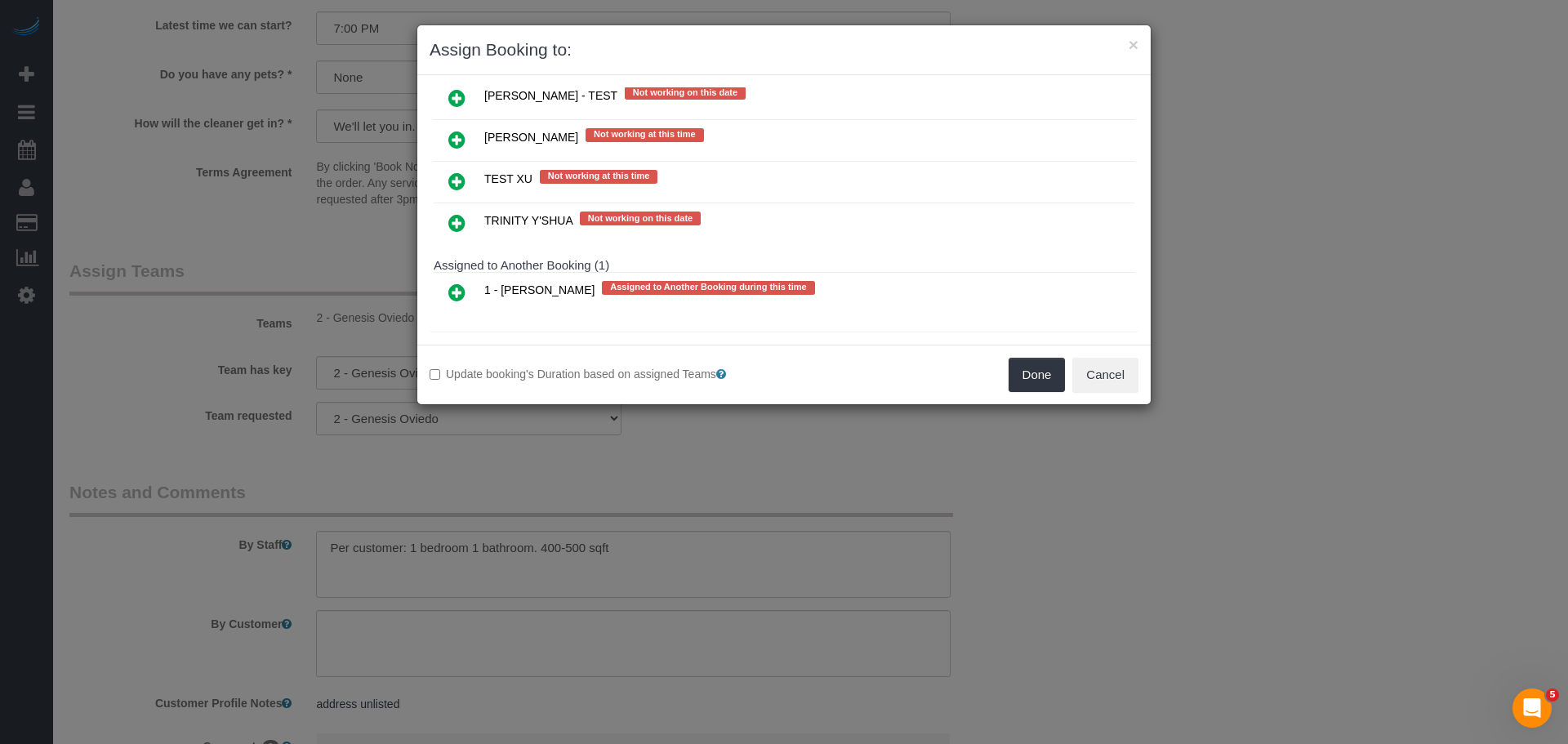
scroll to position [3447, 0]
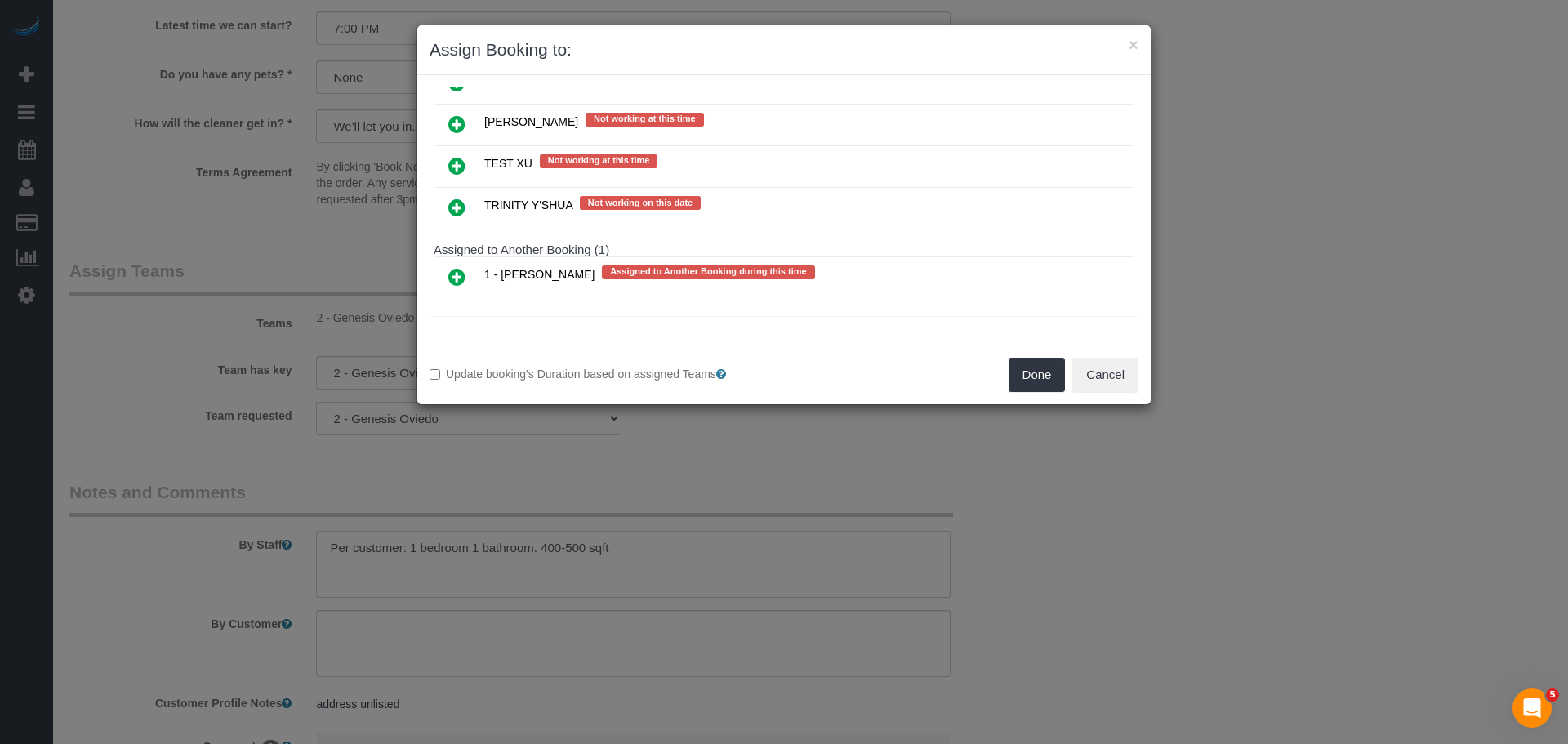
click at [460, 276] on icon at bounding box center [457, 277] width 17 height 20
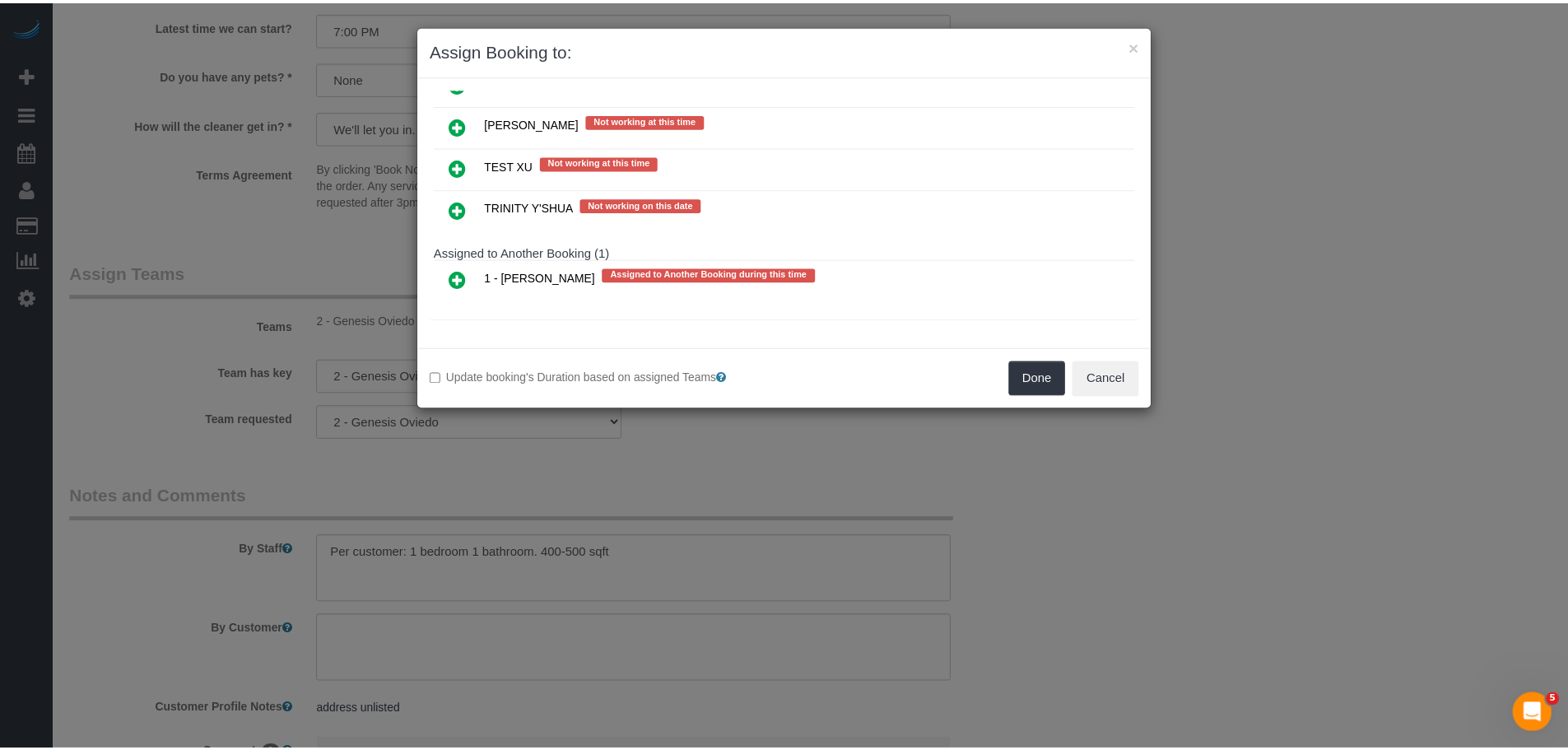
scroll to position [3445, 0]
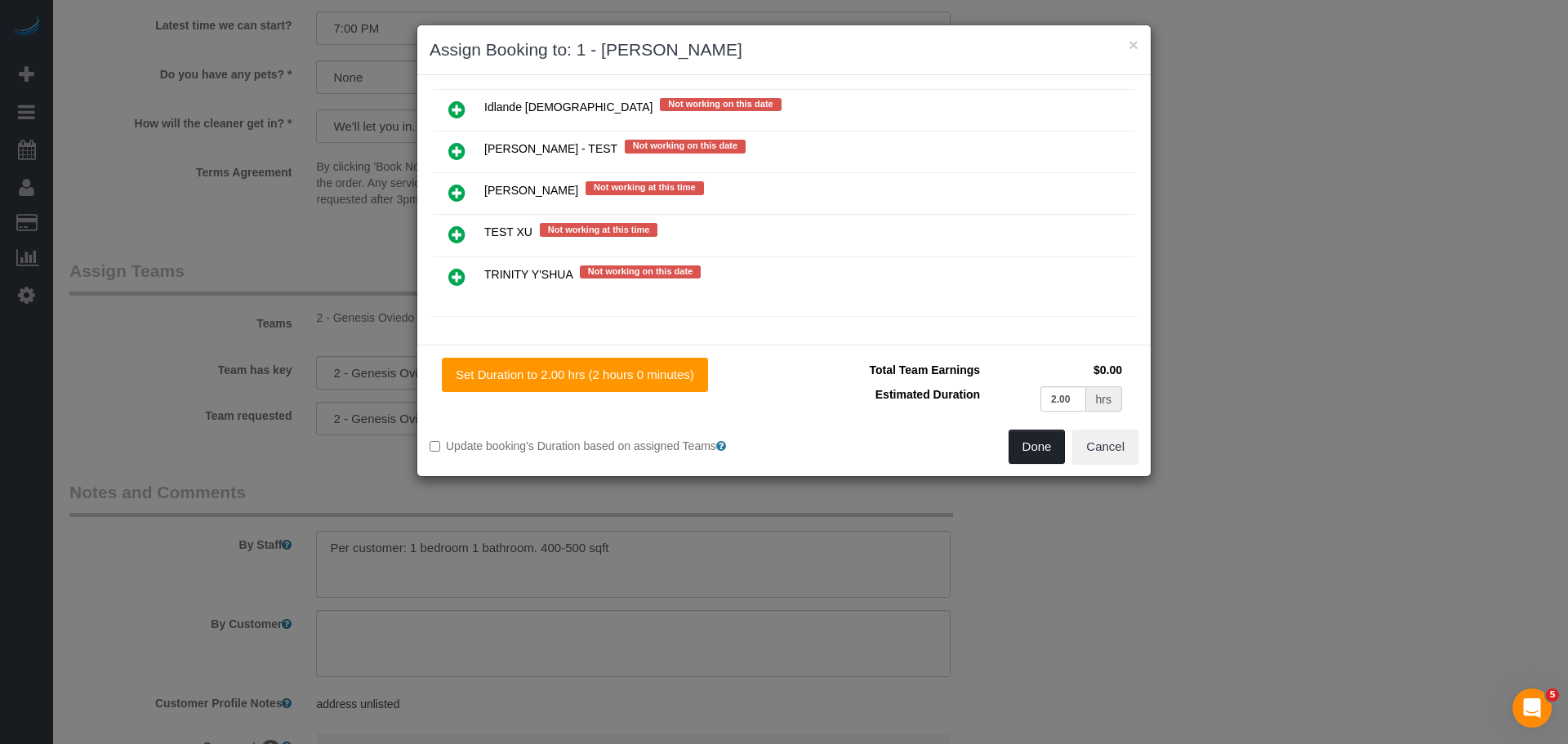
click at [1038, 454] on button "Done" at bounding box center [1037, 447] width 57 height 34
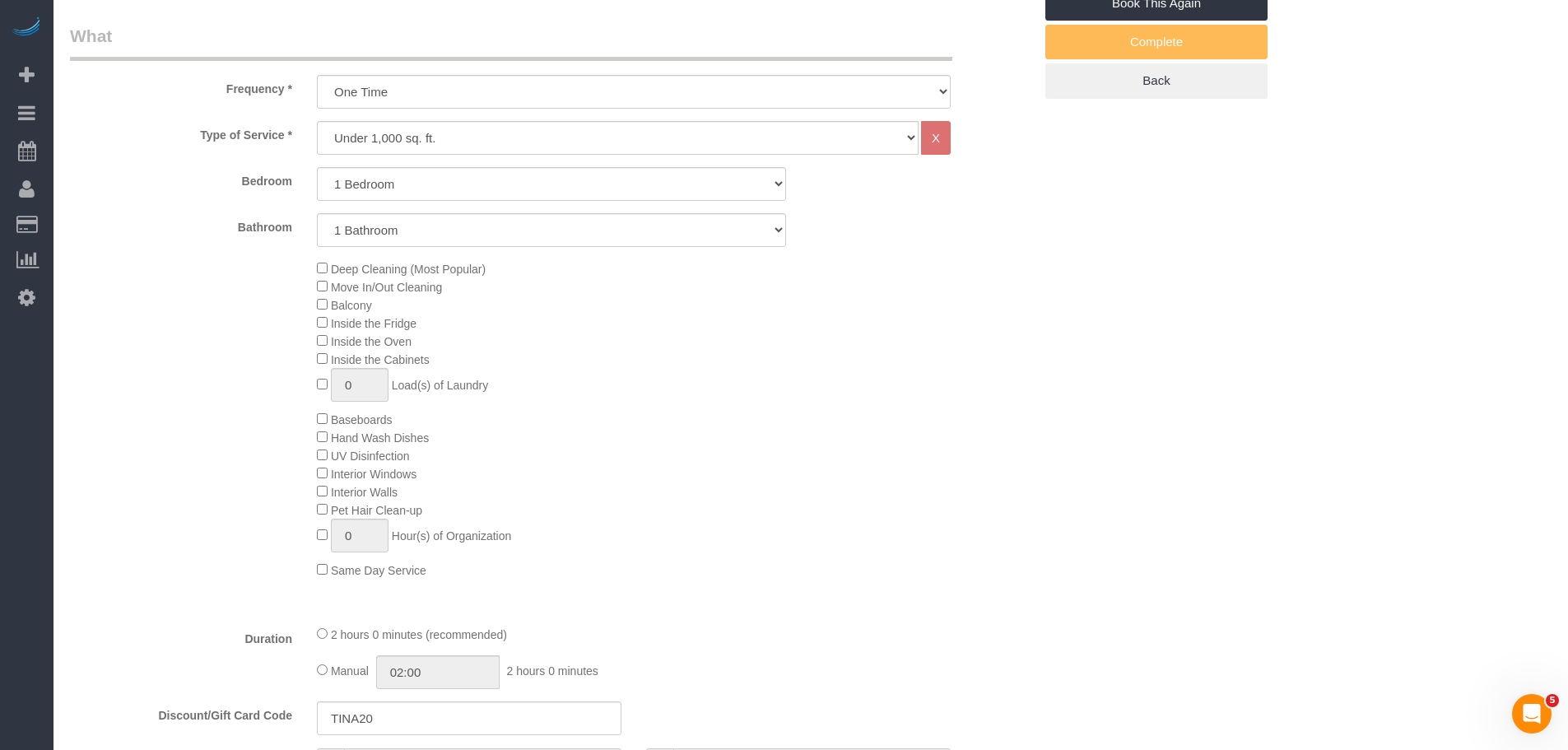
scroll to position [192, 0]
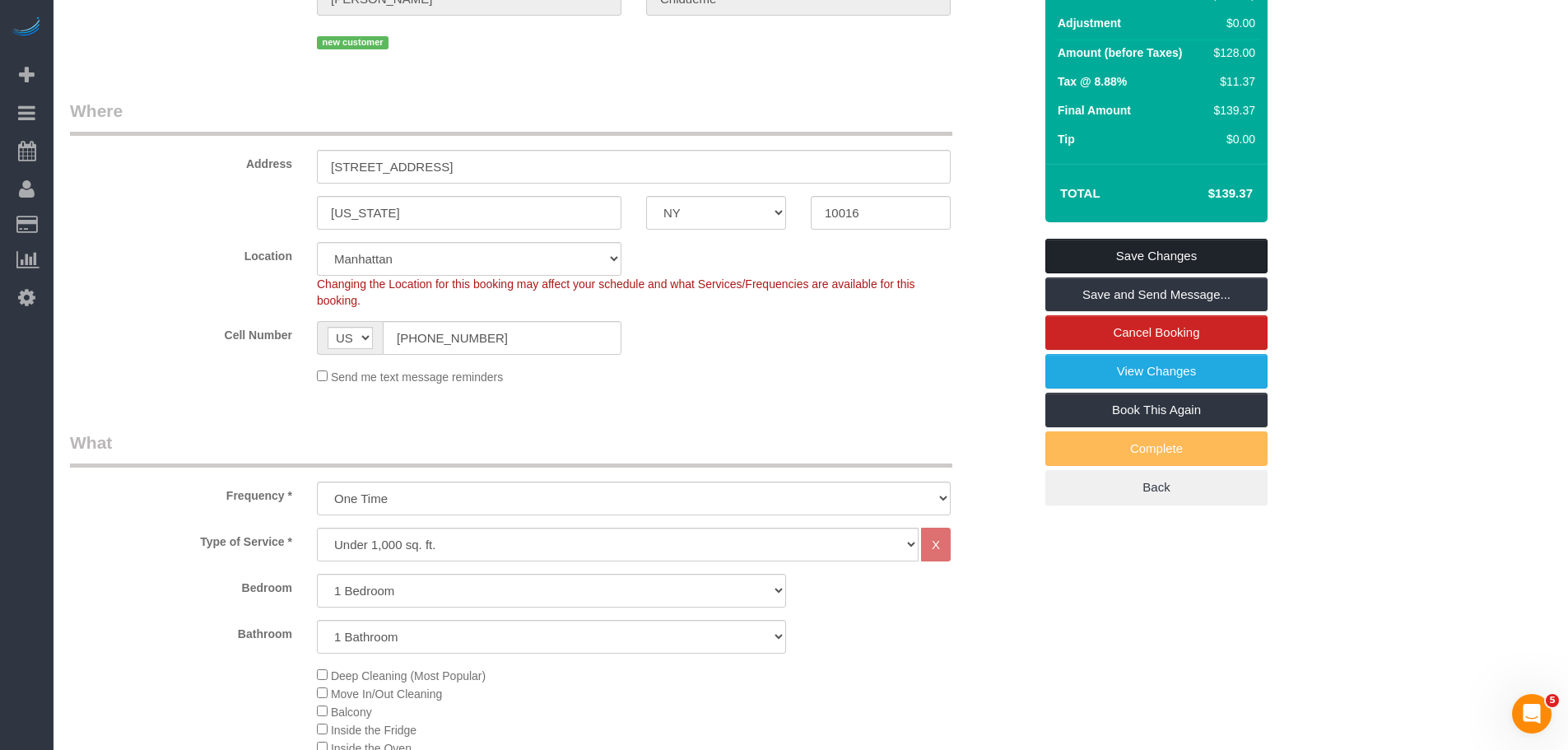
click at [1162, 259] on link "Save Changes" at bounding box center [1156, 256] width 222 height 34
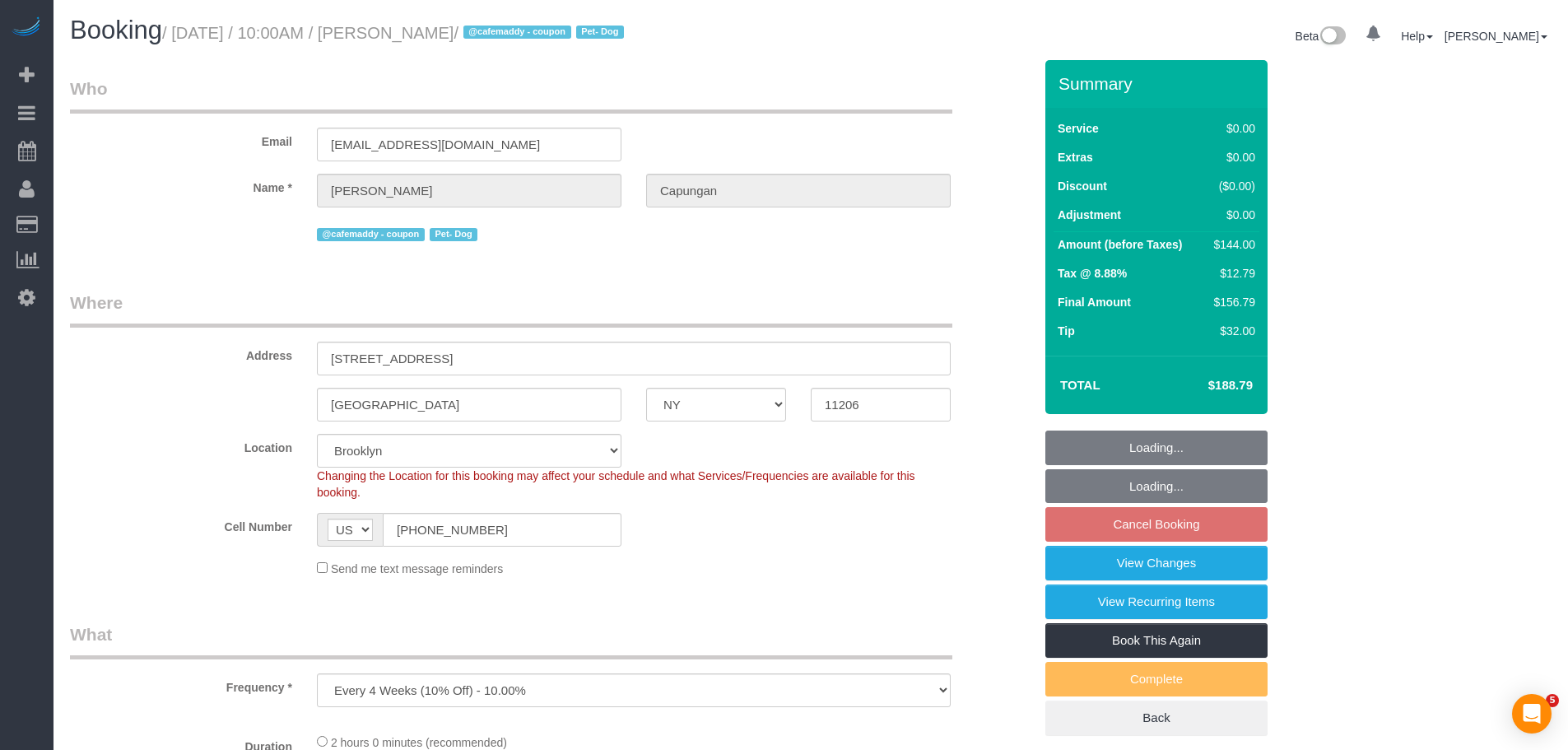
select select "NY"
select select "number:60"
select select "number:73"
select select "number:13"
select select "number:5"
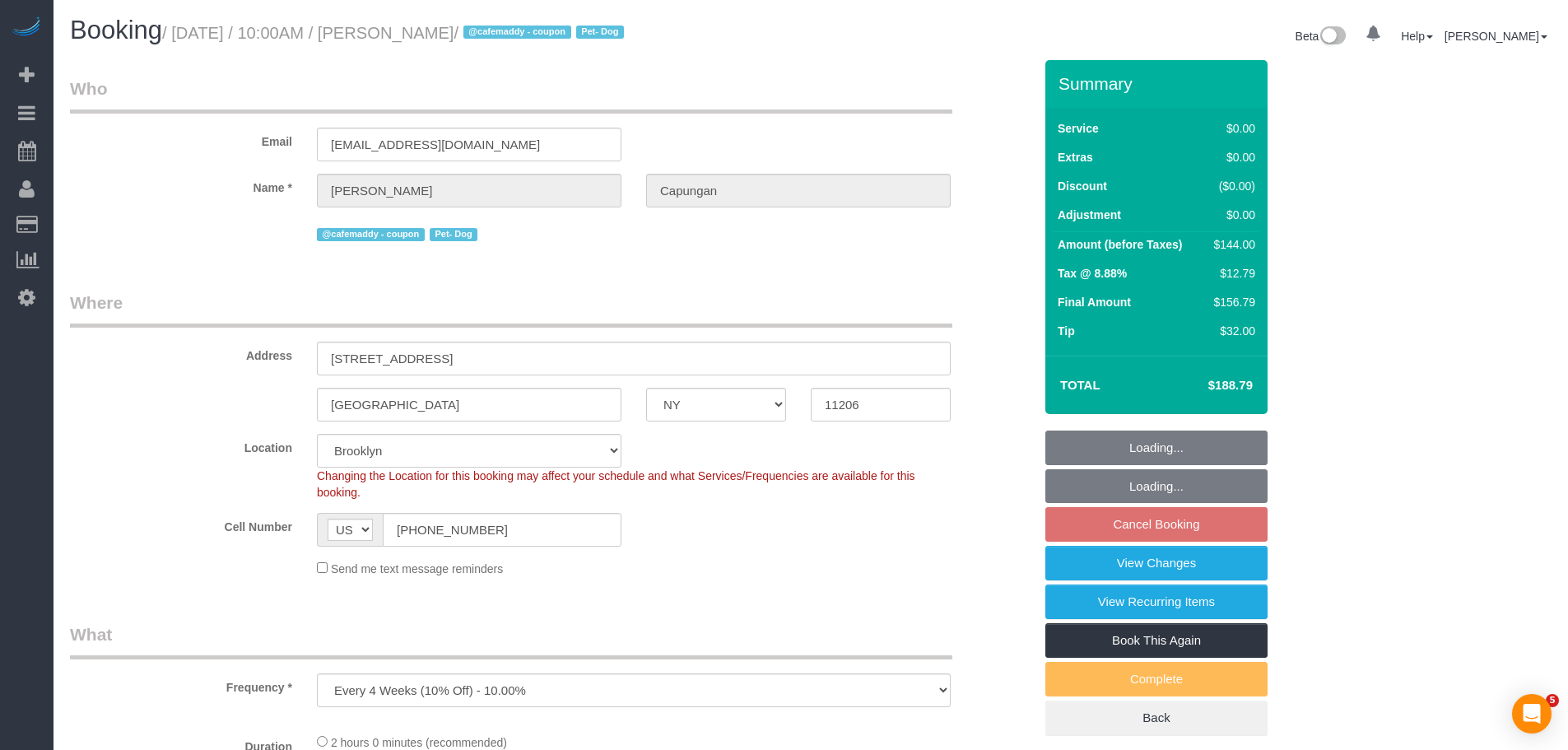
select select "object:1438"
select select "string:stripe-pm_1RIsKn4VGloSiKo7ohTah0Cn"
select select "1"
select select "spot2"
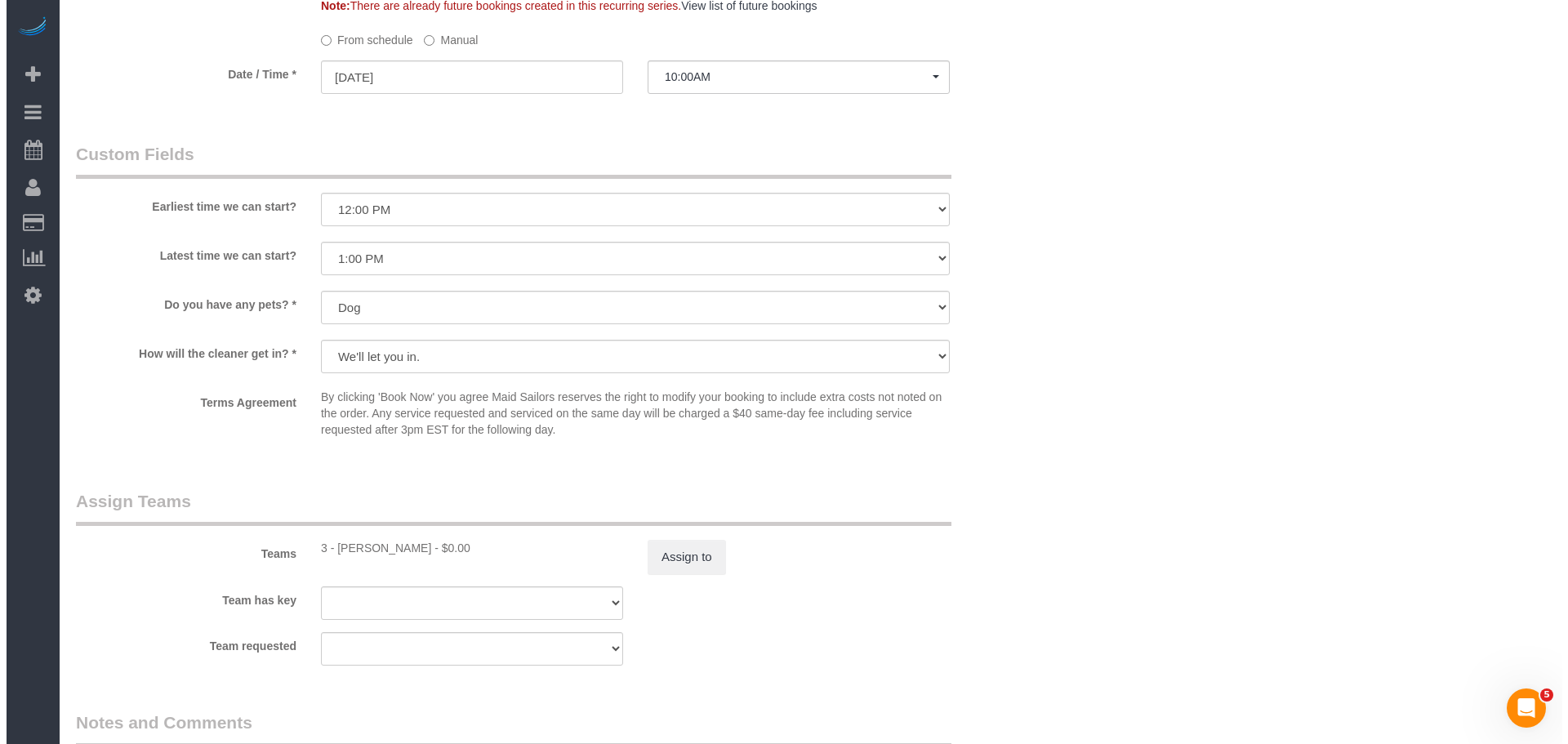
scroll to position [1878, 0]
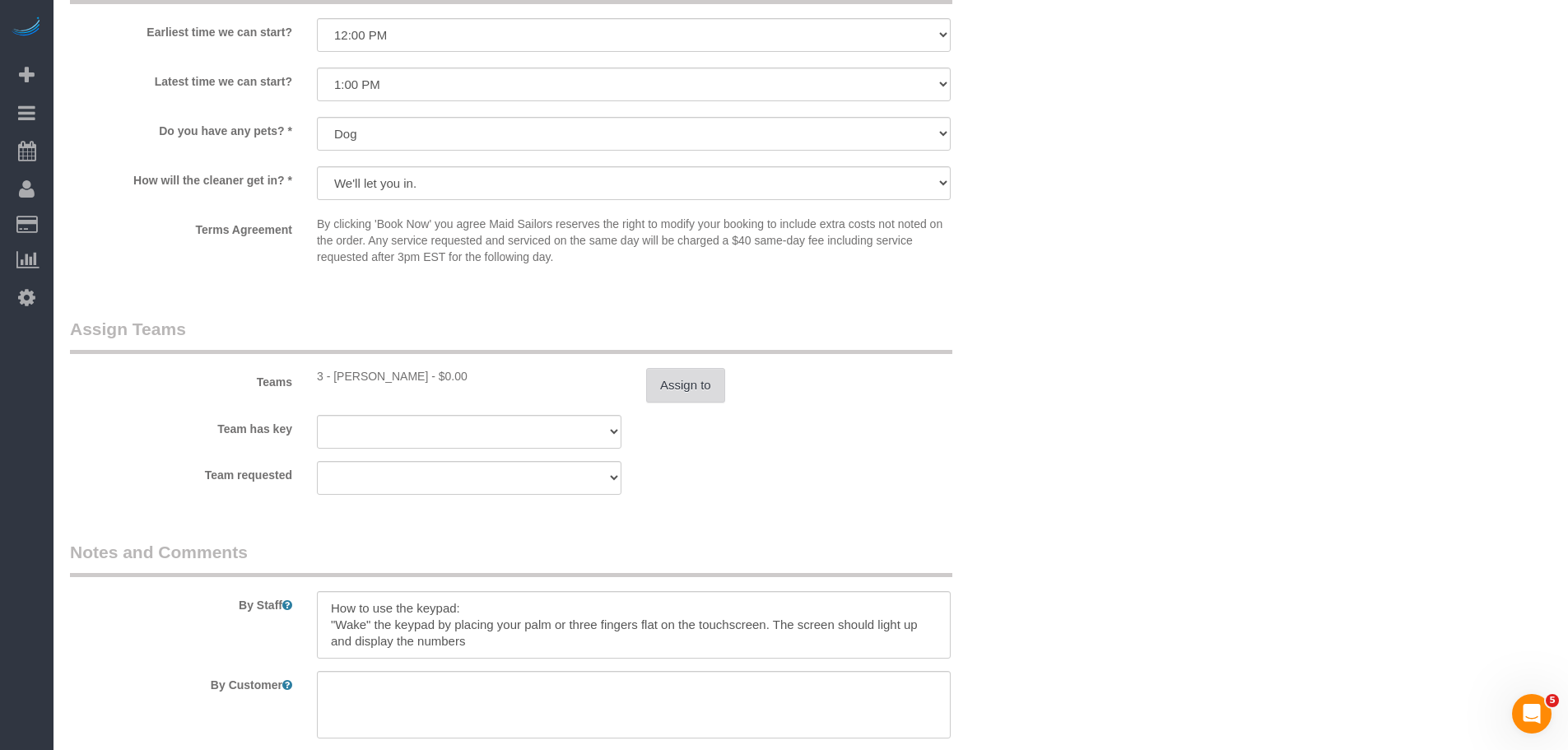
click at [686, 383] on button "Assign to" at bounding box center [685, 385] width 79 height 34
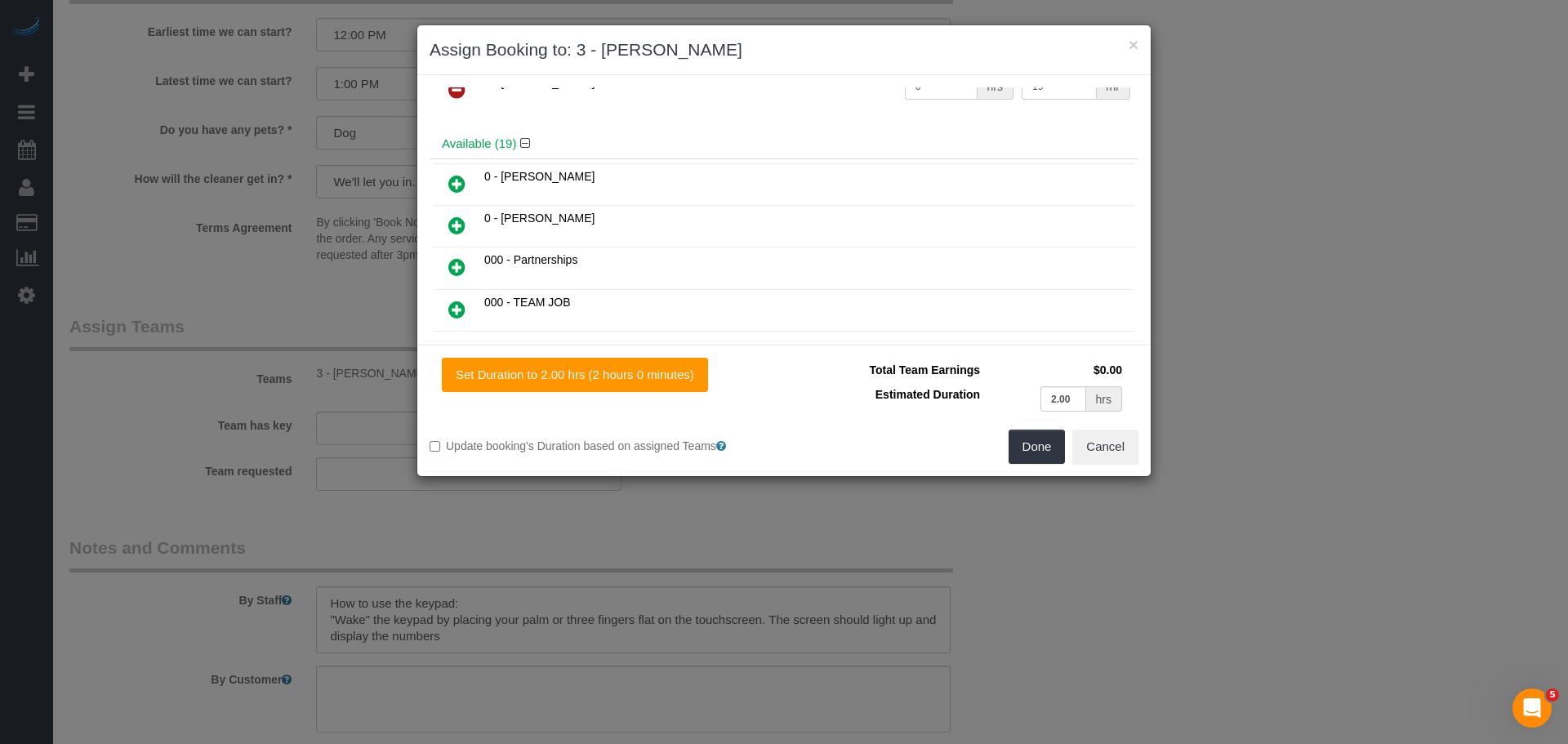
scroll to position [81, 0]
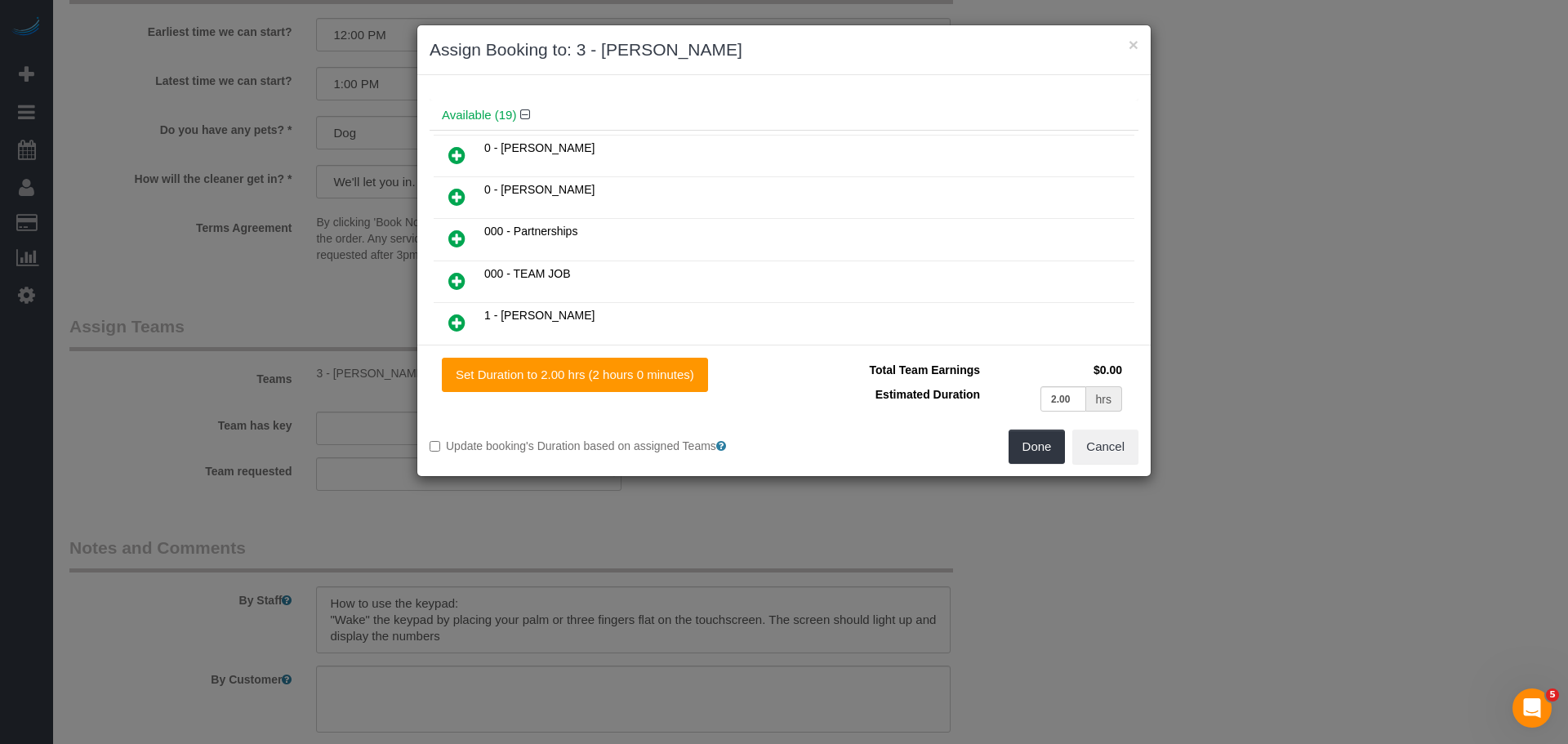
click at [452, 154] on icon at bounding box center [457, 155] width 17 height 20
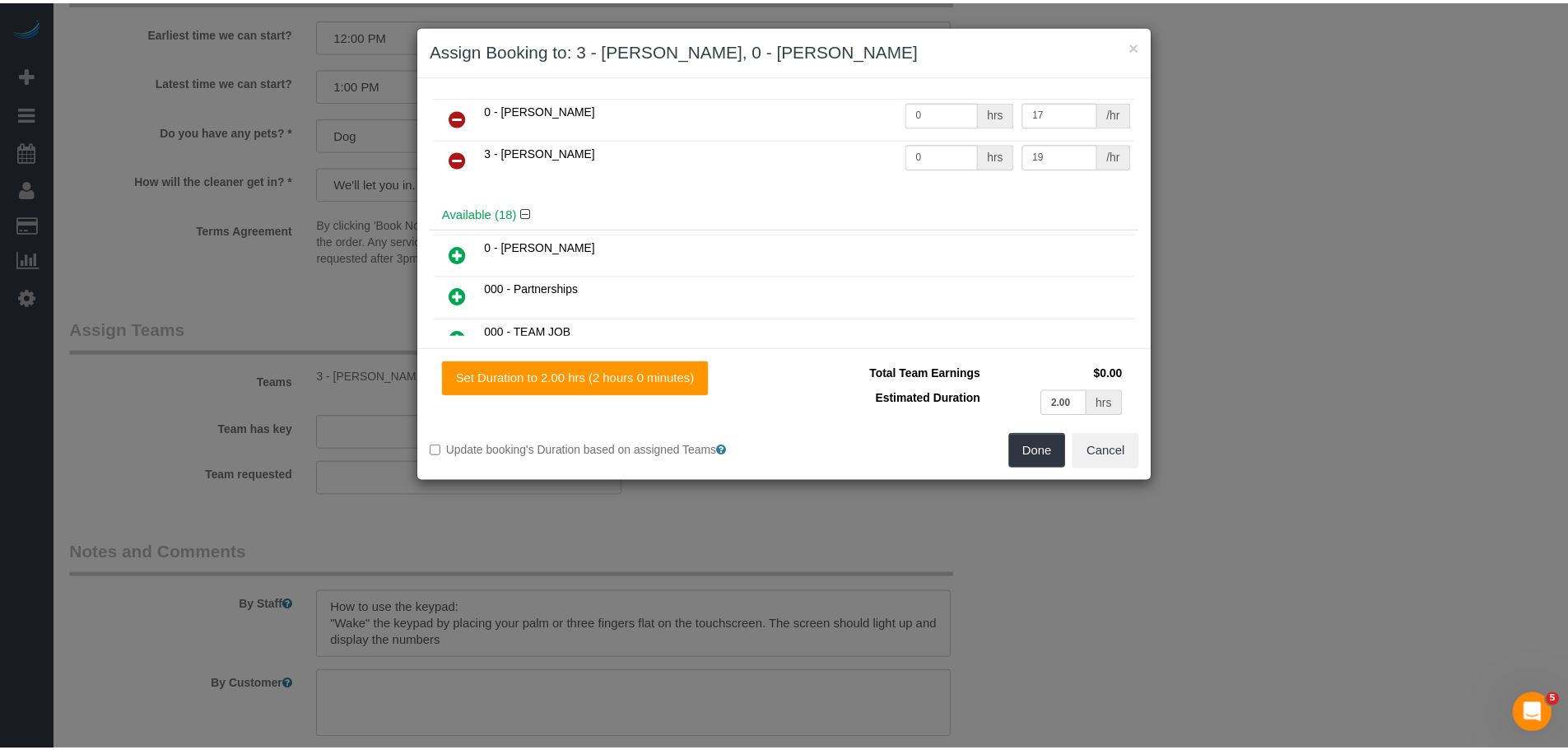
scroll to position [0, 0]
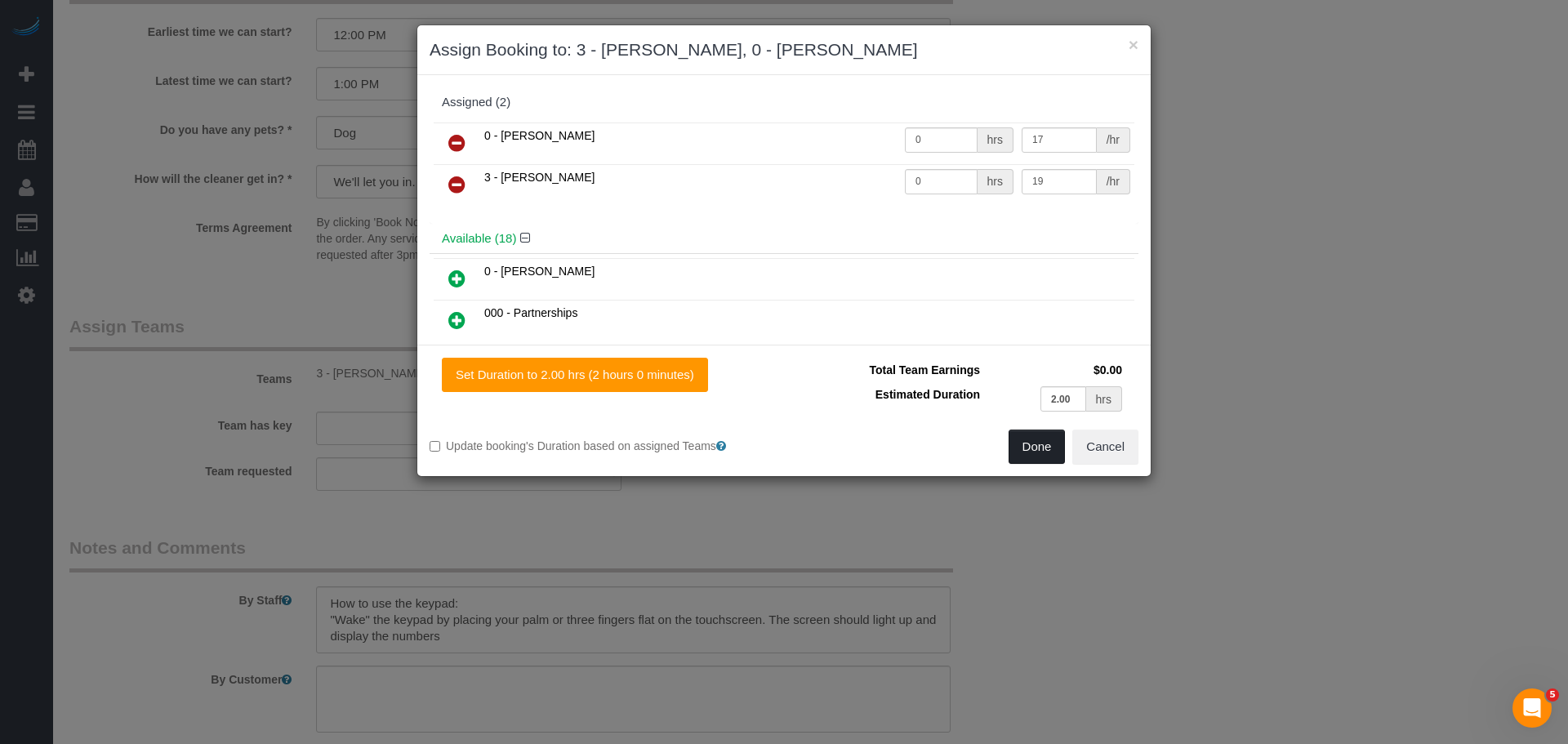
click at [1042, 450] on button "Done" at bounding box center [1037, 447] width 57 height 34
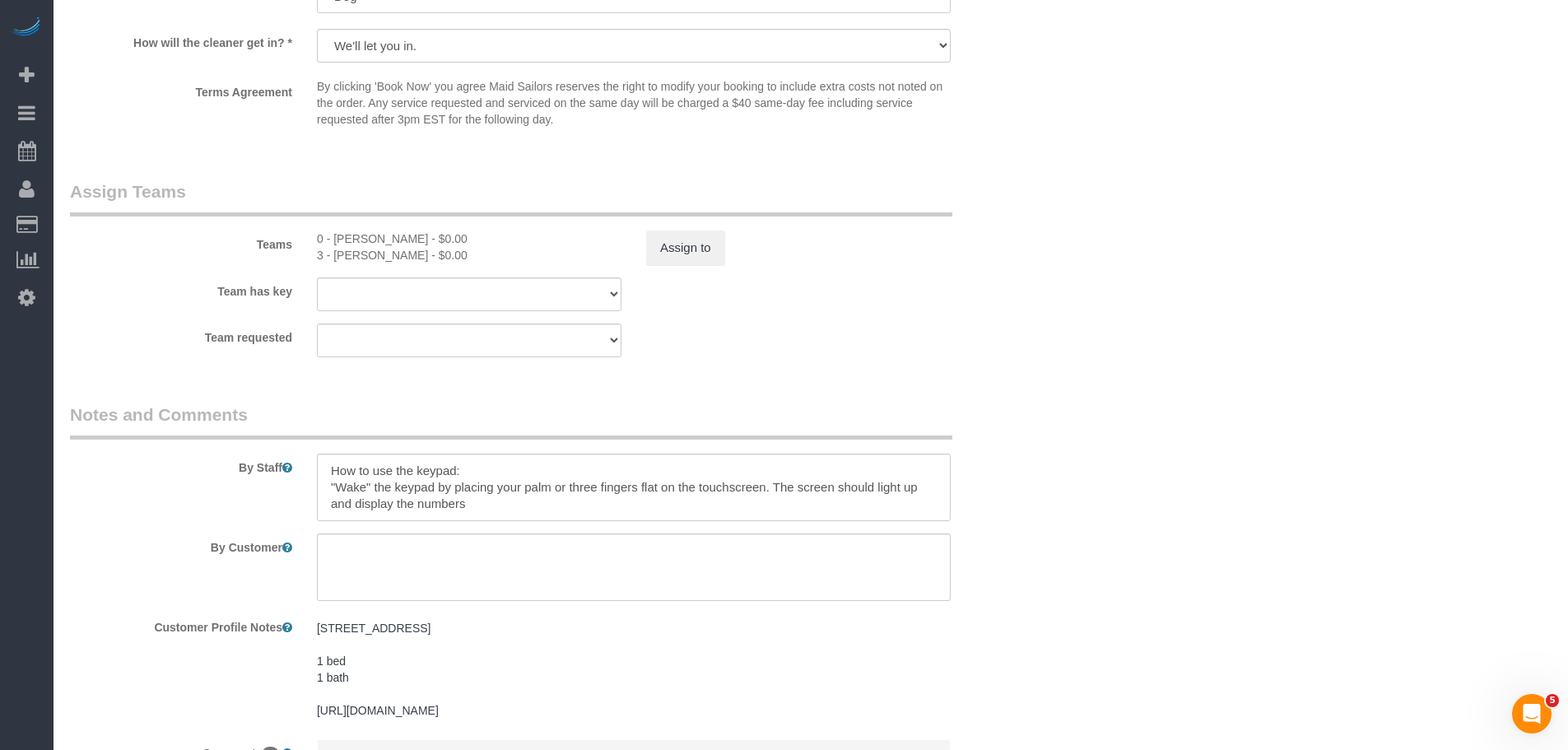
scroll to position [2218, 0]
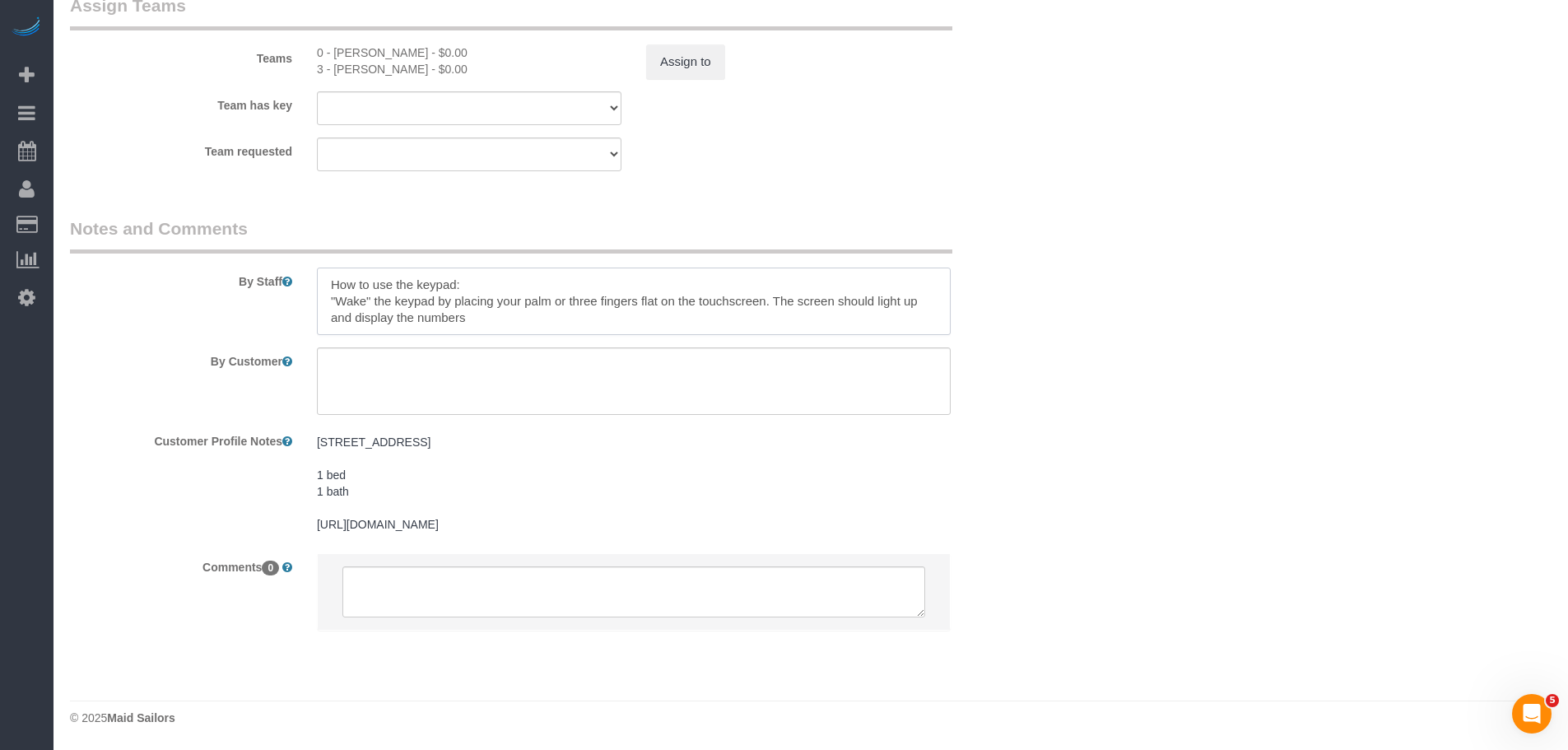
click at [325, 281] on textarea at bounding box center [633, 301] width 633 height 68
click at [357, 76] on div "3 - [PERSON_NAME] - $0.00" at bounding box center [470, 69] width 305 height 16
click at [358, 70] on div "3 - [PERSON_NAME] - $0.00" at bounding box center [470, 69] width 305 height 16
drag, startPoint x: 358, startPoint y: 70, endPoint x: 387, endPoint y: 67, distance: 29.2
click at [358, 69] on div "3 - [PERSON_NAME] - $0.00" at bounding box center [470, 69] width 305 height 16
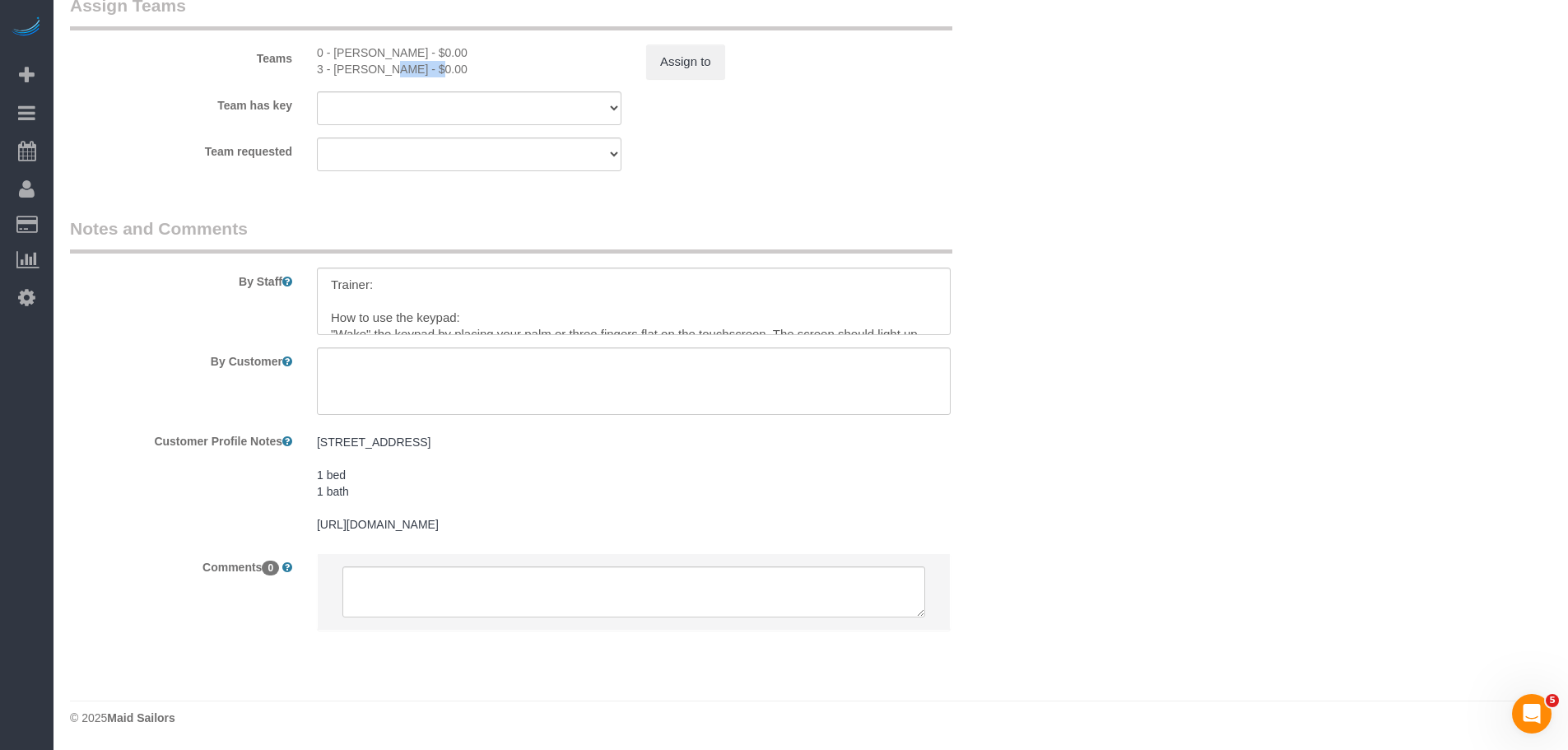
click at [398, 67] on div "3 - [PERSON_NAME] - $0.00" at bounding box center [470, 69] width 305 height 16
copy div "[PERSON_NAME]"
click at [416, 291] on textarea at bounding box center [633, 301] width 633 height 68
paste textarea "[PERSON_NAME]"
click at [358, 51] on div "0 - [PERSON_NAME] - $0.00" at bounding box center [470, 52] width 305 height 16
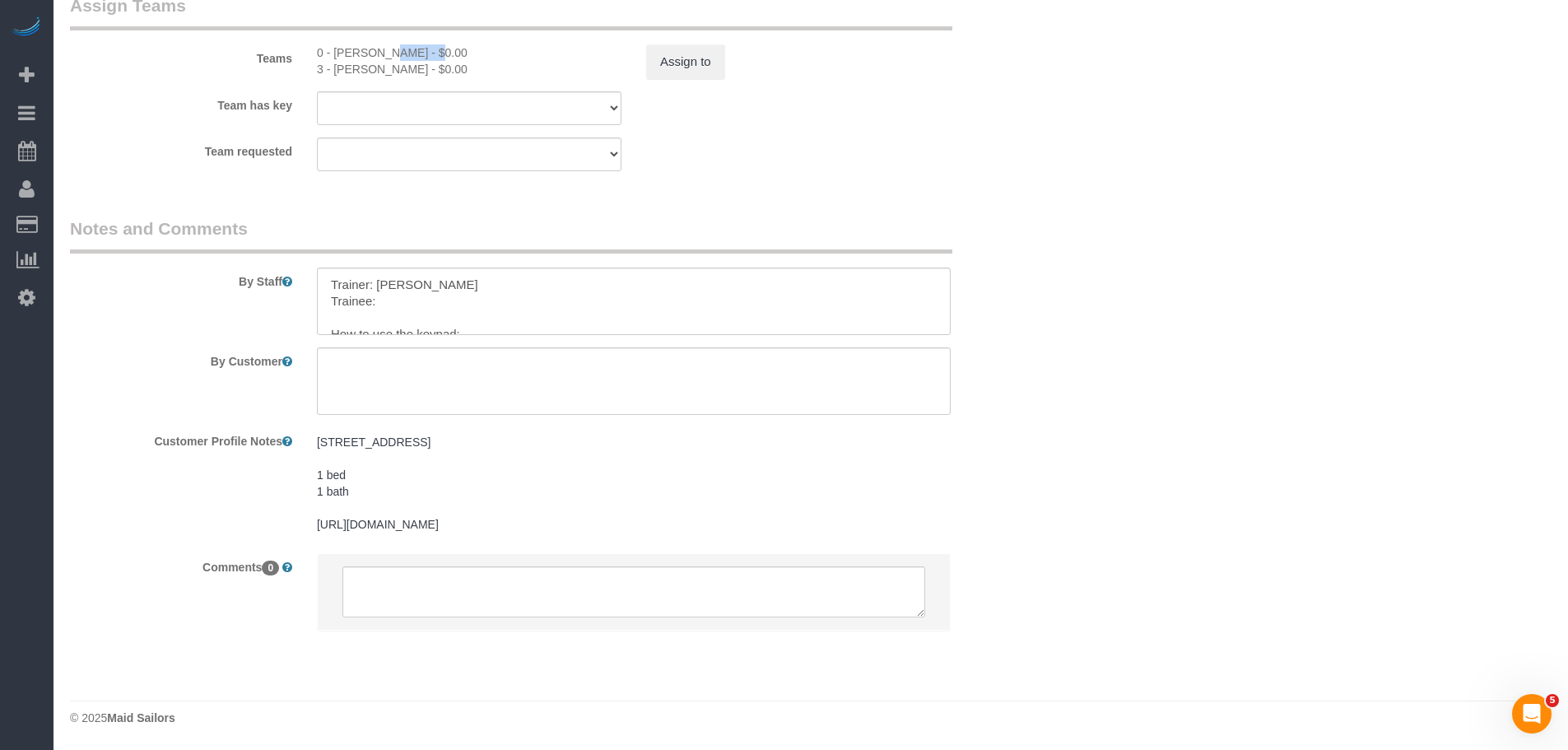
click at [358, 51] on div "0 - [PERSON_NAME] - $0.00" at bounding box center [470, 52] width 305 height 16
click at [415, 51] on div "0 - [PERSON_NAME] - $0.00" at bounding box center [470, 52] width 305 height 16
copy div "[PERSON_NAME]"
drag, startPoint x: 402, startPoint y: 310, endPoint x: 426, endPoint y: 309, distance: 24.0
click at [402, 311] on textarea at bounding box center [633, 301] width 633 height 68
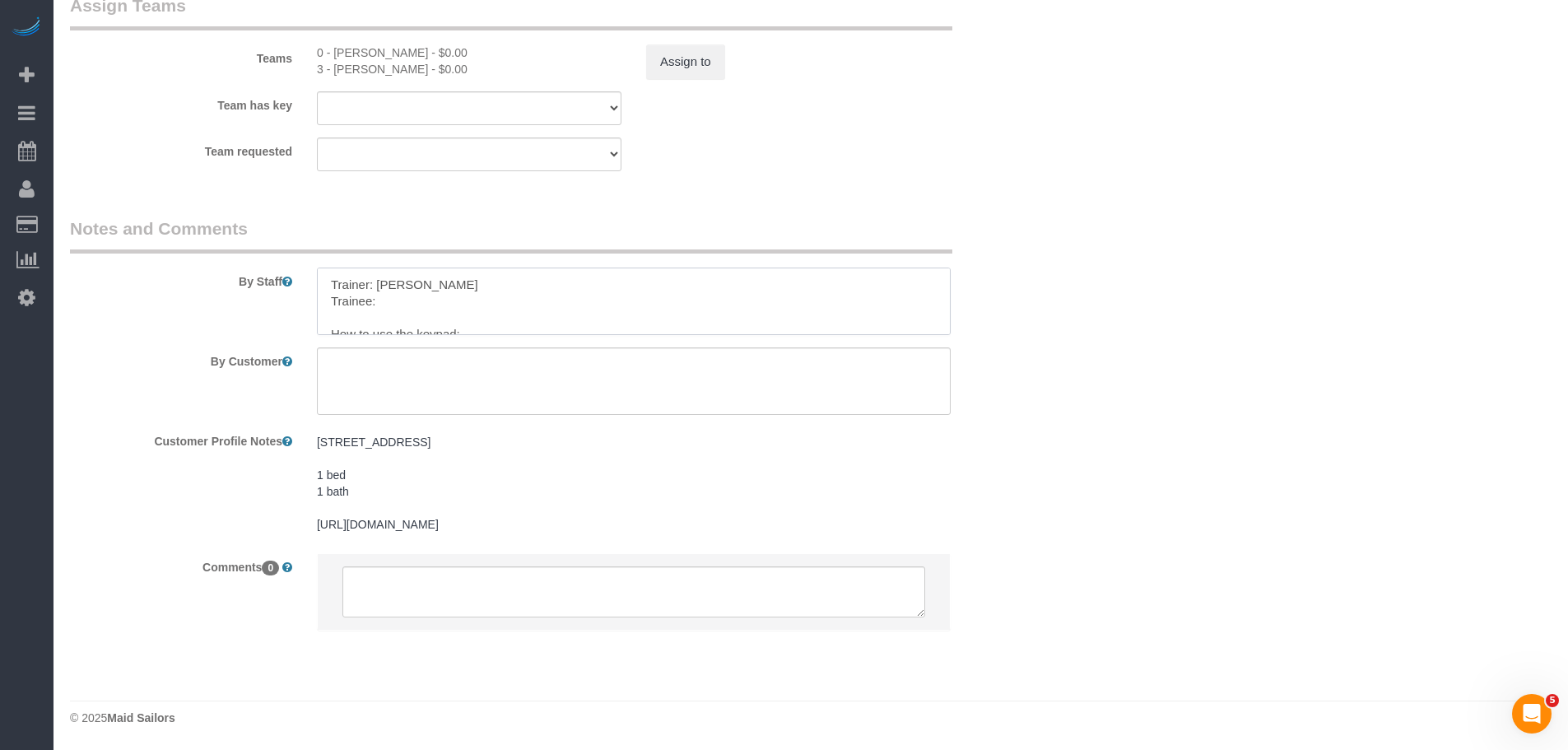
paste textarea "[PERSON_NAME]"
click at [651, 318] on textarea at bounding box center [633, 301] width 633 height 68
click at [648, 300] on textarea at bounding box center [633, 301] width 633 height 68
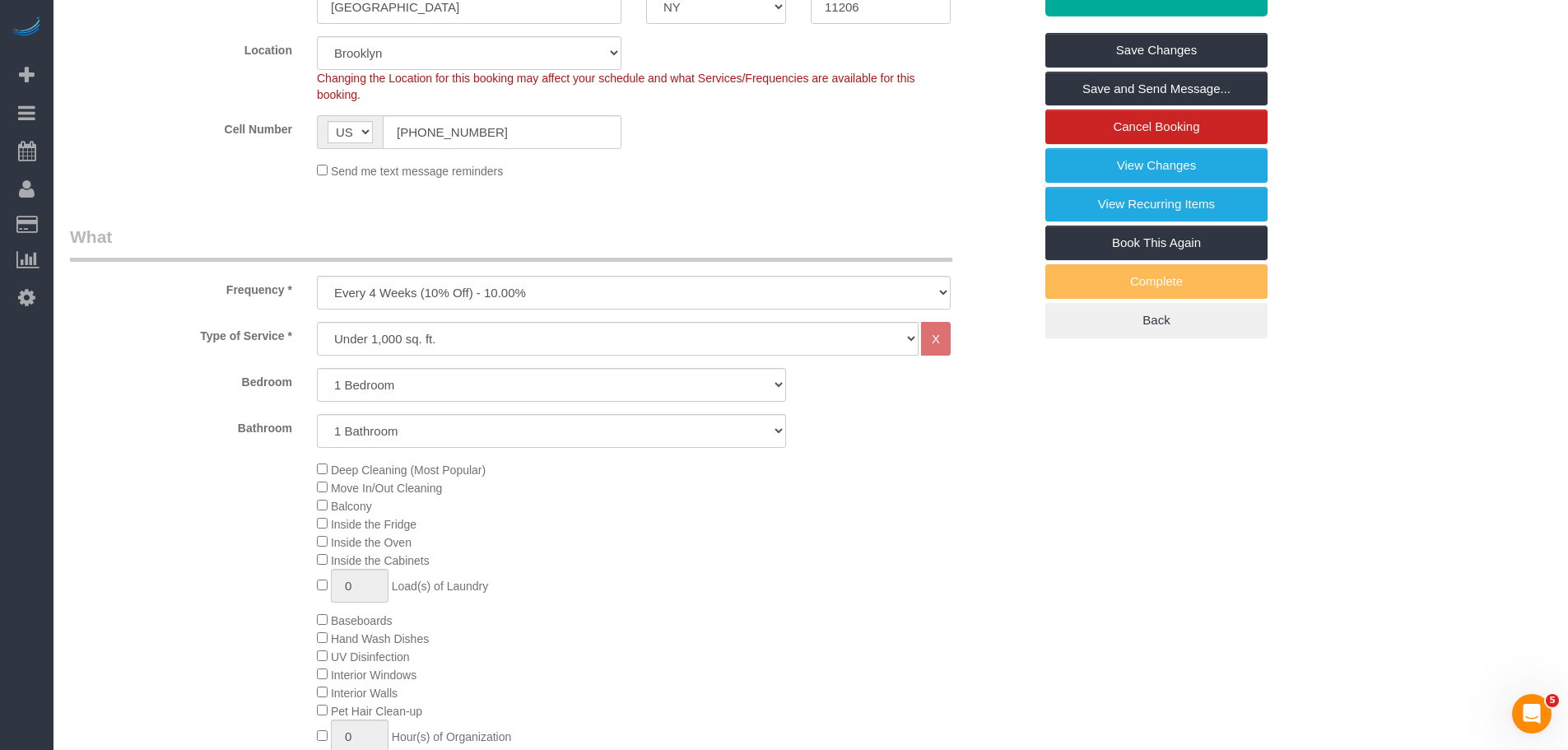
scroll to position [241, 0]
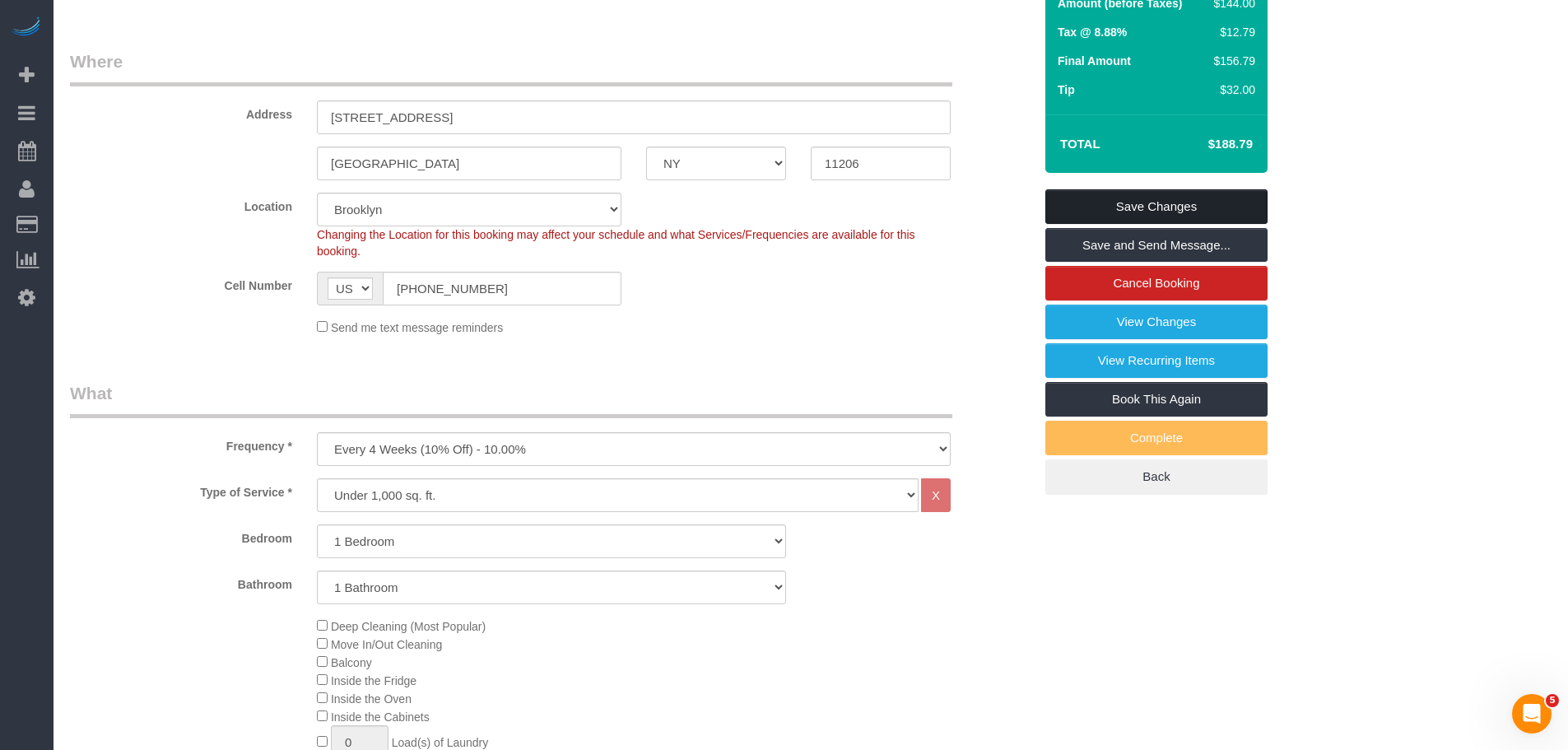
type textarea "Trainer: [PERSON_NAME]: [PERSON_NAME] (Please wait for the trainer) How to use …"
click at [1142, 203] on link "Save Changes" at bounding box center [1156, 207] width 222 height 34
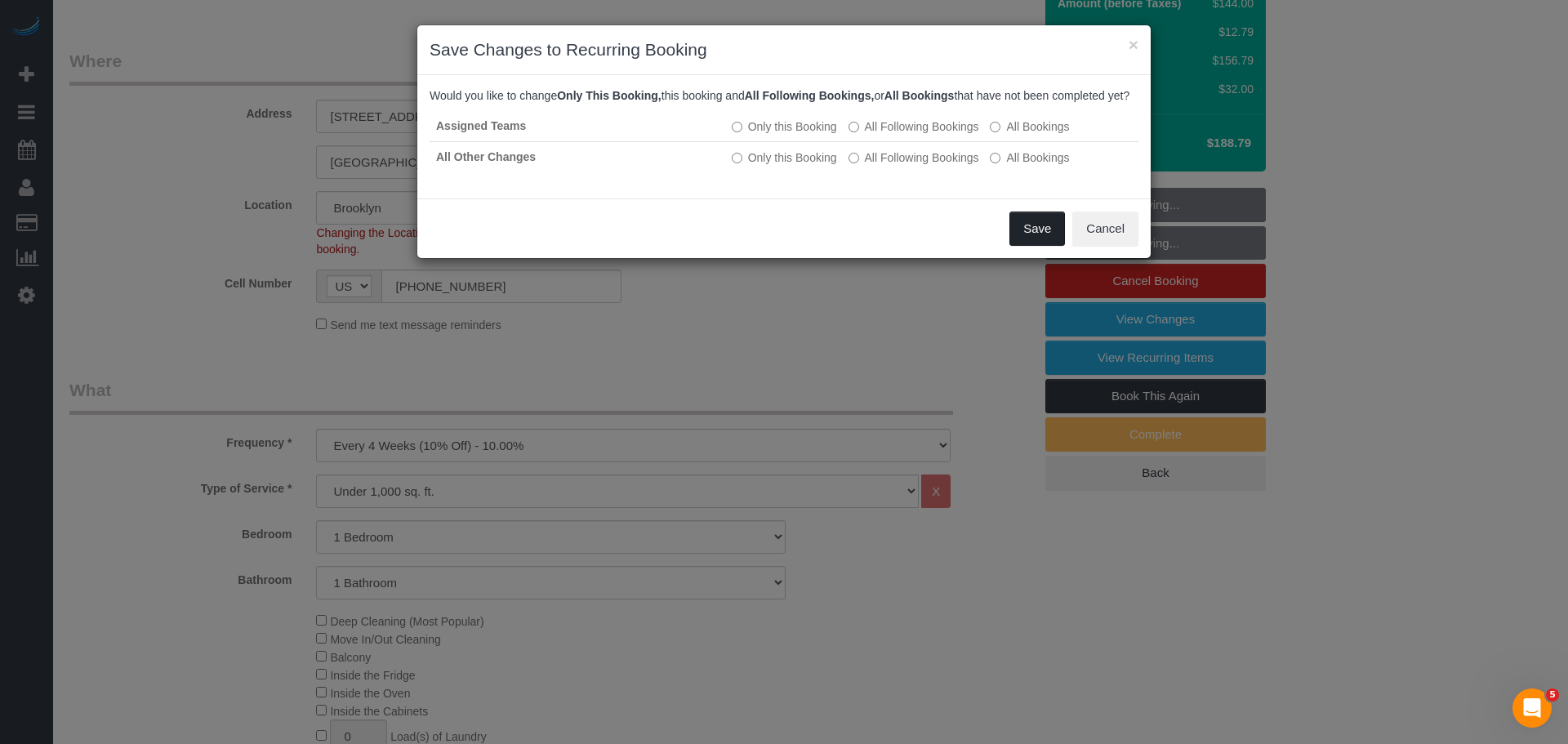
click at [1025, 241] on button "Save" at bounding box center [1037, 229] width 56 height 34
